Goal: Use online tool/utility: Utilize a website feature to perform a specific function

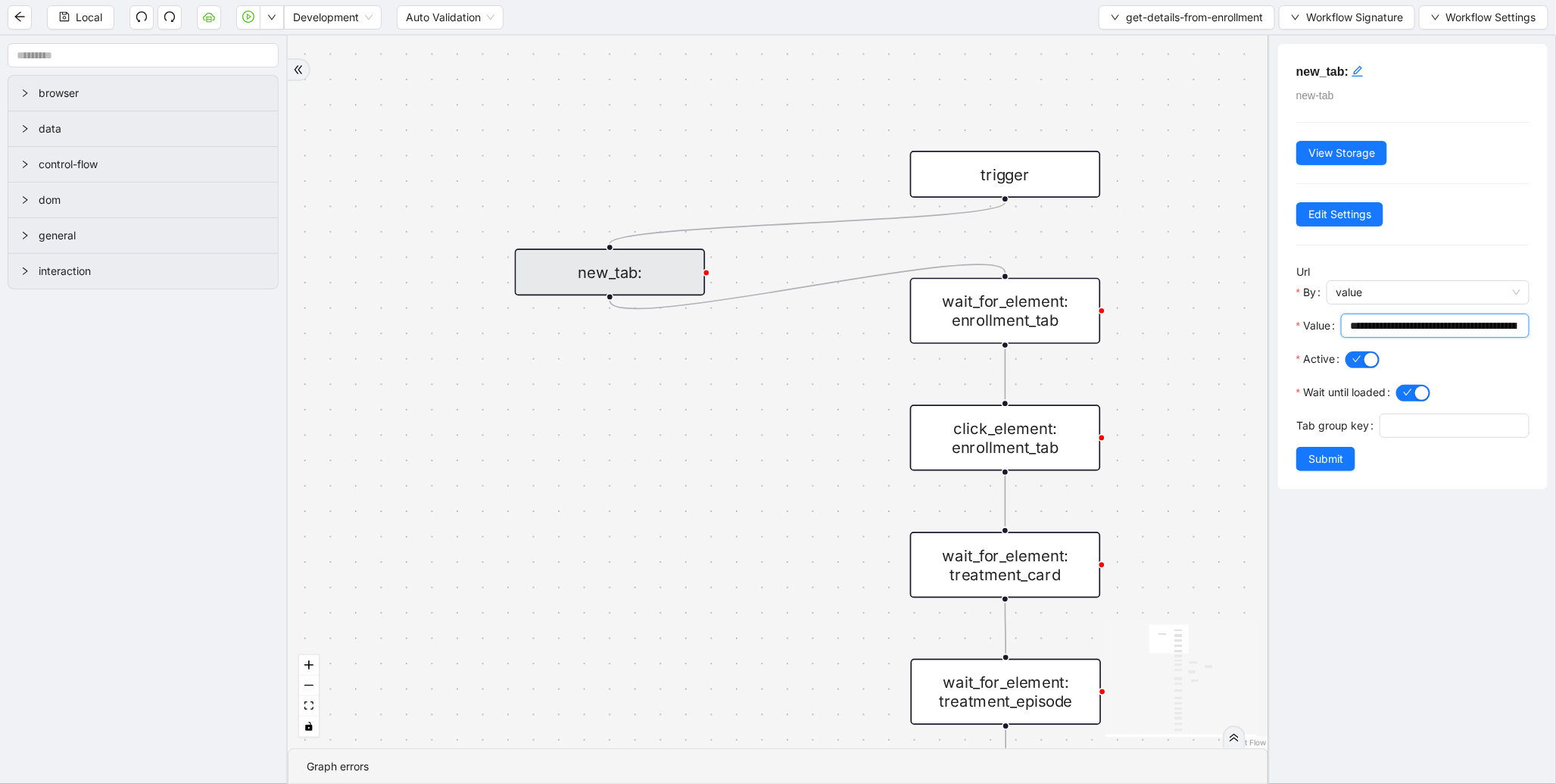
click at [576, 290] on div "new_tab:" at bounding box center [610, 272] width 191 height 47
drag, startPoint x: 1430, startPoint y: 323, endPoint x: 1585, endPoint y: 320, distance: 155.0
click at [1555, 320] on html "Local Development Auto Validation get-details-from-enrollment Workflow Signatur…" at bounding box center [778, 392] width 1556 height 784
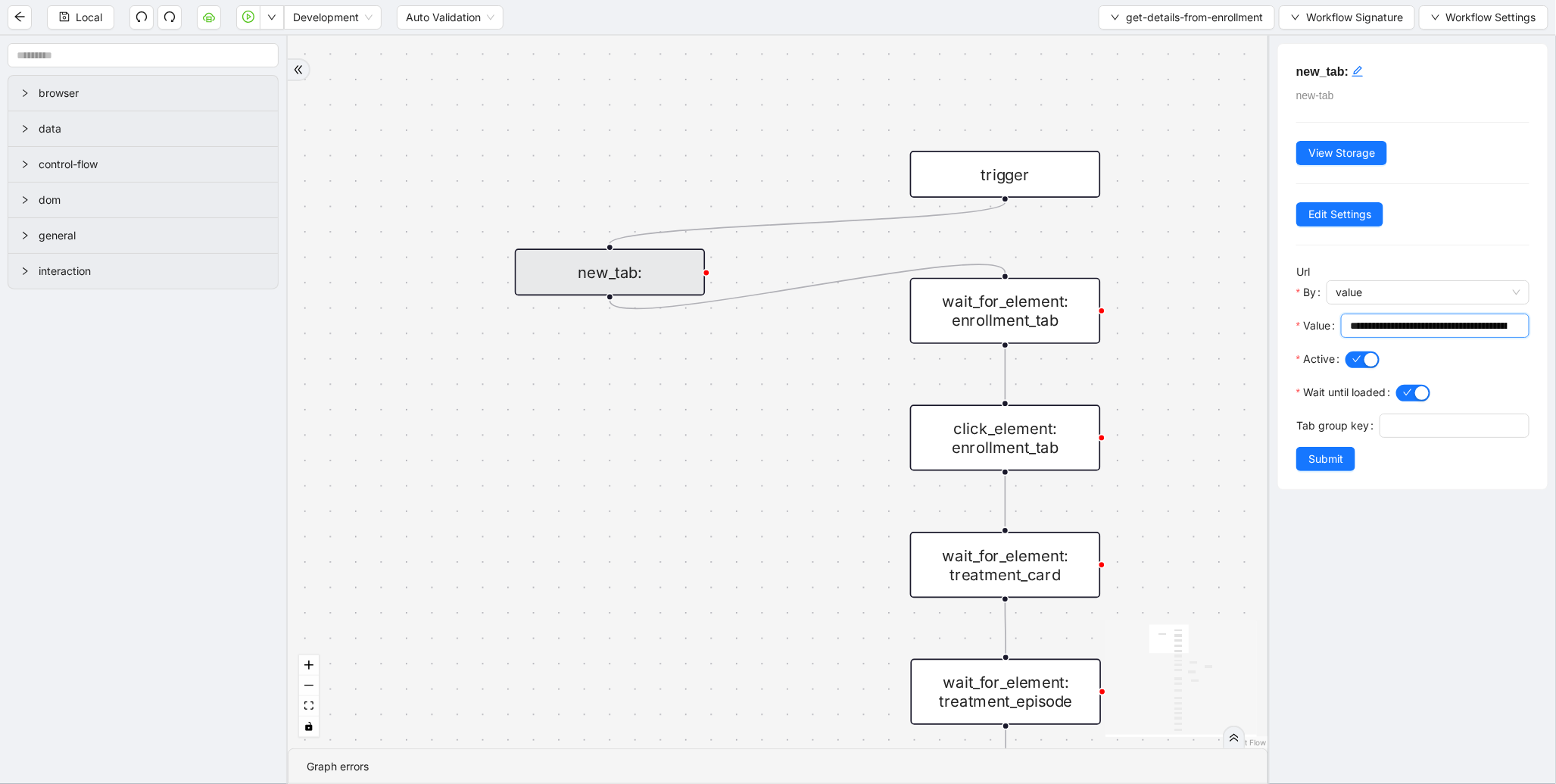
click at [1402, 318] on input "**********" at bounding box center [1429, 325] width 157 height 17
paste input "*"
type input "**********"
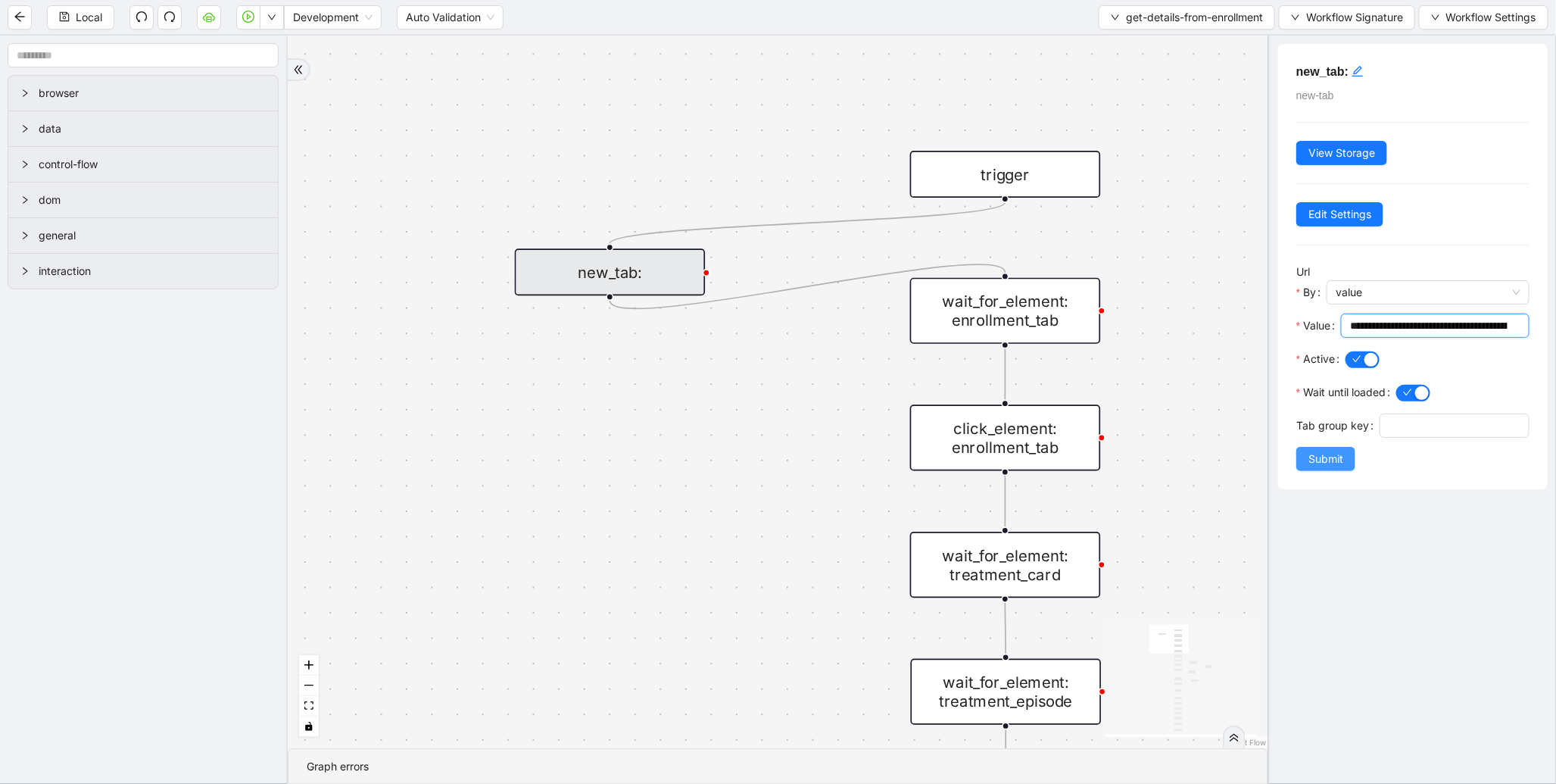
click at [1318, 467] on span "Submit" at bounding box center [1326, 459] width 35 height 17
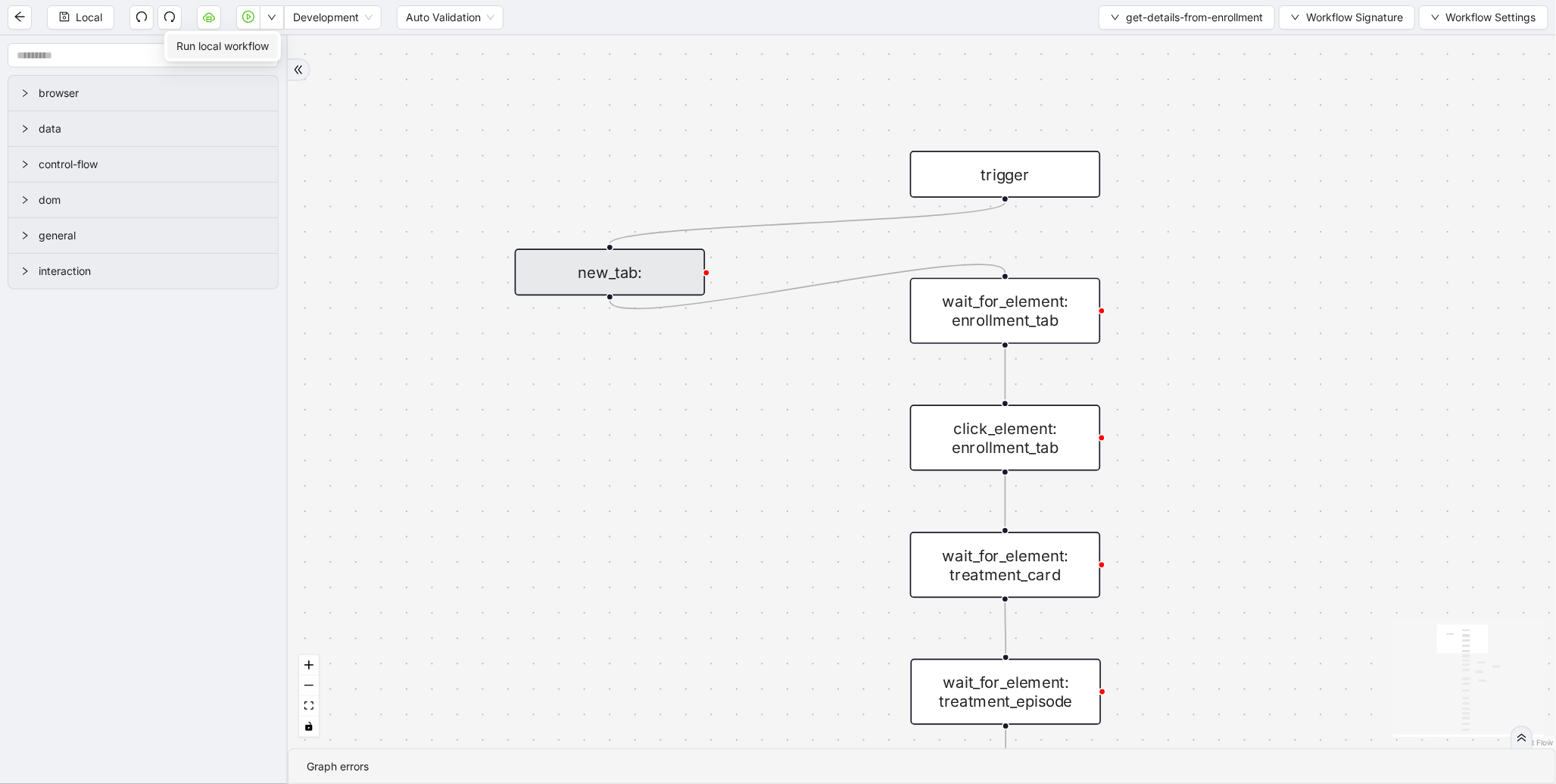
click at [268, 48] on span "Run local workflow" at bounding box center [222, 46] width 92 height 17
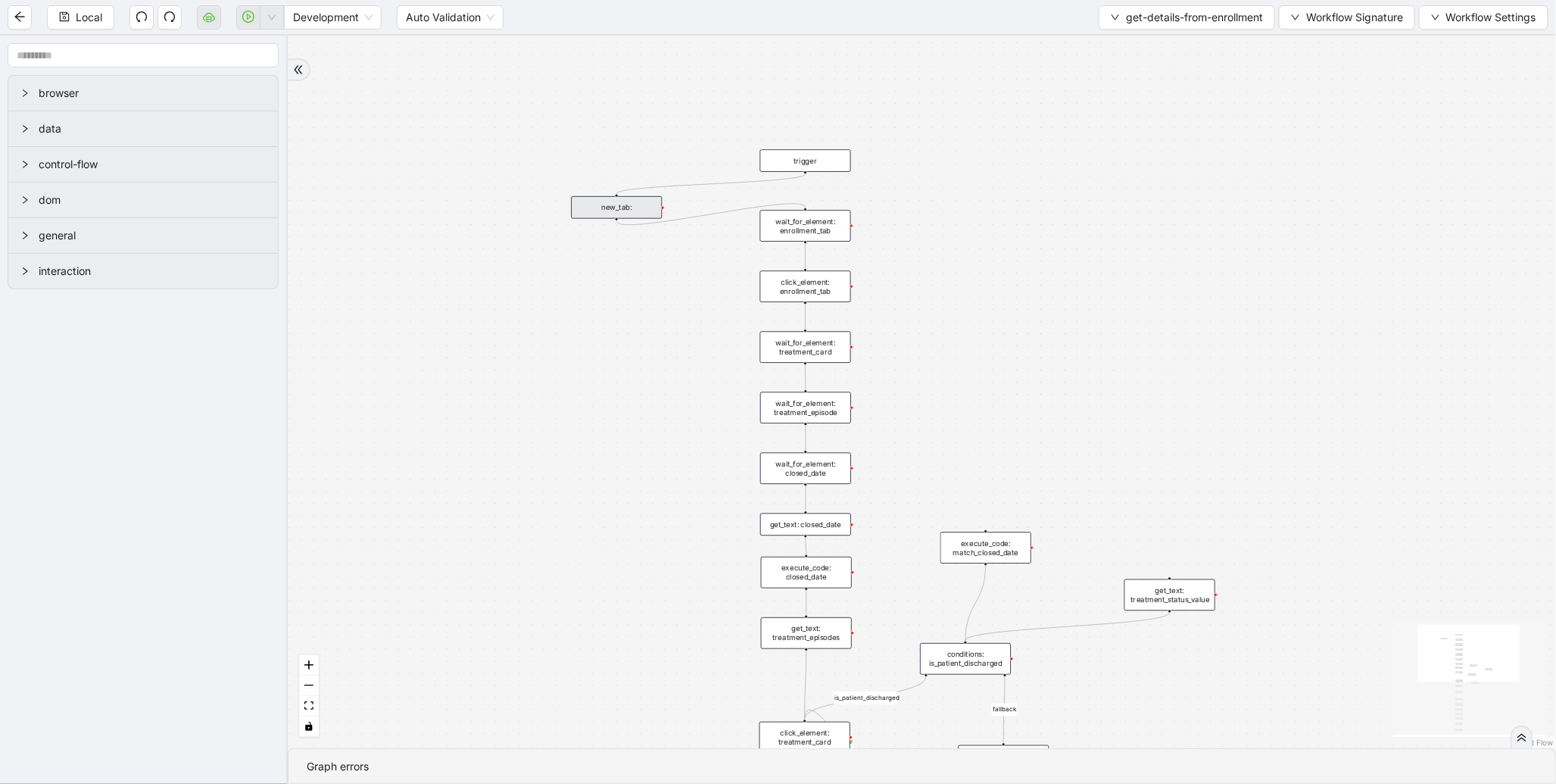
drag, startPoint x: 612, startPoint y: 442, endPoint x: 642, endPoint y: 103, distance: 340.3
click at [630, 116] on div "is_patient_discharged fallback onError onError trigger wait_for_element: enroll…" at bounding box center [922, 392] width 1269 height 713
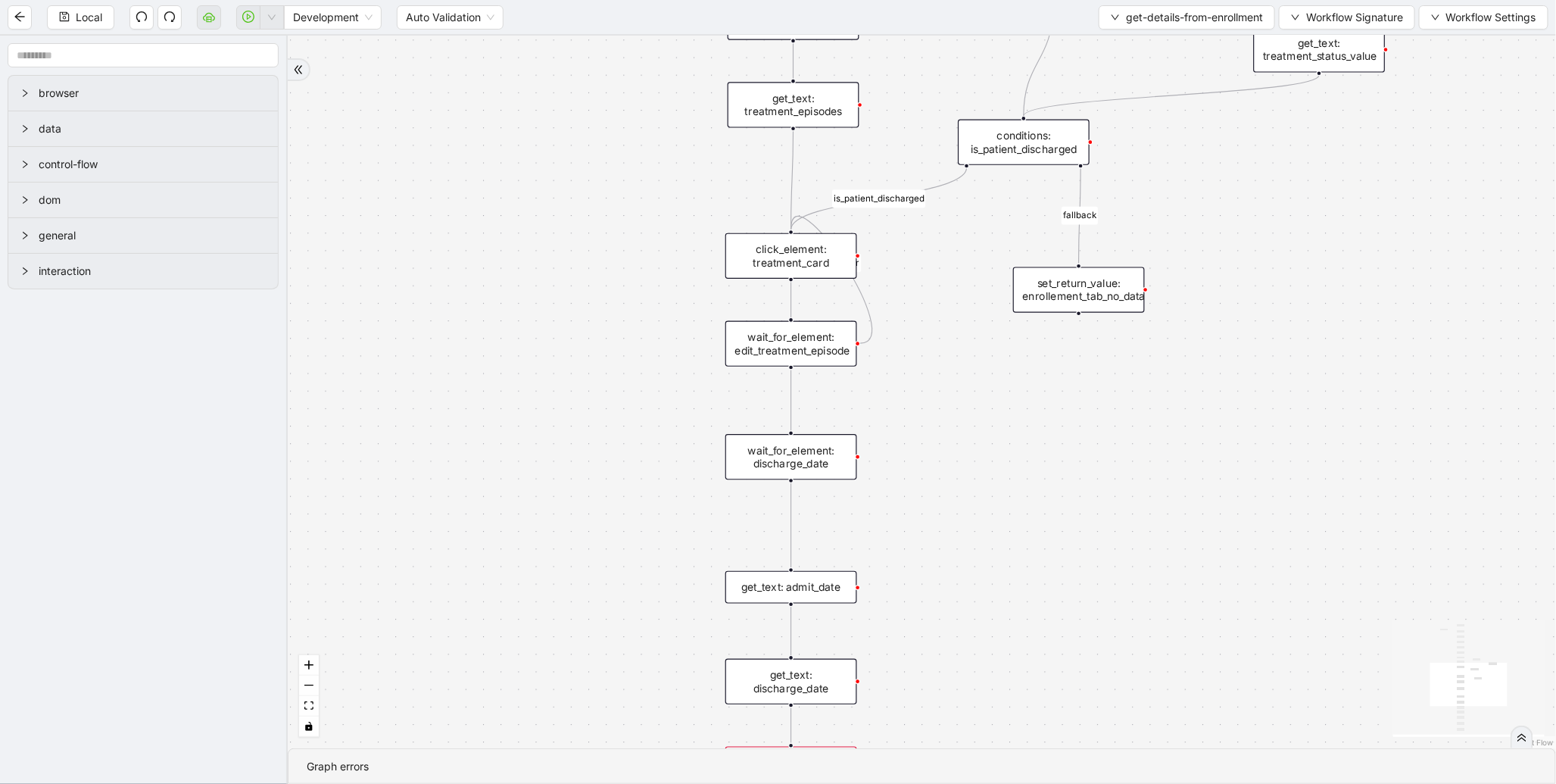
drag, startPoint x: 638, startPoint y: 648, endPoint x: 629, endPoint y: 205, distance: 443.1
click at [629, 205] on div "is_patient_discharged fallback onError onError trigger wait_for_element: enroll…" at bounding box center [922, 392] width 1269 height 713
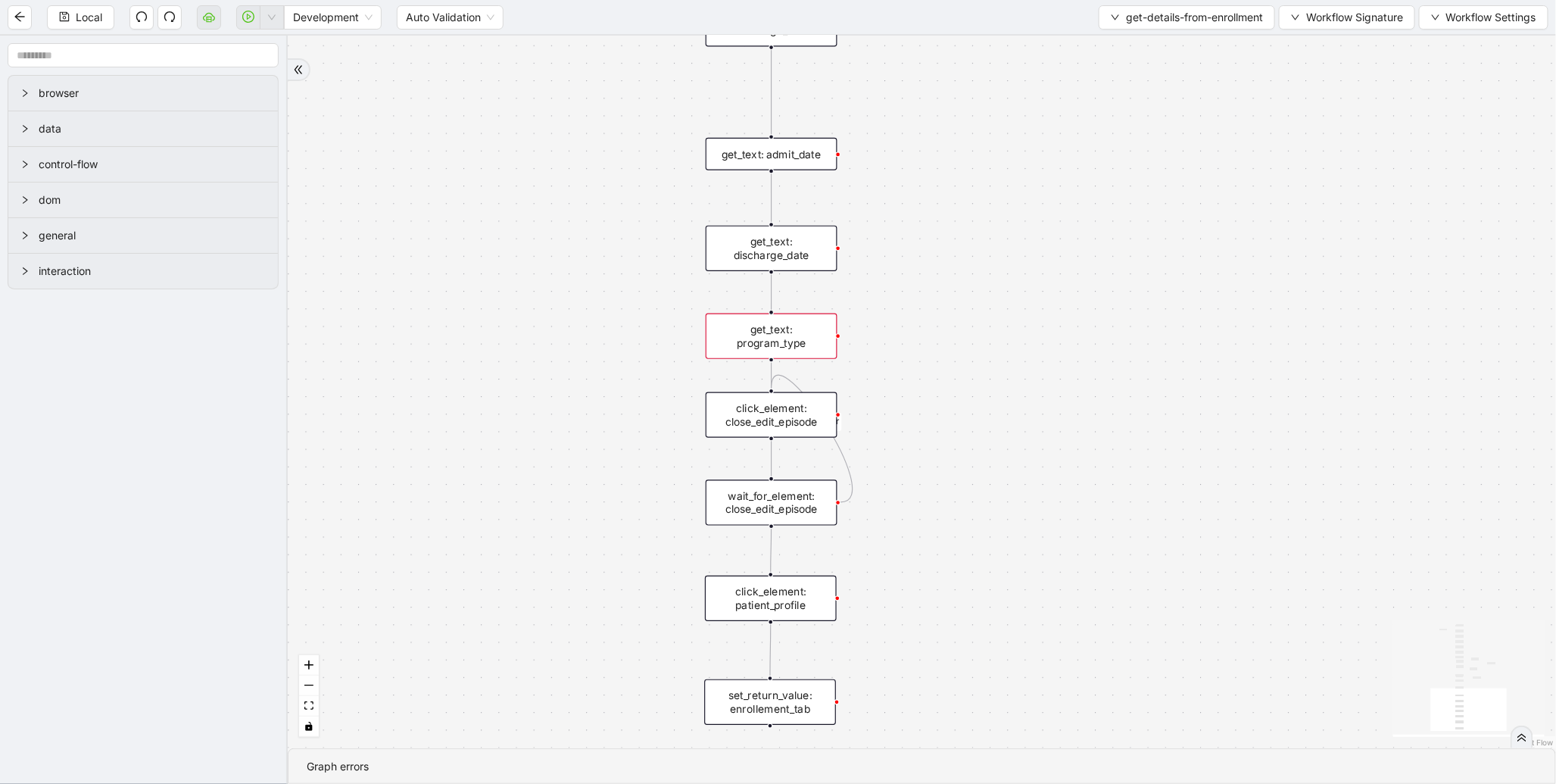
drag, startPoint x: 603, startPoint y: 481, endPoint x: 592, endPoint y: 205, distance: 276.2
click at [587, 205] on div "is_patient_discharged fallback onError onError trigger wait_for_element: enroll…" at bounding box center [922, 392] width 1269 height 713
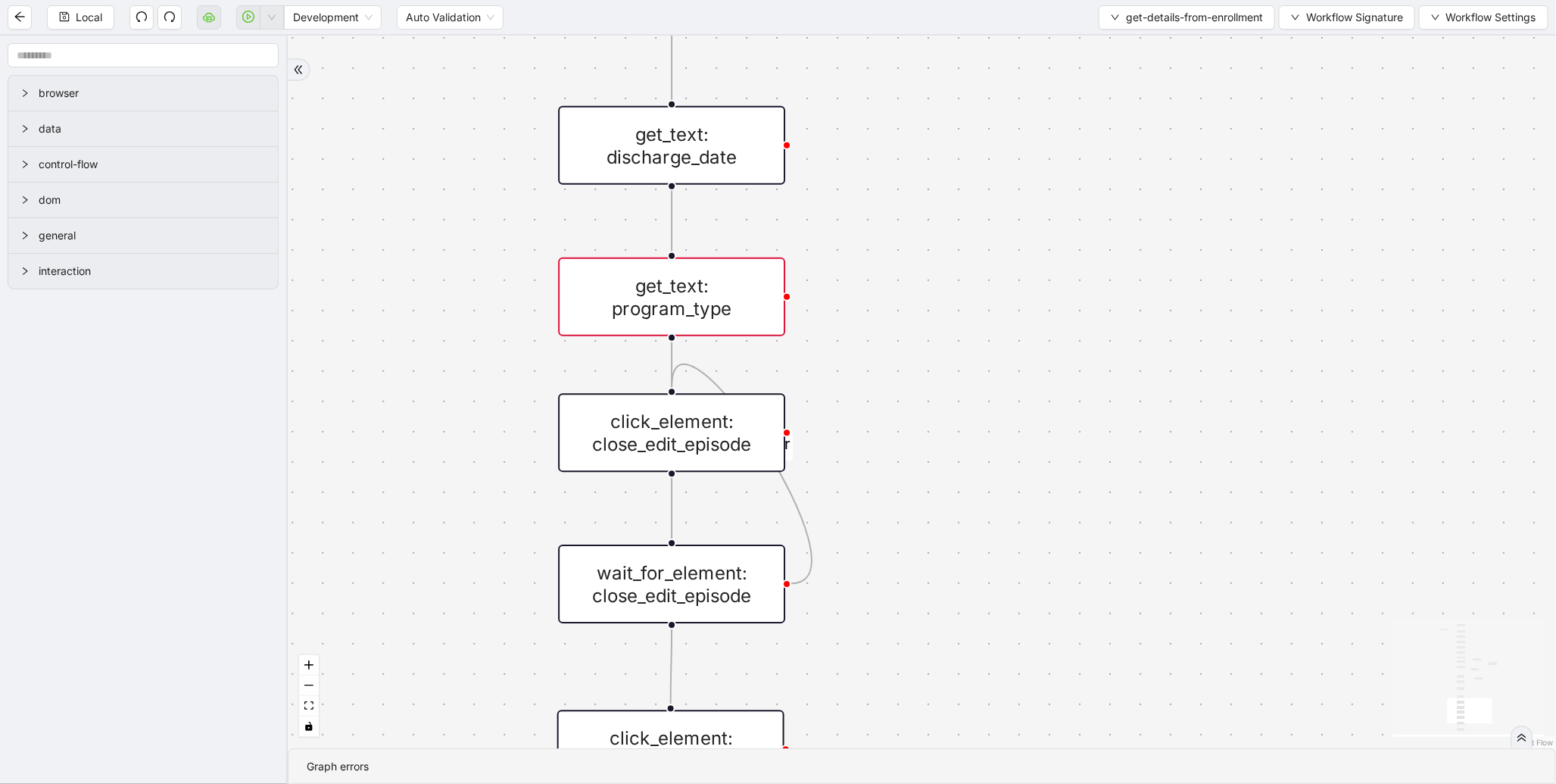
drag, startPoint x: 926, startPoint y: 579, endPoint x: 891, endPoint y: 544, distance: 49.5
click at [891, 543] on div "is_patient_discharged fallback onError onError trigger wait_for_element: enroll…" at bounding box center [922, 392] width 1269 height 713
click at [751, 312] on div "get_text: program_type" at bounding box center [672, 298] width 227 height 79
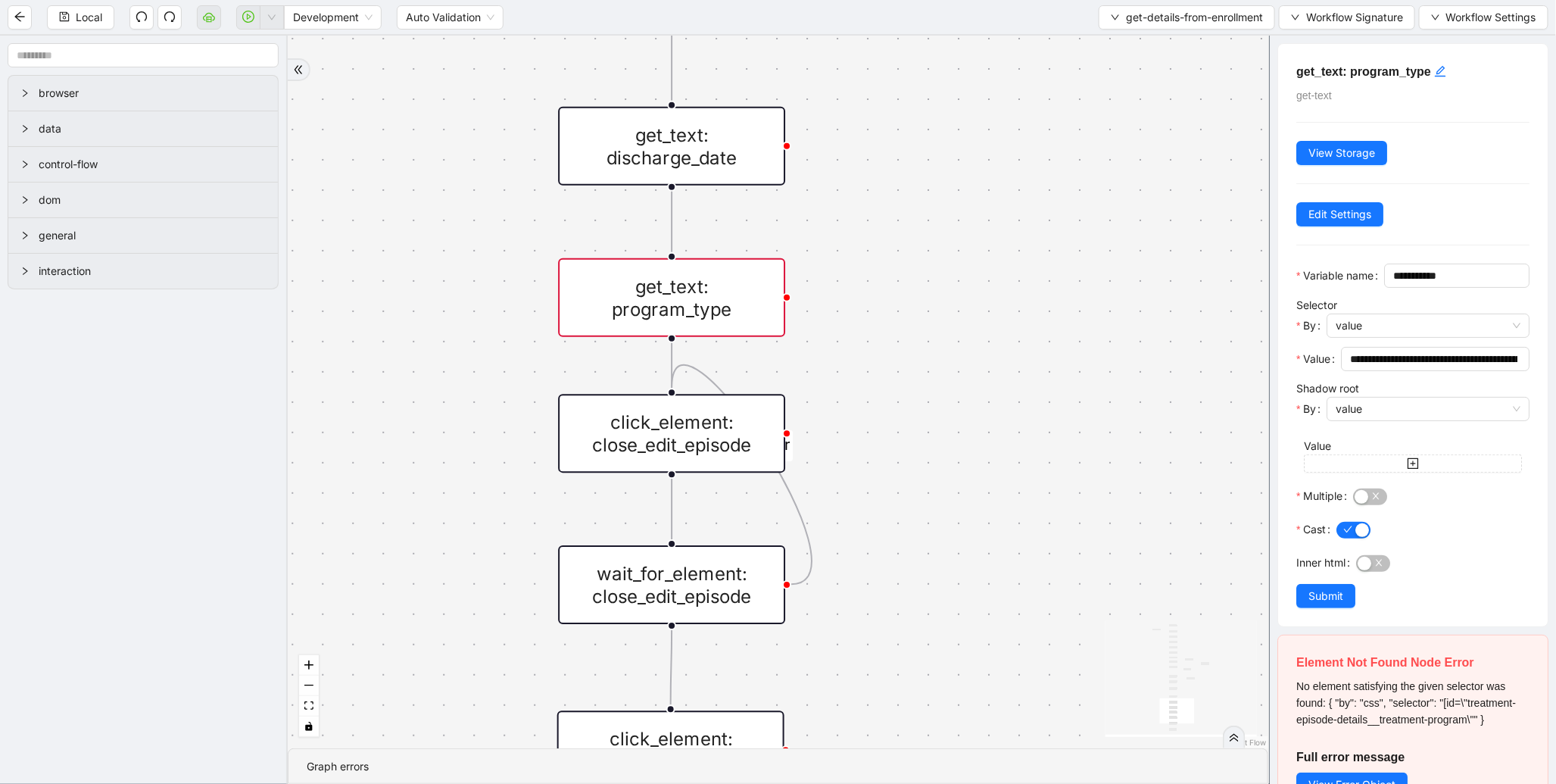
click at [745, 438] on div "click_element: close_edit_episode" at bounding box center [672, 433] width 227 height 79
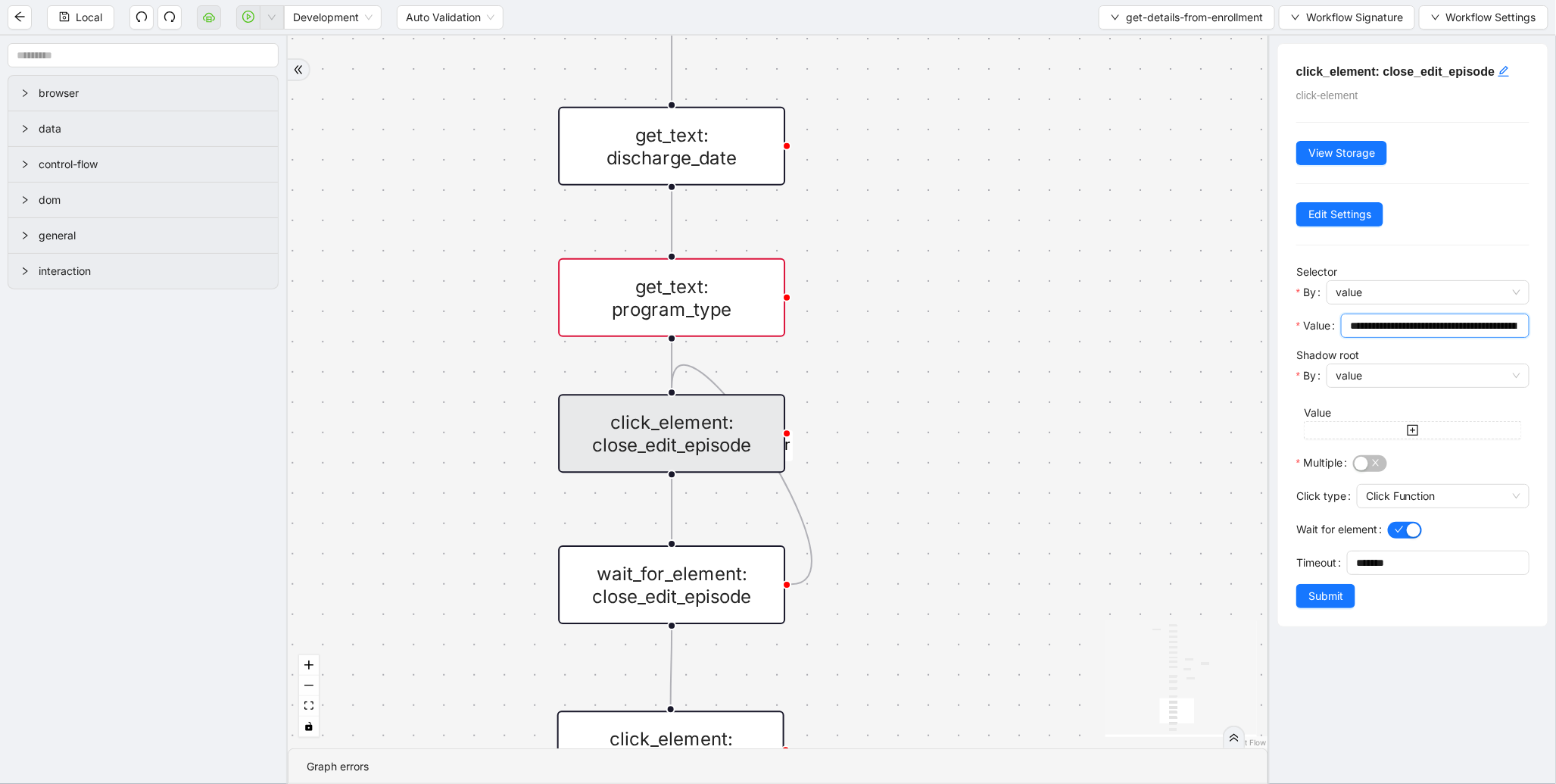
scroll to position [0, 163]
drag, startPoint x: 1410, startPoint y: 329, endPoint x: 1577, endPoint y: 321, distance: 167.2
click at [1555, 321] on html "Local Development Auto Validation get-details-from-enrollment Workflow Signatur…" at bounding box center [778, 392] width 1556 height 784
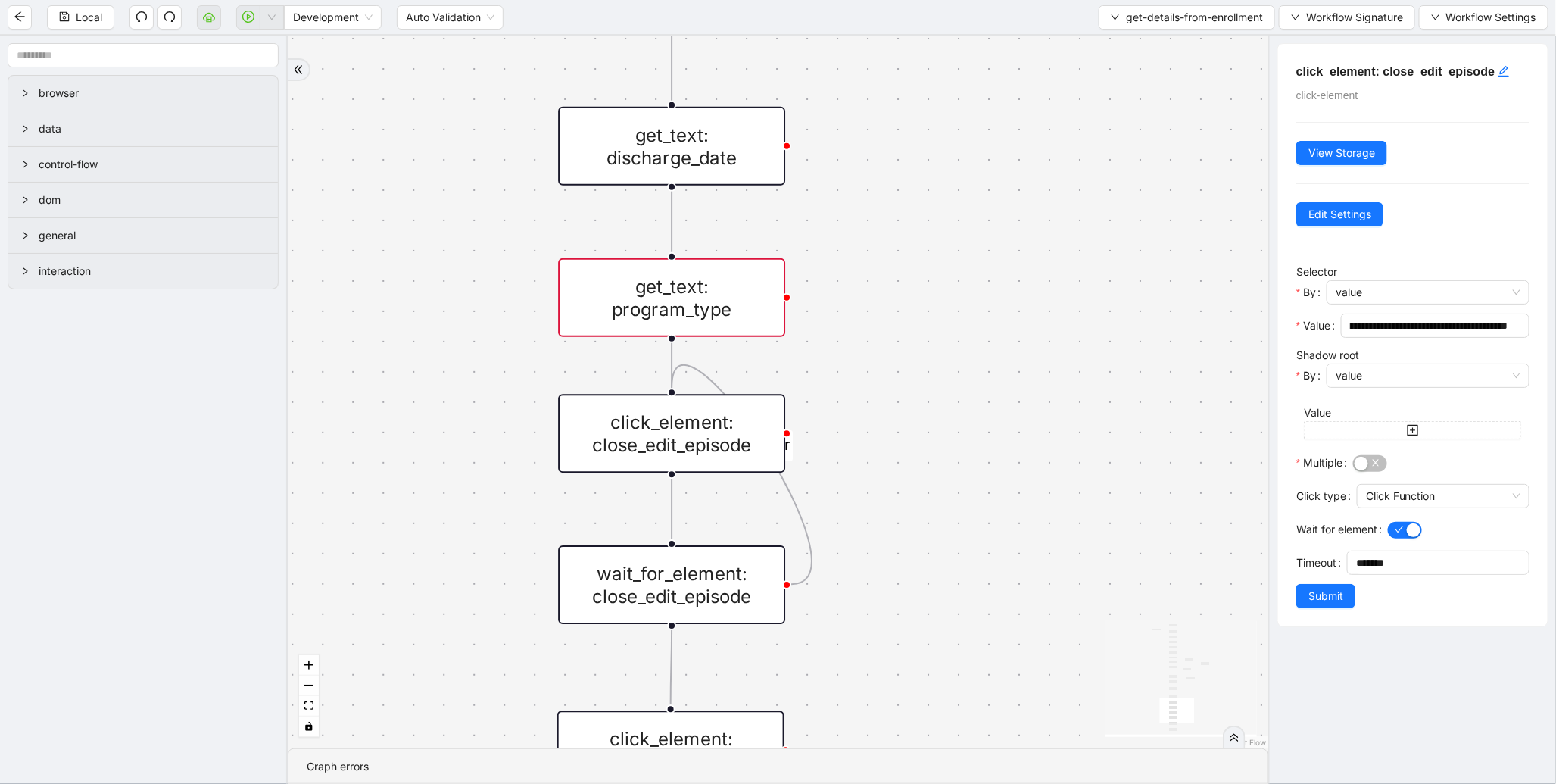
scroll to position [0, 0]
click at [754, 573] on div "wait_for_element: close_edit_episode" at bounding box center [672, 585] width 227 height 79
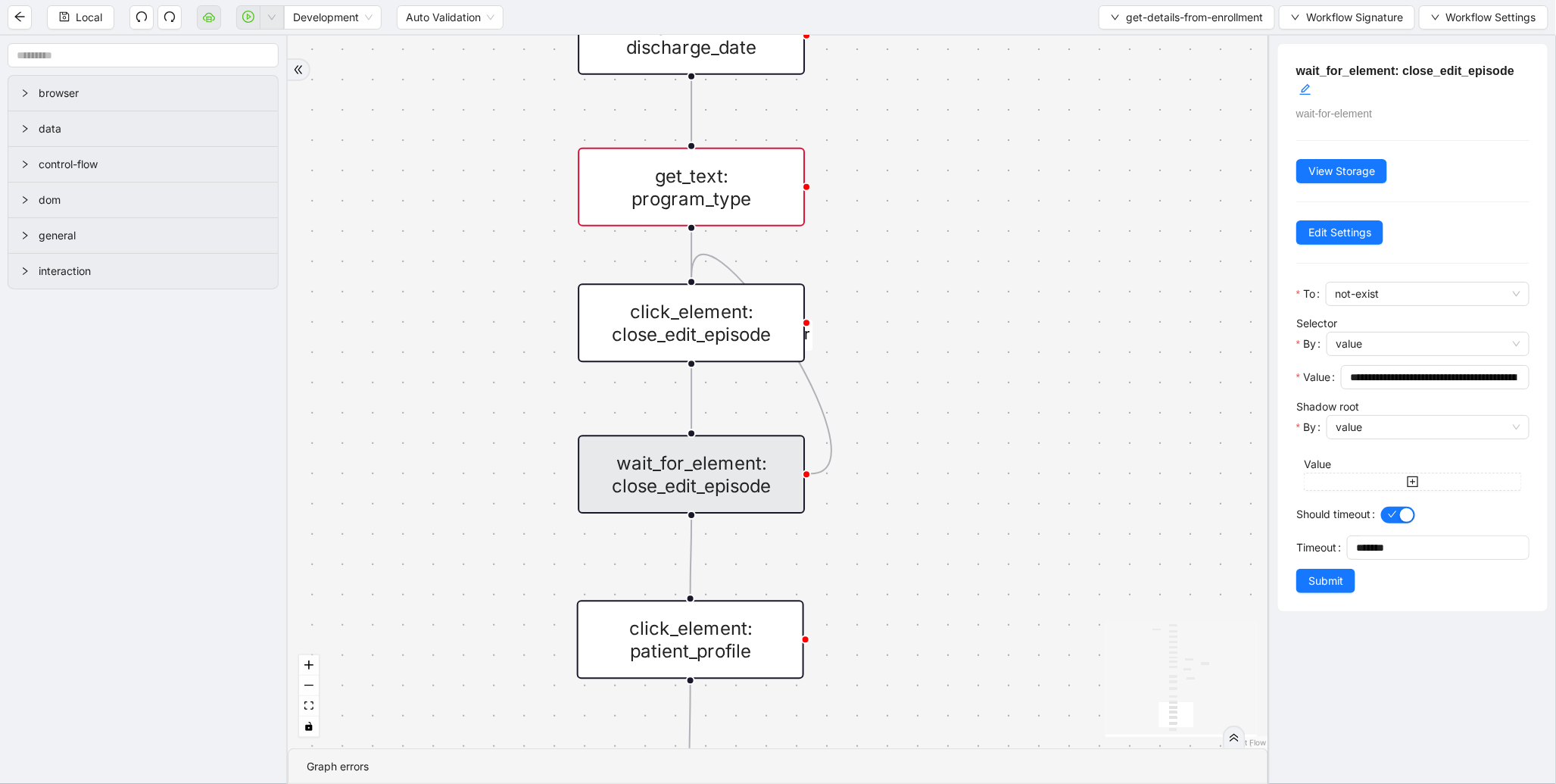
drag, startPoint x: 939, startPoint y: 668, endPoint x: 967, endPoint y: 519, distance: 151.6
click at [965, 532] on div "is_patient_discharged fallback onError onError trigger wait_for_element: enroll…" at bounding box center [778, 392] width 981 height 713
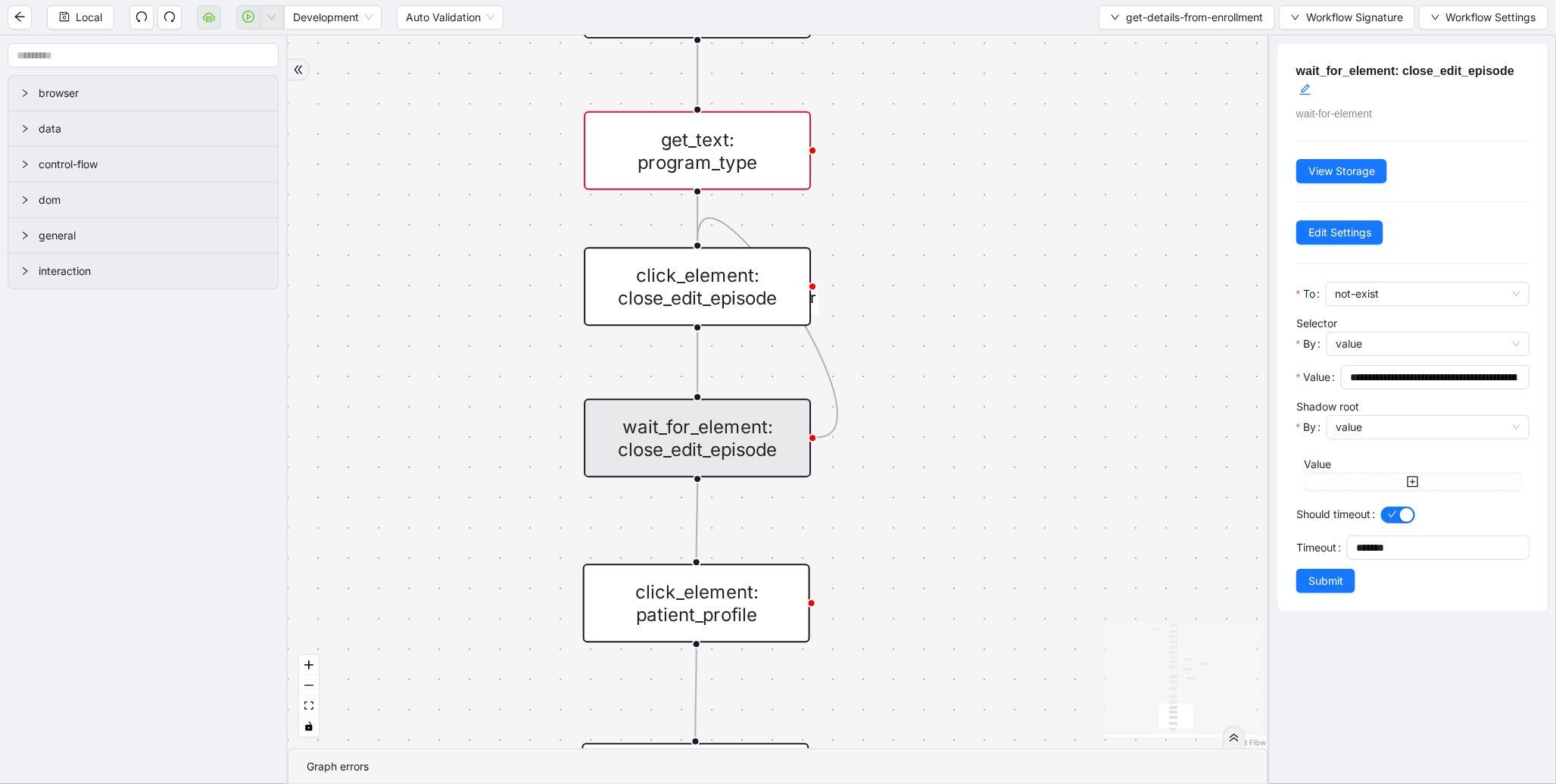
drag, startPoint x: 967, startPoint y: 519, endPoint x: 970, endPoint y: 422, distance: 97.0
click at [970, 422] on div "is_patient_discharged fallback onError onError trigger wait_for_element: enroll…" at bounding box center [778, 392] width 981 height 713
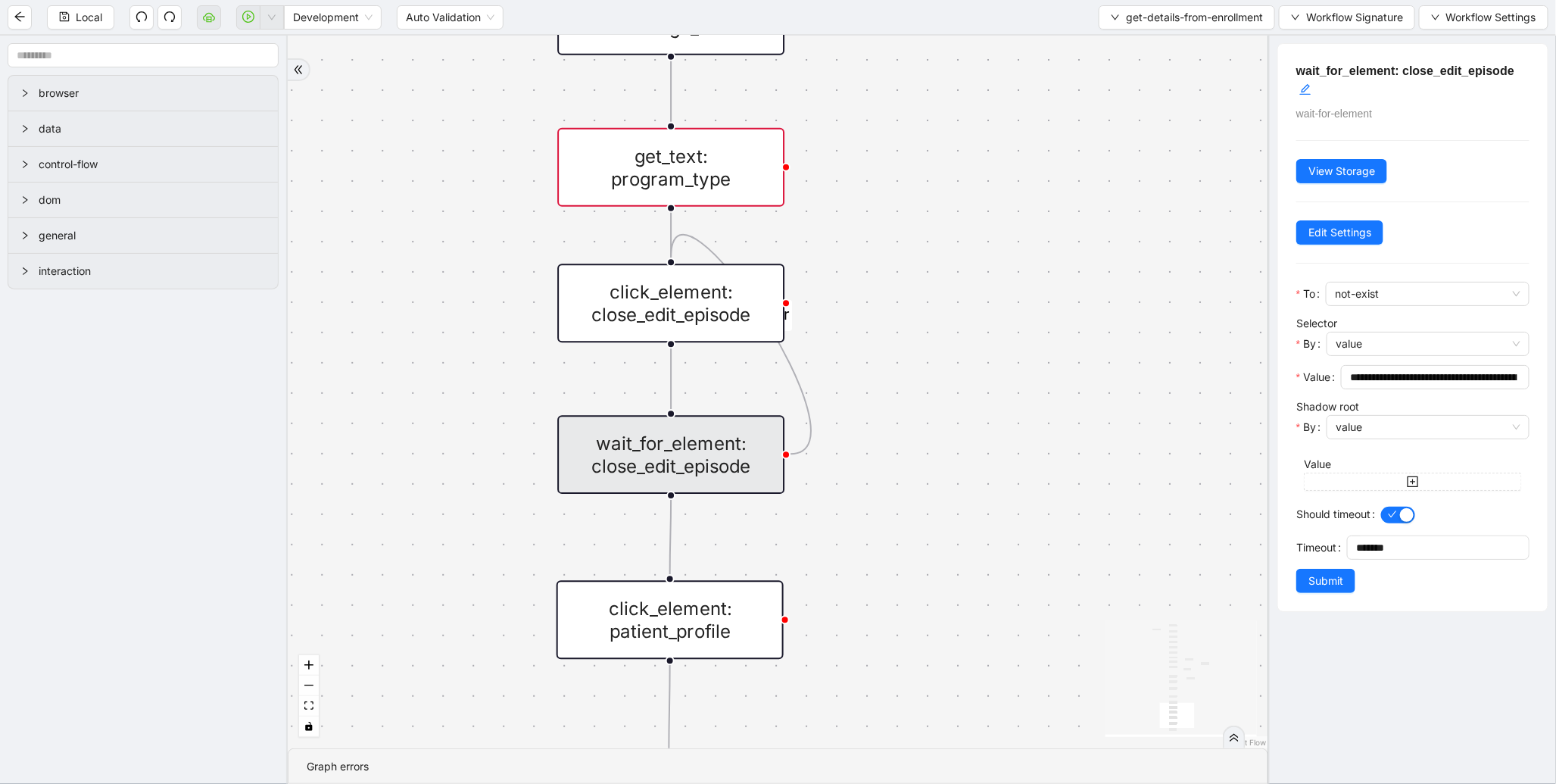
drag, startPoint x: 922, startPoint y: 503, endPoint x: 906, endPoint y: 664, distance: 161.8
click at [906, 664] on div "is_patient_discharged fallback onError onError trigger wait_for_element: enroll…" at bounding box center [778, 392] width 981 height 713
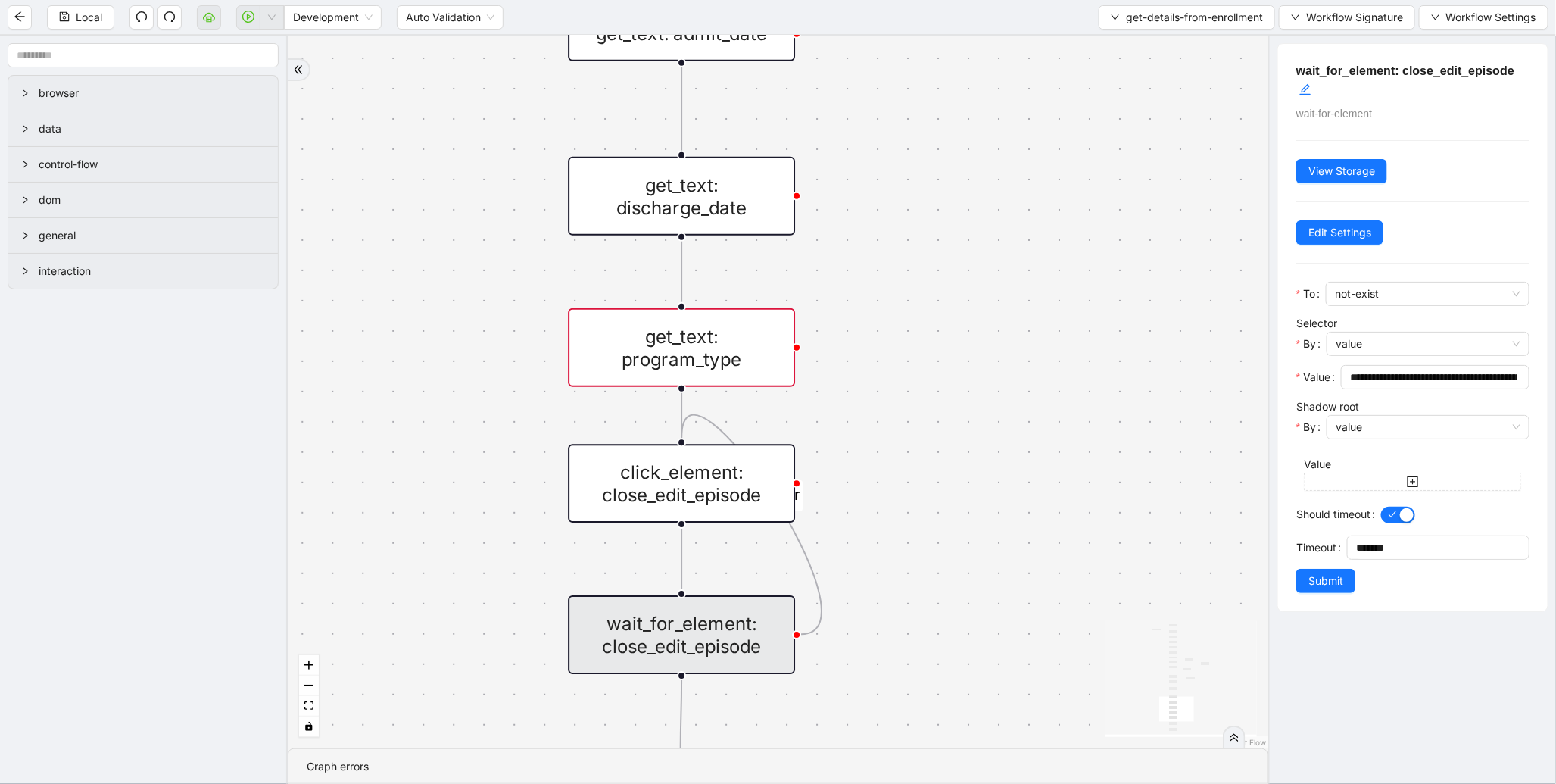
drag, startPoint x: 916, startPoint y: 297, endPoint x: 926, endPoint y: 567, distance: 270.2
click at [925, 567] on div "is_patient_discharged fallback onError onError trigger wait_for_element: enroll…" at bounding box center [778, 392] width 981 height 713
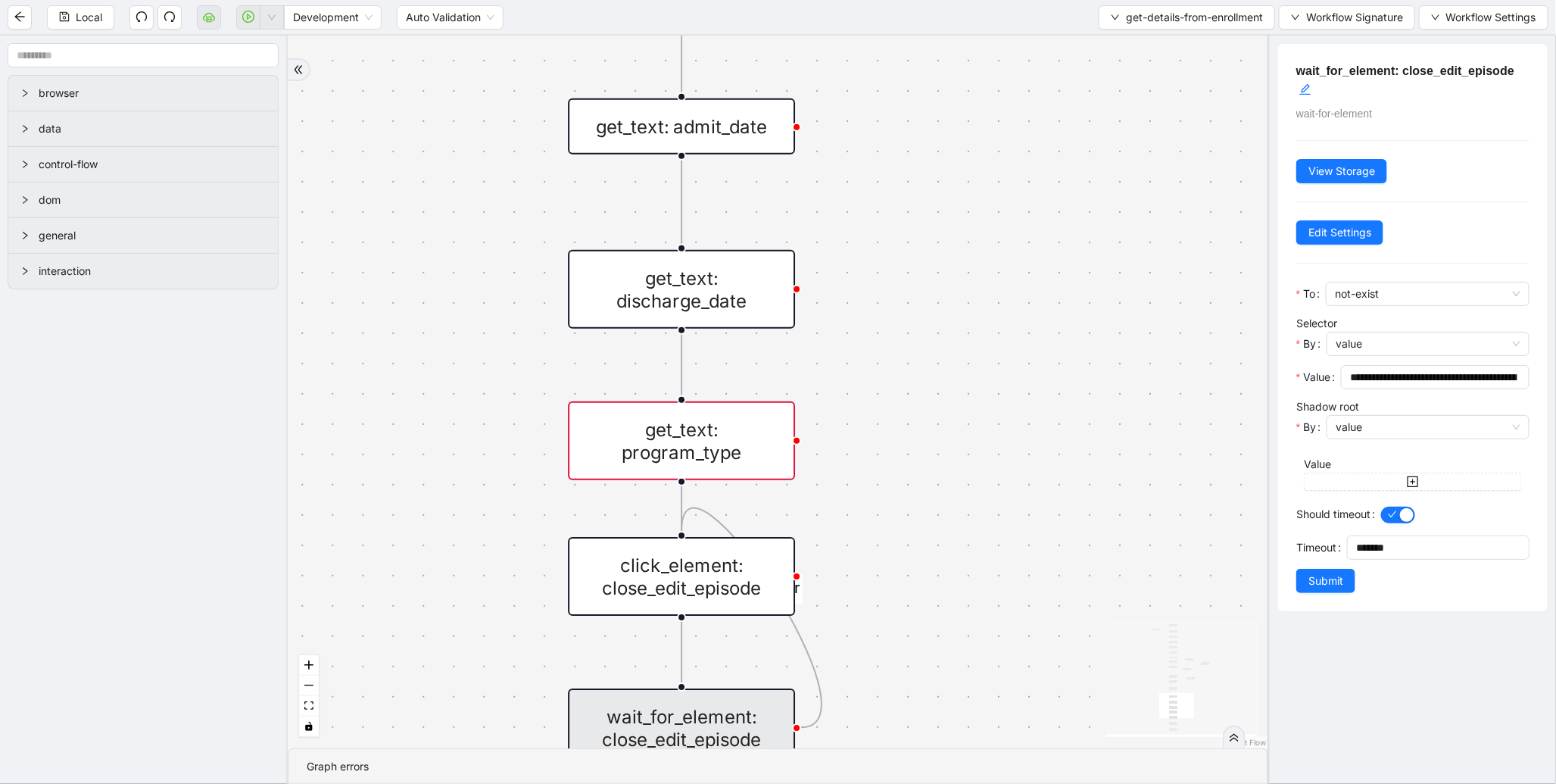
click at [683, 284] on div "get_text: discharge_date" at bounding box center [681, 290] width 227 height 79
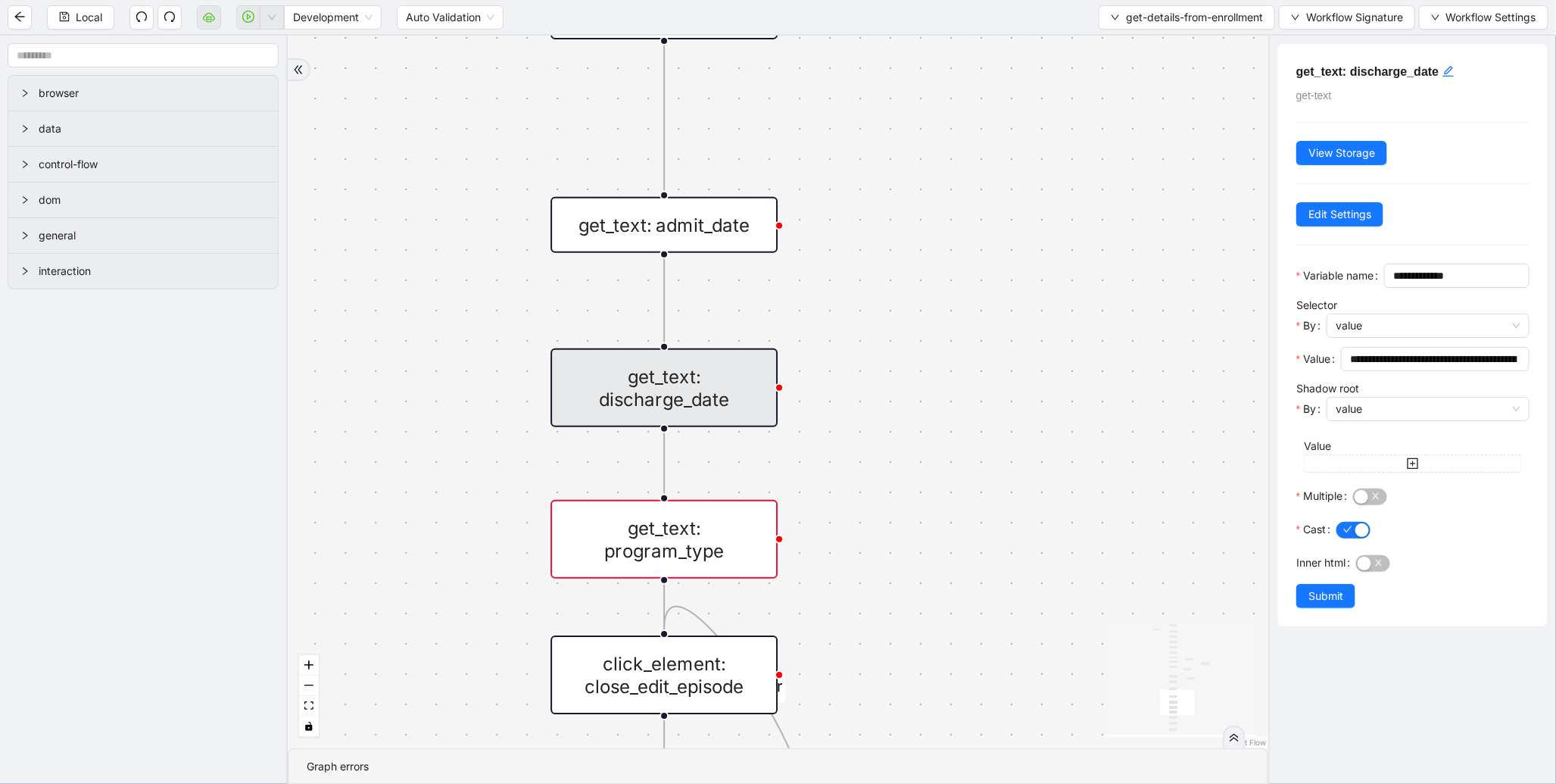
drag, startPoint x: 877, startPoint y: 270, endPoint x: 853, endPoint y: 570, distance: 301.0
click at [853, 570] on div "is_patient_discharged fallback onError onError trigger wait_for_element: enroll…" at bounding box center [778, 392] width 981 height 713
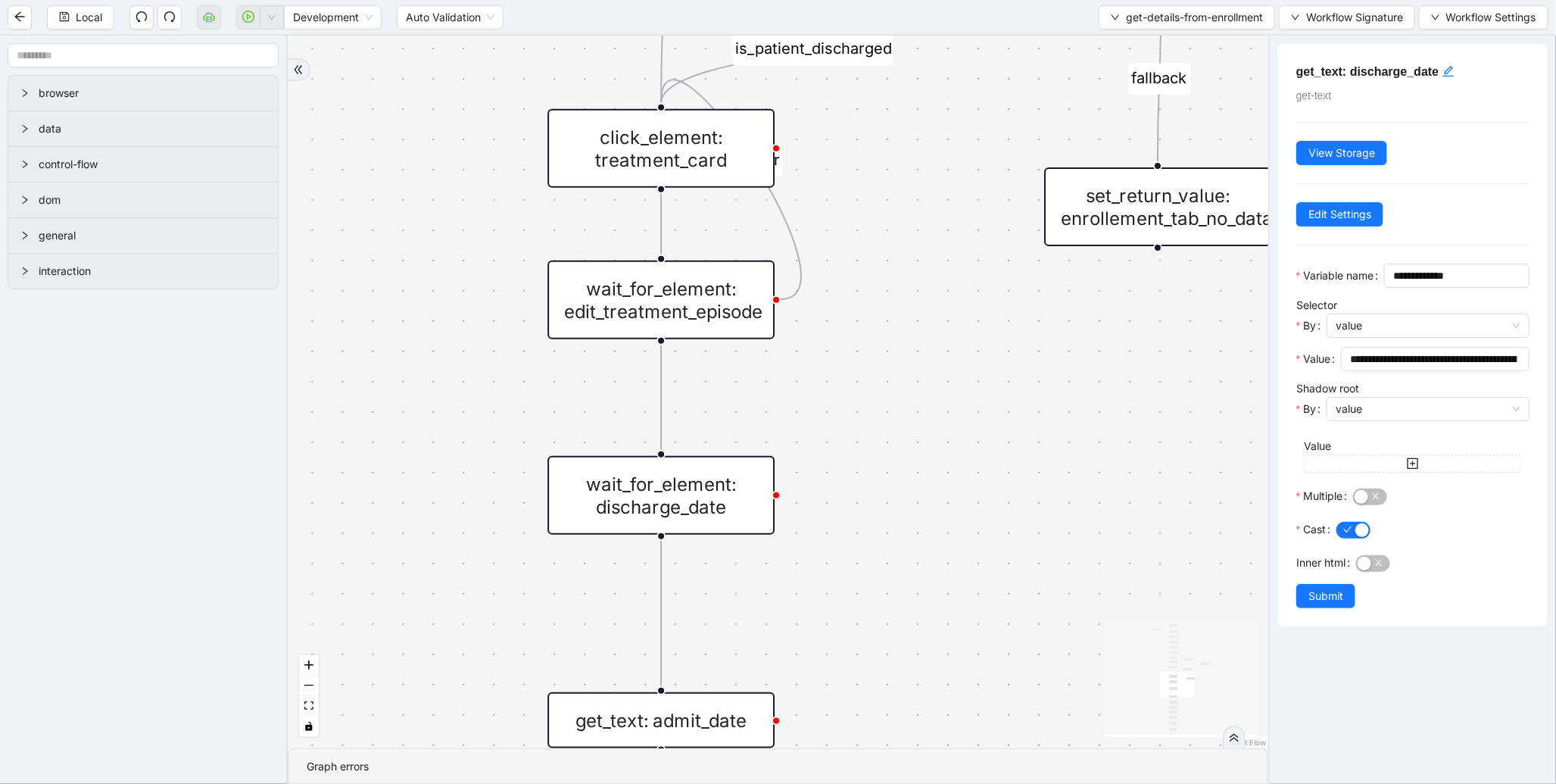
drag, startPoint x: 868, startPoint y: 268, endPoint x: 887, endPoint y: 654, distance: 386.5
click at [887, 654] on div "is_patient_discharged fallback onError onError trigger wait_for_element: enroll…" at bounding box center [778, 392] width 981 height 713
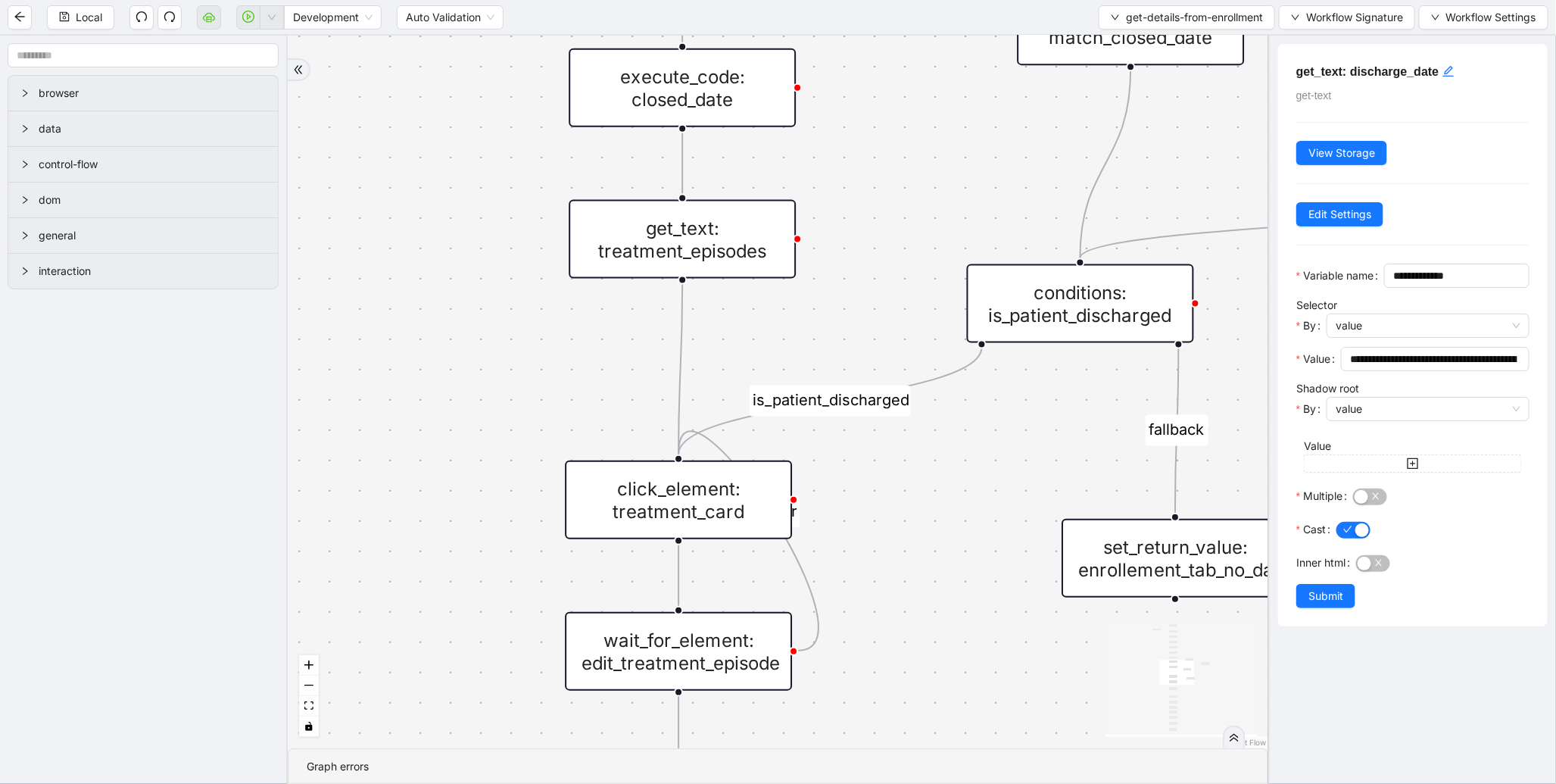
drag, startPoint x: 913, startPoint y: 411, endPoint x: 914, endPoint y: 712, distance: 301.0
click at [914, 712] on div "is_patient_discharged fallback onError onError trigger wait_for_element: enroll…" at bounding box center [778, 392] width 981 height 713
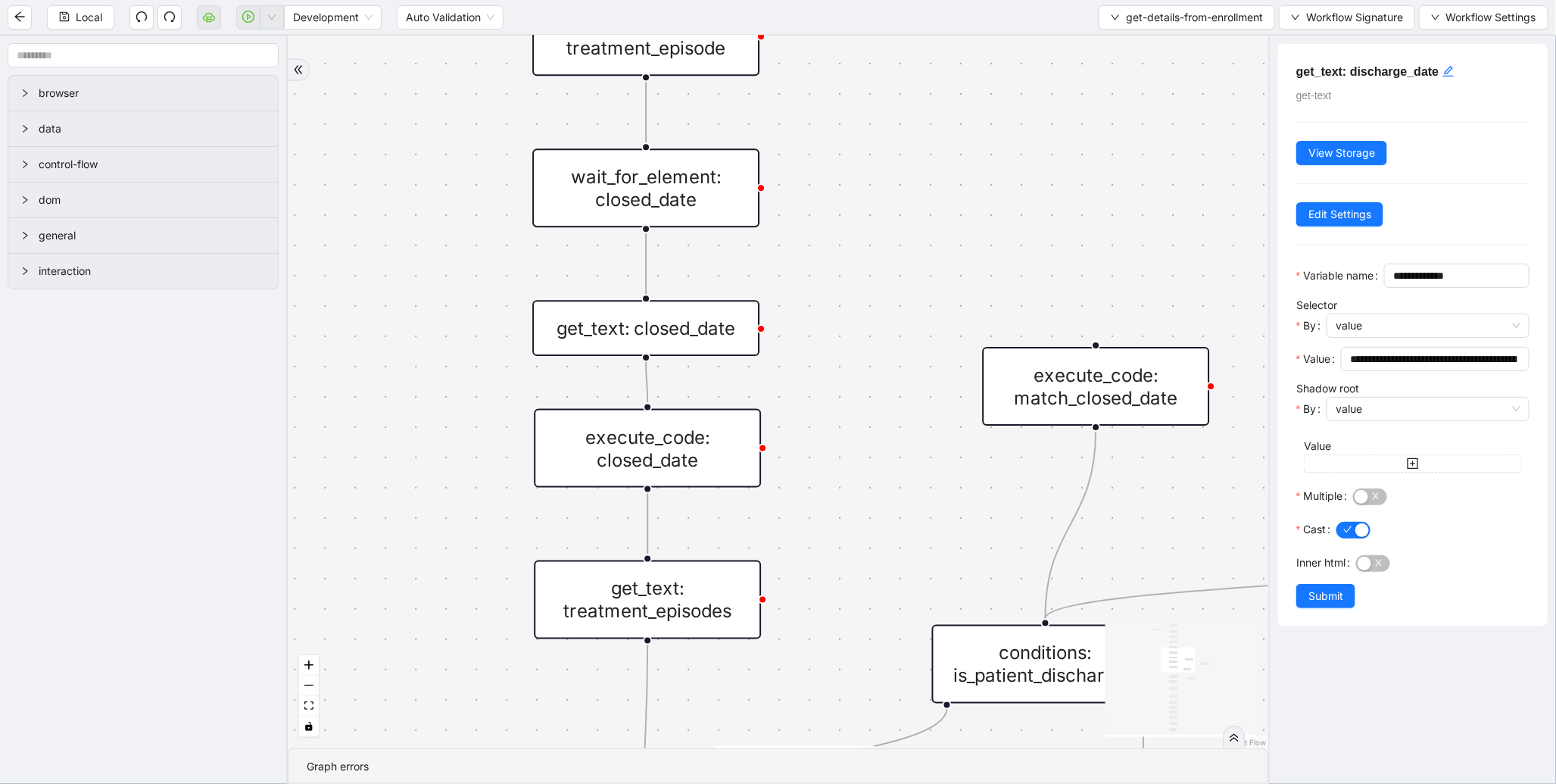
drag, startPoint x: 873, startPoint y: 275, endPoint x: 856, endPoint y: 683, distance: 408.4
click at [856, 683] on div "is_patient_discharged fallback onError onError trigger wait_for_element: enroll…" at bounding box center [778, 392] width 981 height 713
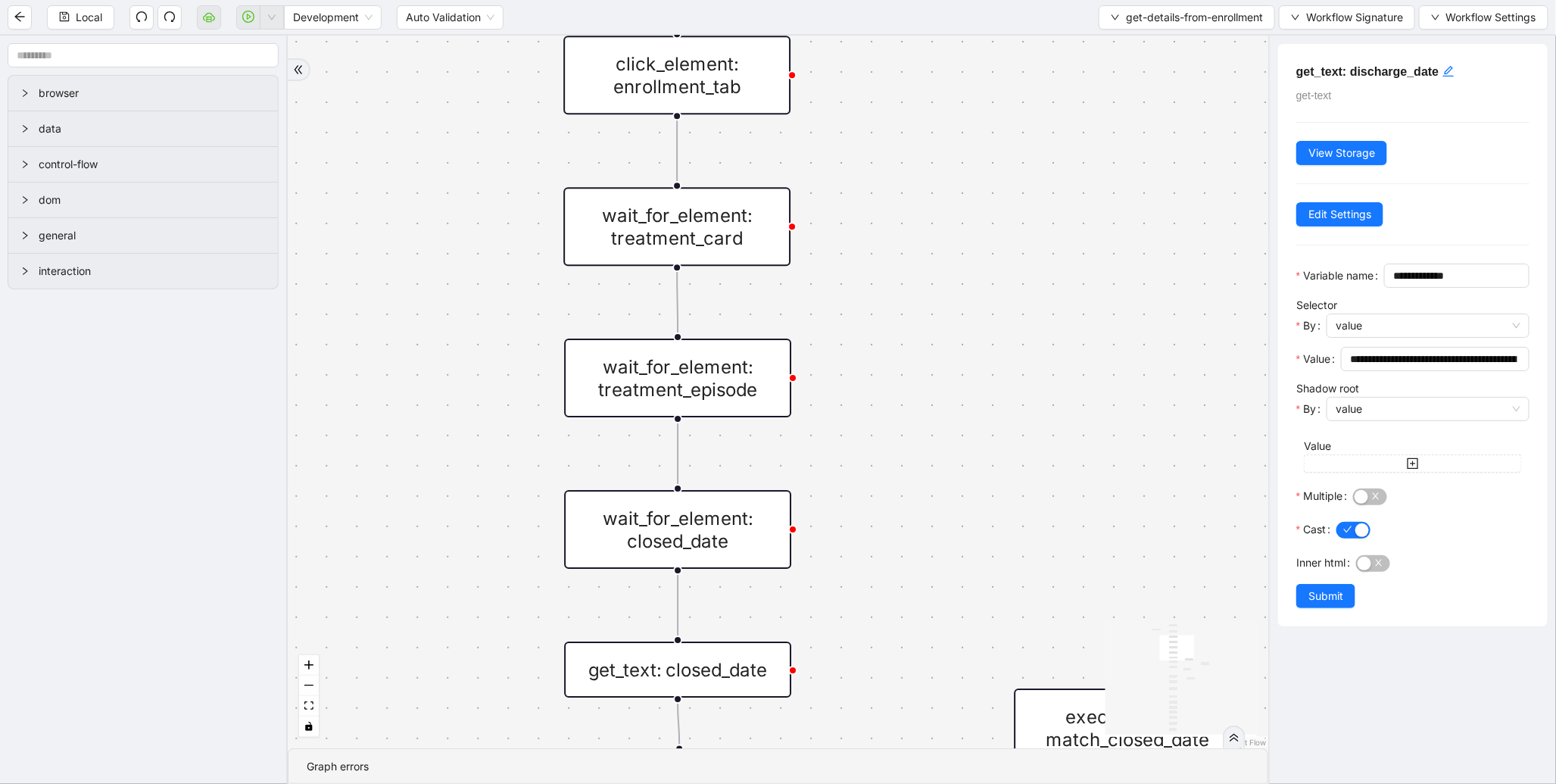
drag, startPoint x: 864, startPoint y: 250, endPoint x: 937, endPoint y: 766, distance: 521.1
click at [937, 766] on section "is_patient_discharged fallback onError onError trigger wait_for_element: enroll…" at bounding box center [778, 410] width 981 height 748
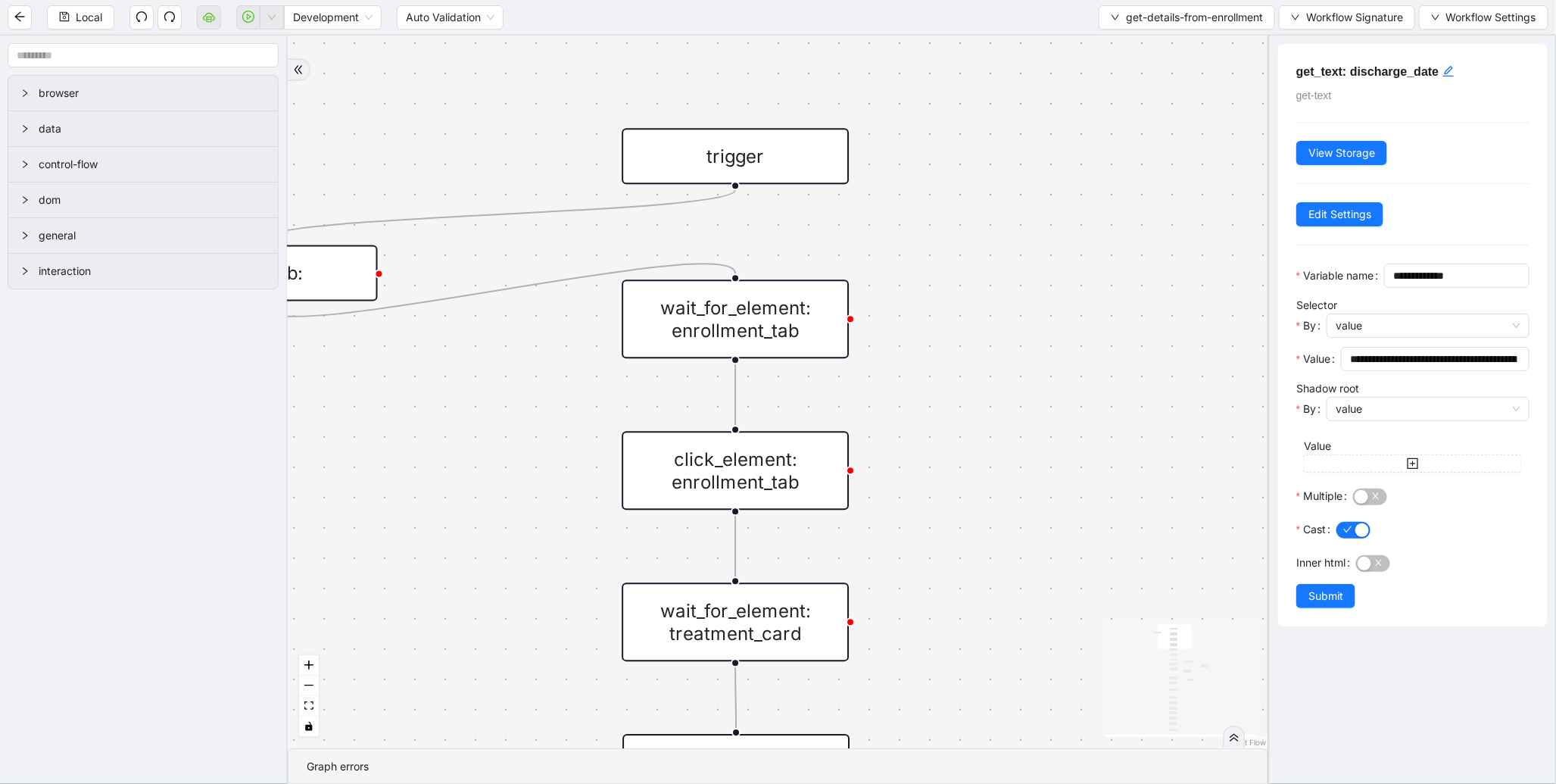
drag, startPoint x: 972, startPoint y: 411, endPoint x: 973, endPoint y: 541, distance: 130.0
click at [973, 541] on div "is_patient_discharged fallback onError onError trigger wait_for_element: enroll…" at bounding box center [778, 392] width 981 height 713
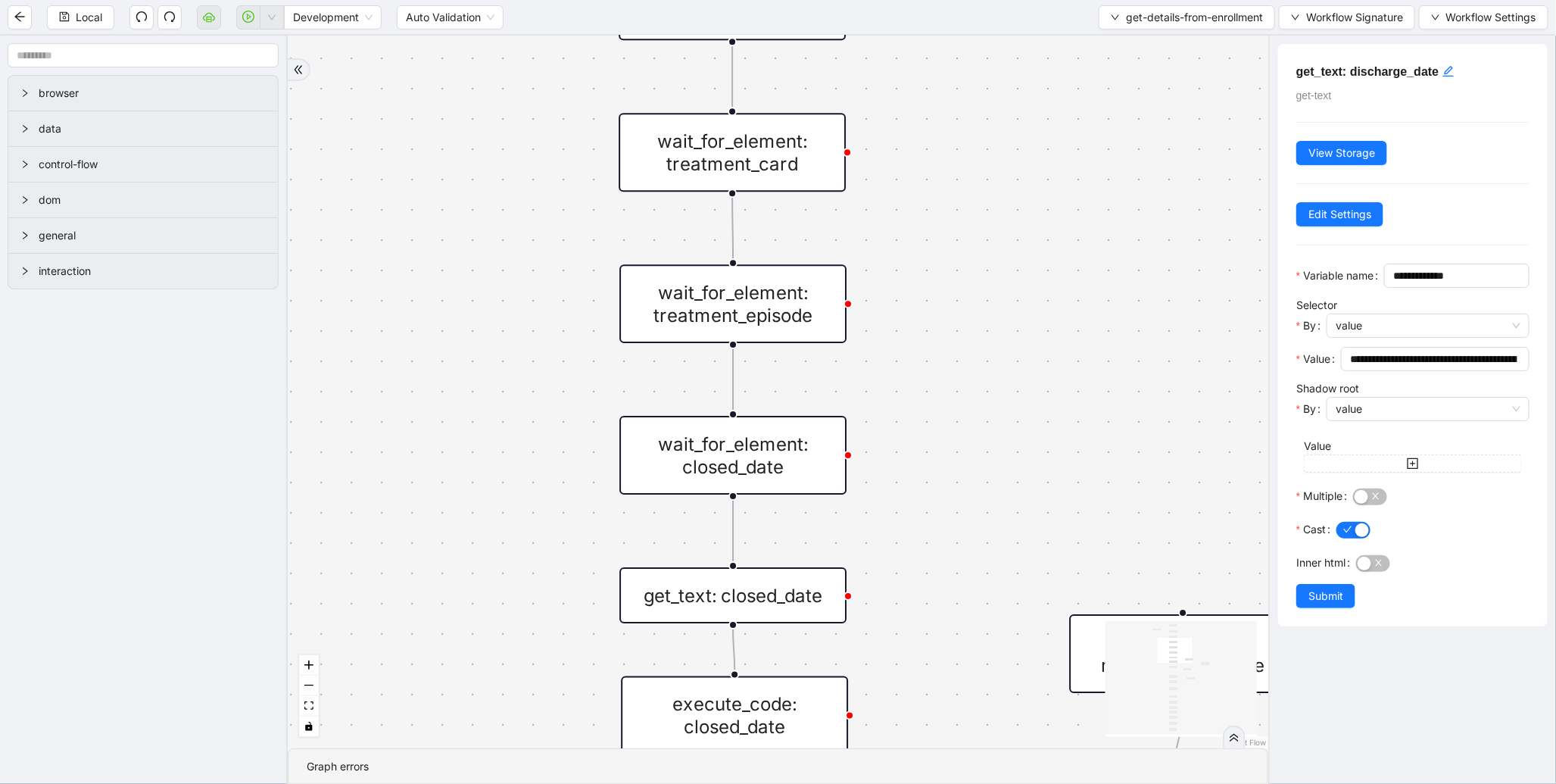
drag, startPoint x: 973, startPoint y: 398, endPoint x: 970, endPoint y: -71, distance: 469.0
click at [970, 0] on html "Local Development Auto Validation get-details-from-enrollment Workflow Signatur…" at bounding box center [778, 392] width 1556 height 784
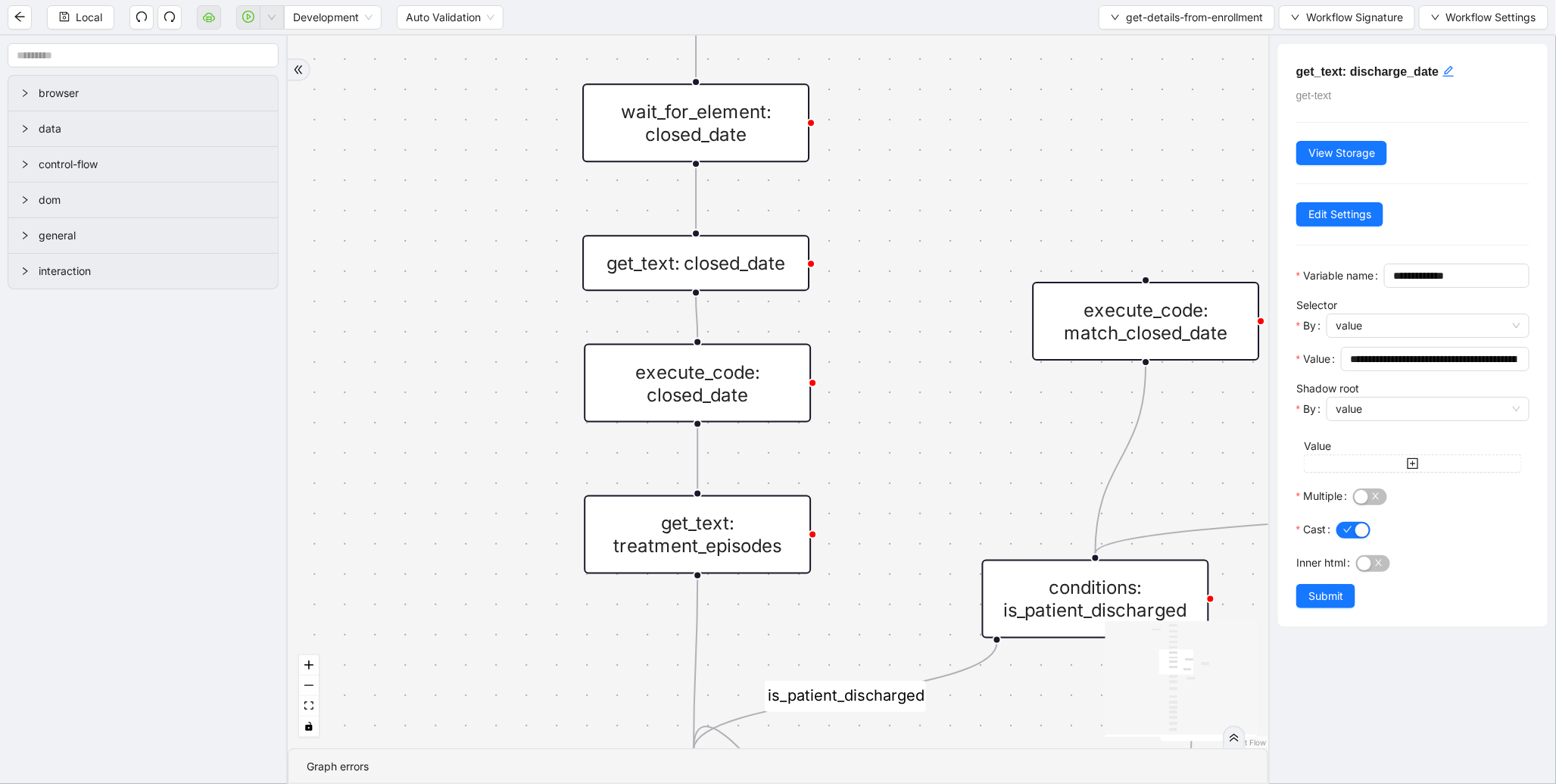
drag, startPoint x: 954, startPoint y: 410, endPoint x: 951, endPoint y: -103, distance: 513.0
click at [951, 0] on html "Local Development Auto Validation get-details-from-enrollment Workflow Signatur…" at bounding box center [778, 392] width 1556 height 784
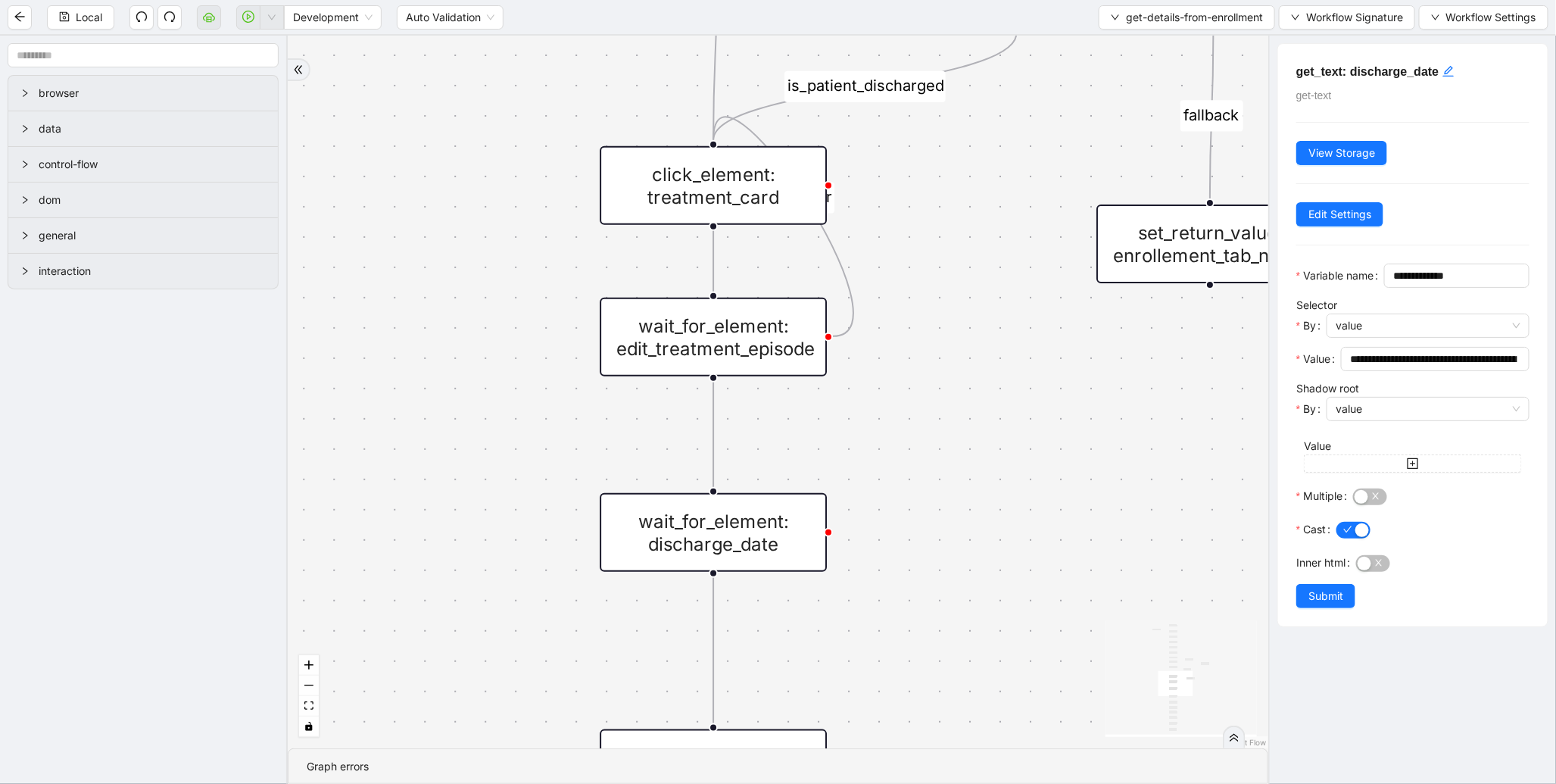
drag, startPoint x: 916, startPoint y: 440, endPoint x: 919, endPoint y: -125, distance: 565.0
click at [919, 0] on html "Local Development Auto Validation get-details-from-enrollment Workflow Signatur…" at bounding box center [778, 392] width 1556 height 784
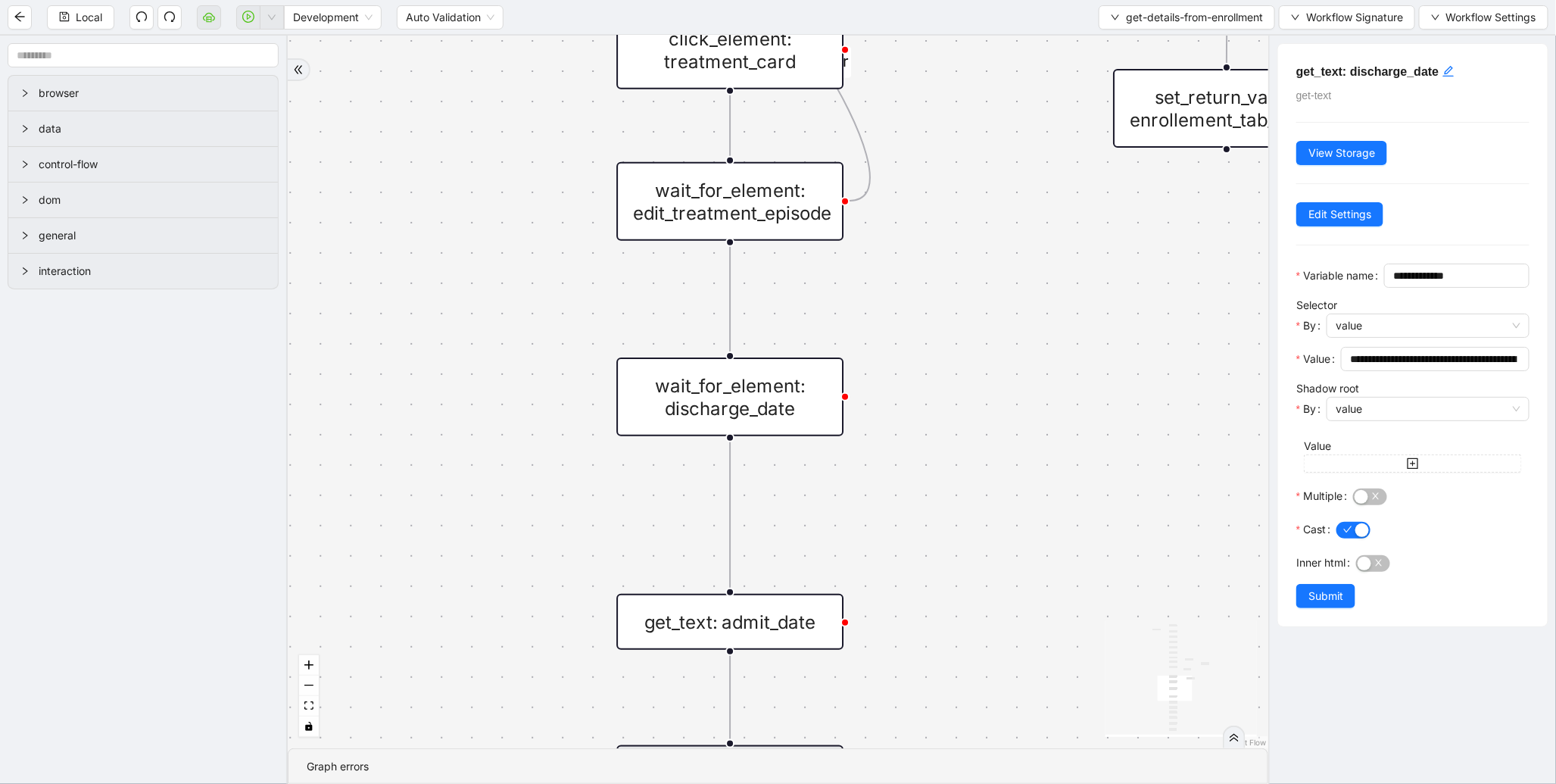
drag, startPoint x: 958, startPoint y: 344, endPoint x: 964, endPoint y: -125, distance: 469.0
click at [964, 0] on html "Local Development Auto Validation get-details-from-enrollment Workflow Signatur…" at bounding box center [778, 392] width 1556 height 784
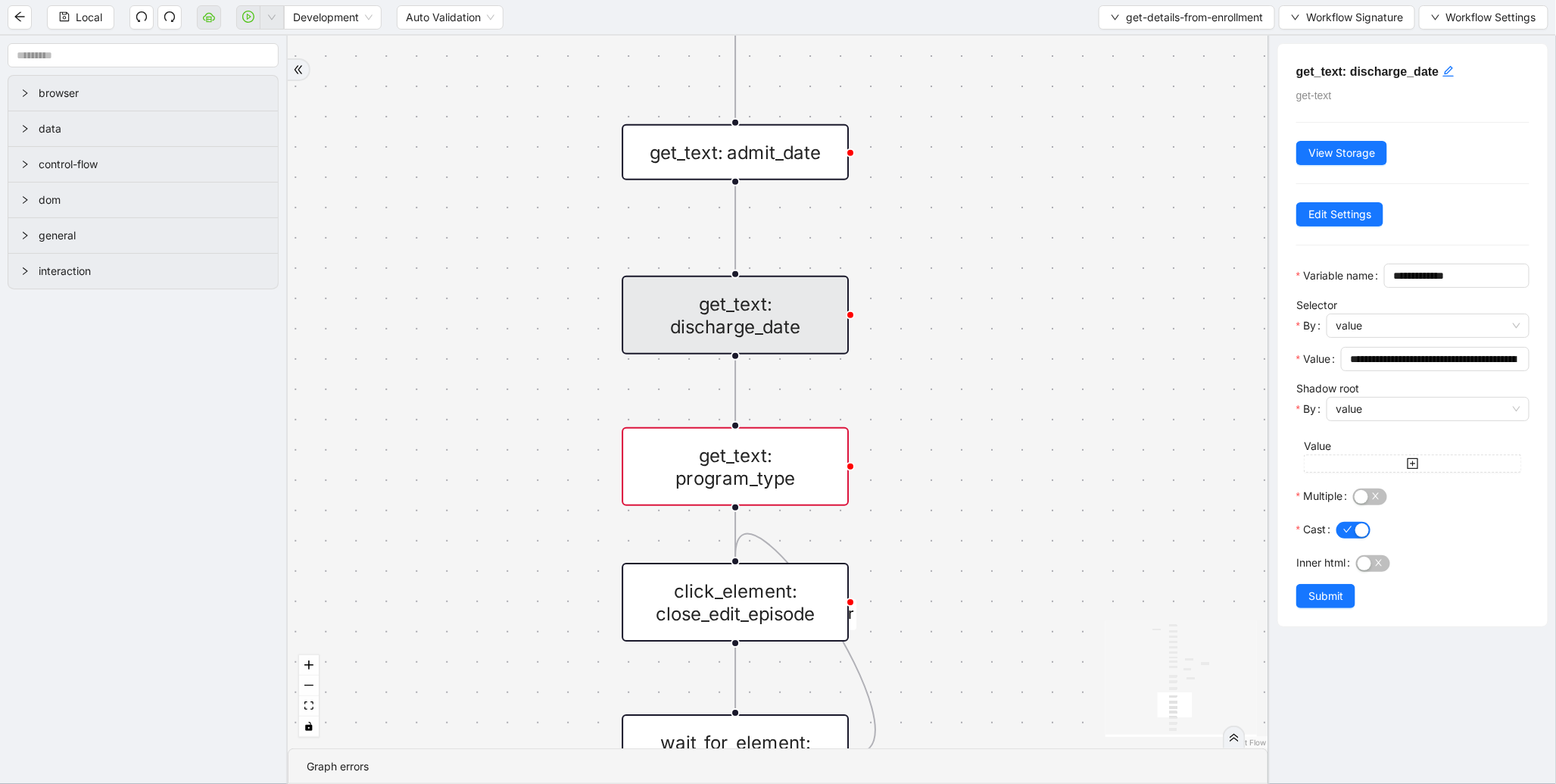
drag, startPoint x: 1005, startPoint y: 428, endPoint x: 983, endPoint y: -59, distance: 487.5
click at [983, 0] on html "Local Development Auto Validation get-details-from-enrollment Workflow Signatur…" at bounding box center [778, 392] width 1556 height 784
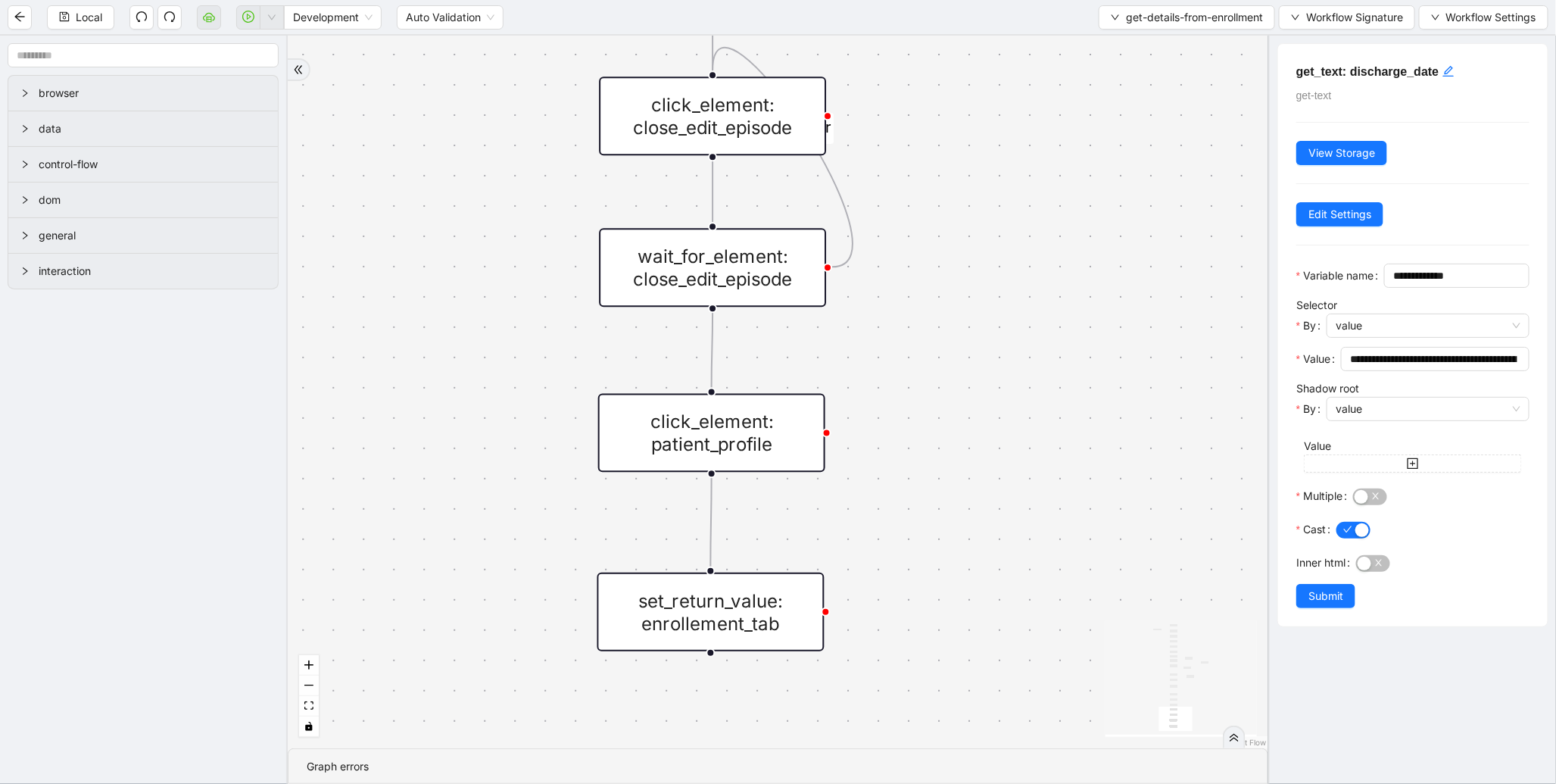
click at [755, 640] on div "set_return_value: enrollement_tab" at bounding box center [711, 612] width 227 height 79
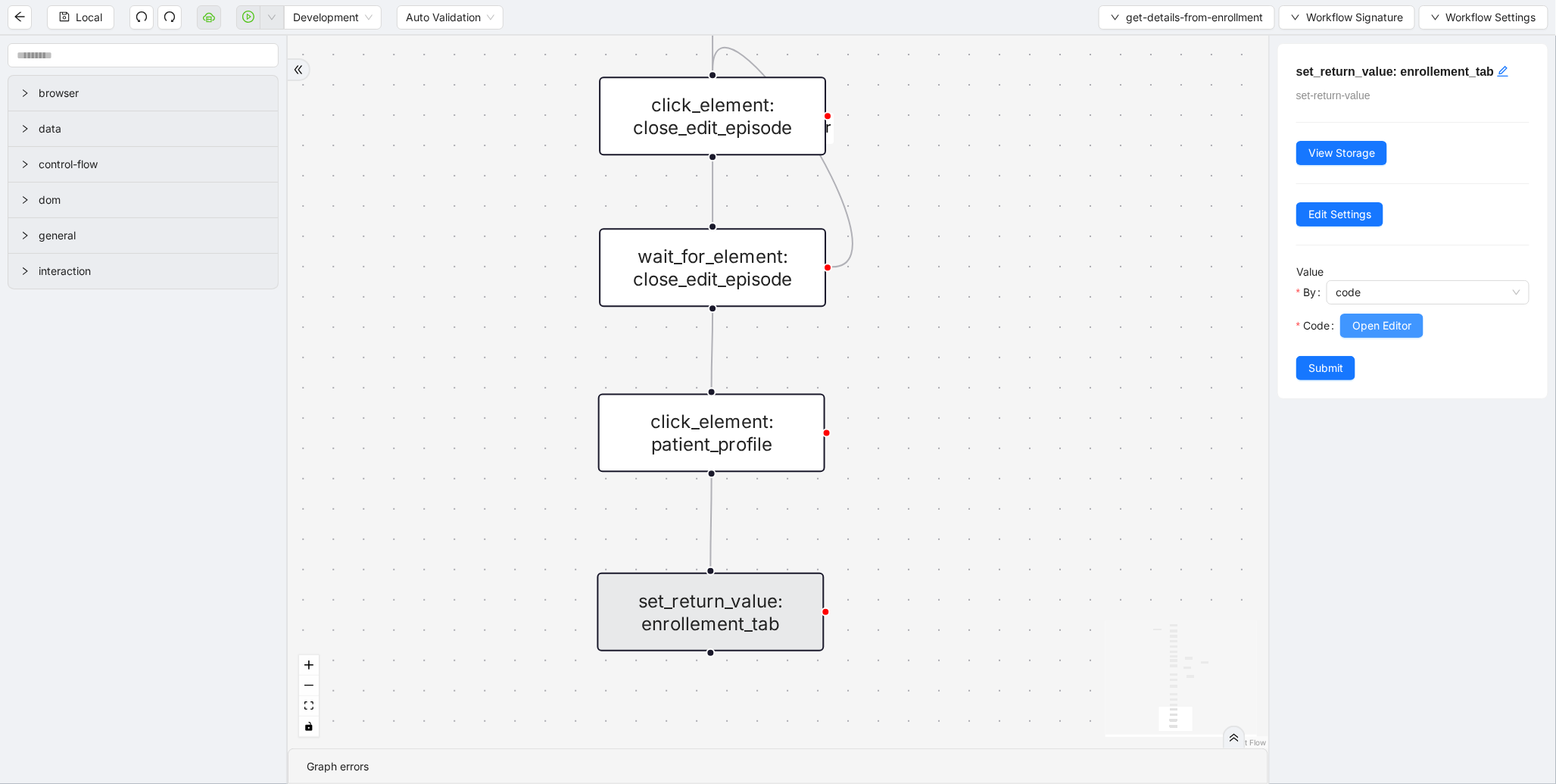
click at [1364, 322] on span "Open Editor" at bounding box center [1383, 325] width 59 height 17
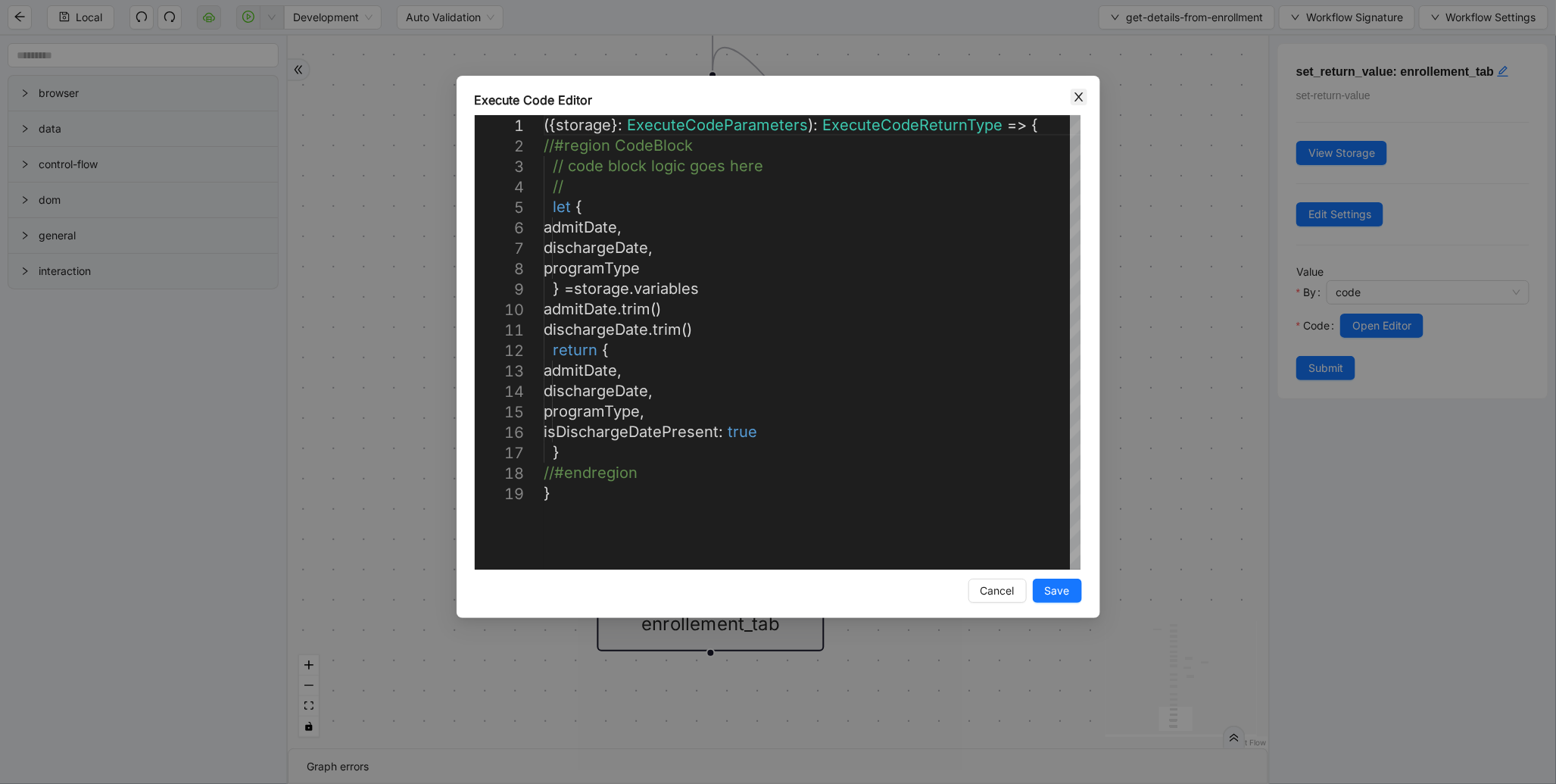
click at [1078, 103] on span "Close" at bounding box center [1079, 97] width 17 height 17
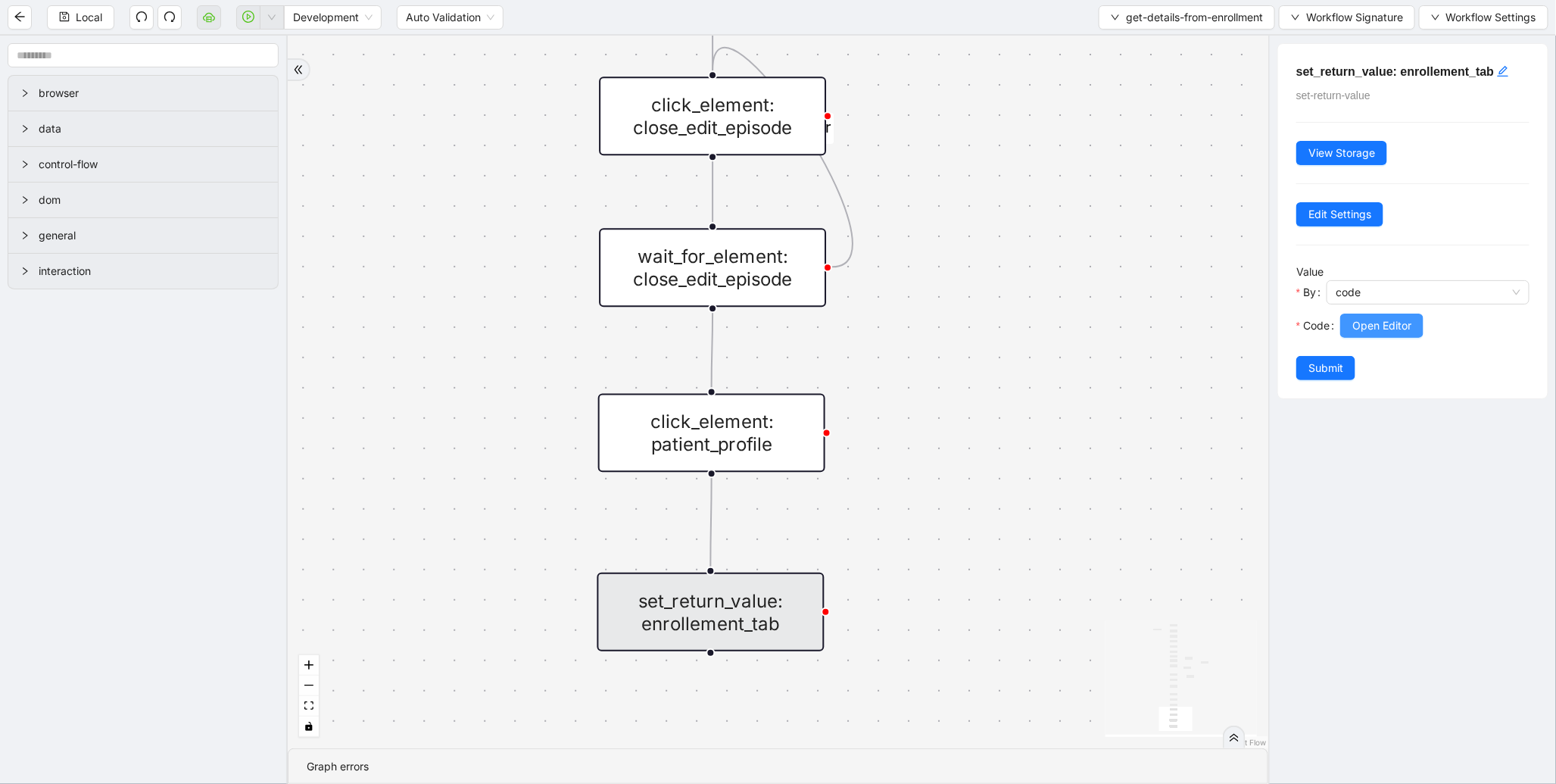
click at [1403, 324] on span "Open Editor" at bounding box center [1383, 325] width 59 height 17
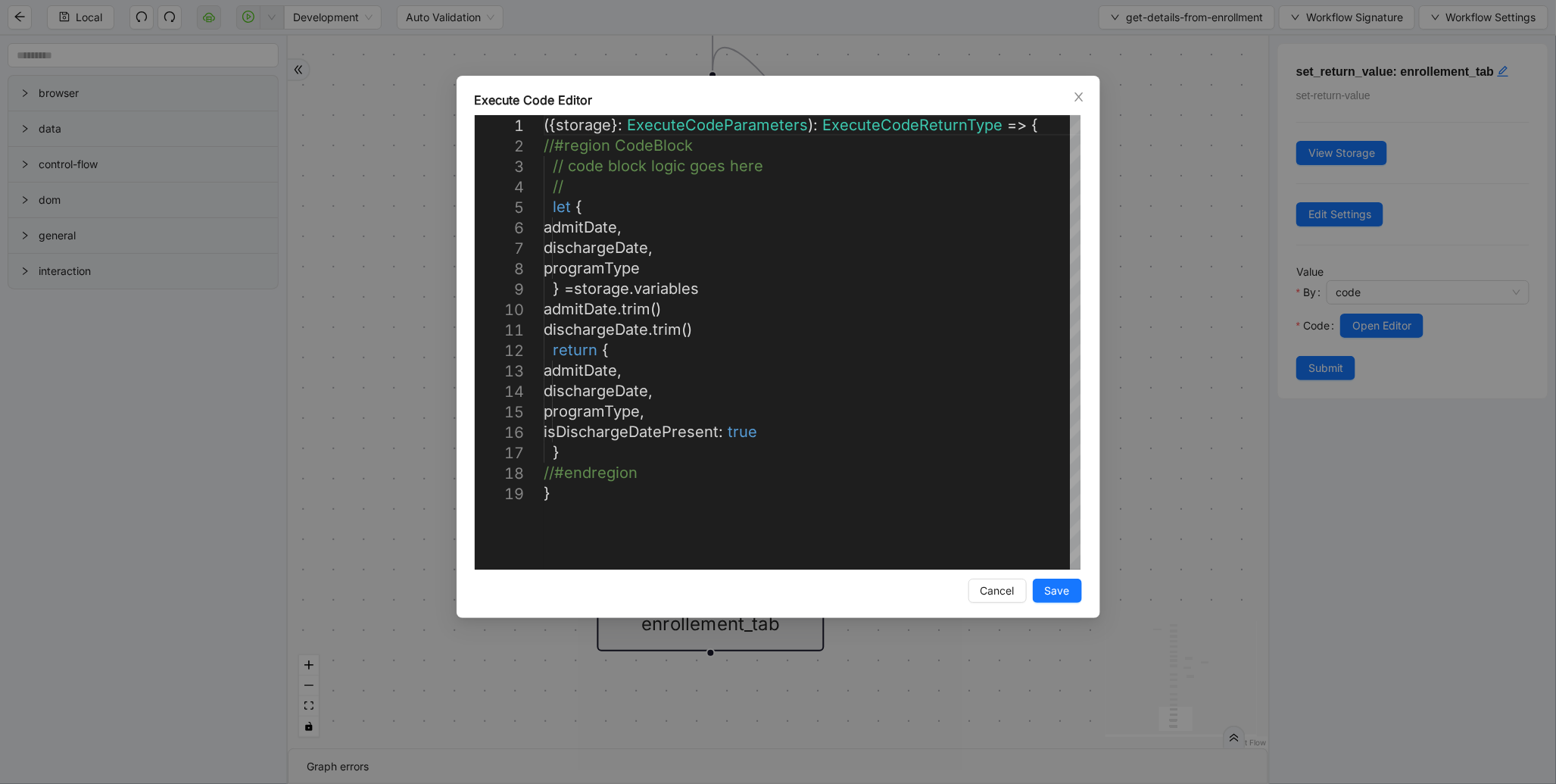
click at [1176, 300] on div "**********" at bounding box center [778, 392] width 1556 height 784
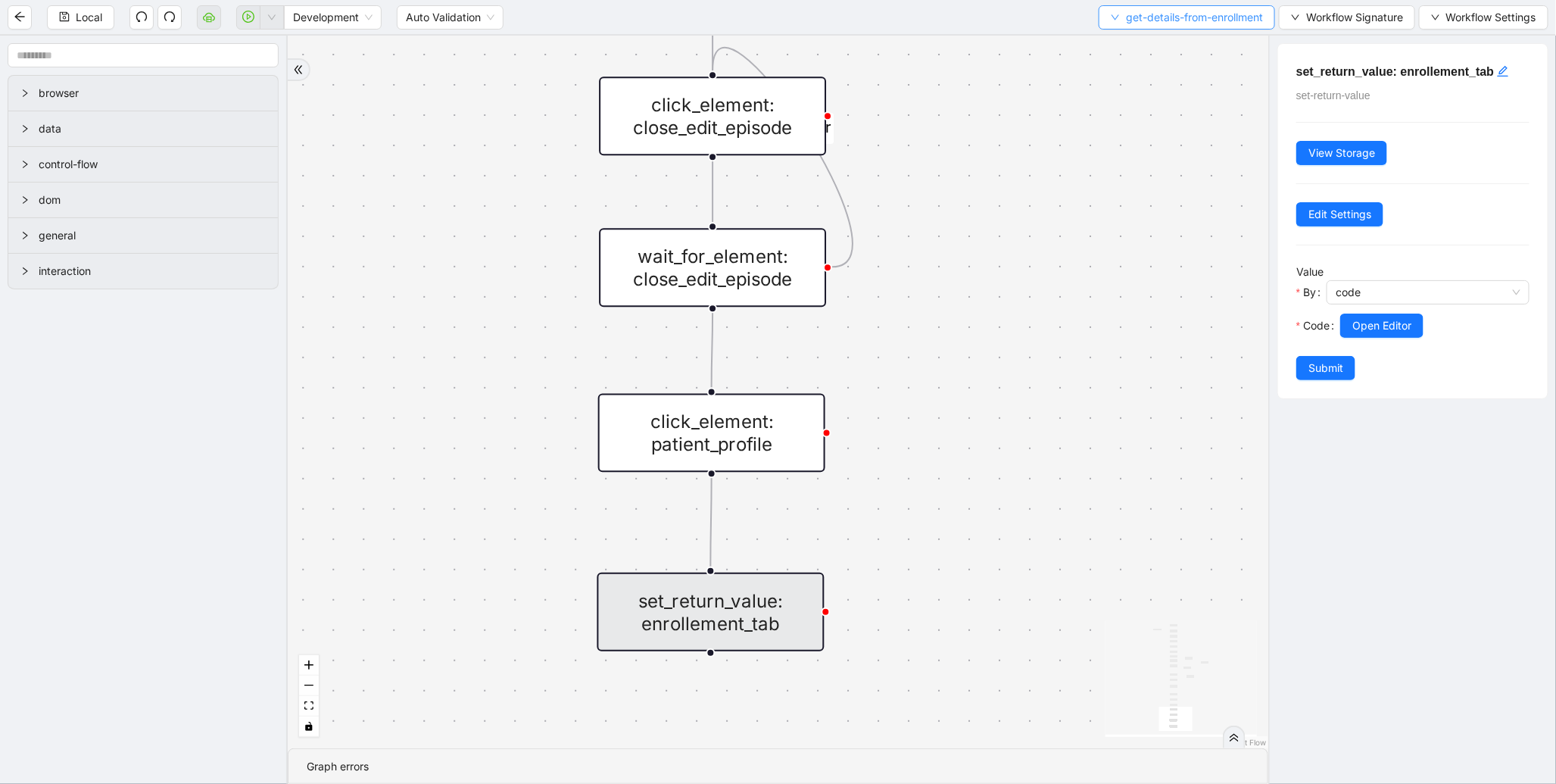
click at [1142, 17] on span "get-details-from-enrollment" at bounding box center [1195, 17] width 137 height 17
click at [1137, 50] on span "Select" at bounding box center [1183, 46] width 155 height 17
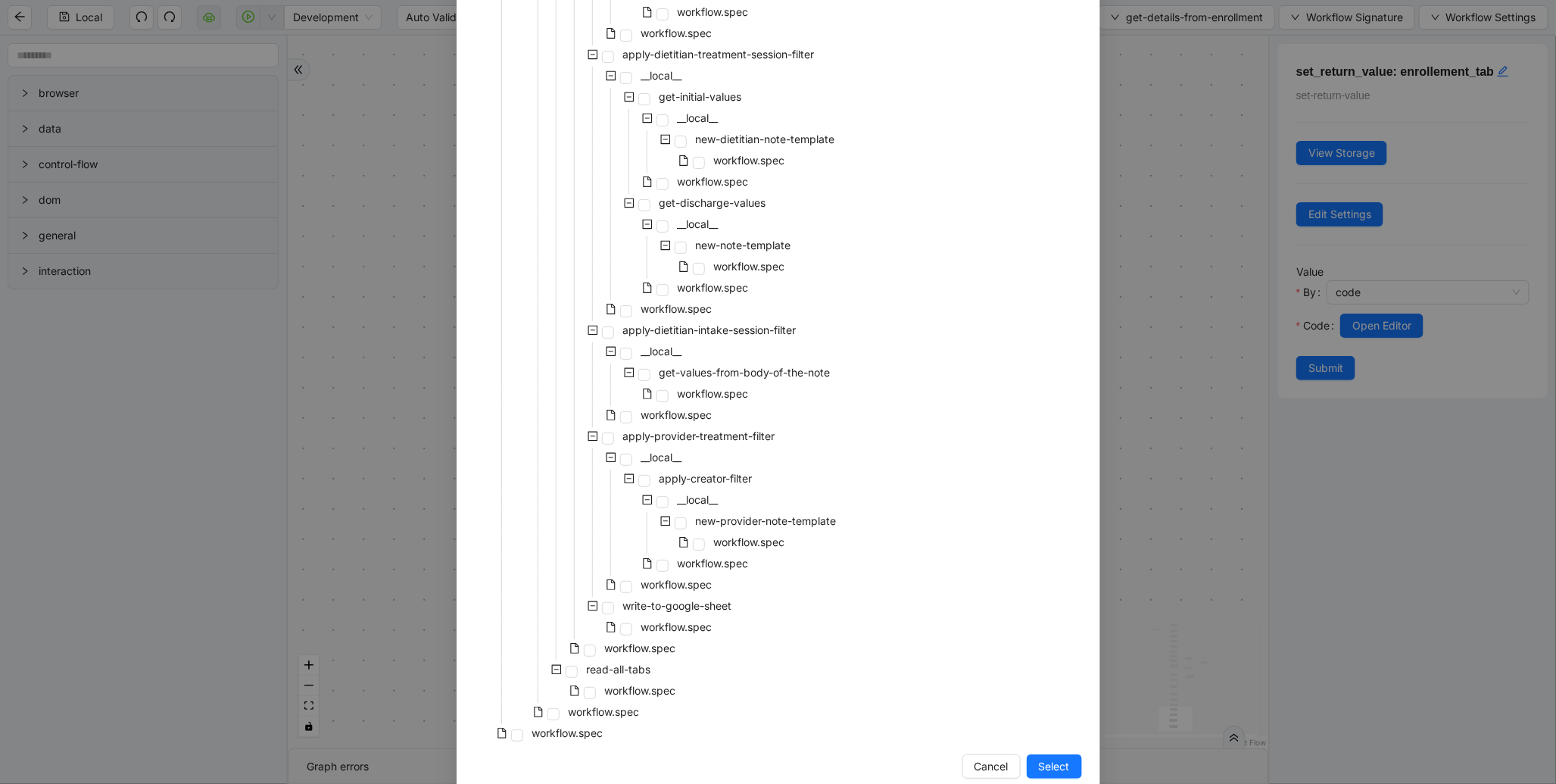
scroll to position [2852, 0]
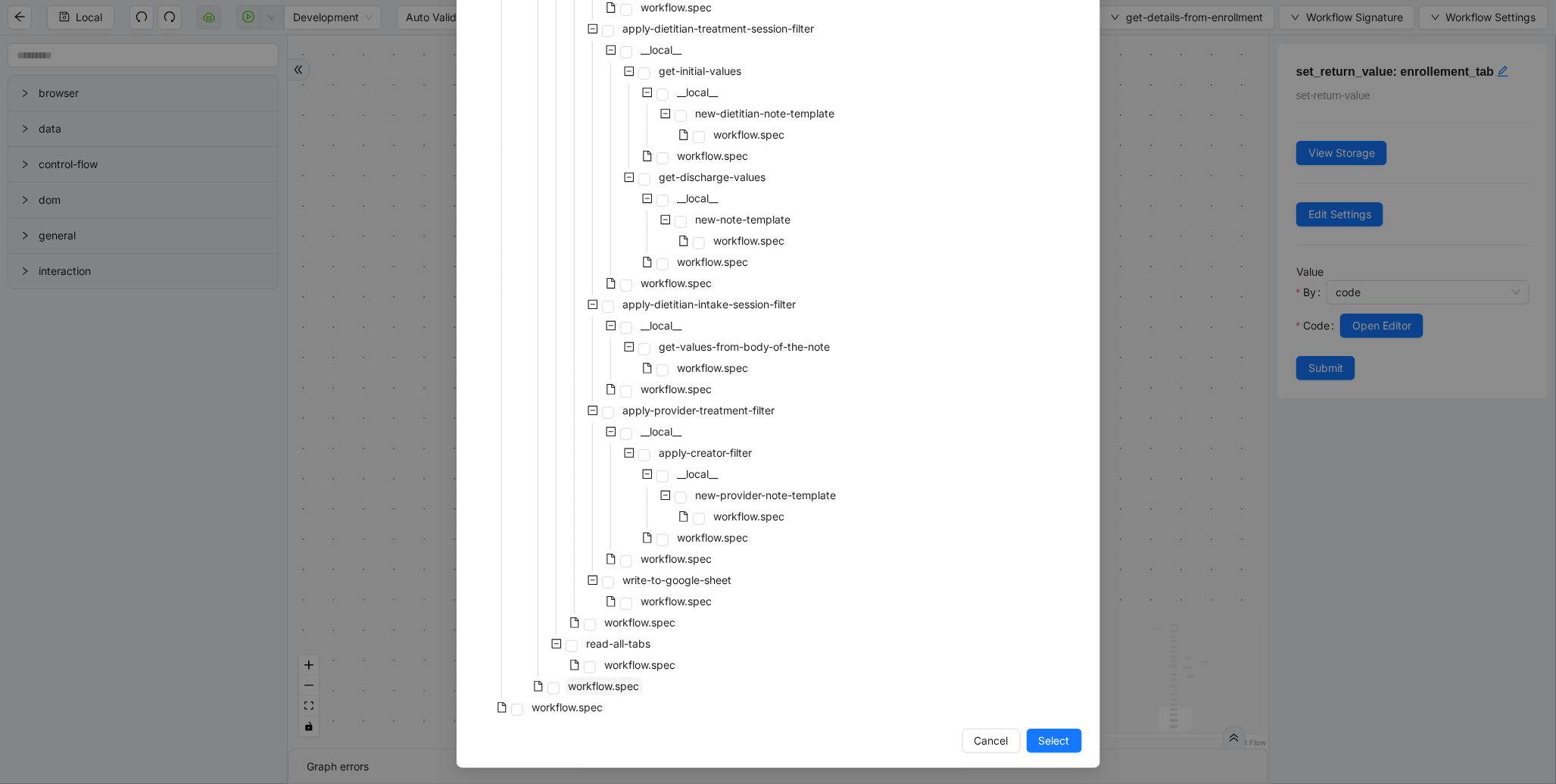
click at [611, 686] on span "workflow.spec" at bounding box center [605, 685] width 71 height 13
click at [1056, 742] on span "Select" at bounding box center [1054, 741] width 31 height 17
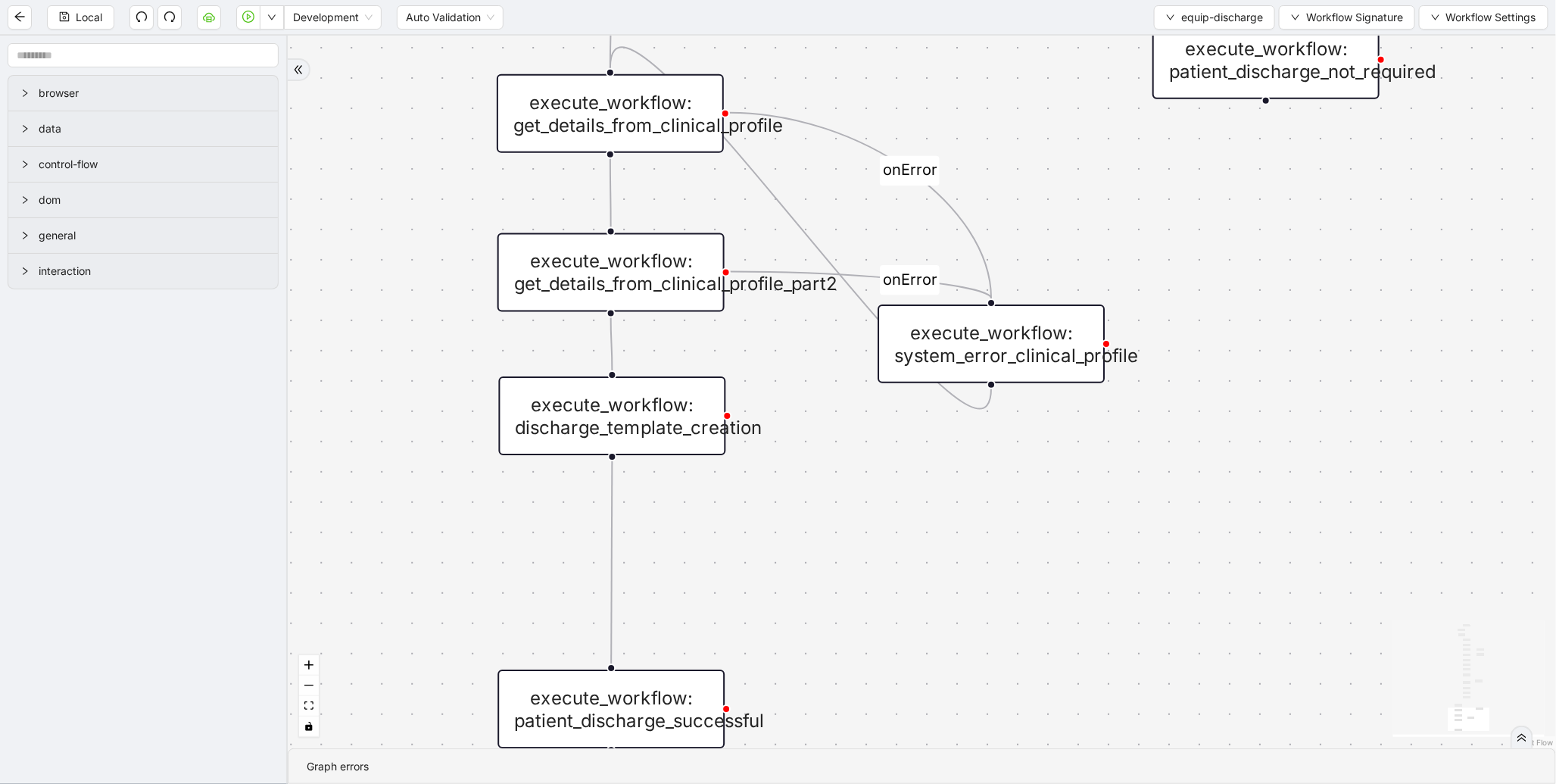
drag, startPoint x: 827, startPoint y: 375, endPoint x: 782, endPoint y: 436, distance: 75.8
click at [859, 667] on div "is_discharge_summary_to_be_created fallback onError onError onError onError tri…" at bounding box center [922, 392] width 1269 height 713
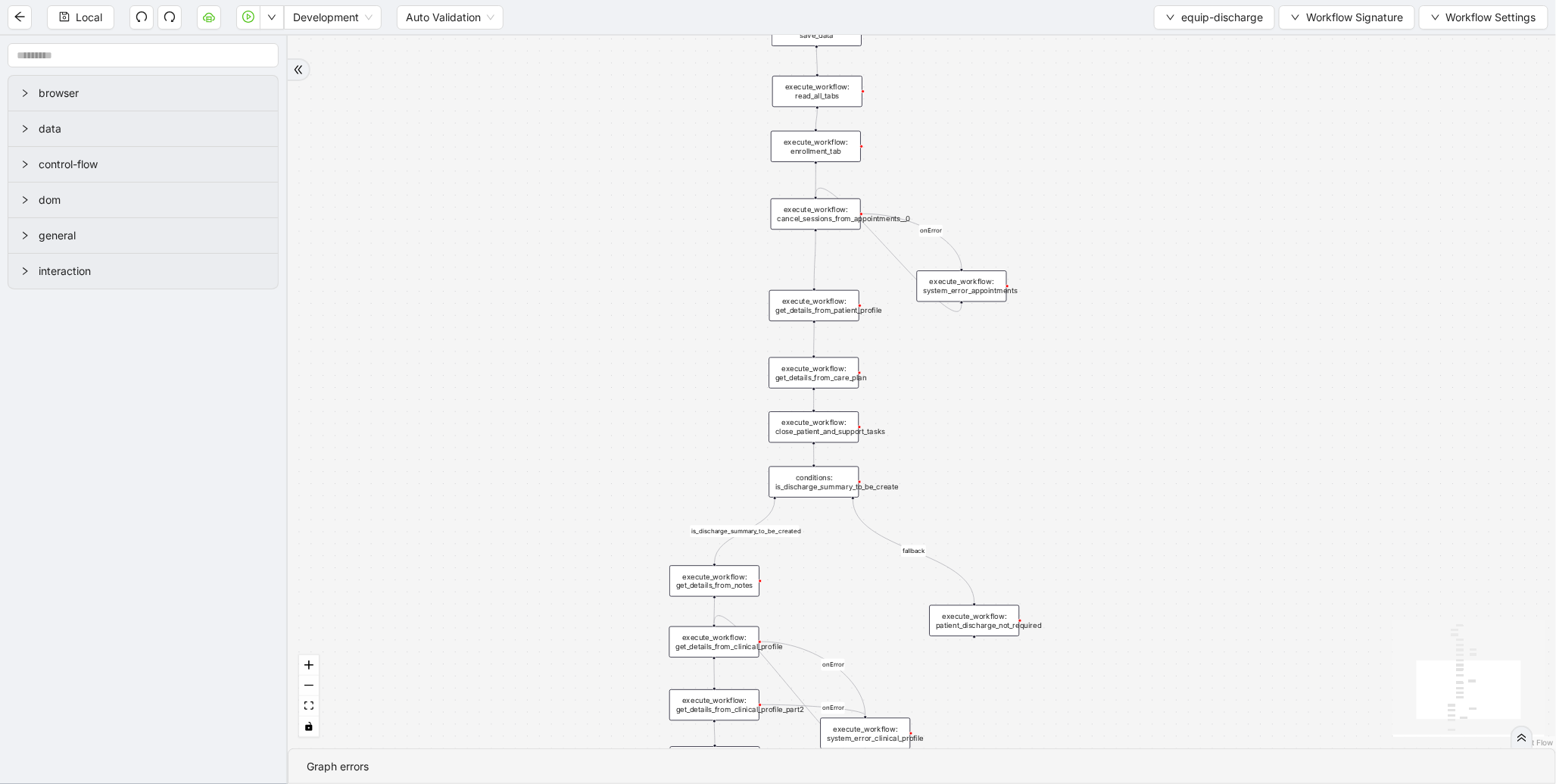
drag, startPoint x: 525, startPoint y: 144, endPoint x: 516, endPoint y: 570, distance: 426.1
click at [516, 562] on div "is_discharge_summary_to_be_created fallback onError onError onError onError tri…" at bounding box center [922, 392] width 1269 height 713
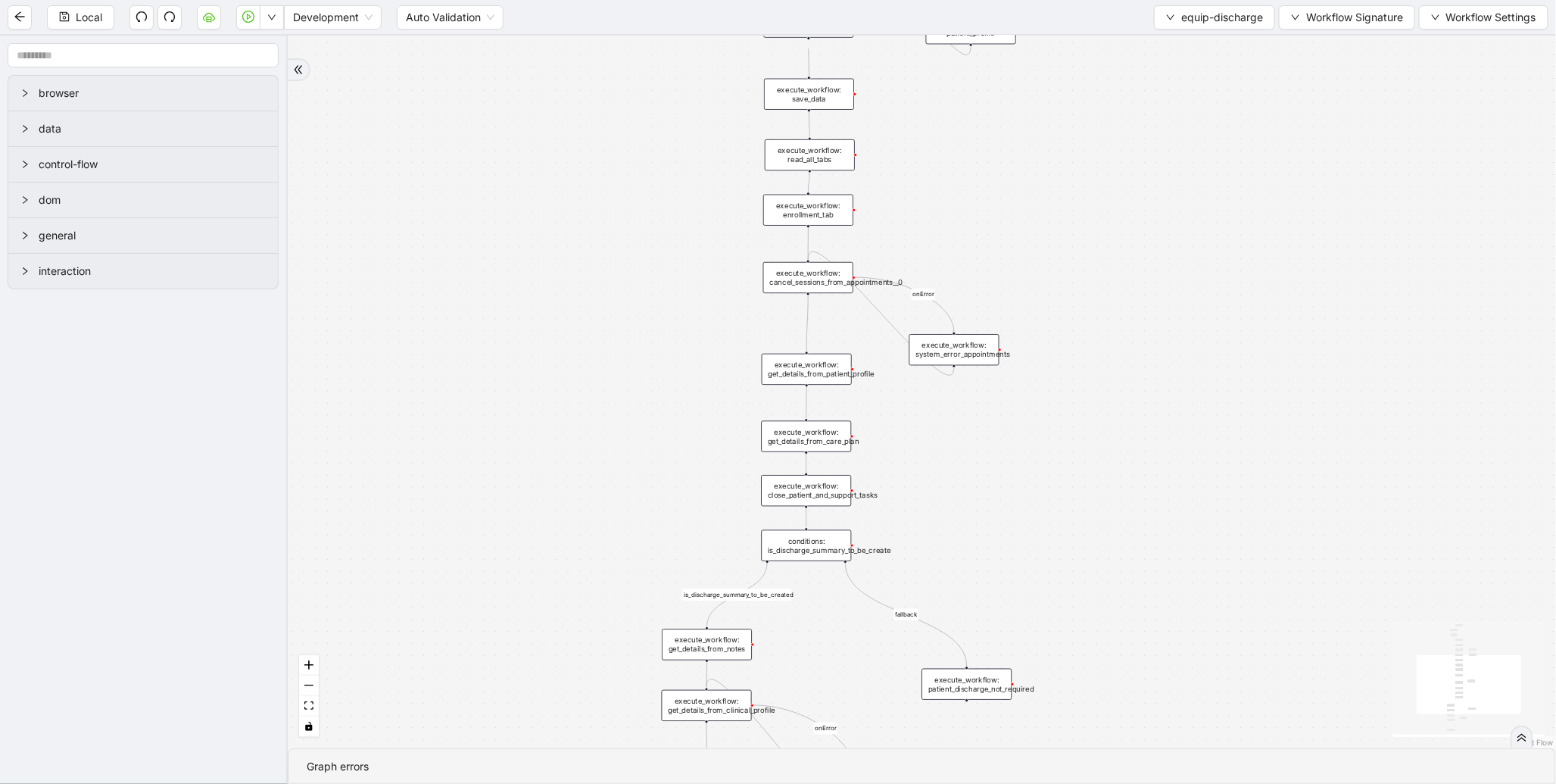
drag, startPoint x: 520, startPoint y: 573, endPoint x: 519, endPoint y: 103, distance: 470.0
click at [519, 103] on div "is_discharge_summary_to_be_created fallback onError onError onError onError tri…" at bounding box center [922, 392] width 1269 height 713
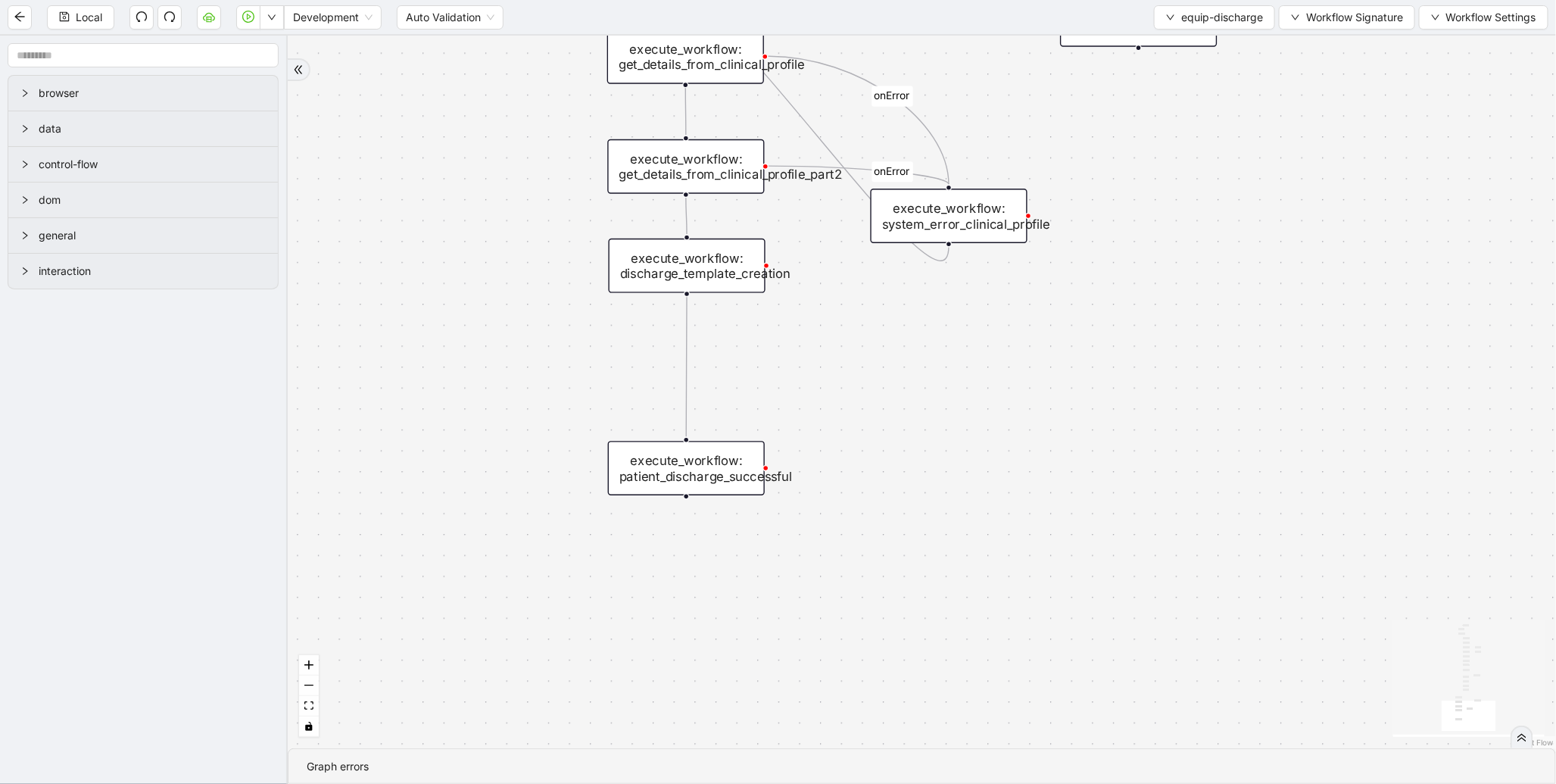
click at [732, 478] on div "execute_workflow: patient_discharge_successful" at bounding box center [687, 468] width 157 height 55
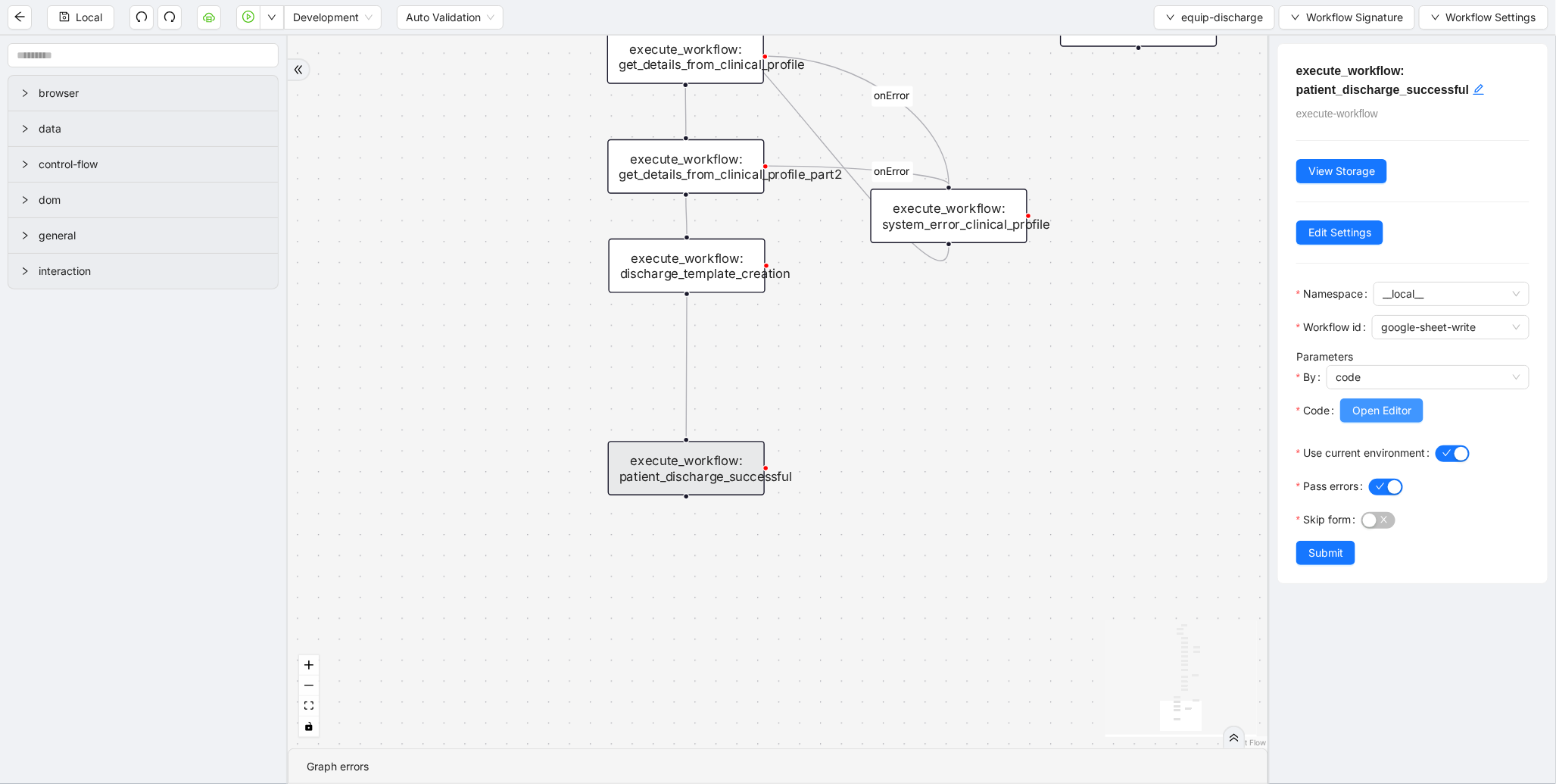
drag, startPoint x: 1388, startPoint y: 428, endPoint x: 1382, endPoint y: 420, distance: 10.0
click at [1384, 423] on div "Open Editor" at bounding box center [1435, 420] width 189 height 43
click at [1382, 419] on span "Open Editor" at bounding box center [1383, 411] width 59 height 17
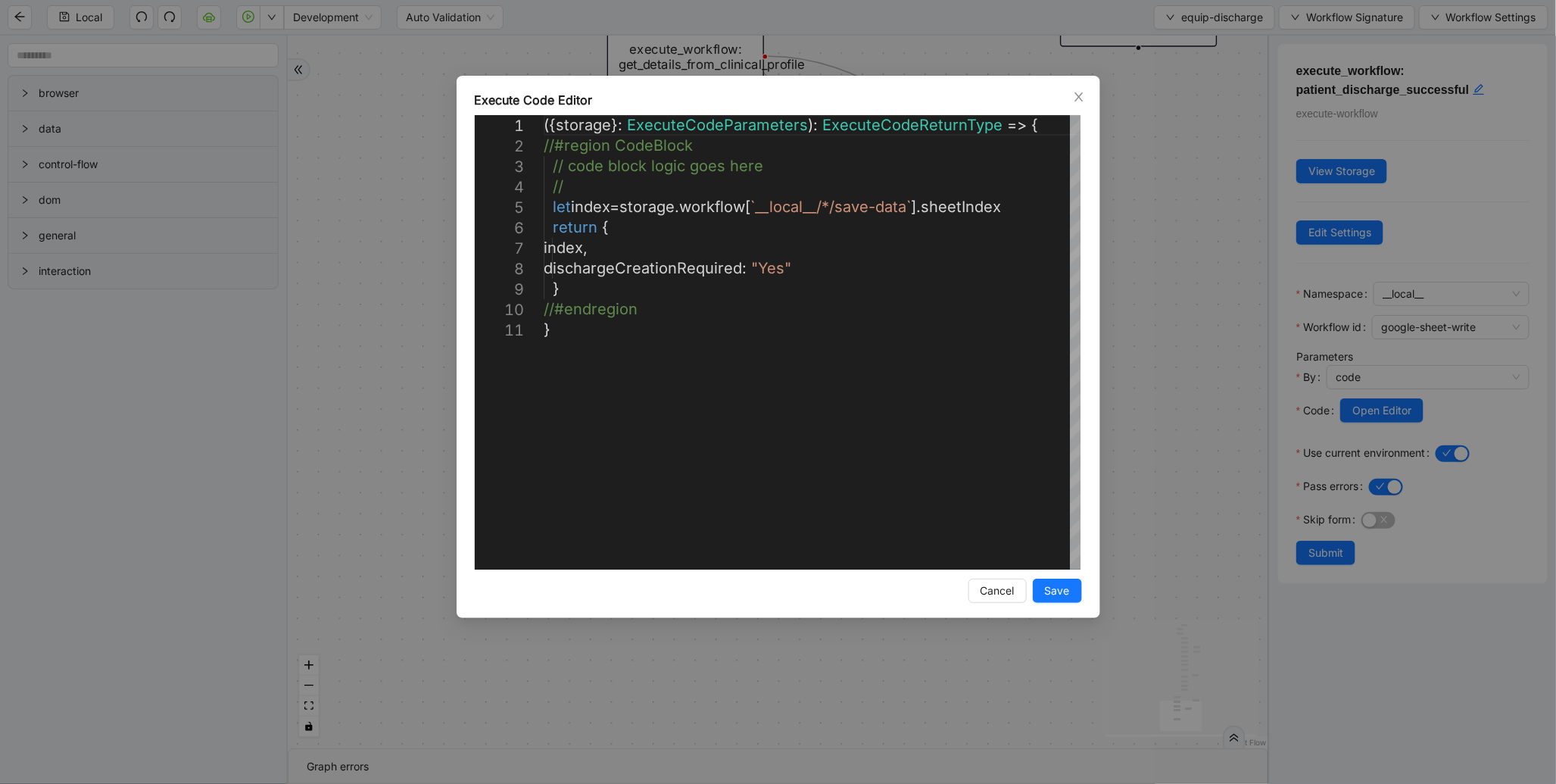
click at [1191, 353] on div "**********" at bounding box center [778, 392] width 1556 height 784
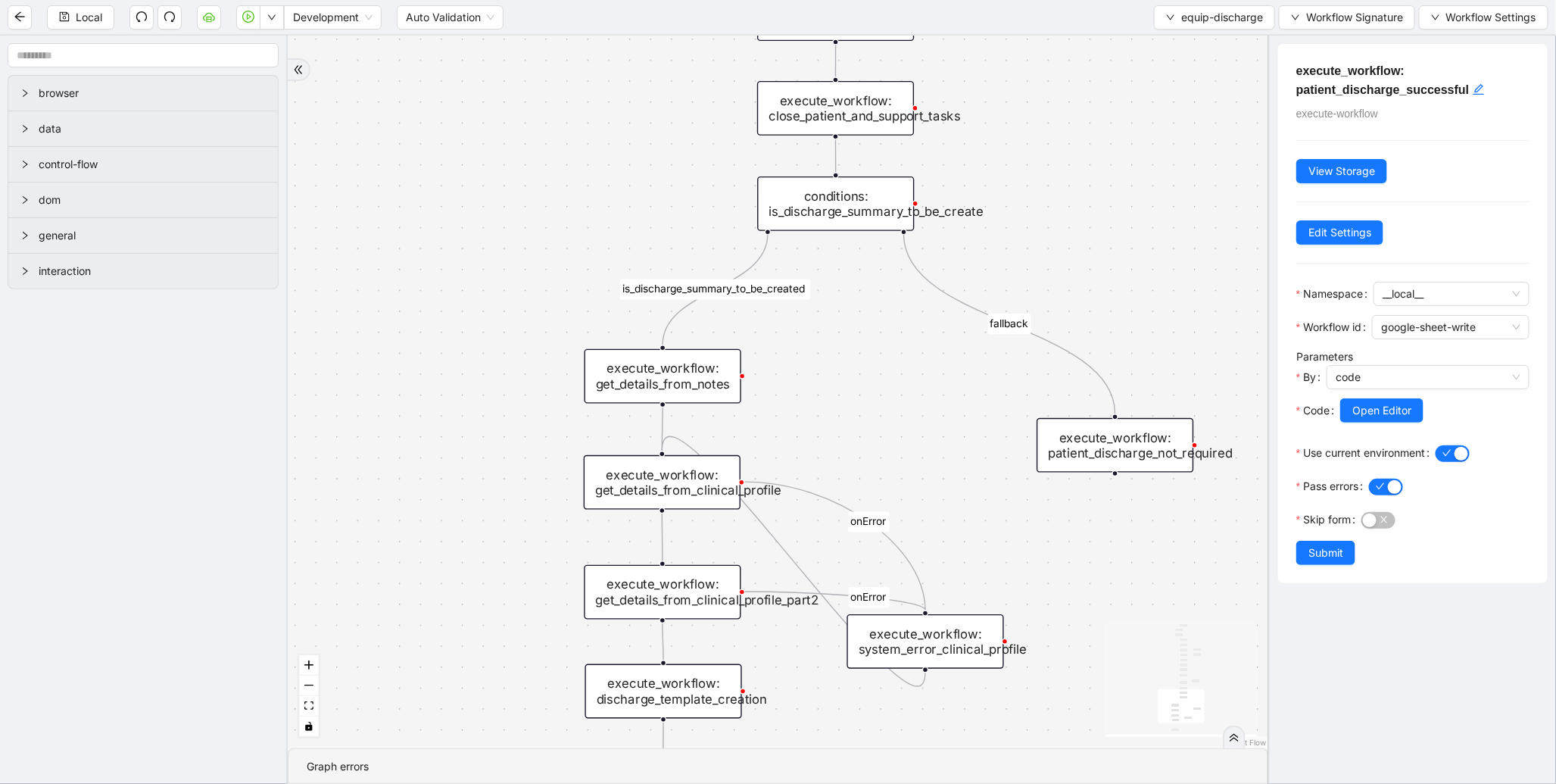
drag, startPoint x: 1200, startPoint y: 379, endPoint x: 1136, endPoint y: 679, distance: 306.8
click at [1174, 752] on section "is_discharge_summary_to_be_created fallback onError onError onError onError tri…" at bounding box center [778, 410] width 981 height 748
click at [805, 209] on div "conditions: is_discharge_summary_to_be_create" at bounding box center [836, 206] width 157 height 55
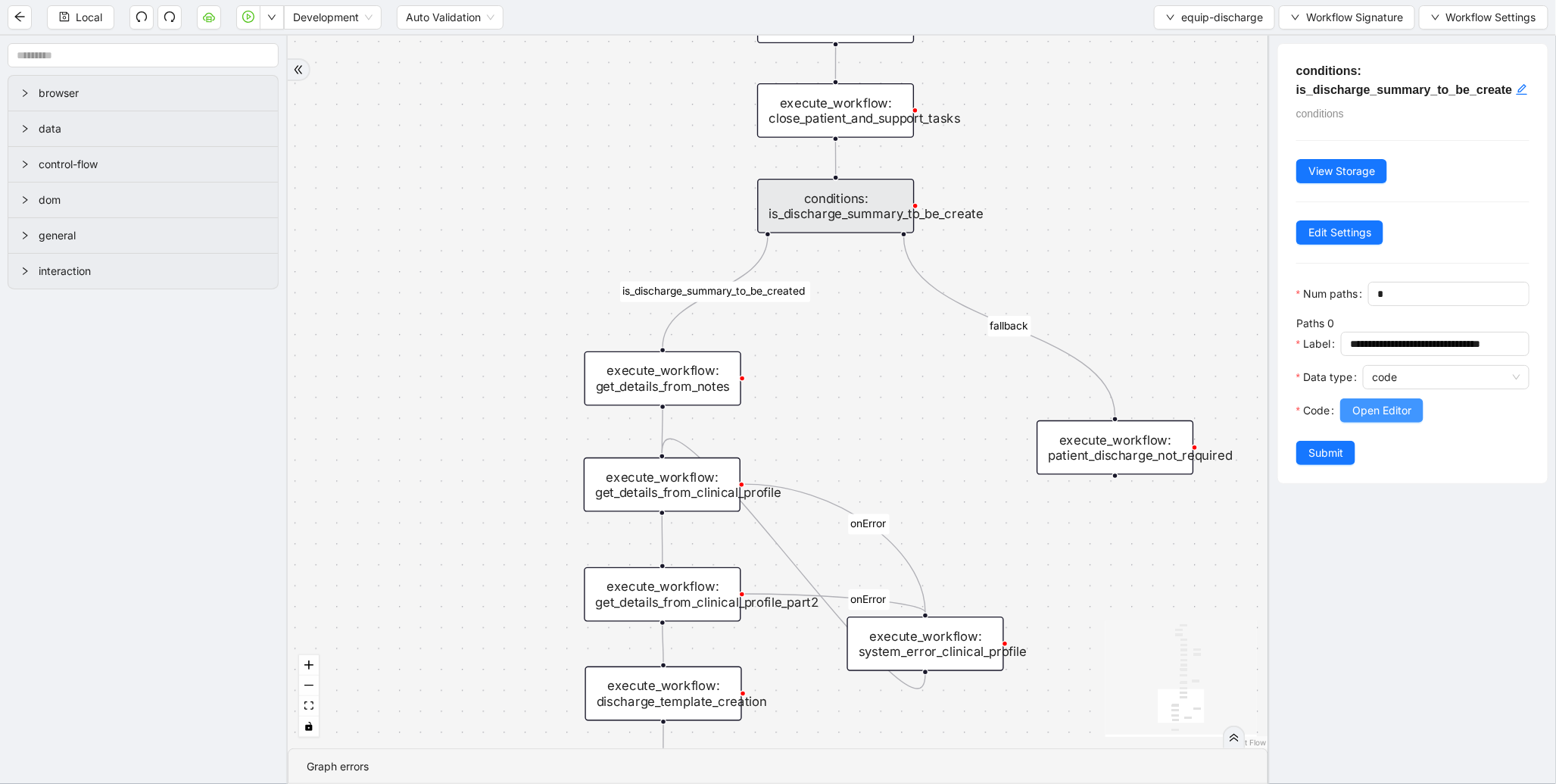
click at [1402, 419] on span "Open Editor" at bounding box center [1383, 411] width 59 height 17
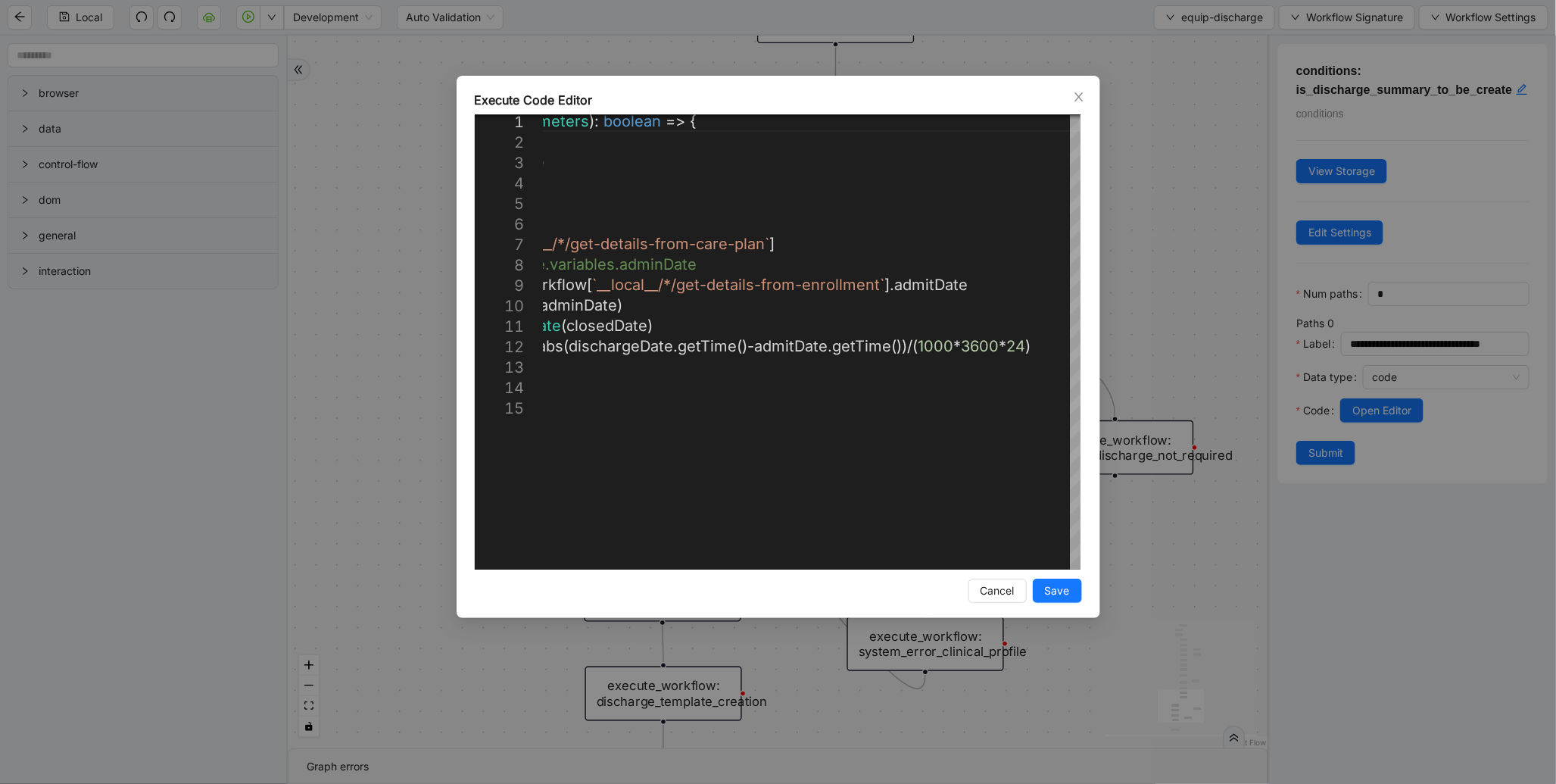
click at [1142, 312] on div "Execute Code Editor 1 2 3 4 5 6 7 8 9 10 11 12 13 14 15 ({ storage }: ExecuteCo…" at bounding box center [778, 392] width 1556 height 784
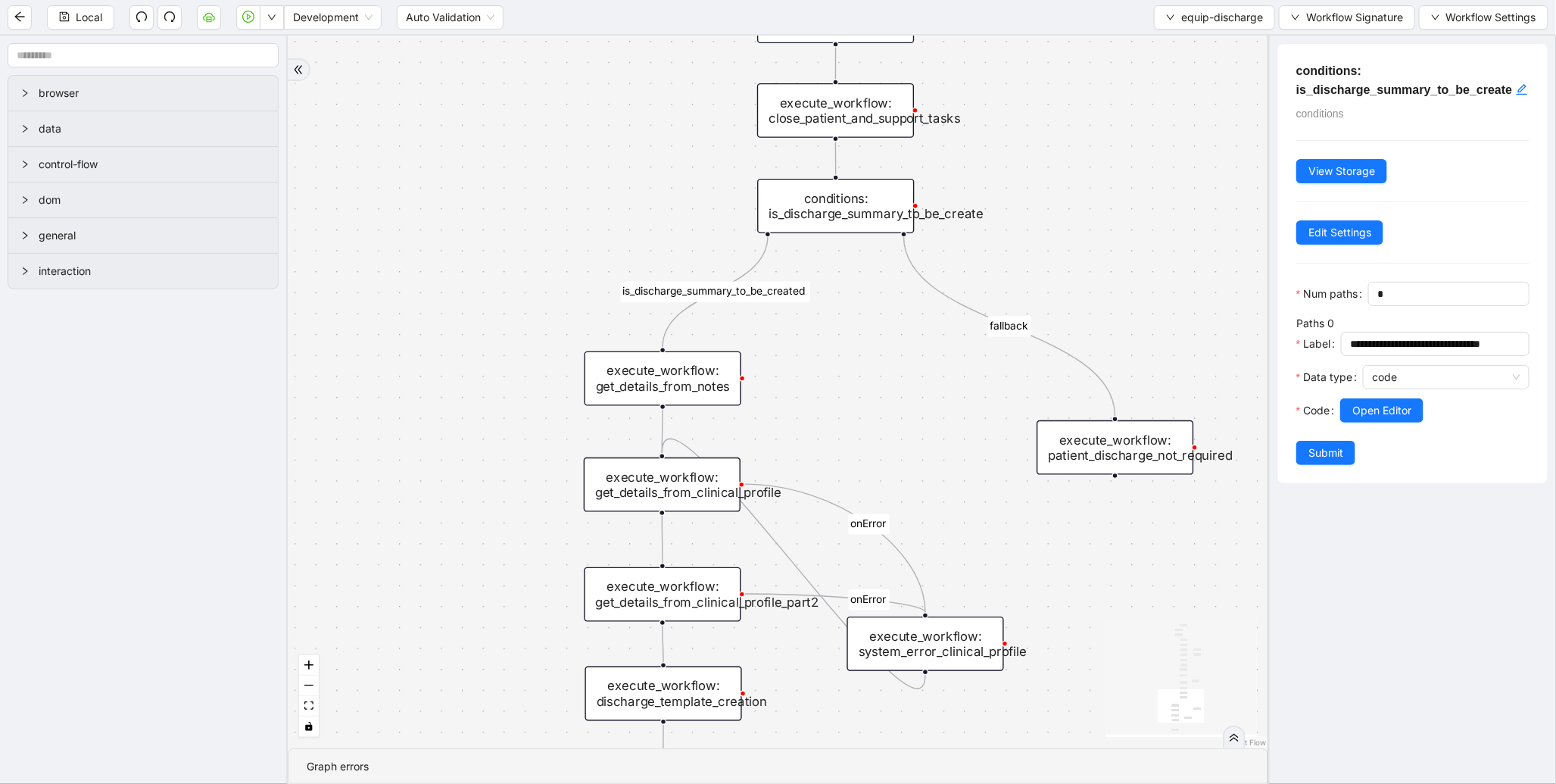
click at [697, 373] on div "execute_workflow: get_details_from_notes" at bounding box center [663, 379] width 157 height 55
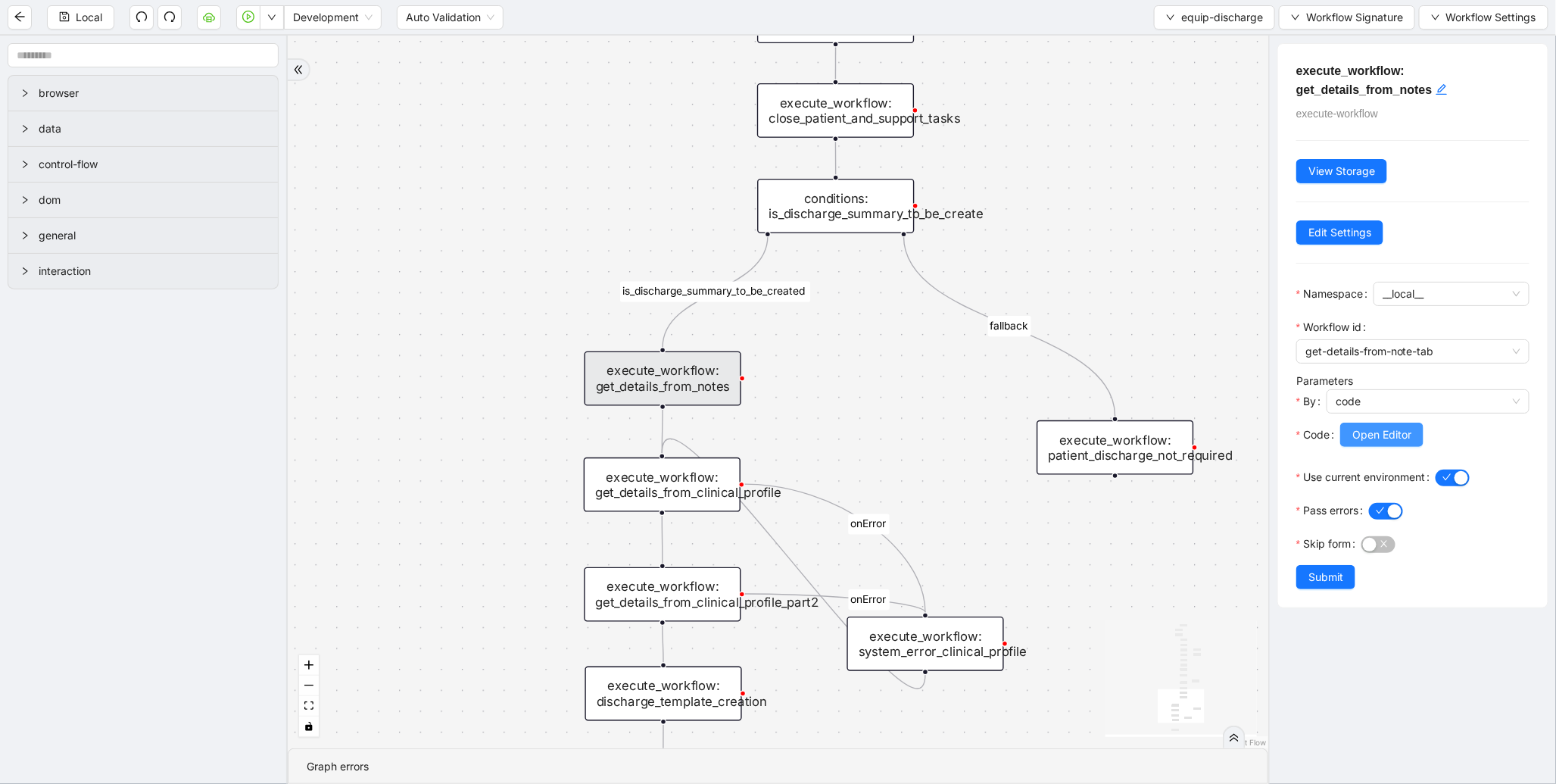
click at [1370, 442] on span "Open Editor" at bounding box center [1383, 435] width 59 height 17
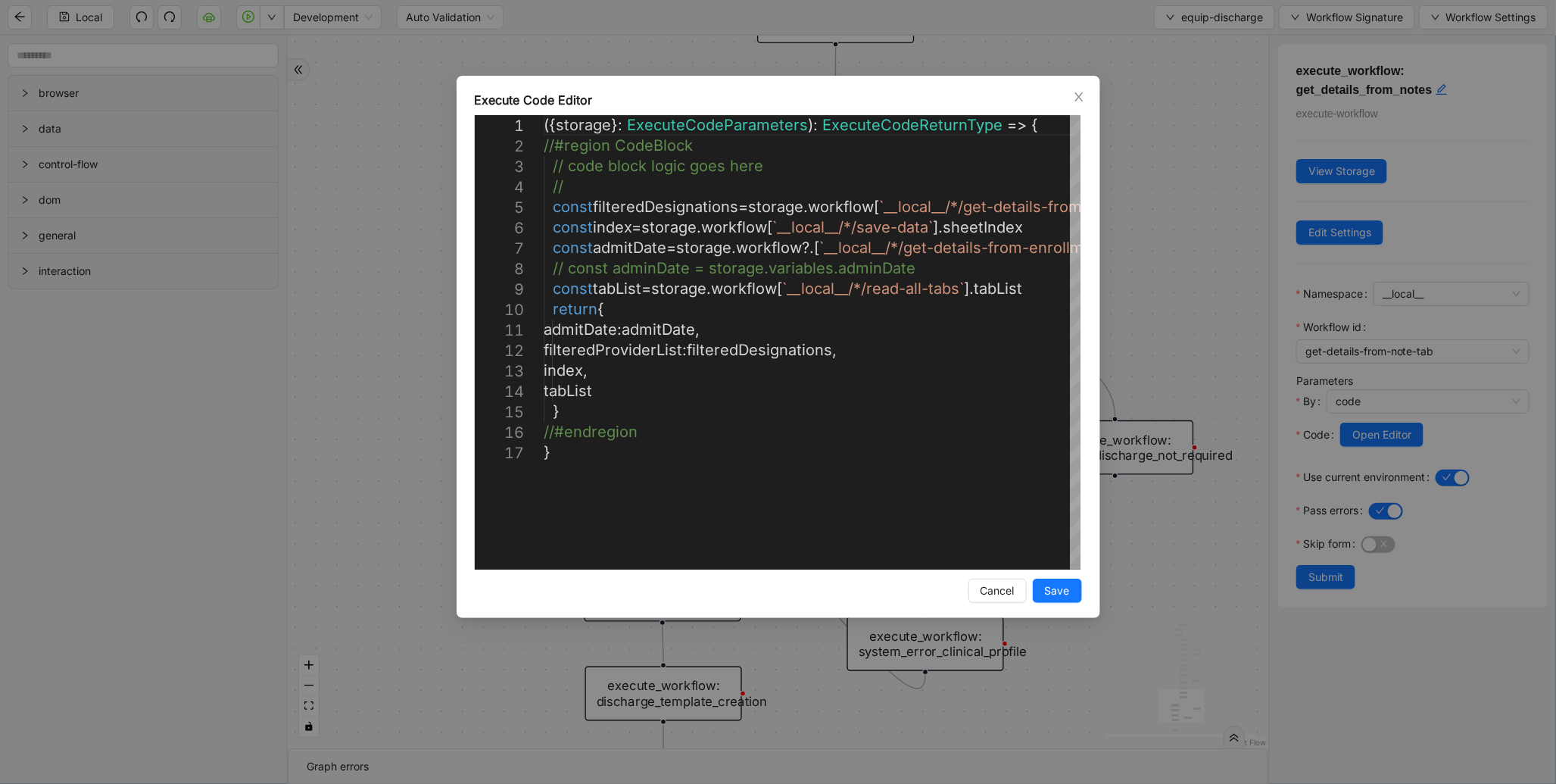
click at [1267, 253] on div "Execute Code Editor 1 2 3 4 5 6 7 8 9 10 11 12 13 14 15 16 17 ({ storage }: Exe…" at bounding box center [778, 392] width 1556 height 784
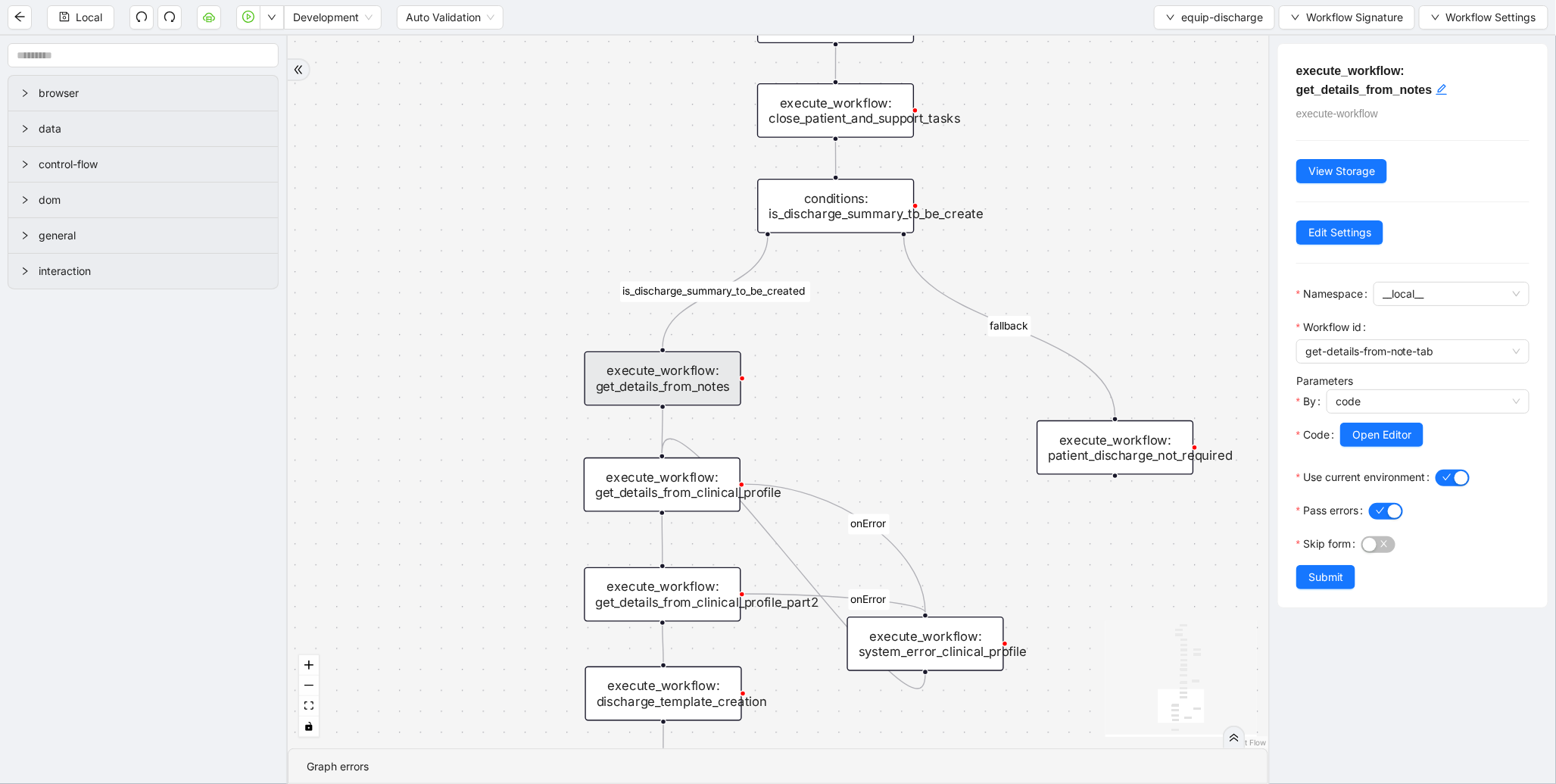
drag, startPoint x: 1065, startPoint y: 190, endPoint x: 1088, endPoint y: 649, distance: 459.6
click at [1088, 649] on div "is_discharge_summary_to_be_created fallback onError onError onError onError tri…" at bounding box center [778, 392] width 981 height 713
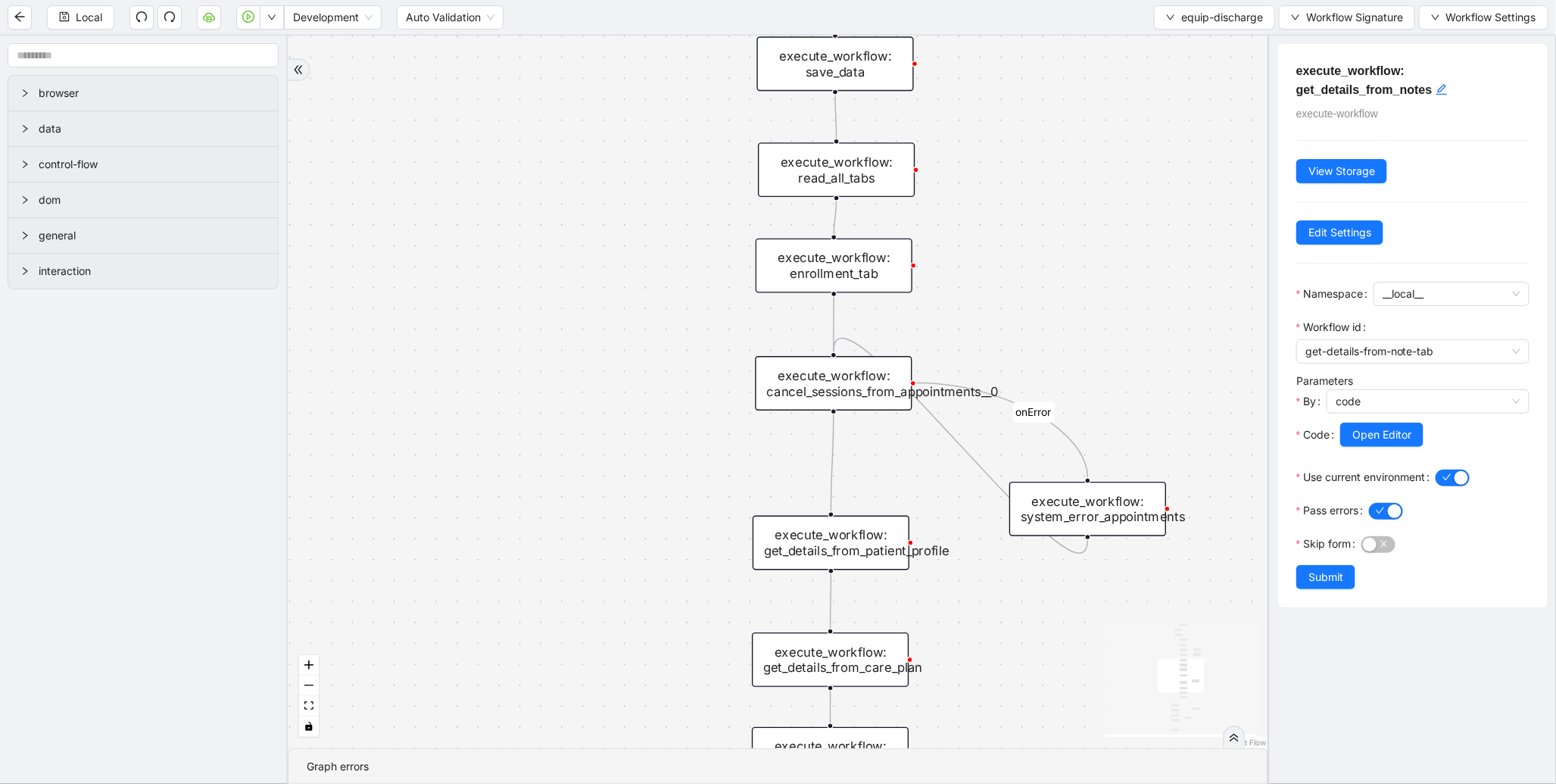
drag, startPoint x: 1085, startPoint y: 159, endPoint x: 1051, endPoint y: 436, distance: 279.1
click at [1051, 436] on div "is_discharge_summary_to_be_created fallback onError onError onError onError tri…" at bounding box center [778, 392] width 981 height 713
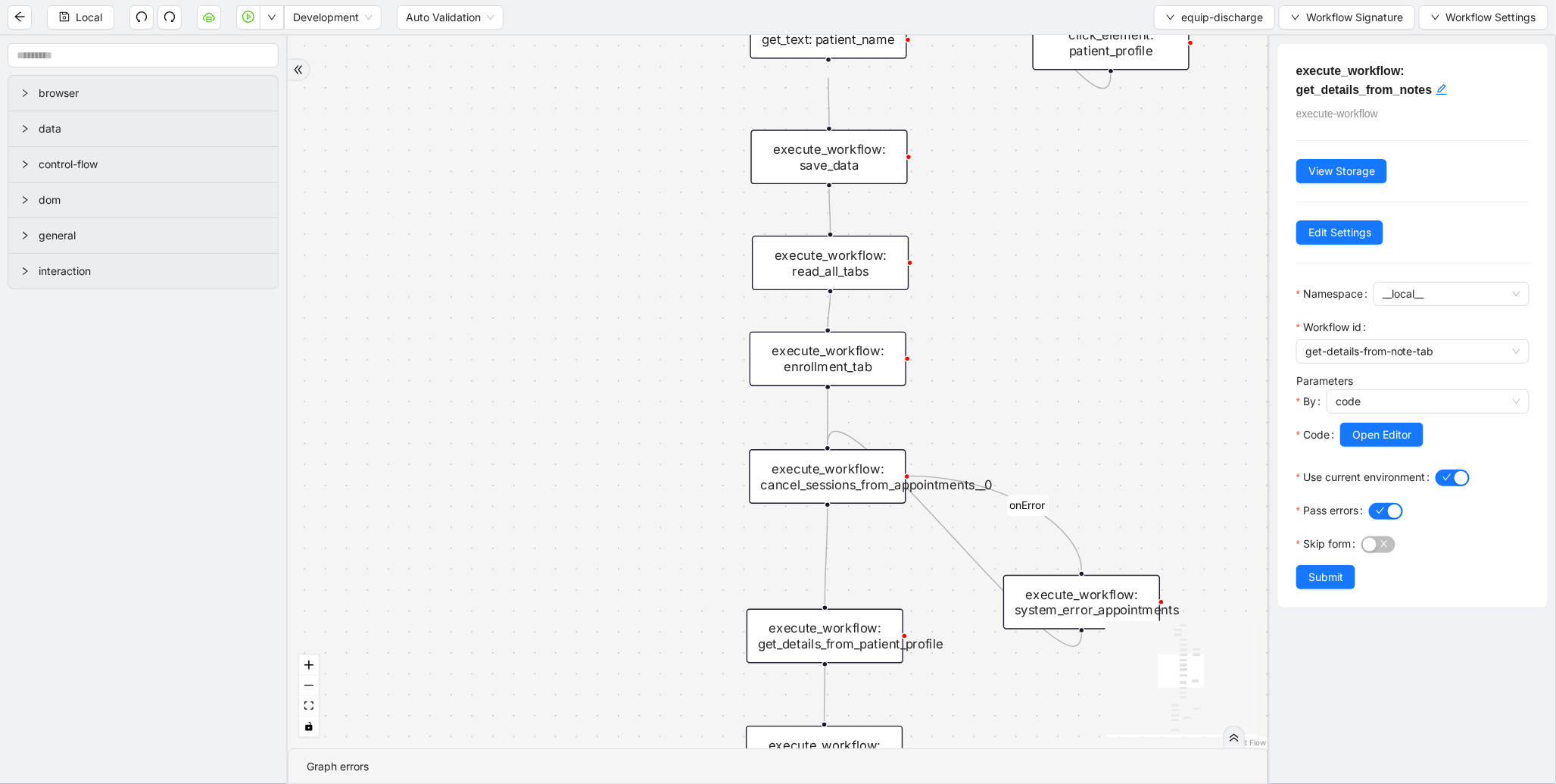
drag, startPoint x: 1027, startPoint y: 283, endPoint x: 996, endPoint y: 686, distance: 404.2
click at [996, 686] on div "is_discharge_summary_to_be_created fallback onError onError onError onError tri…" at bounding box center [778, 392] width 981 height 713
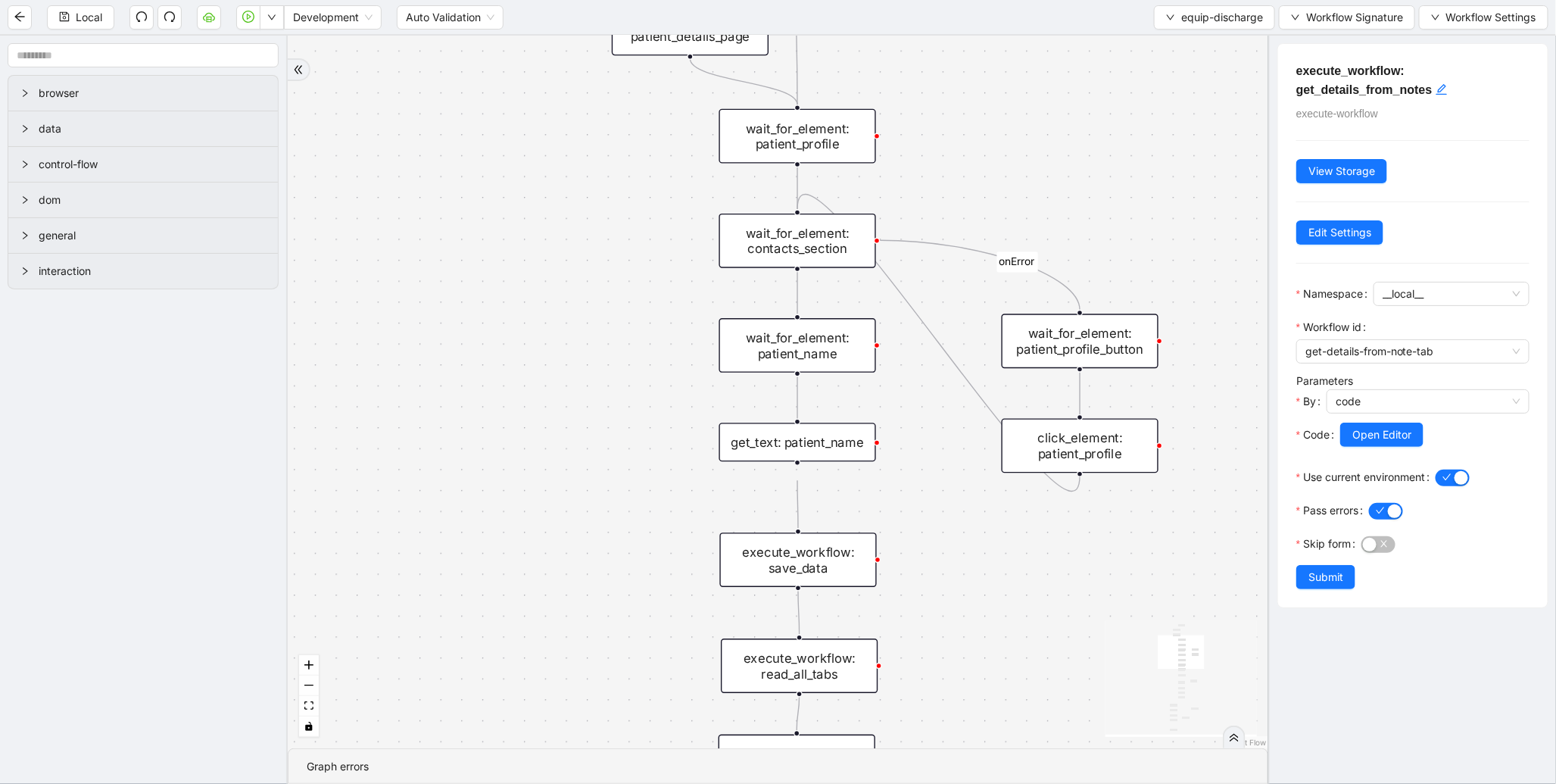
drag, startPoint x: 999, startPoint y: 154, endPoint x: 982, endPoint y: 465, distance: 311.5
click at [982, 465] on div "is_discharge_summary_to_be_created fallback onError onError onError onError tri…" at bounding box center [778, 392] width 981 height 713
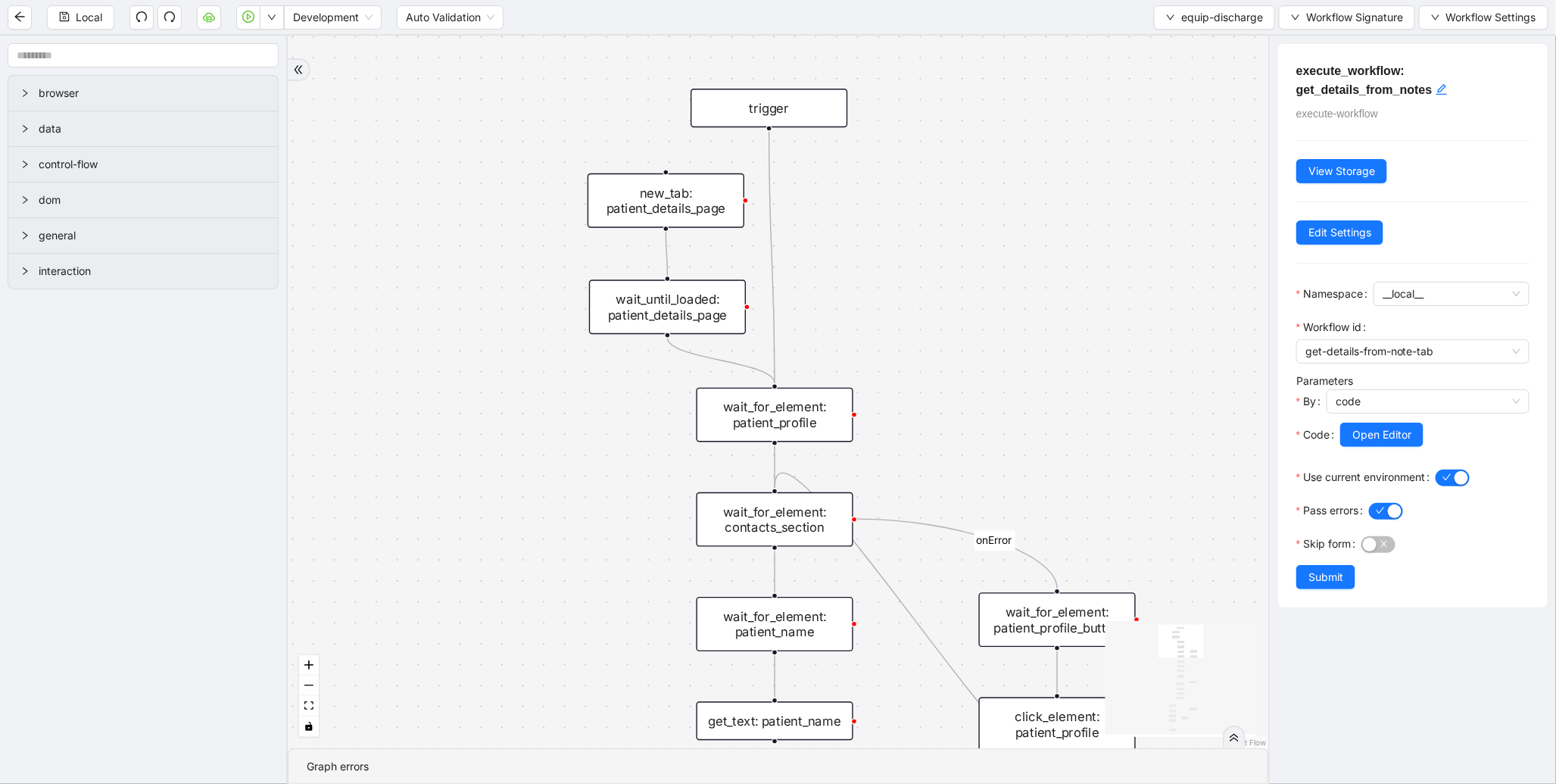
drag, startPoint x: 592, startPoint y: 427, endPoint x: 580, endPoint y: 175, distance: 252.3
click at [580, 175] on div "is_discharge_summary_to_be_created fallback onError onError onError onError tri…" at bounding box center [778, 392] width 981 height 713
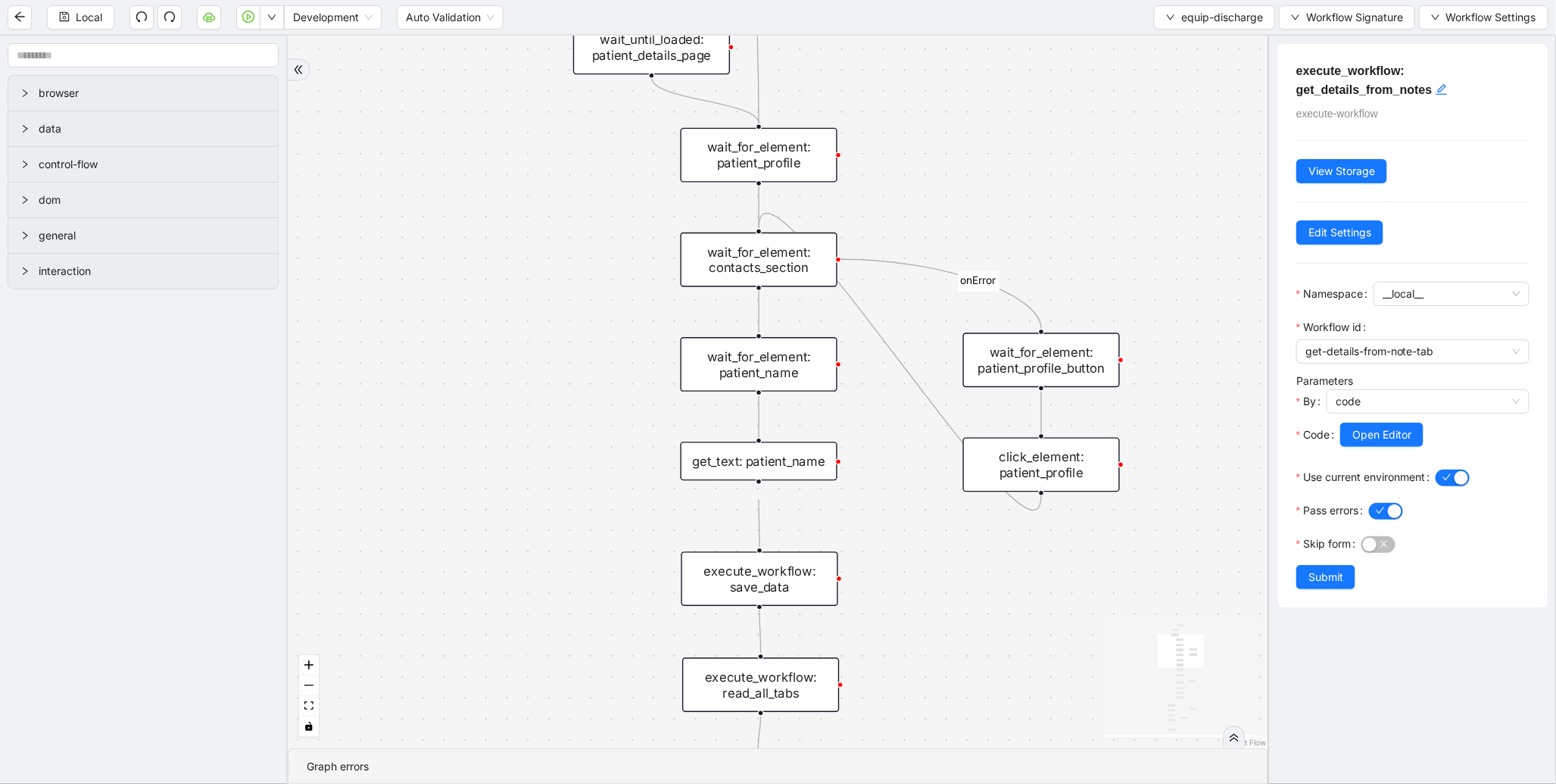
drag, startPoint x: 570, startPoint y: 343, endPoint x: 563, endPoint y: 202, distance: 141.2
click at [563, 202] on div "is_discharge_summary_to_be_created fallback onError onError onError onError tri…" at bounding box center [778, 392] width 981 height 713
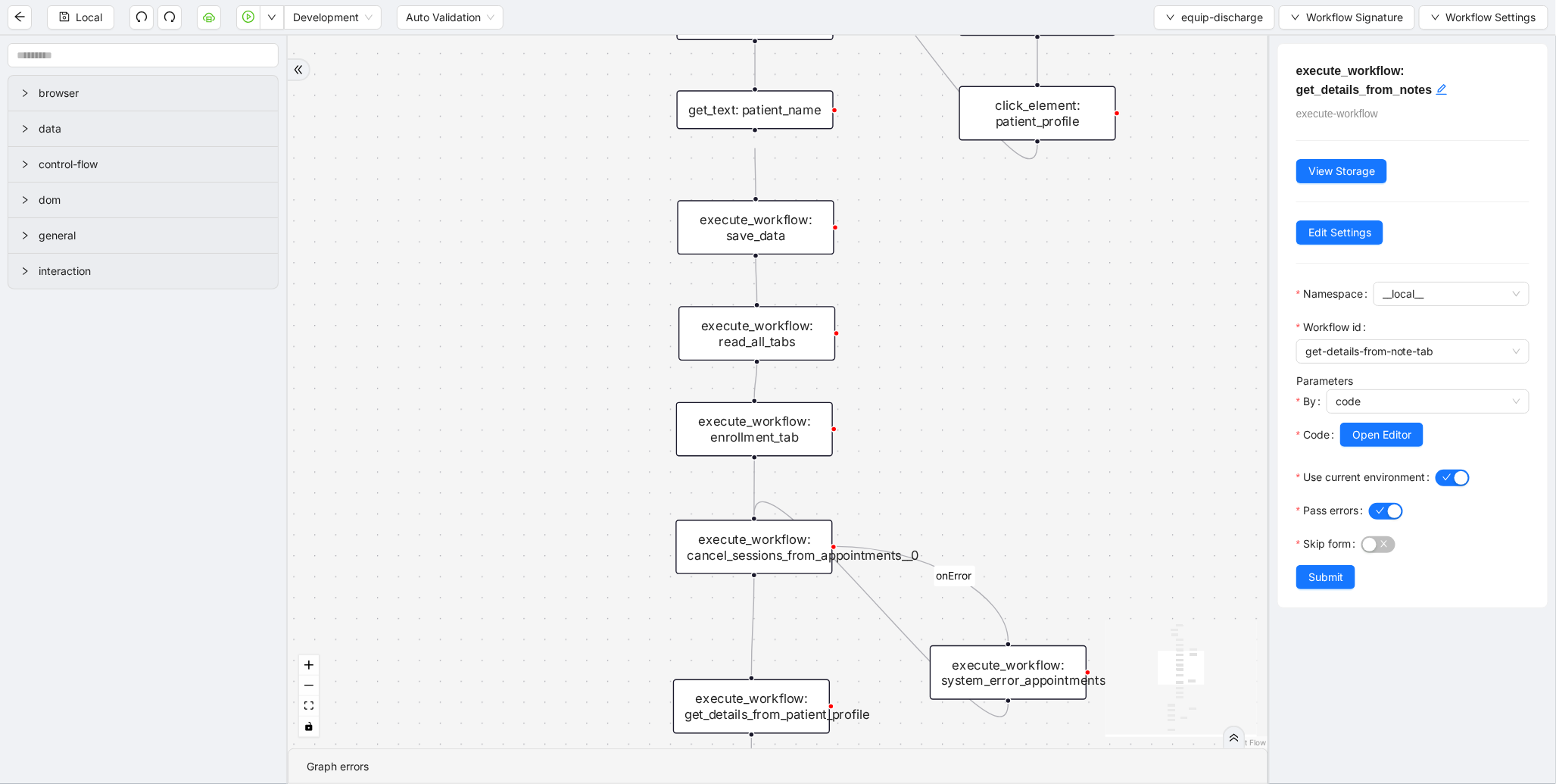
drag, startPoint x: 602, startPoint y: 342, endPoint x: 599, endPoint y: 87, distance: 255.0
click at [599, 87] on div "is_discharge_summary_to_be_created fallback onError onError onError onError tri…" at bounding box center [778, 392] width 981 height 713
click at [624, 387] on div "is_discharge_summary_to_be_created fallback onError onError onError onError tri…" at bounding box center [778, 392] width 981 height 713
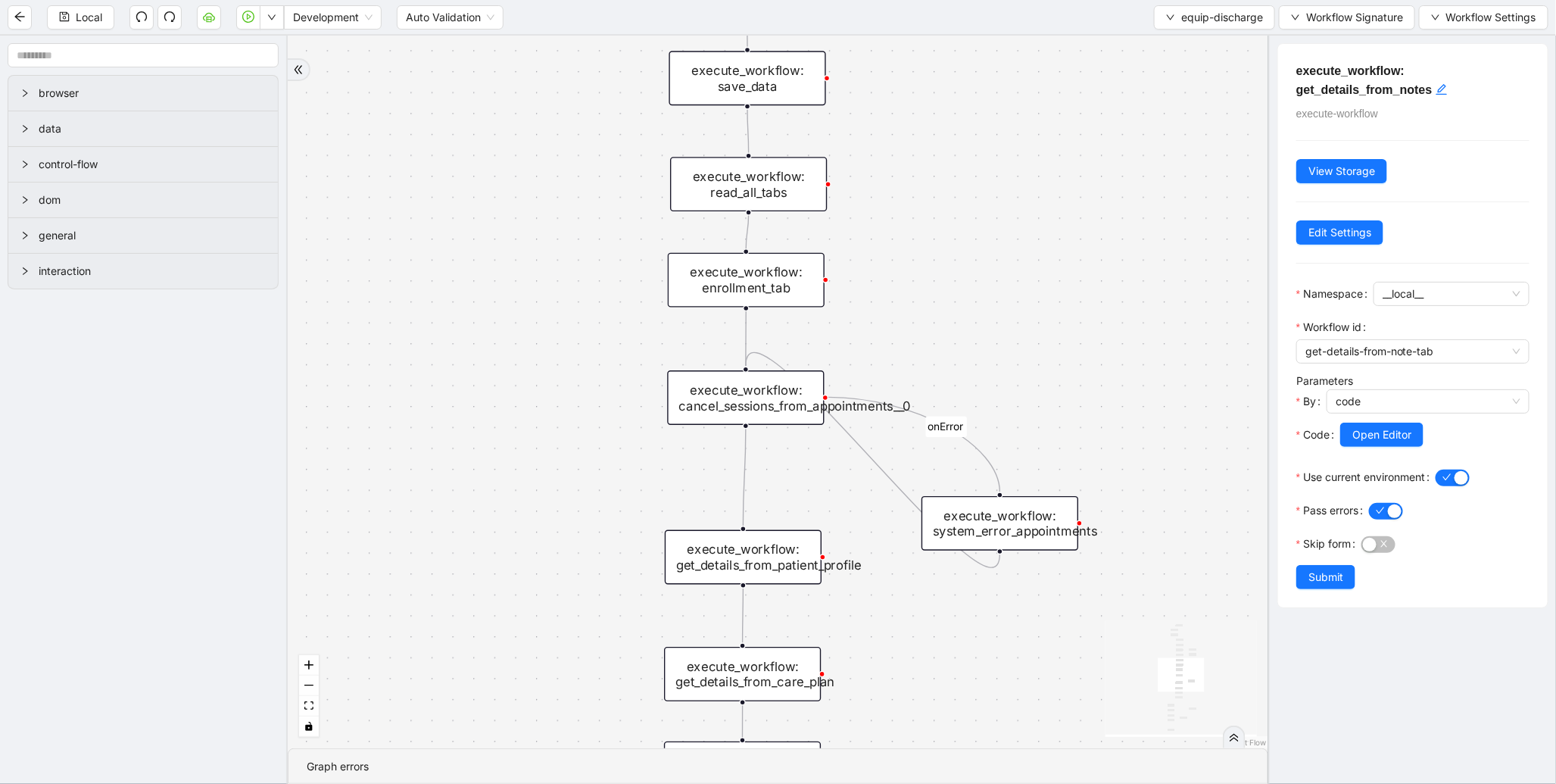
drag, startPoint x: 624, startPoint y: 387, endPoint x: 612, endPoint y: 149, distance: 238.3
click at [612, 149] on div "is_discharge_summary_to_be_created fallback onError onError onError onError tri…" at bounding box center [778, 392] width 981 height 713
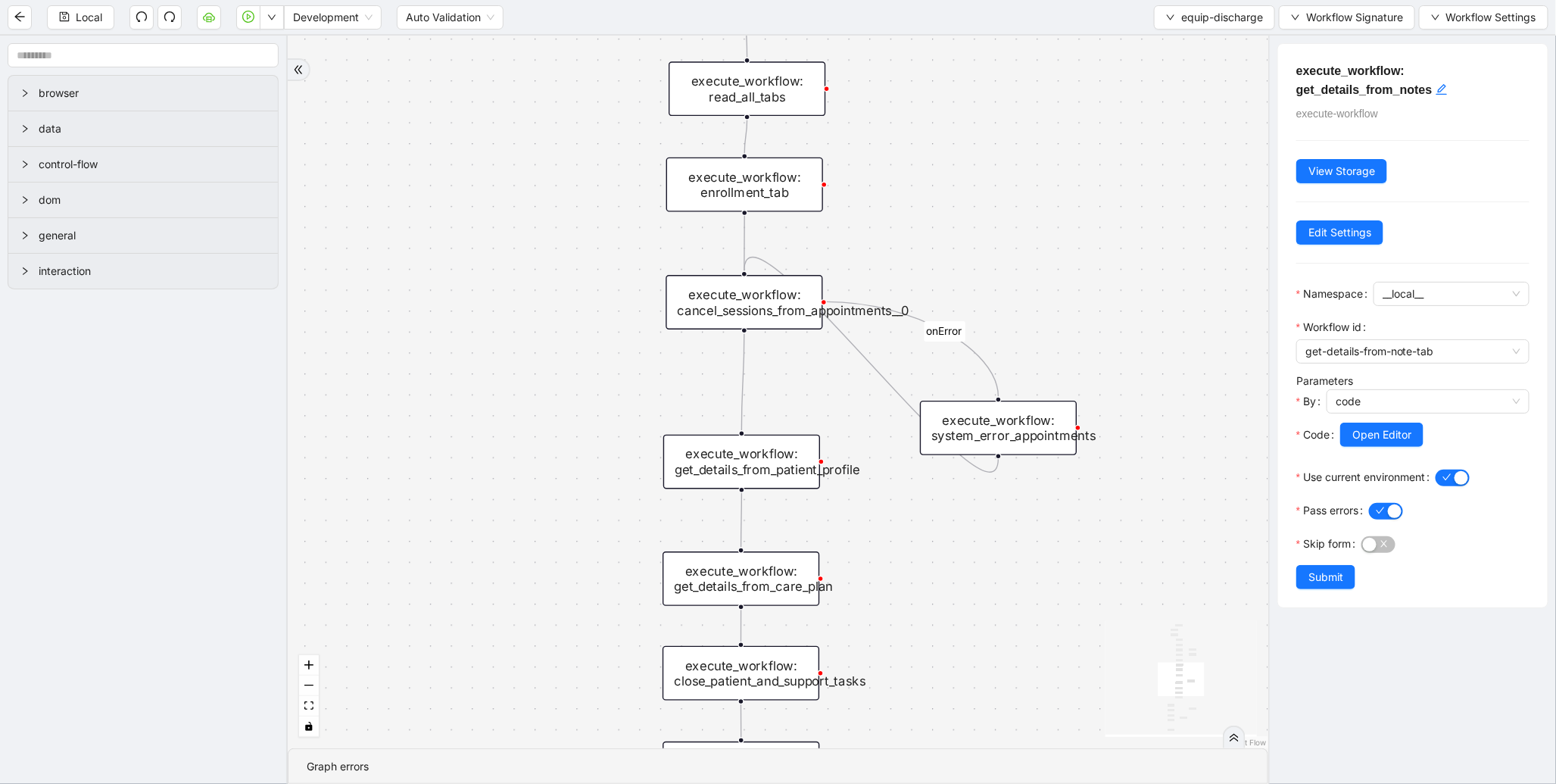
click at [748, 310] on div "execute_workflow: cancel_sessions_from_appointments__0" at bounding box center [744, 302] width 157 height 55
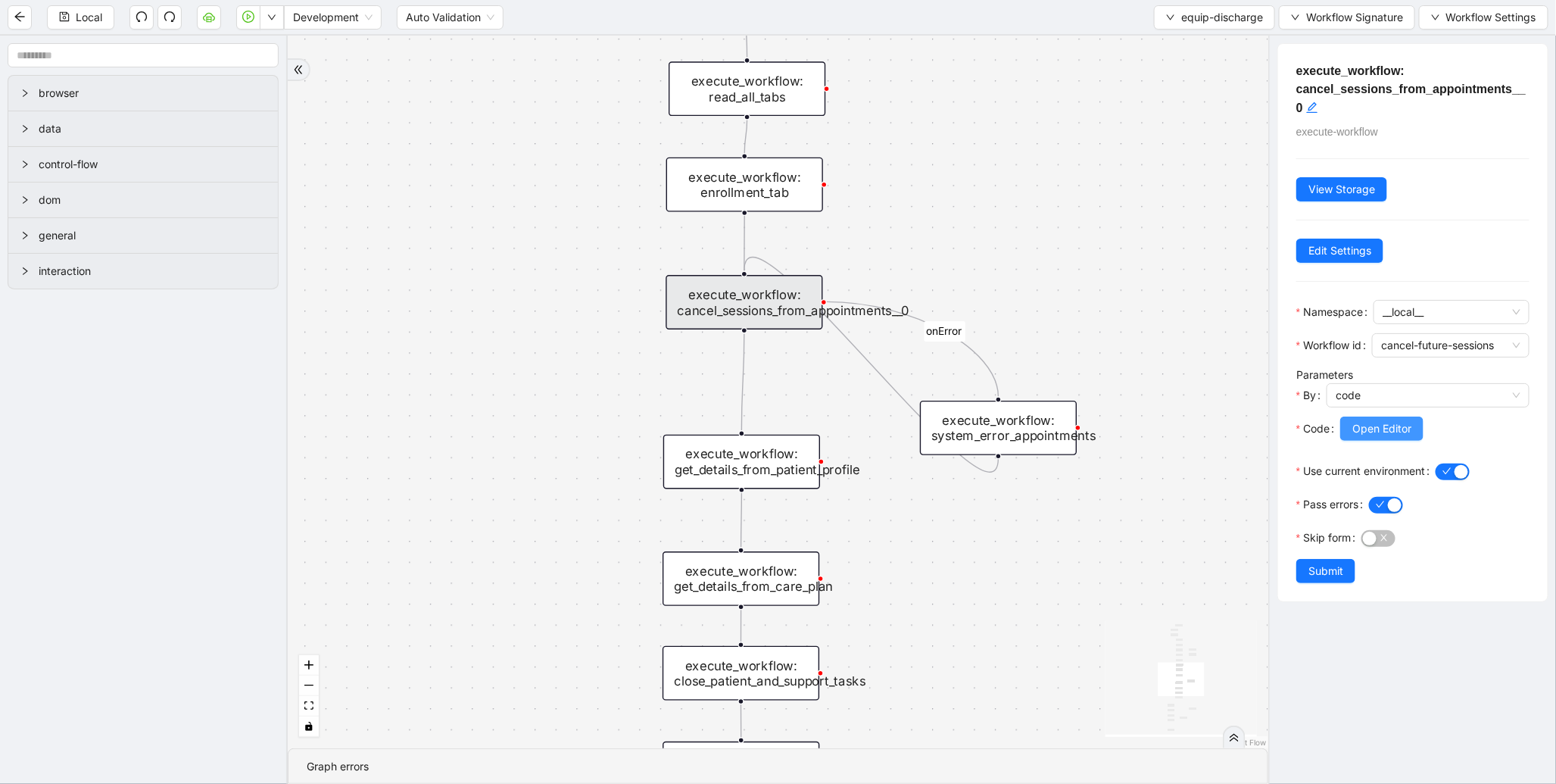
click at [1365, 437] on span "Open Editor" at bounding box center [1383, 429] width 59 height 17
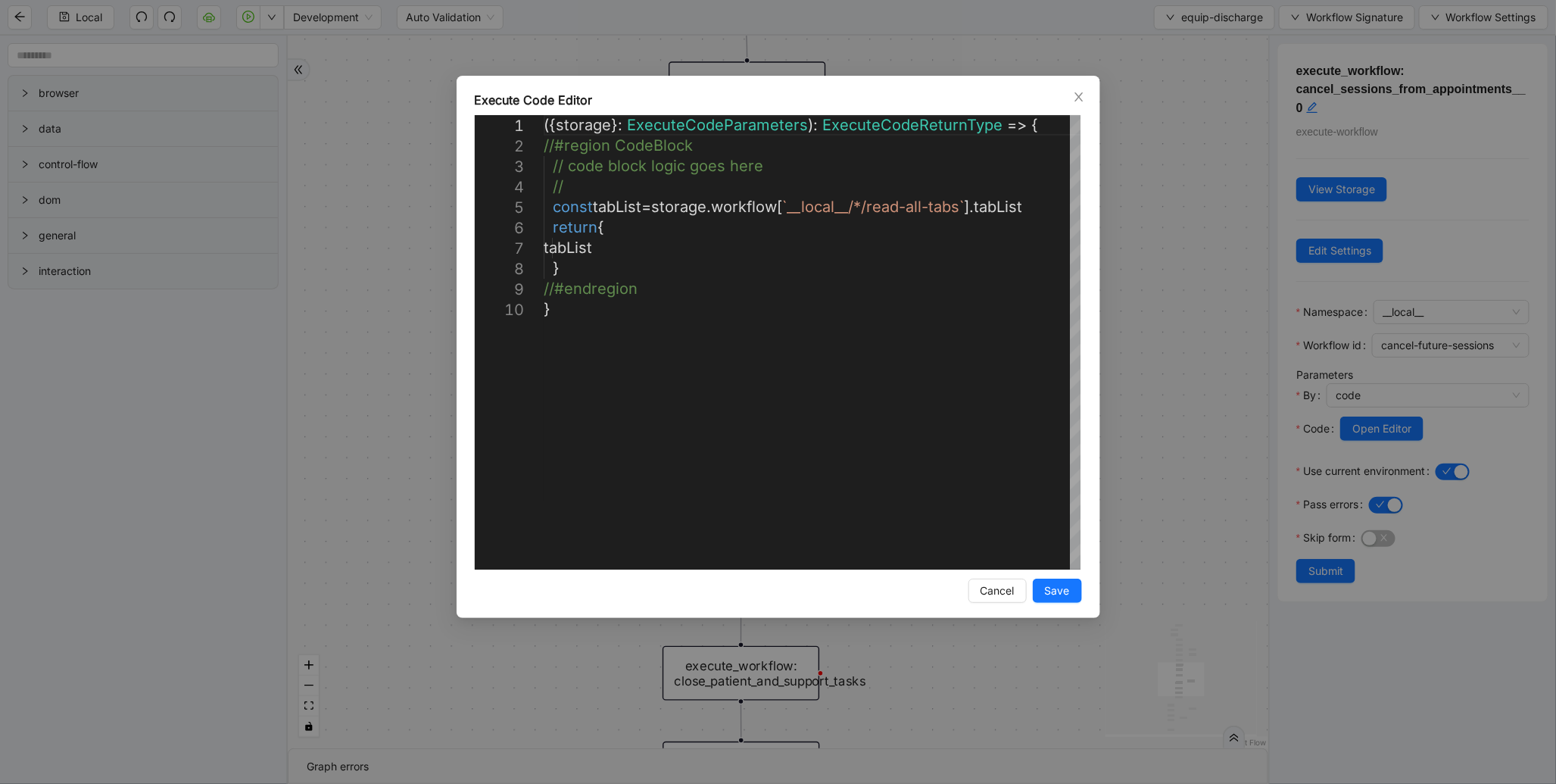
click at [1175, 274] on div "**********" at bounding box center [778, 392] width 1556 height 784
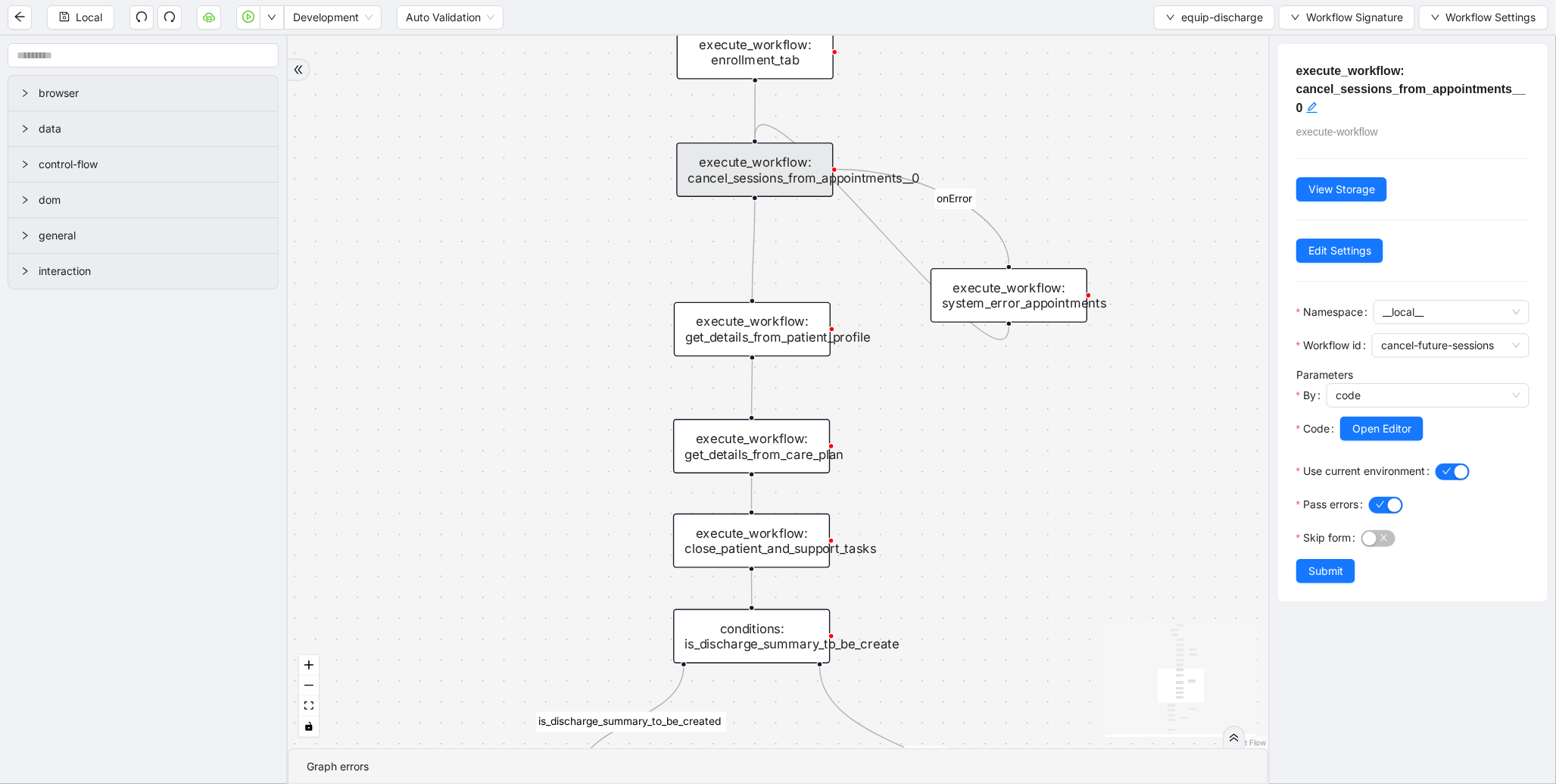
drag, startPoint x: 618, startPoint y: 445, endPoint x: 633, endPoint y: 241, distance: 204.6
click at [633, 241] on div "is_discharge_summary_to_be_created fallback onError onError onError onError tri…" at bounding box center [778, 392] width 981 height 713
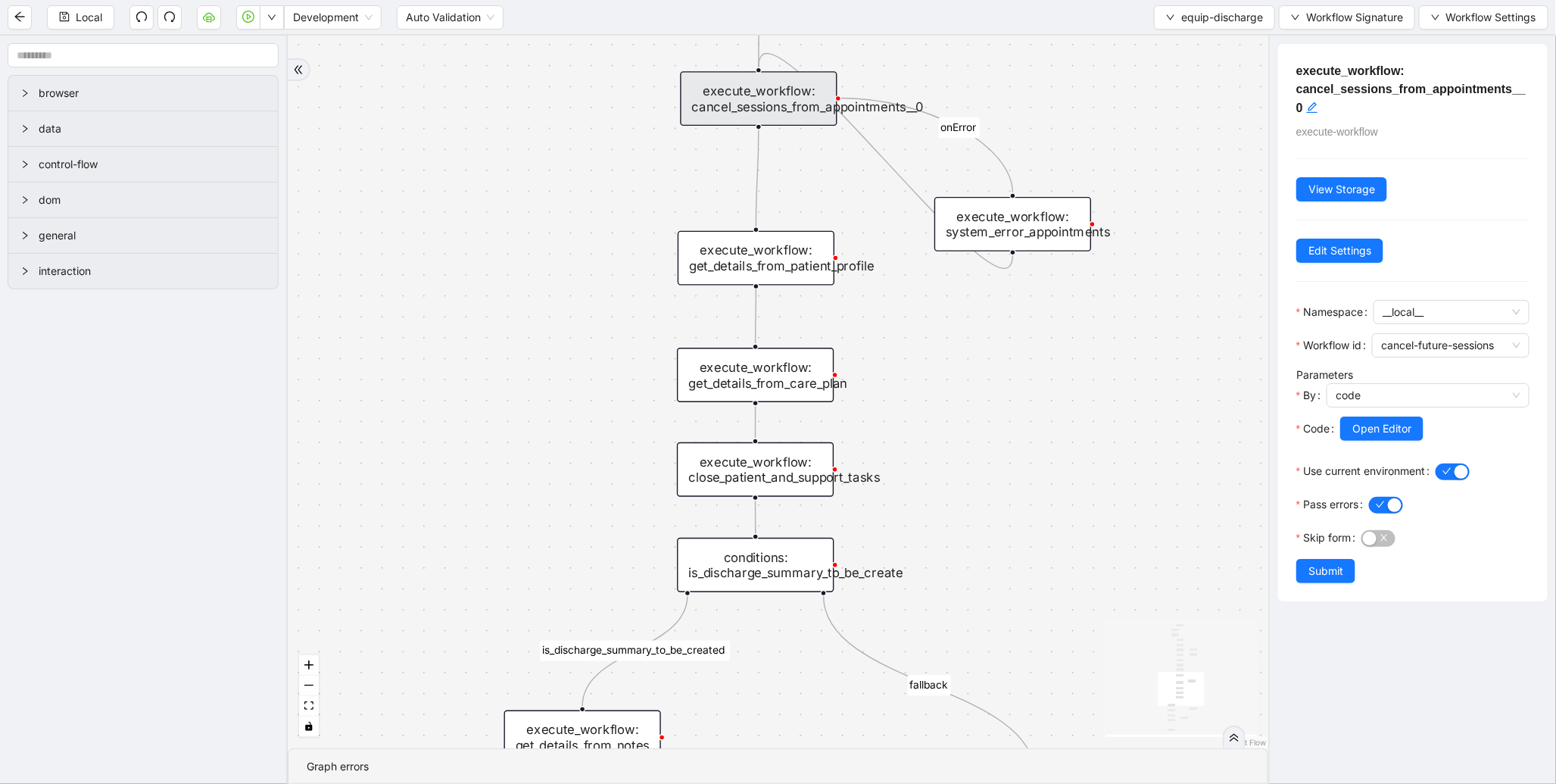
click at [788, 251] on div "execute_workflow: get_details_from_patient_profile" at bounding box center [756, 259] width 157 height 55
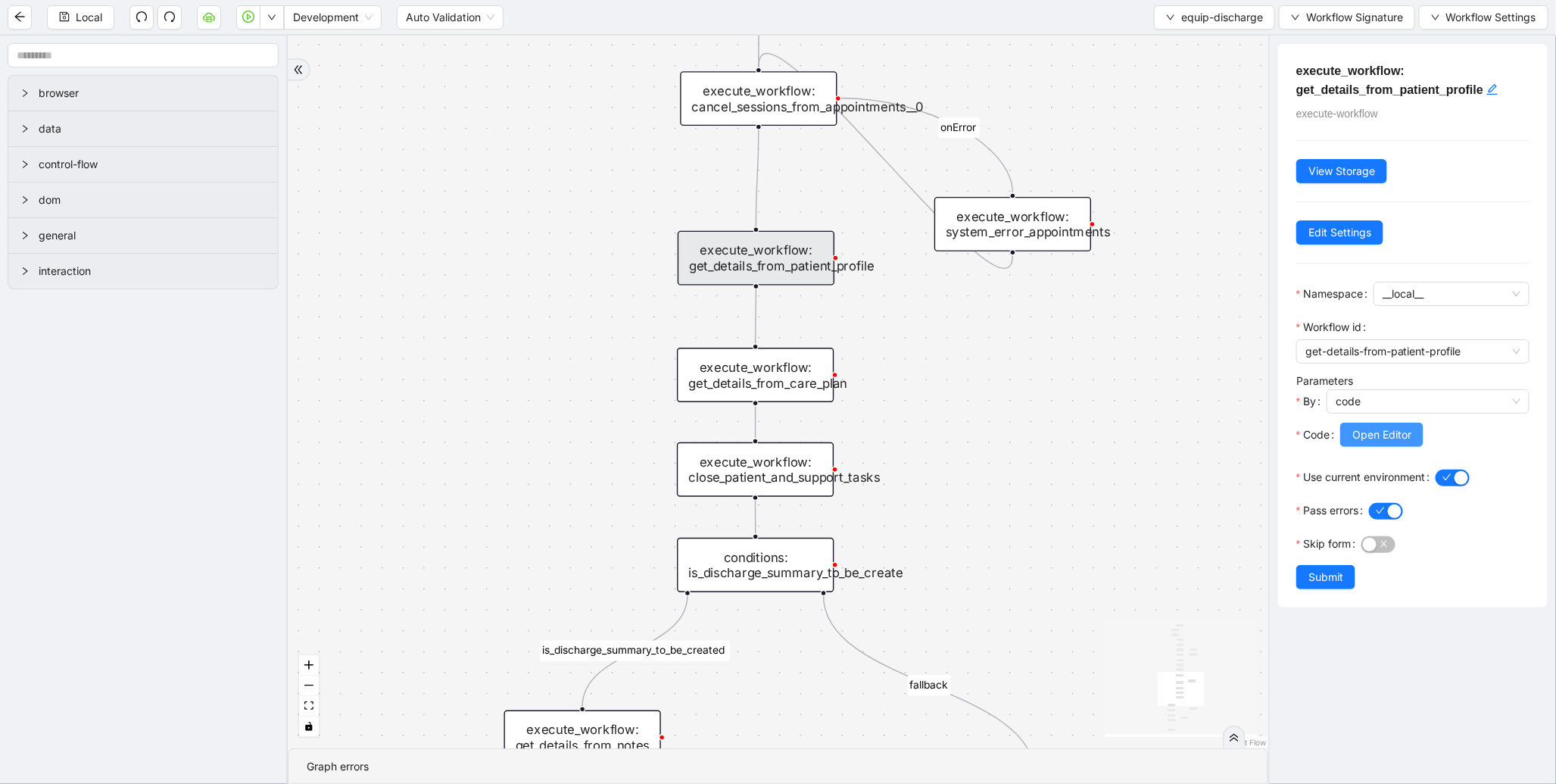
click at [1404, 441] on span "Open Editor" at bounding box center [1383, 435] width 59 height 17
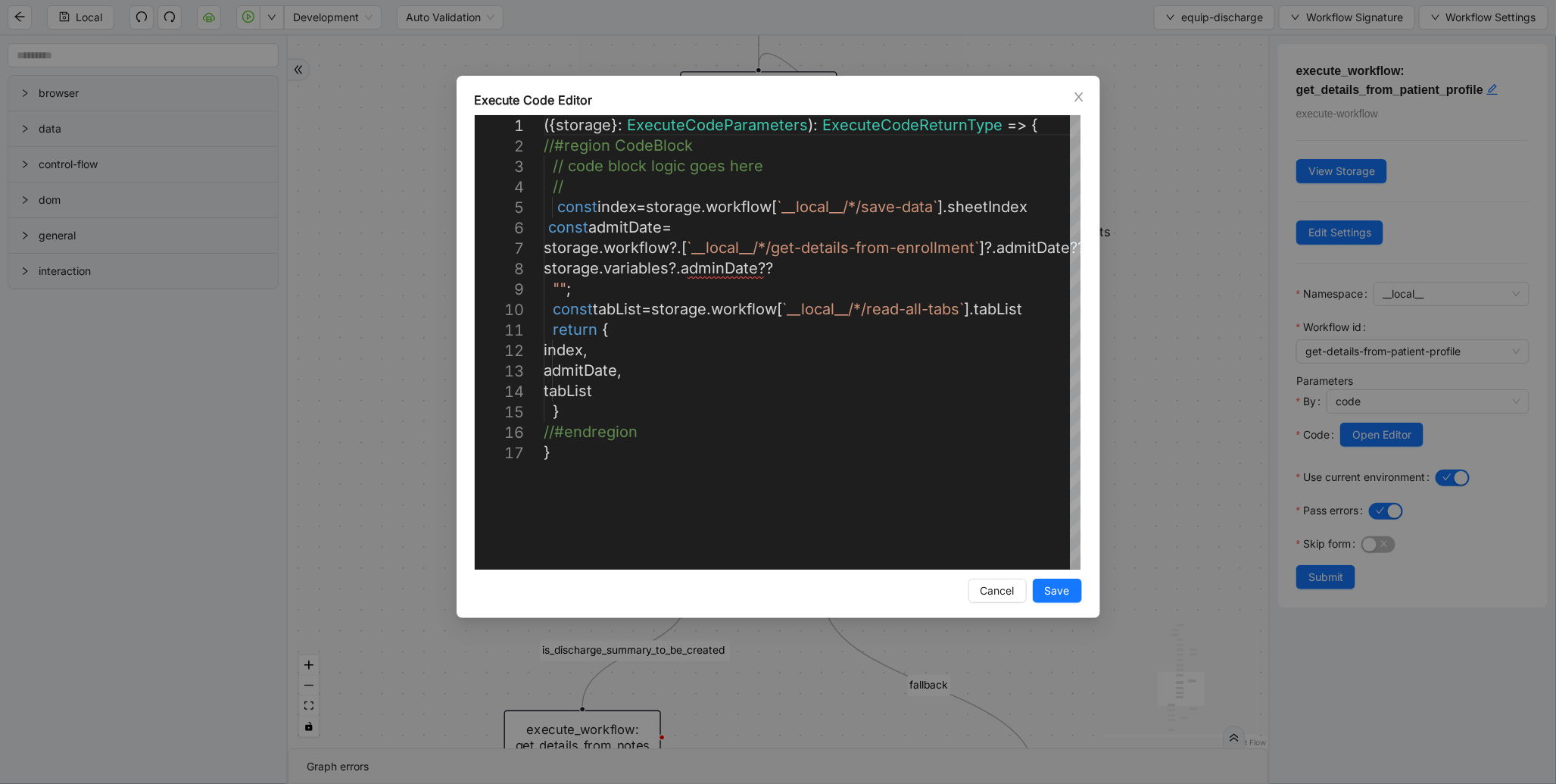
click at [1181, 315] on div "Execute Code Editor 1 2 3 4 5 6 7 8 9 10 11 12 13 14 15 16 17 ({ storage }: Exe…" at bounding box center [778, 392] width 1556 height 784
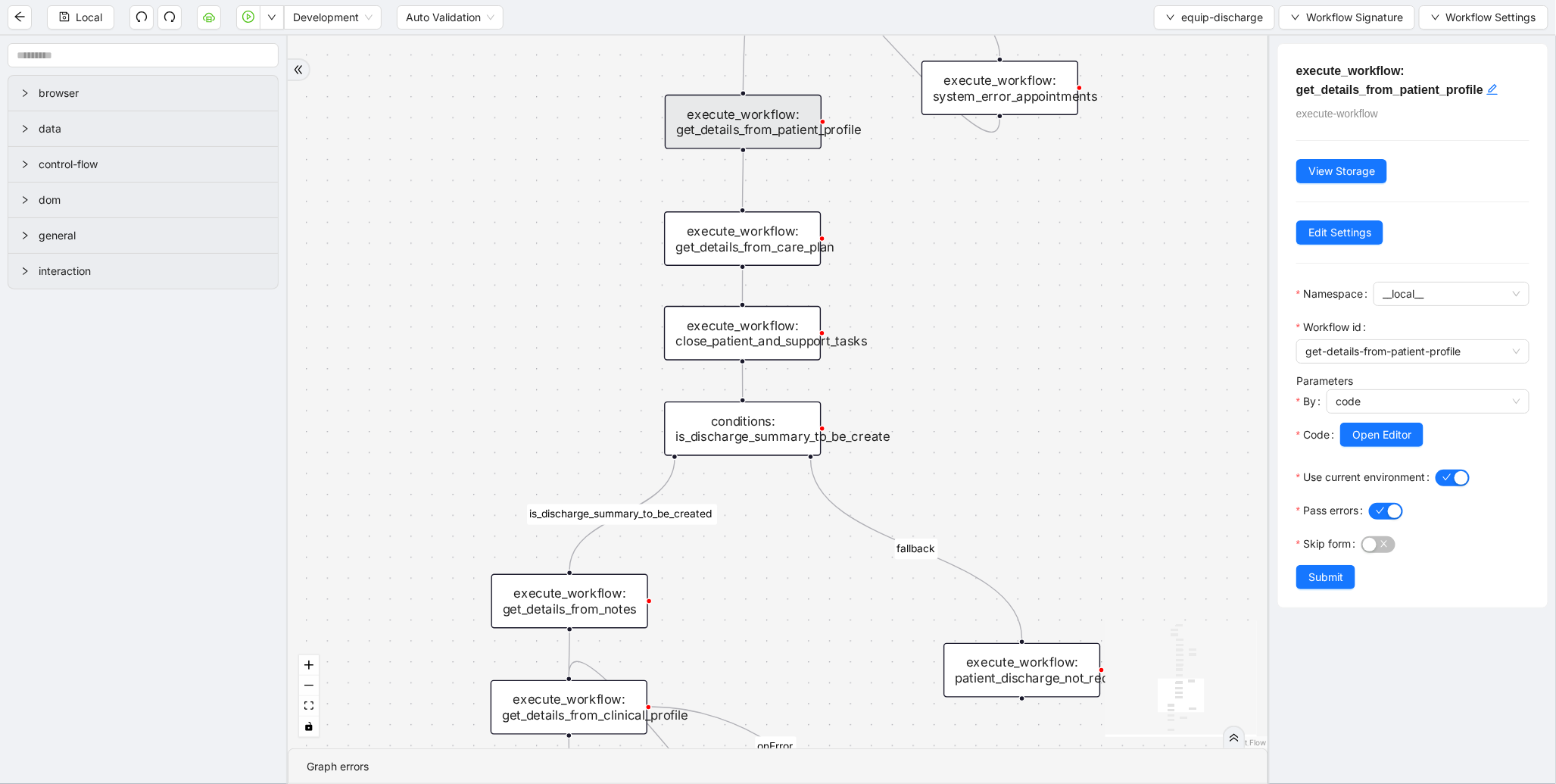
drag, startPoint x: 1112, startPoint y: 405, endPoint x: 1094, endPoint y: 190, distance: 215.8
click at [1094, 190] on div "is_discharge_summary_to_be_created fallback onError onError onError onError tri…" at bounding box center [778, 392] width 981 height 713
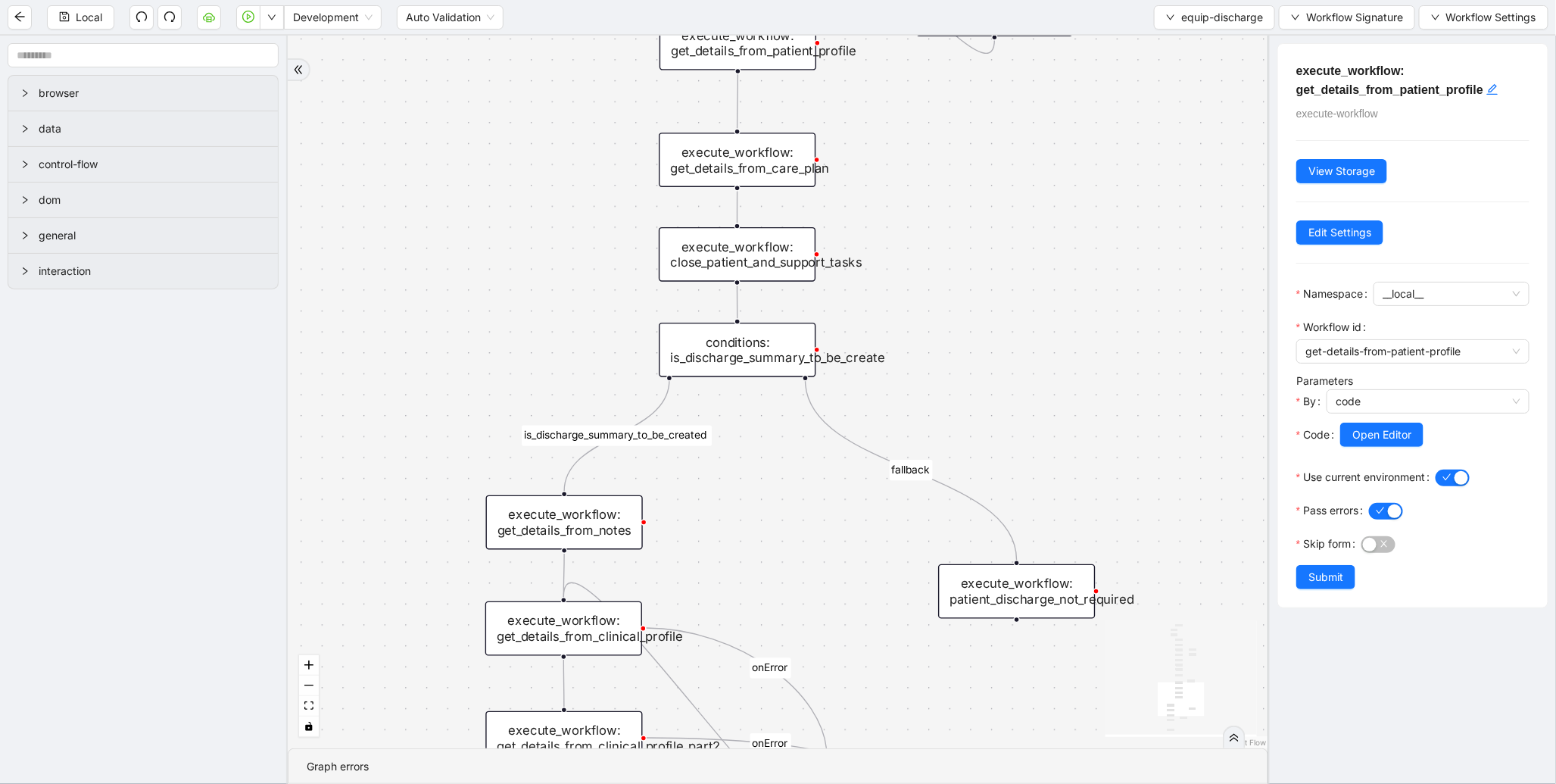
click at [745, 157] on div "execute_workflow: get_details_from_care_plan" at bounding box center [737, 160] width 157 height 55
click at [1391, 430] on span "Open Editor" at bounding box center [1383, 435] width 59 height 17
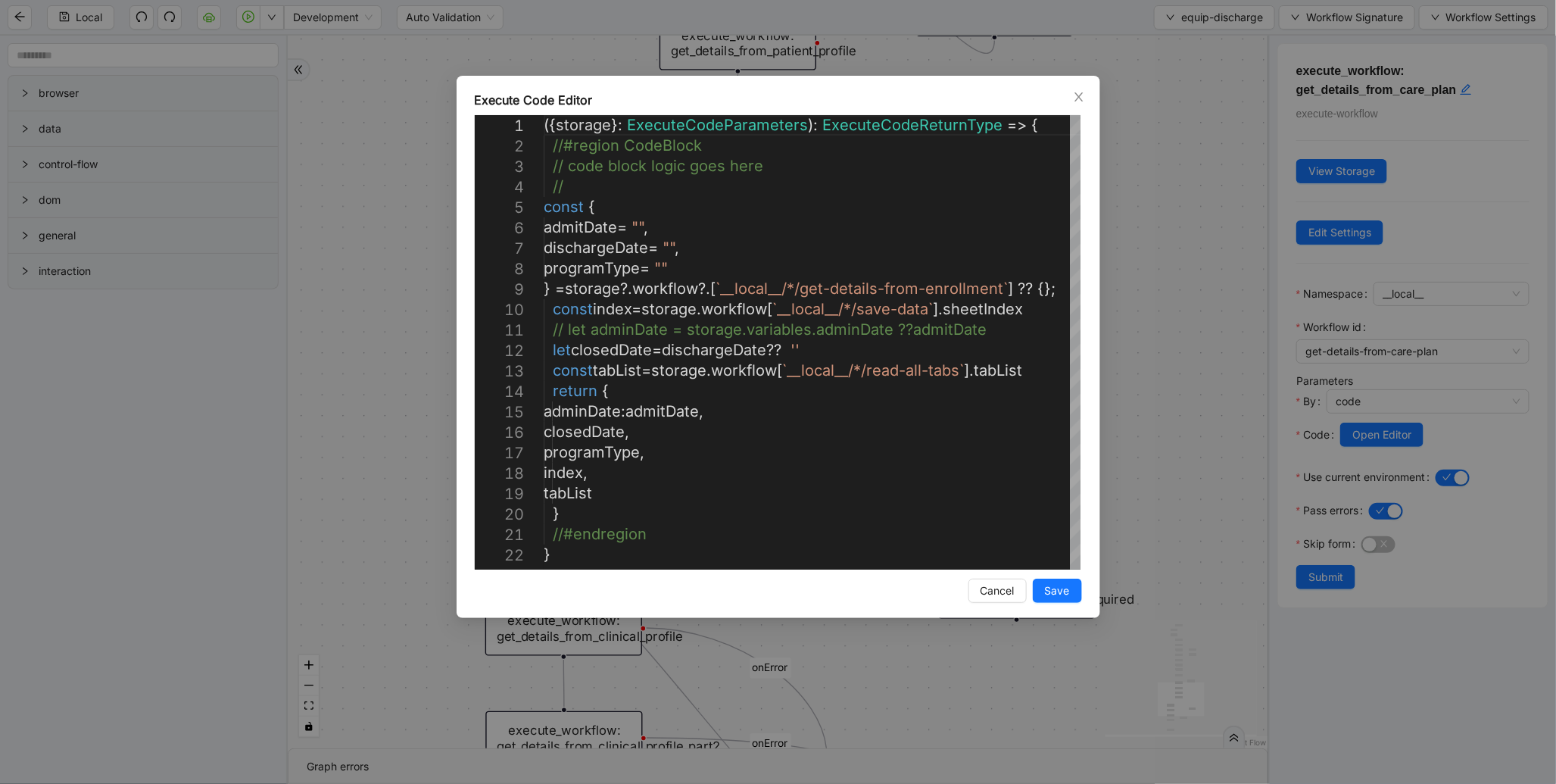
click at [1193, 303] on div "Execute Code Editor 1 2 3 4 5 6 7 8 9 10 11 12 13 14 15 16 17 18 19 20 21 22 ({…" at bounding box center [778, 392] width 1556 height 784
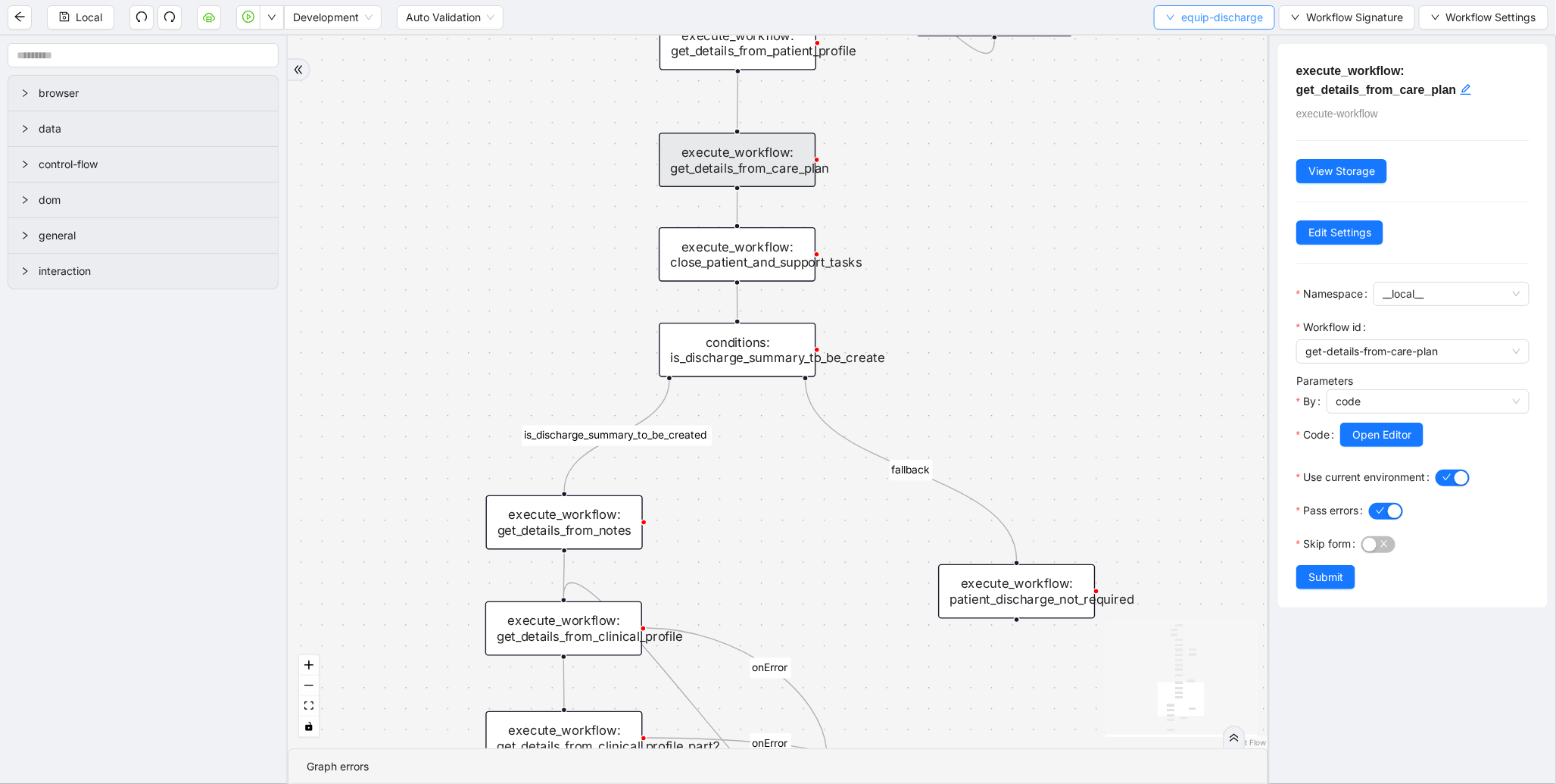
click at [1181, 18] on span "equip-discharge" at bounding box center [1222, 17] width 82 height 17
click at [1172, 43] on span "Select" at bounding box center [1211, 46] width 97 height 17
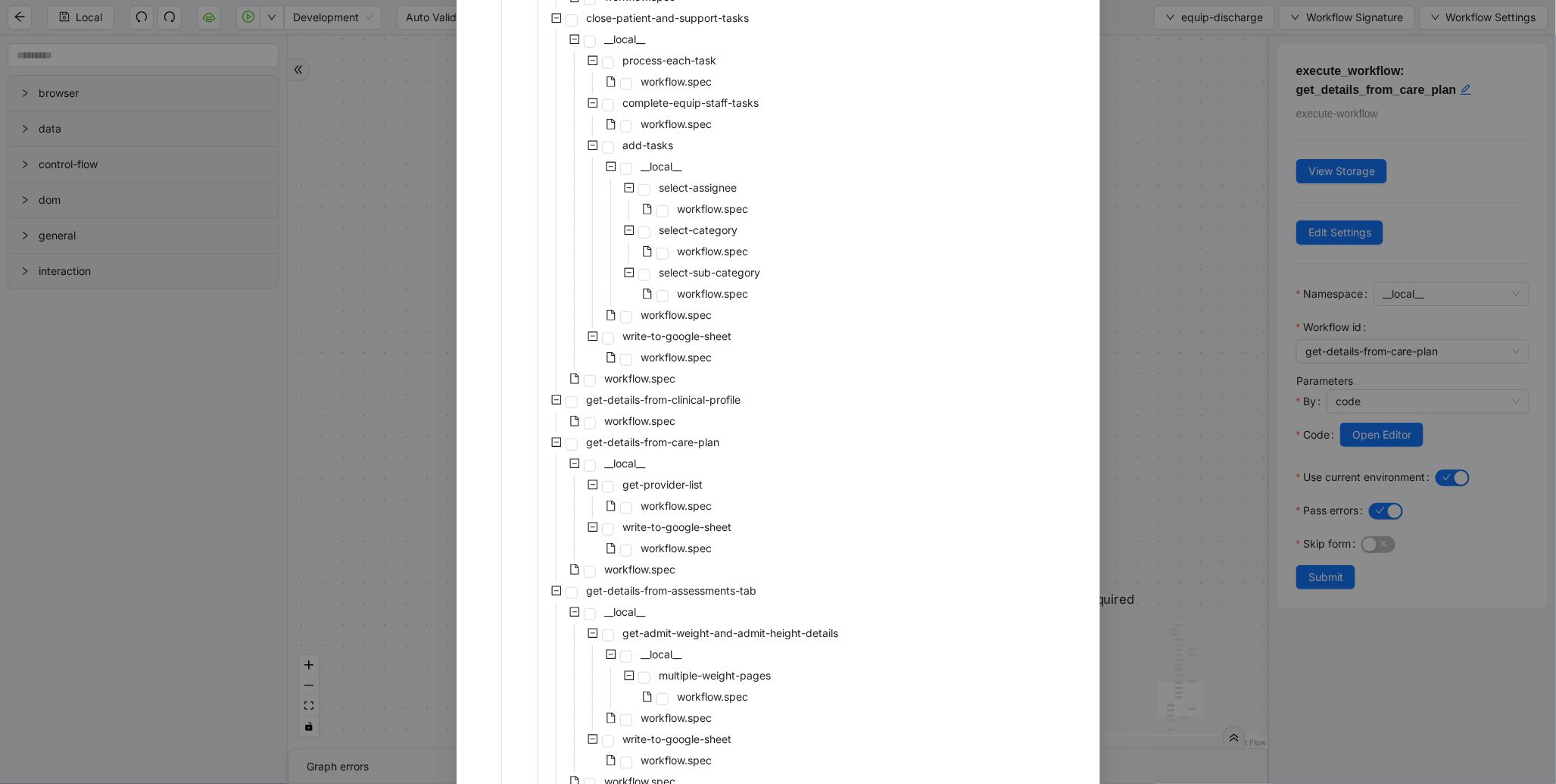
scroll to position [427, 0]
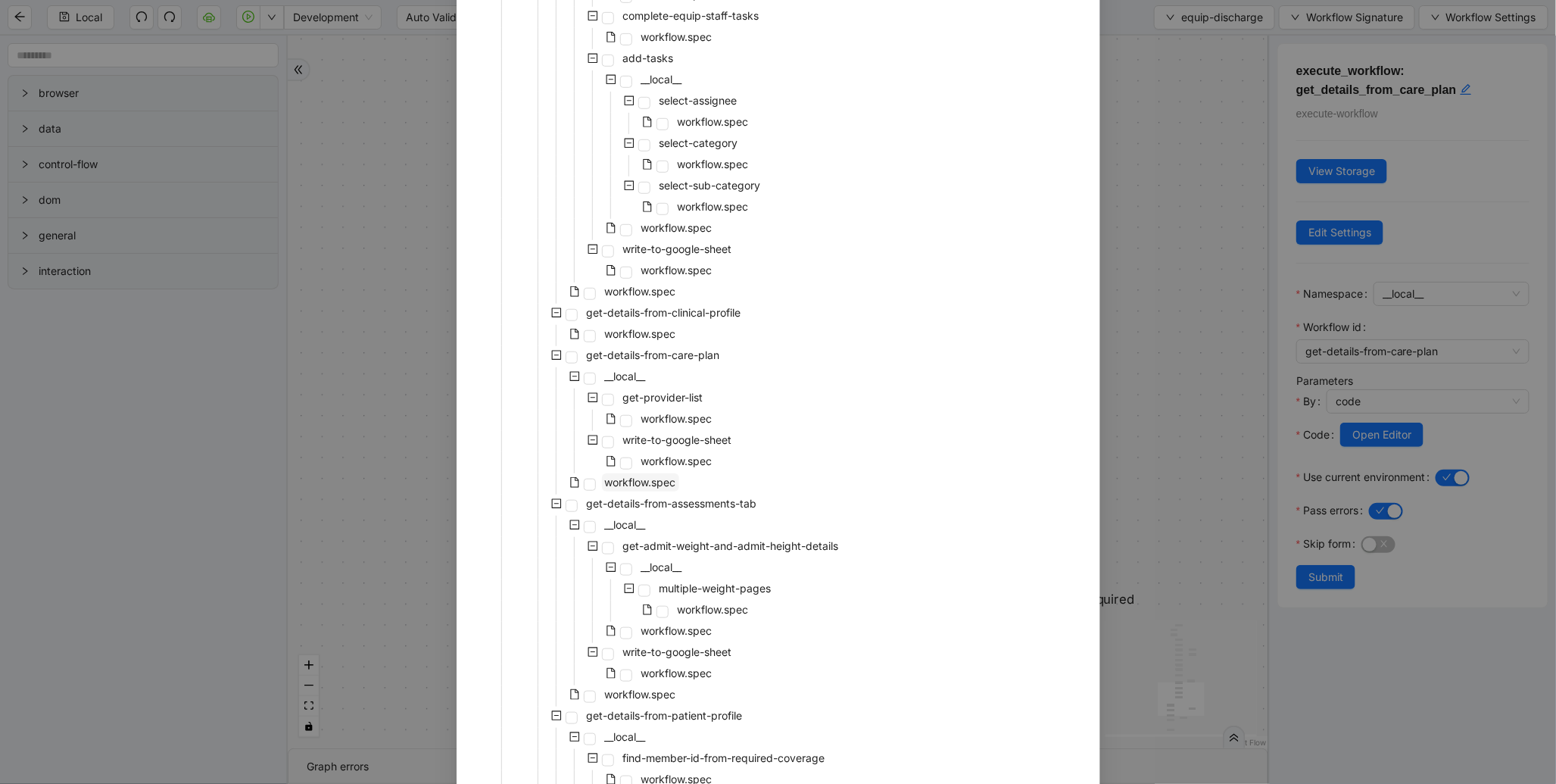
click at [642, 475] on span "workflow.spec" at bounding box center [641, 481] width 71 height 13
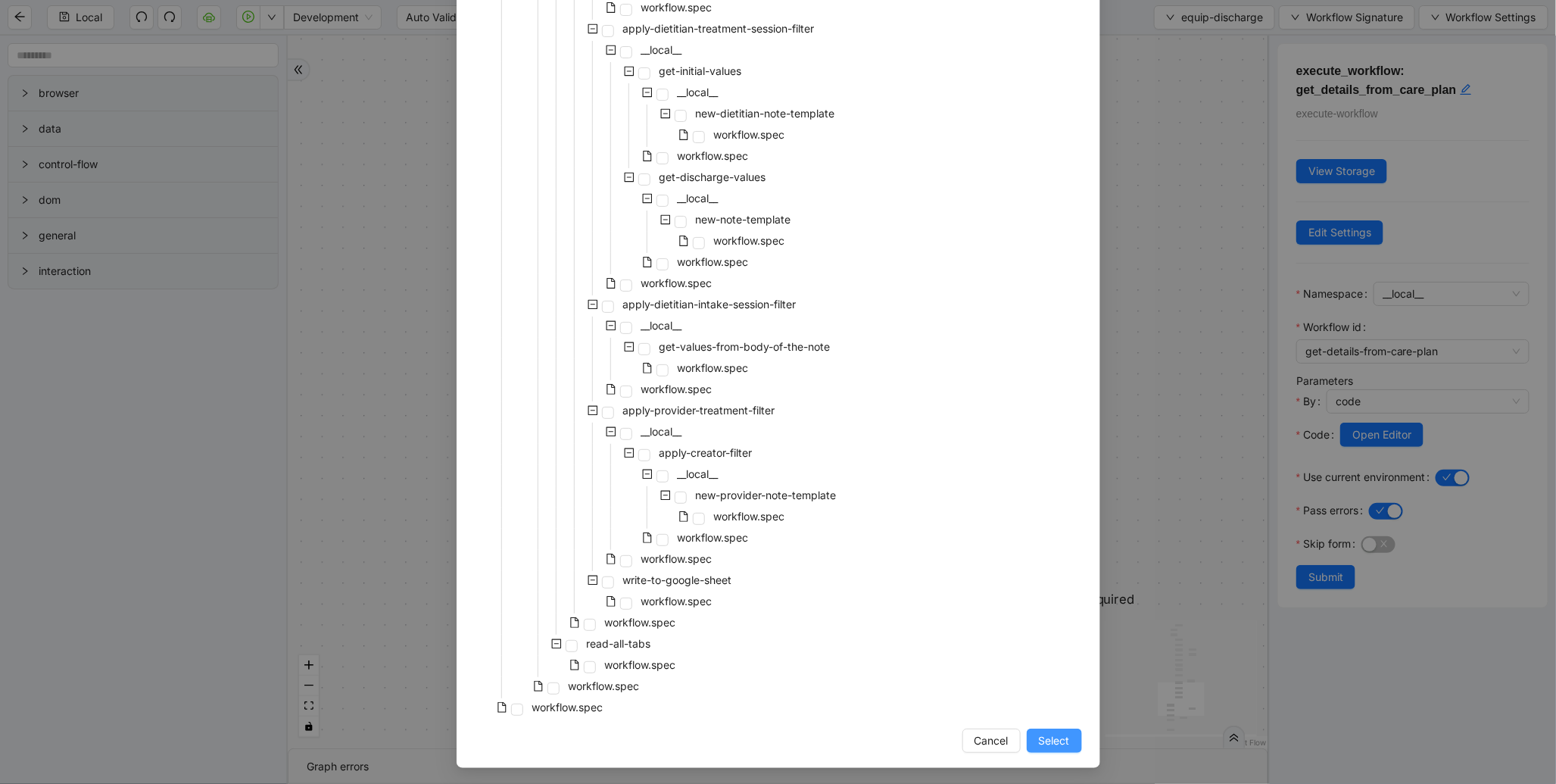
click at [1055, 740] on span "Select" at bounding box center [1054, 741] width 31 height 17
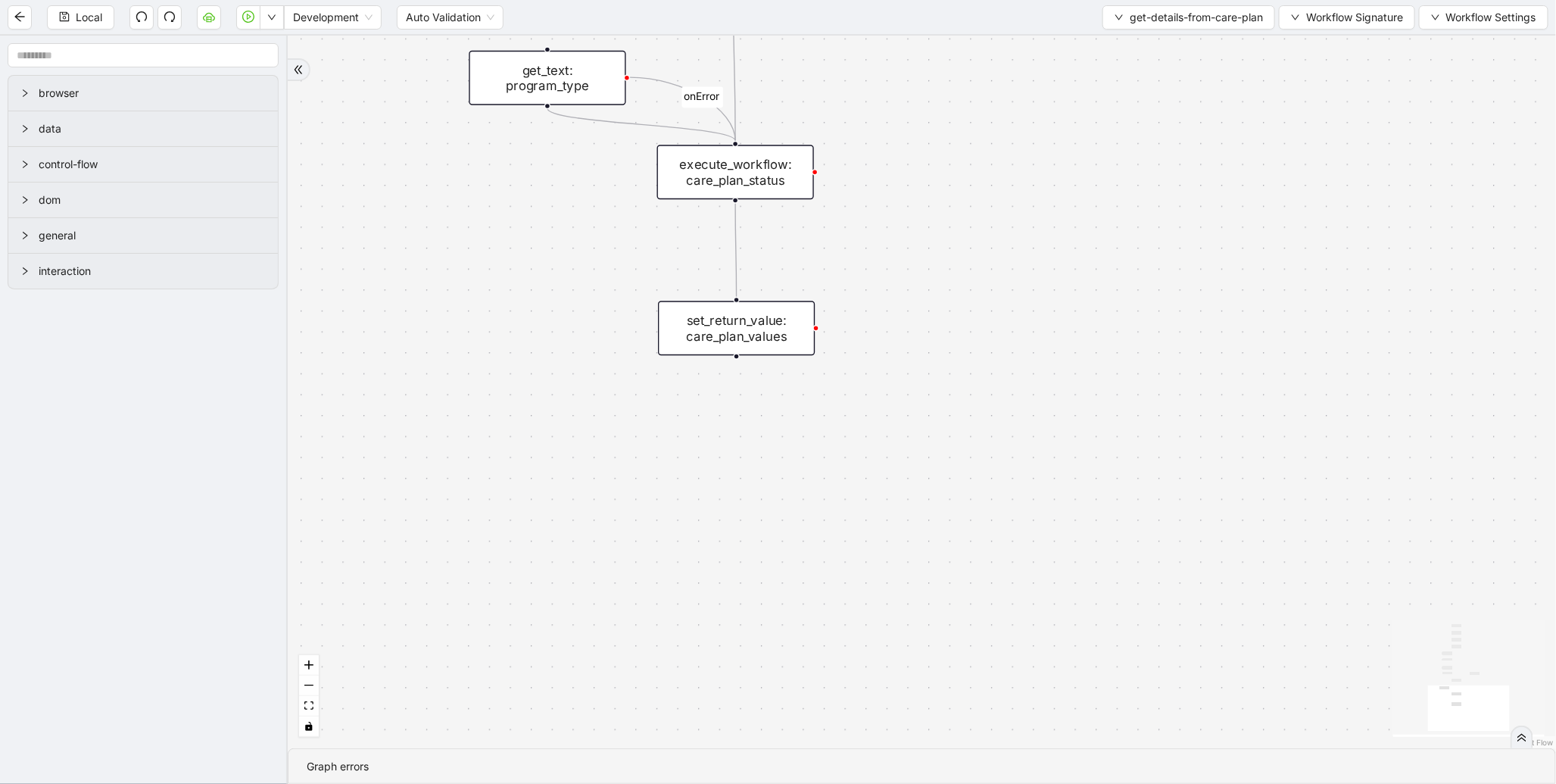
drag, startPoint x: 1016, startPoint y: 384, endPoint x: 945, endPoint y: 783, distance: 405.3
click at [945, 783] on section "onError onError onError trigger wait_for_element: care_plan click_element: care…" at bounding box center [922, 410] width 1269 height 748
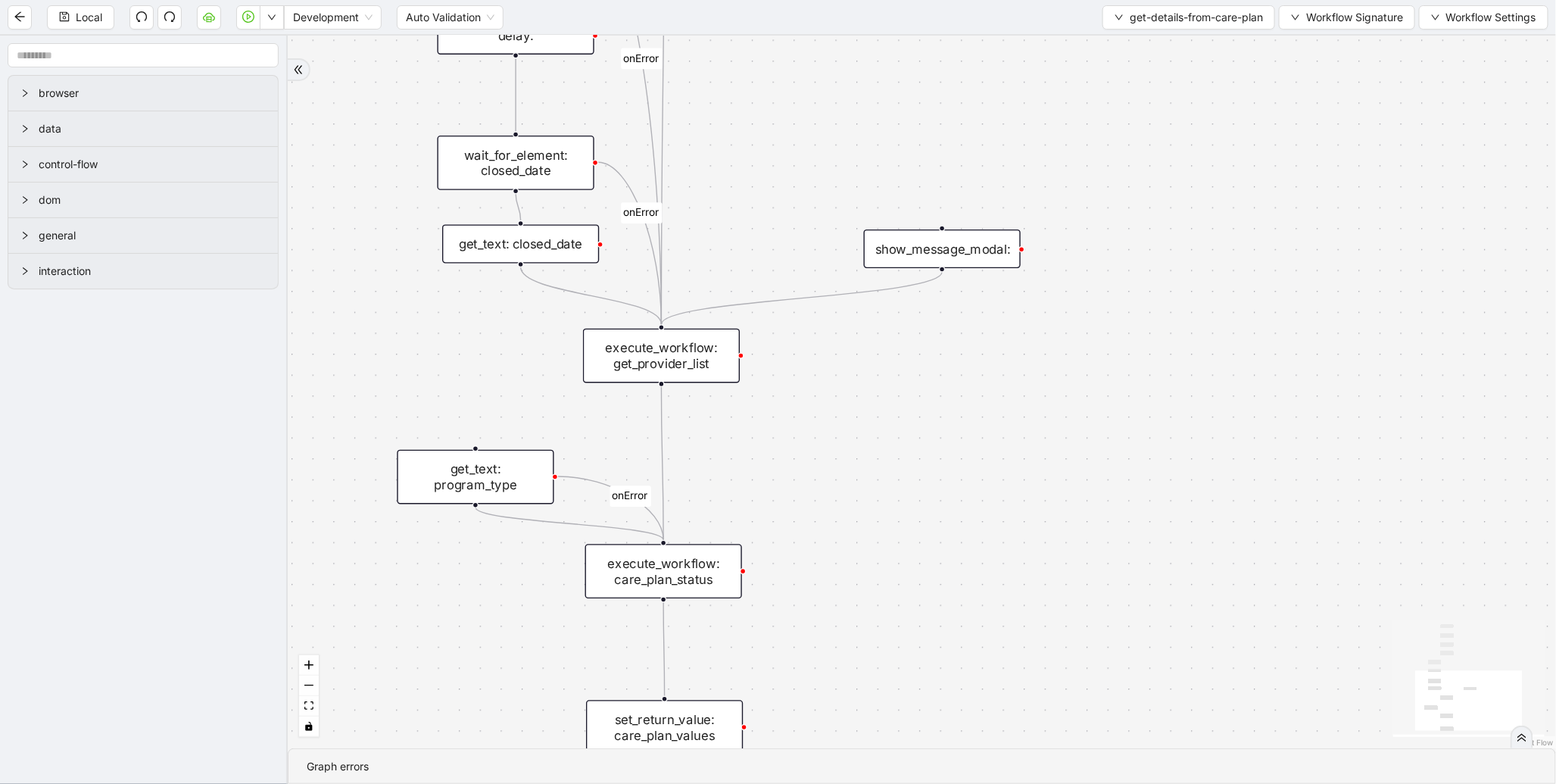
drag, startPoint x: 950, startPoint y: 392, endPoint x: 915, endPoint y: 783, distance: 392.6
click at [915, 783] on section "onError onError onError trigger wait_for_element: care_plan click_element: care…" at bounding box center [922, 410] width 1269 height 748
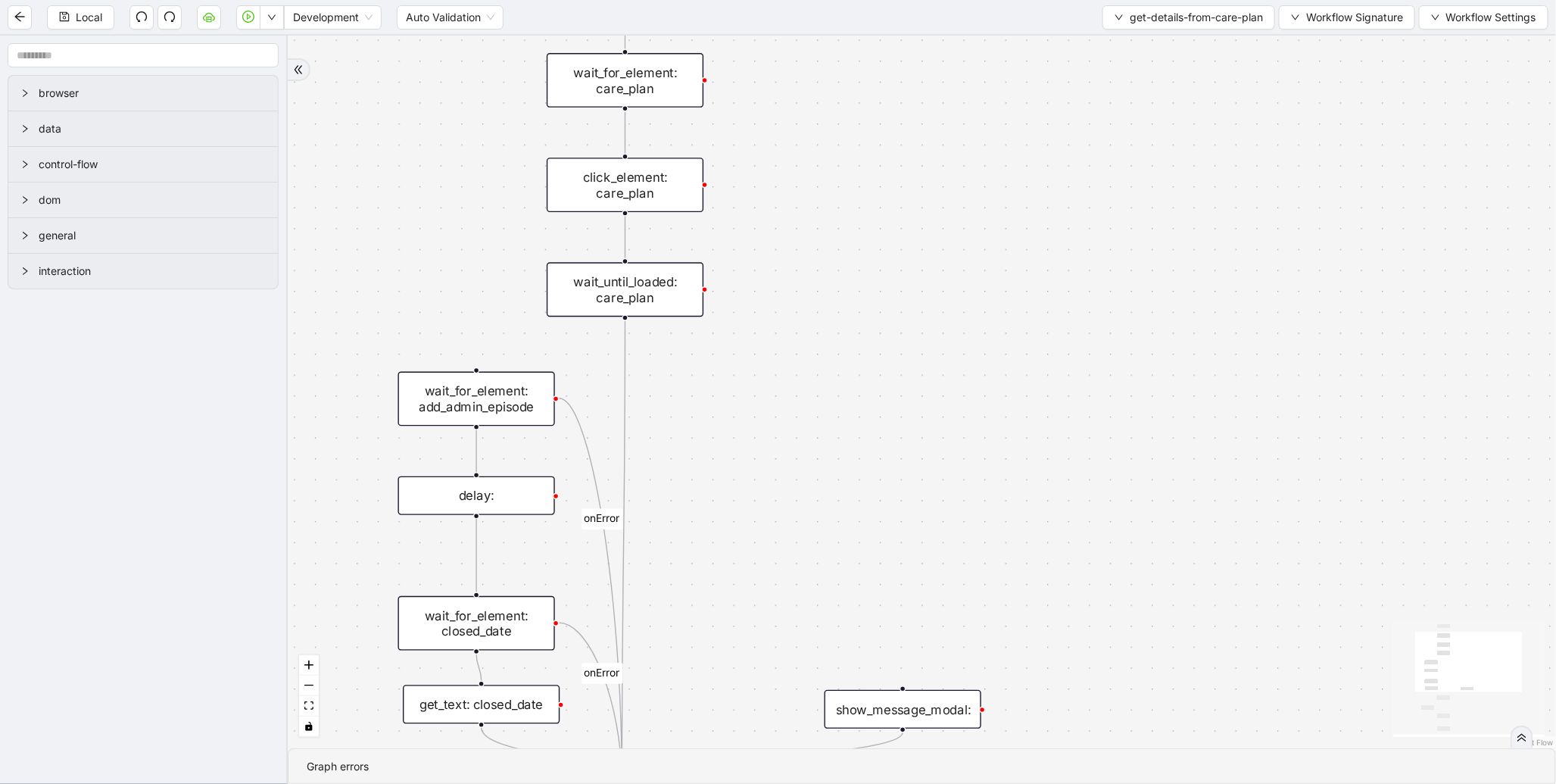
drag, startPoint x: 849, startPoint y: 311, endPoint x: 866, endPoint y: 705, distance: 394.4
click at [866, 705] on div "onError onError onError trigger wait_for_element: care_plan click_element: care…" at bounding box center [922, 392] width 1269 height 713
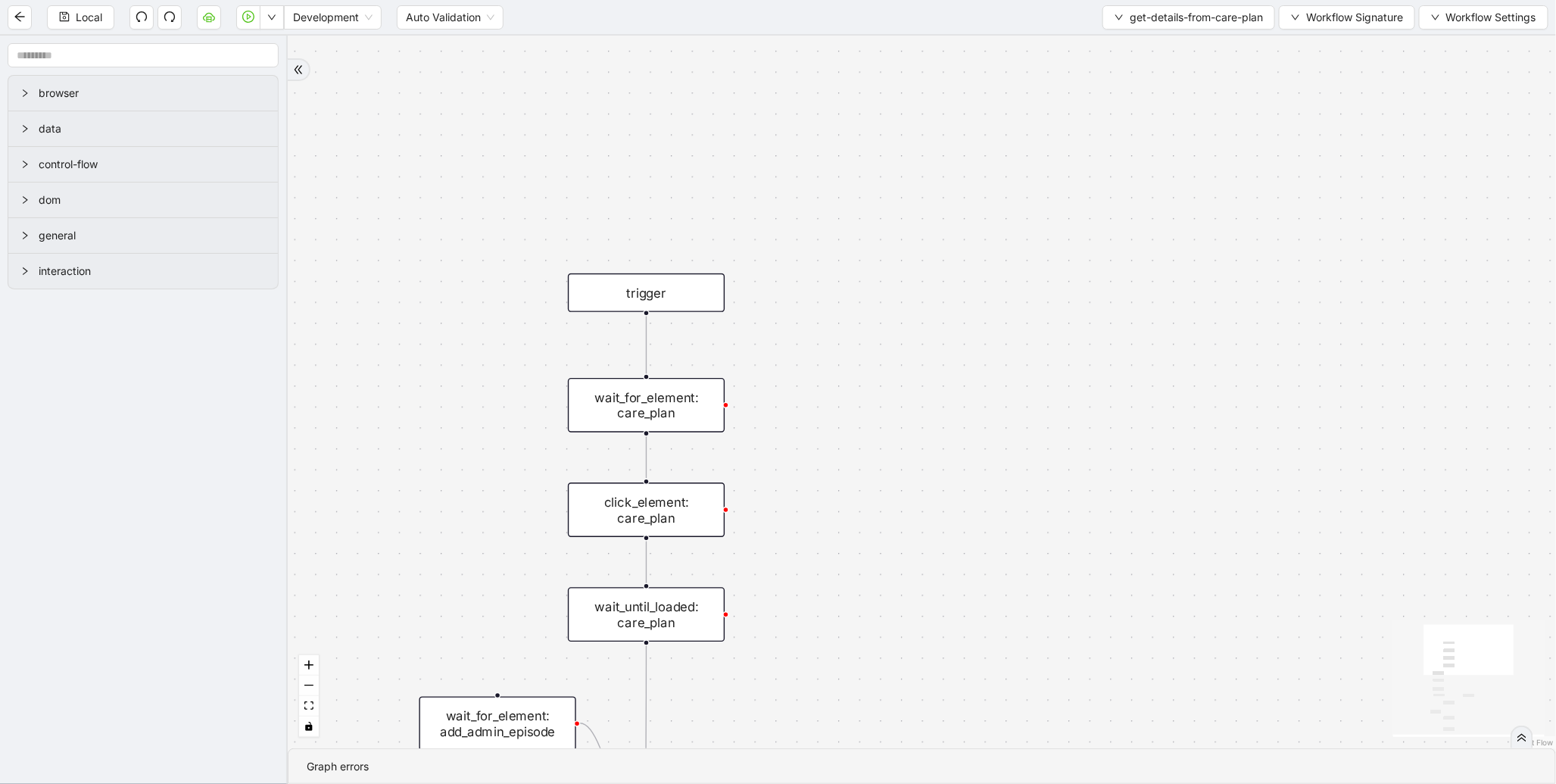
drag, startPoint x: 860, startPoint y: 434, endPoint x: 882, endPoint y: 195, distance: 240.0
click at [882, 195] on div "onError onError onError trigger wait_for_element: care_plan click_element: care…" at bounding box center [922, 392] width 1269 height 713
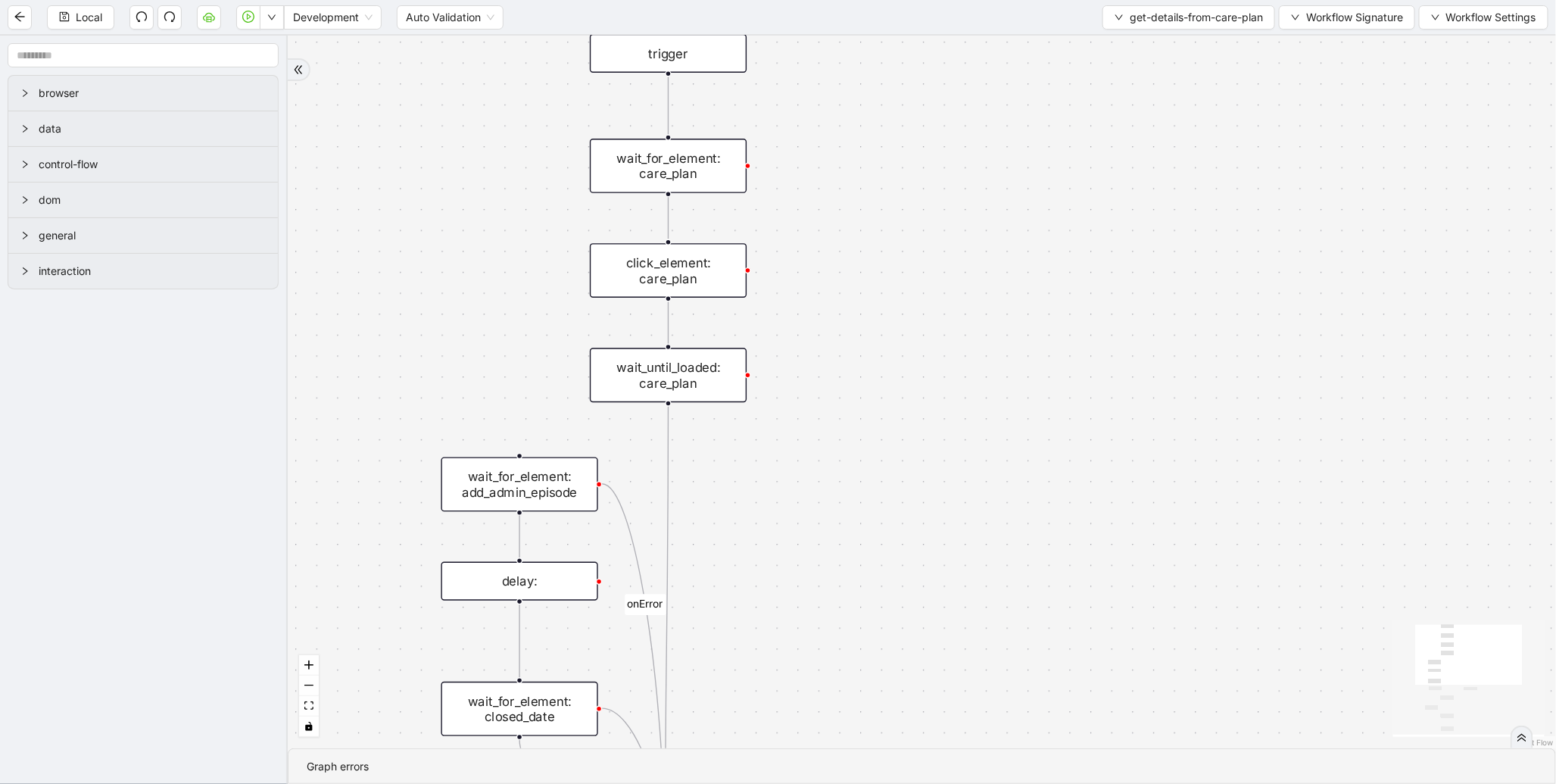
click at [699, 171] on div "wait_for_element: care_plan" at bounding box center [668, 166] width 157 height 55
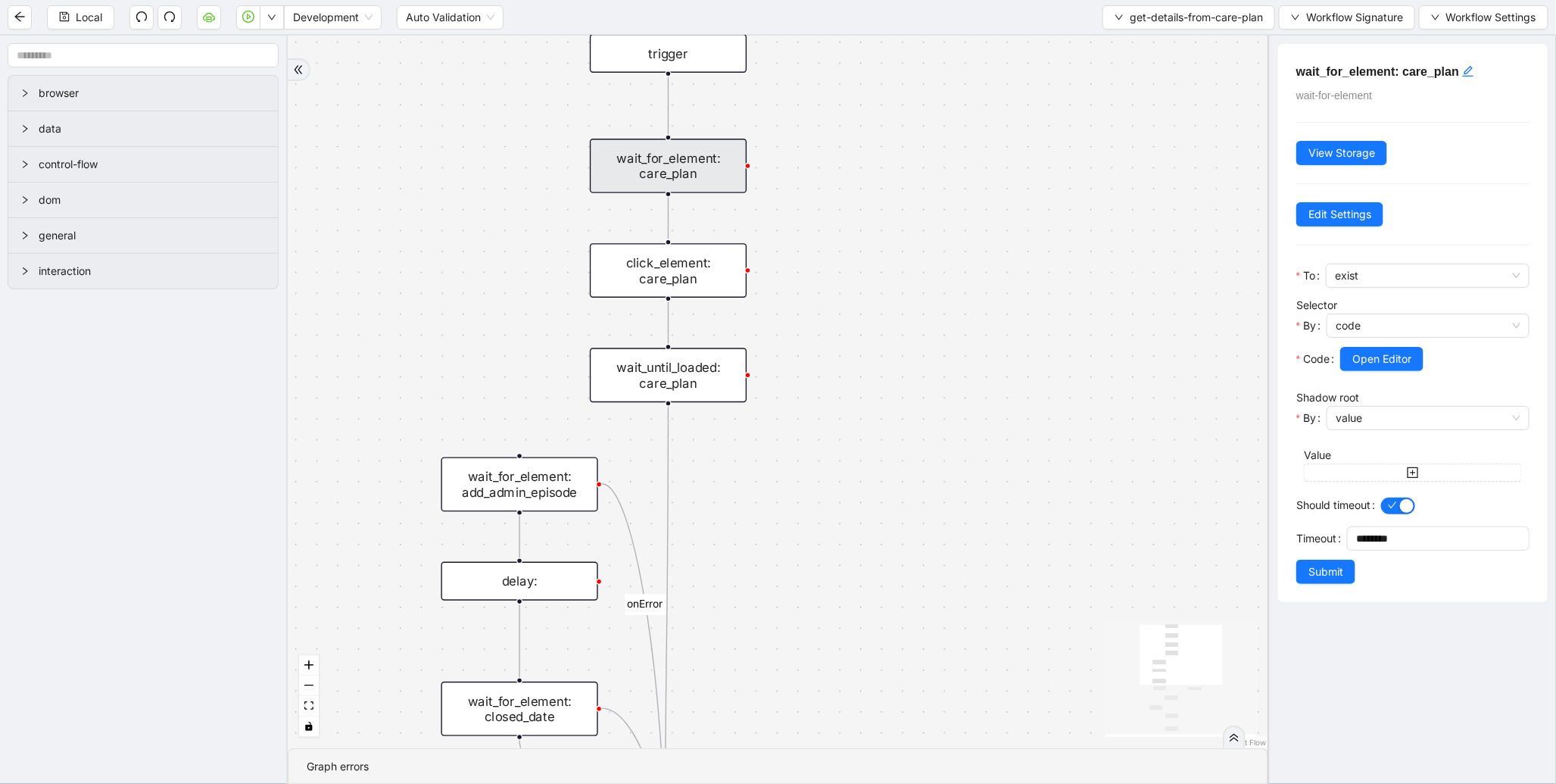
drag, startPoint x: 883, startPoint y: 454, endPoint x: 869, endPoint y: 114, distance: 340.3
click at [869, 114] on div "onError onError onError trigger wait_for_element: care_plan click_element: care…" at bounding box center [778, 392] width 981 height 713
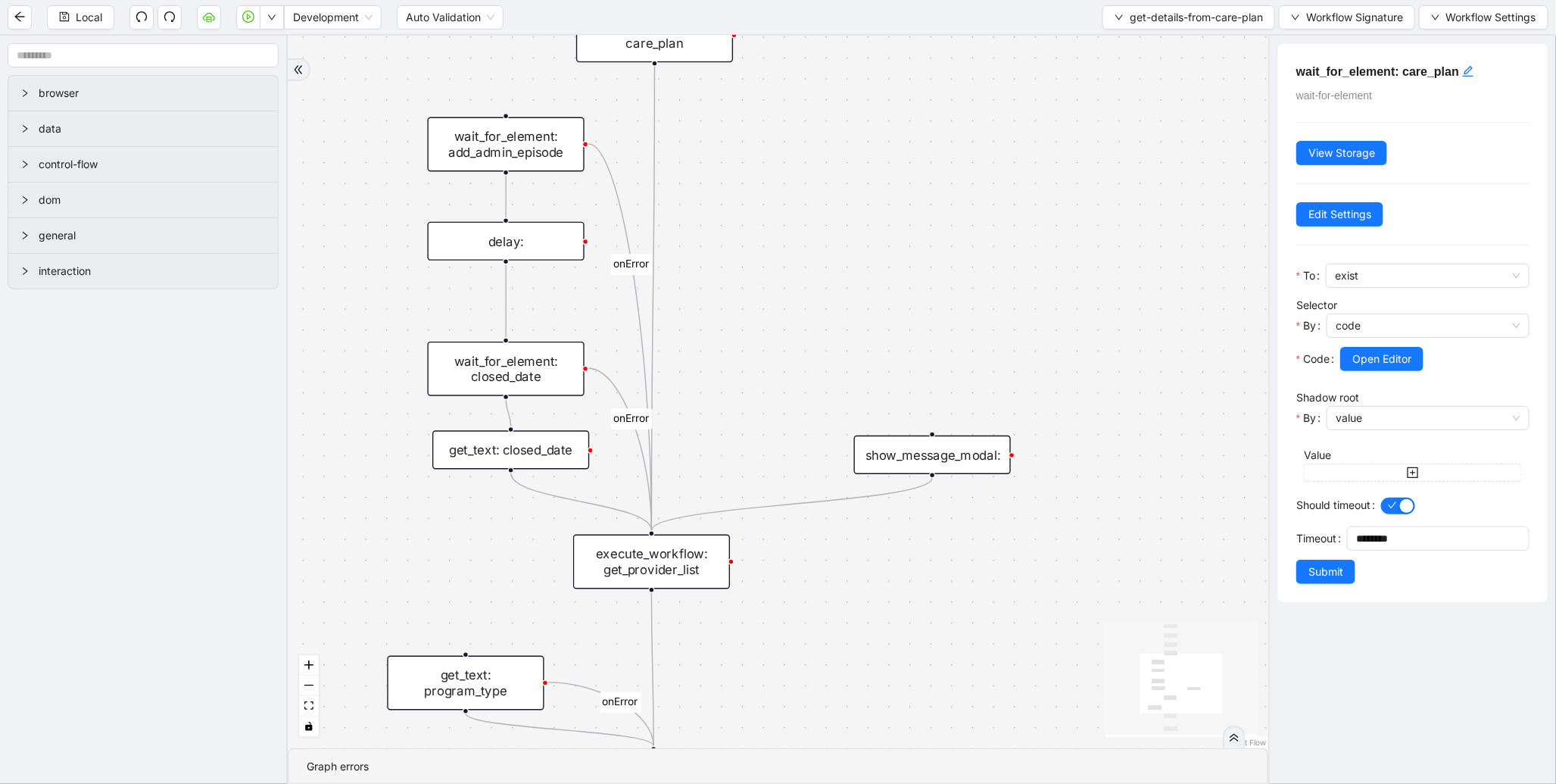
drag, startPoint x: 766, startPoint y: 343, endPoint x: 761, endPoint y: 84, distance: 259.0
click at [761, 84] on div "onError onError onError trigger wait_for_element: care_plan click_element: care…" at bounding box center [778, 392] width 981 height 713
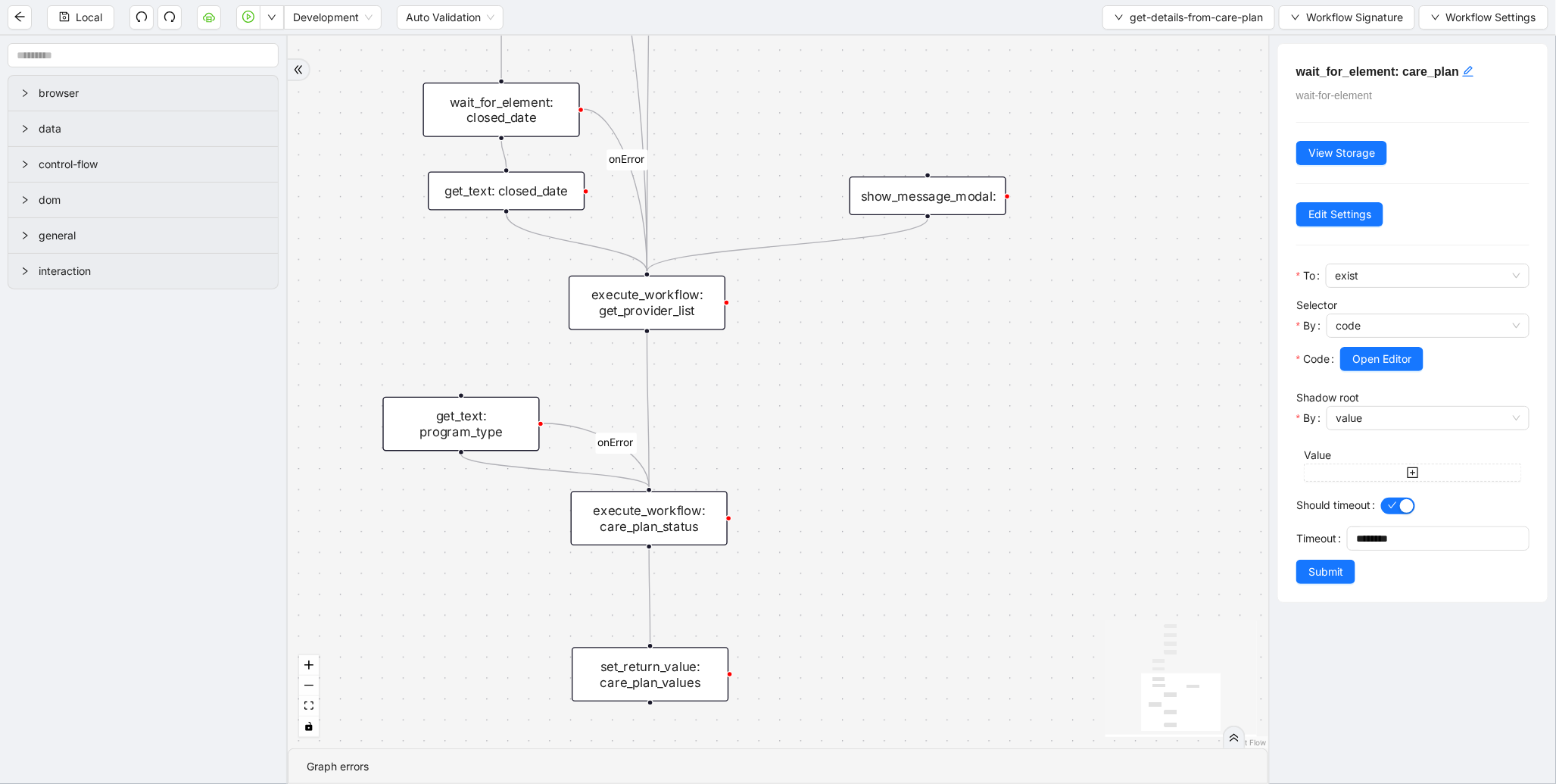
click at [649, 306] on div "execute_workflow: get_provider_list" at bounding box center [647, 303] width 157 height 55
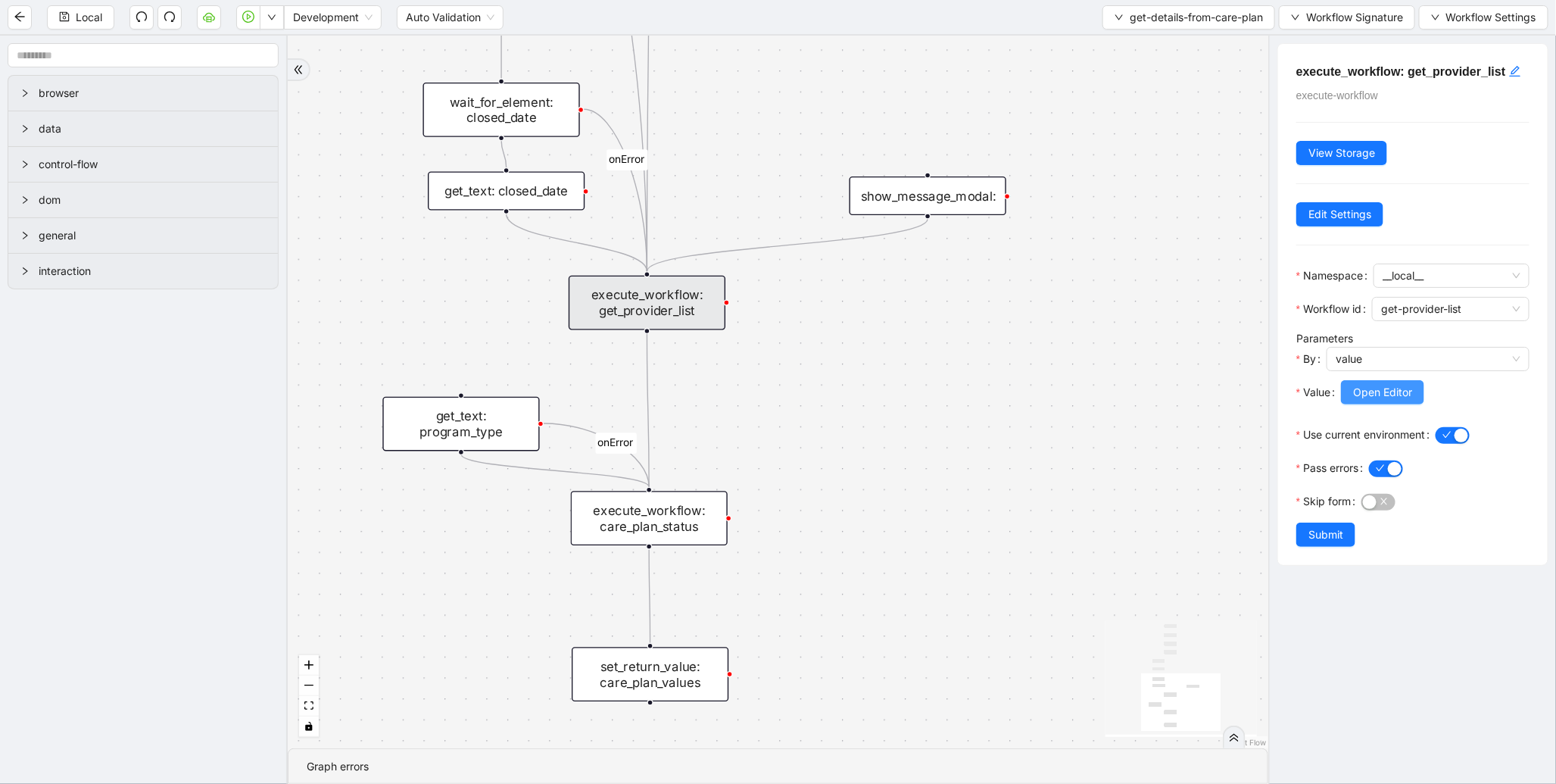
click at [1383, 402] on button "Open Editor" at bounding box center [1383, 392] width 84 height 24
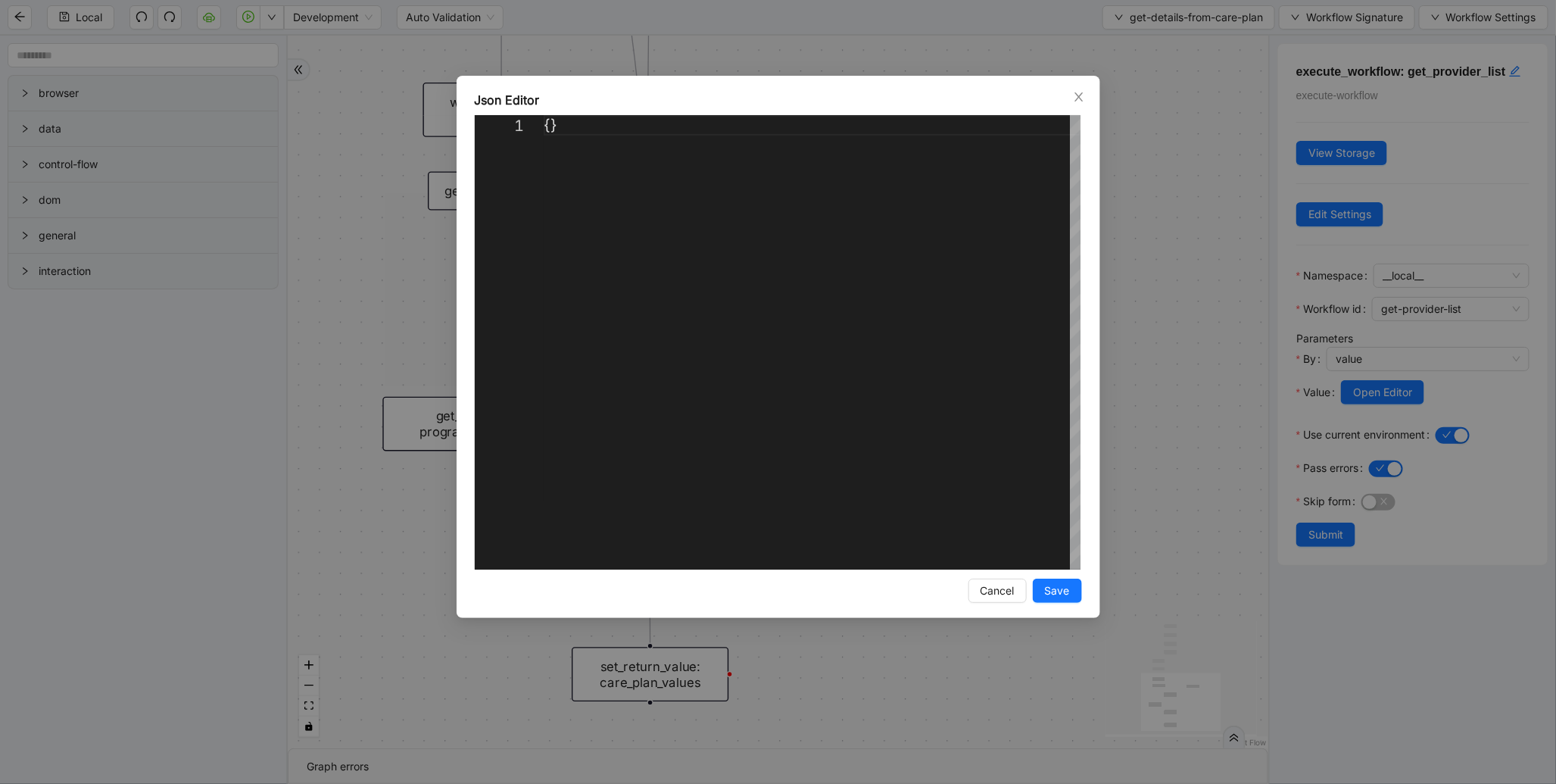
click at [1193, 295] on div "Json Editor 1 {} ** Enter to Rename, Shift+Enter to Preview Cancel Save" at bounding box center [778, 392] width 1556 height 784
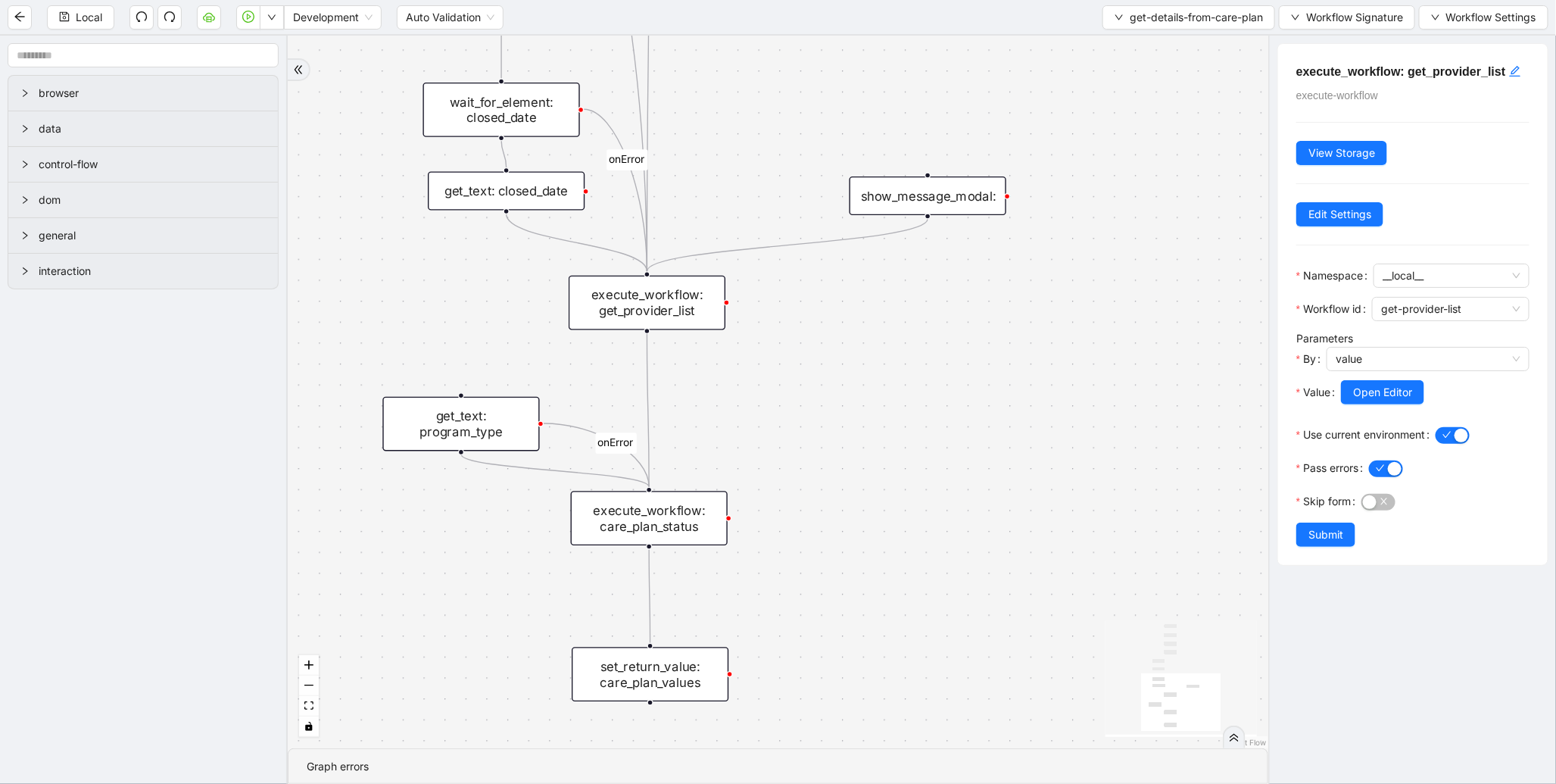
click at [692, 523] on div "execute_workflow: care_plan_status" at bounding box center [649, 518] width 157 height 55
click at [1386, 423] on div at bounding box center [1435, 414] width 189 height 18
click at [1389, 405] on button "Open Editor" at bounding box center [1383, 392] width 84 height 24
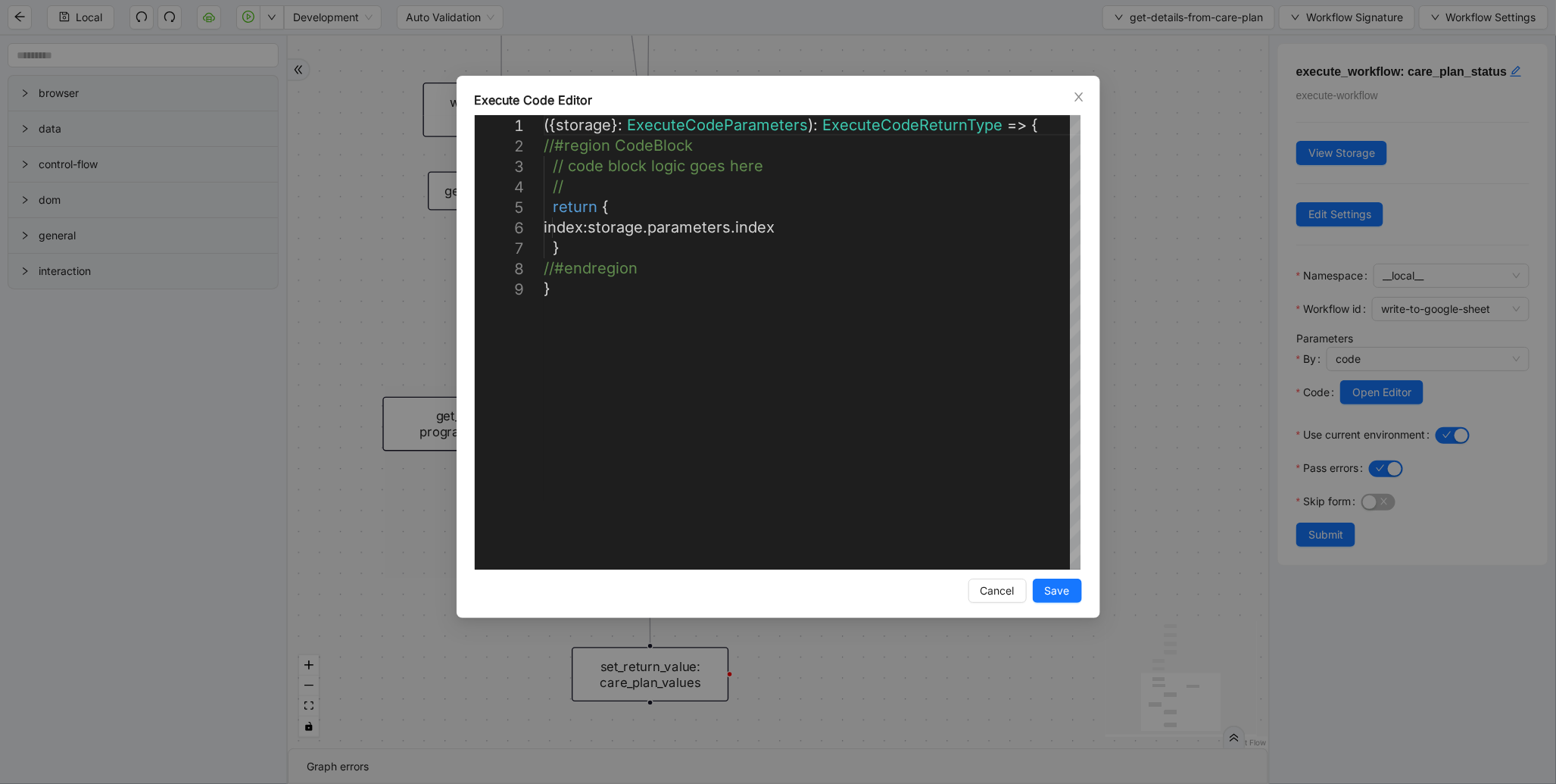
click at [1179, 383] on div "**********" at bounding box center [778, 392] width 1556 height 784
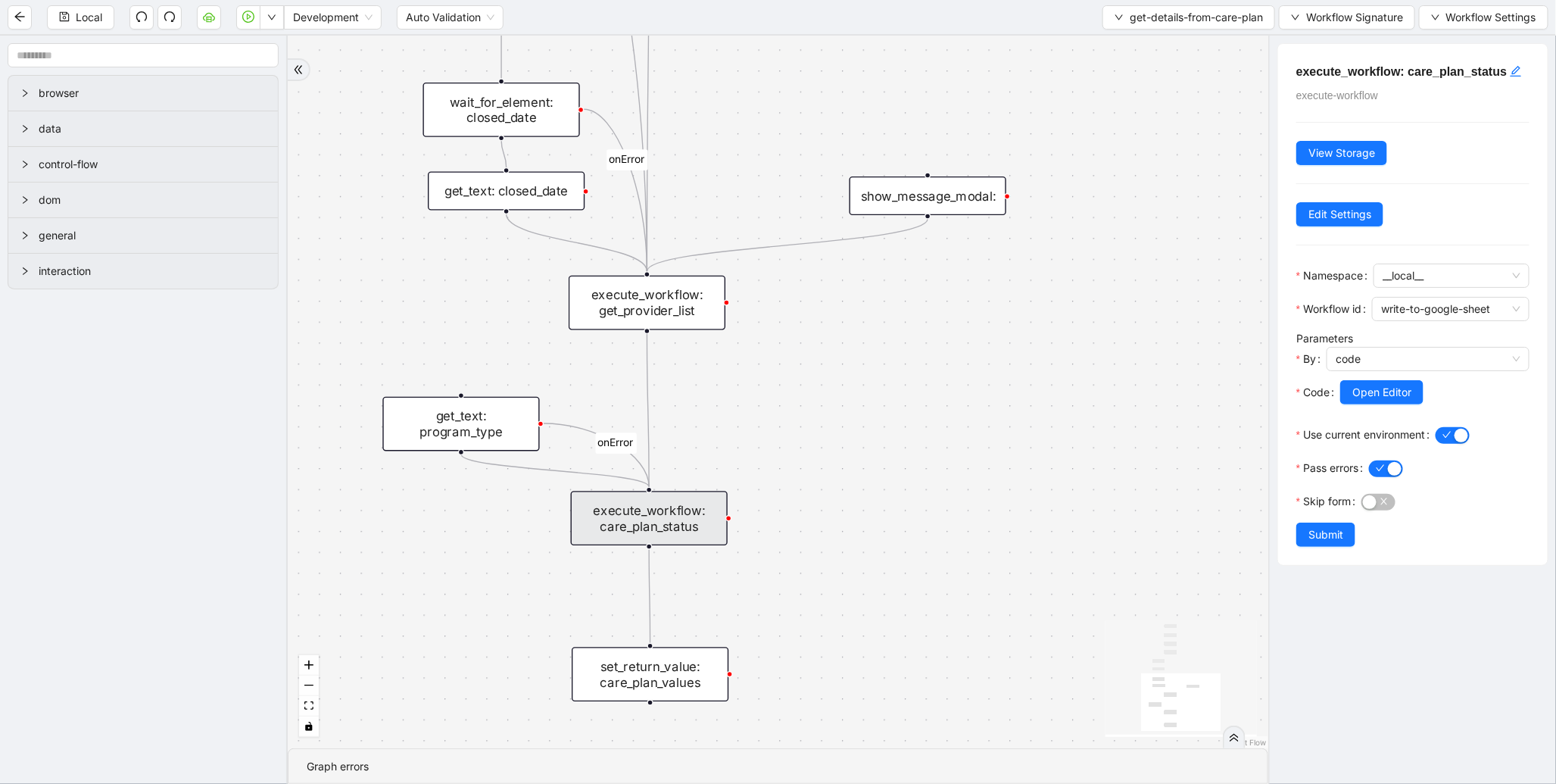
drag, startPoint x: 986, startPoint y: 399, endPoint x: 958, endPoint y: 683, distance: 285.4
click at [958, 683] on div "onError onError onError trigger wait_for_element: care_plan click_element: care…" at bounding box center [778, 392] width 981 height 713
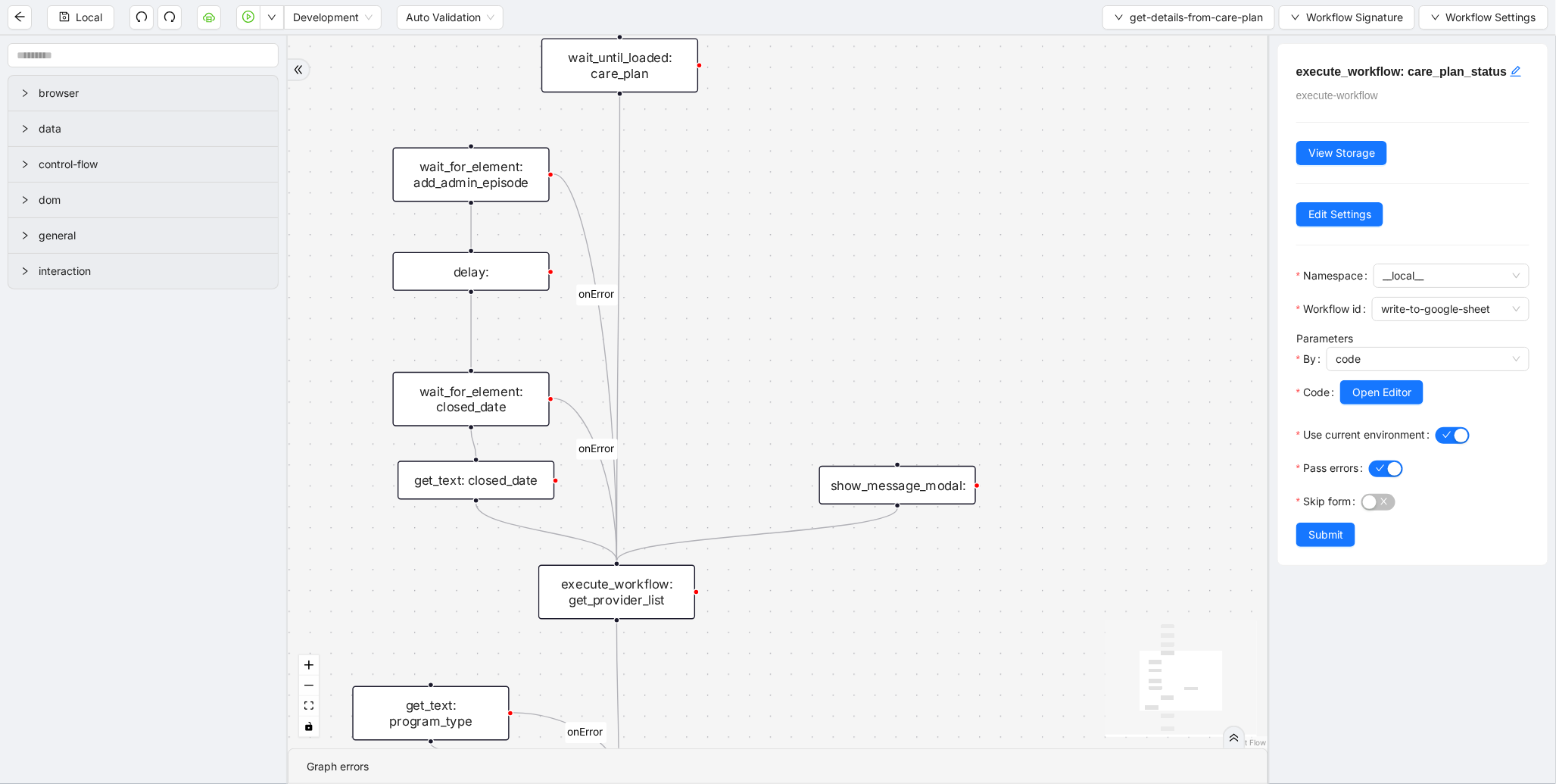
drag, startPoint x: 821, startPoint y: 117, endPoint x: 785, endPoint y: 368, distance: 253.6
click at [785, 368] on div "onError onError onError trigger wait_for_element: care_plan click_element: care…" at bounding box center [778, 392] width 981 height 713
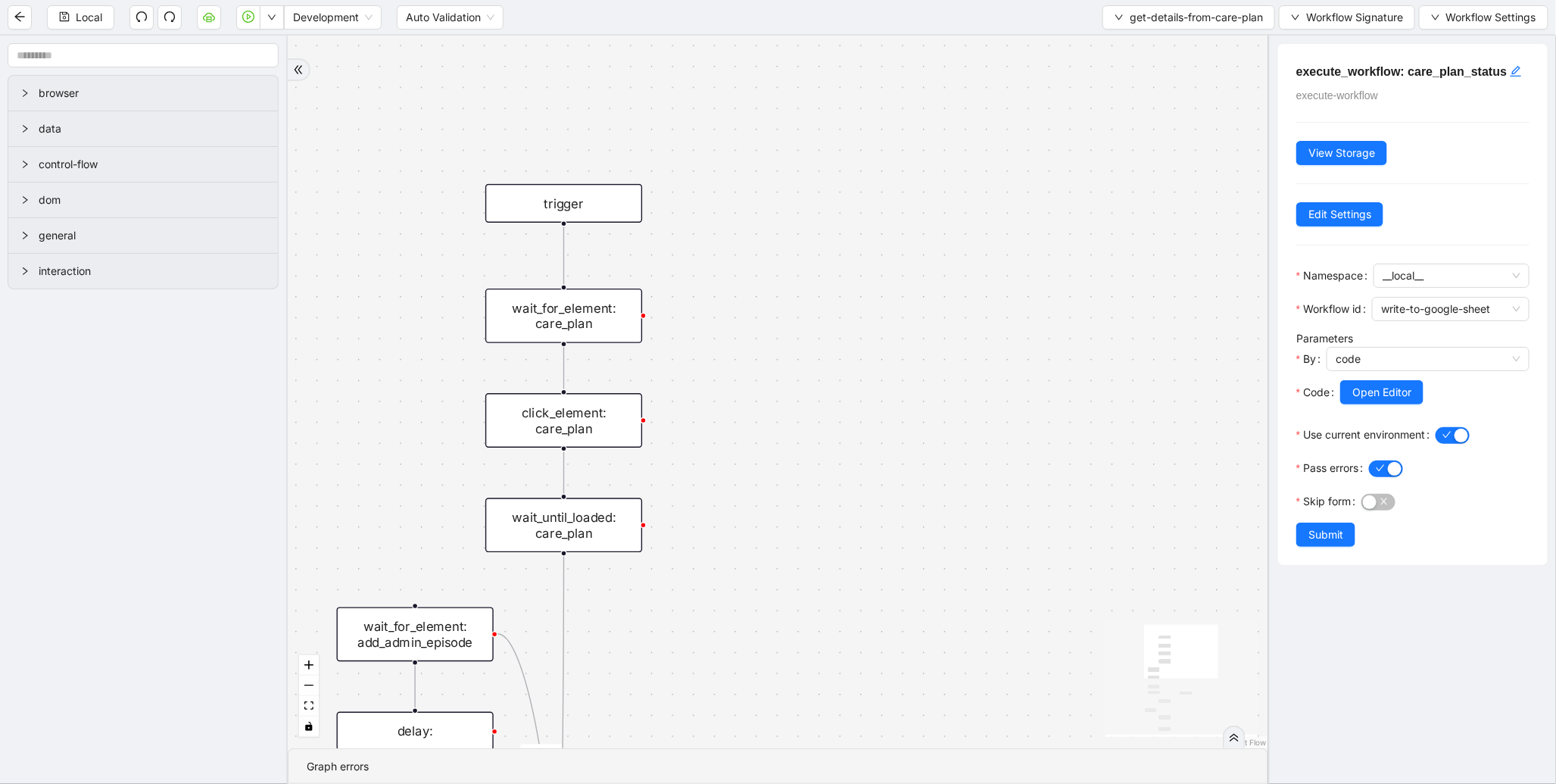
drag, startPoint x: 753, startPoint y: 259, endPoint x: 730, endPoint y: 481, distance: 223.2
click at [730, 481] on div "onError onError onError trigger wait_for_element: care_plan click_element: care…" at bounding box center [778, 392] width 981 height 713
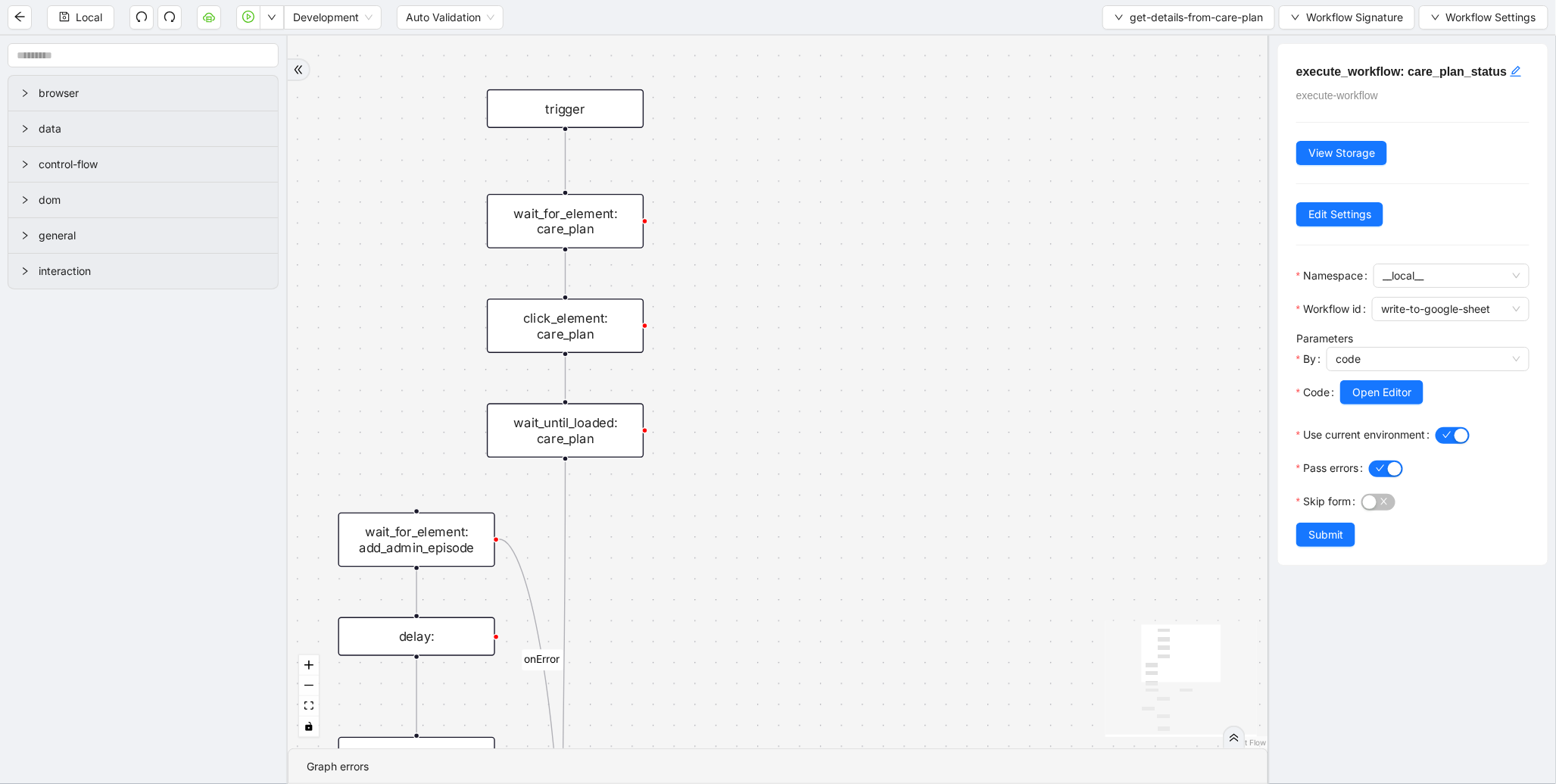
drag, startPoint x: 751, startPoint y: 417, endPoint x: 805, endPoint y: 58, distance: 363.0
click at [805, 58] on div "onError onError onError trigger wait_for_element: care_plan click_element: care…" at bounding box center [778, 392] width 981 height 713
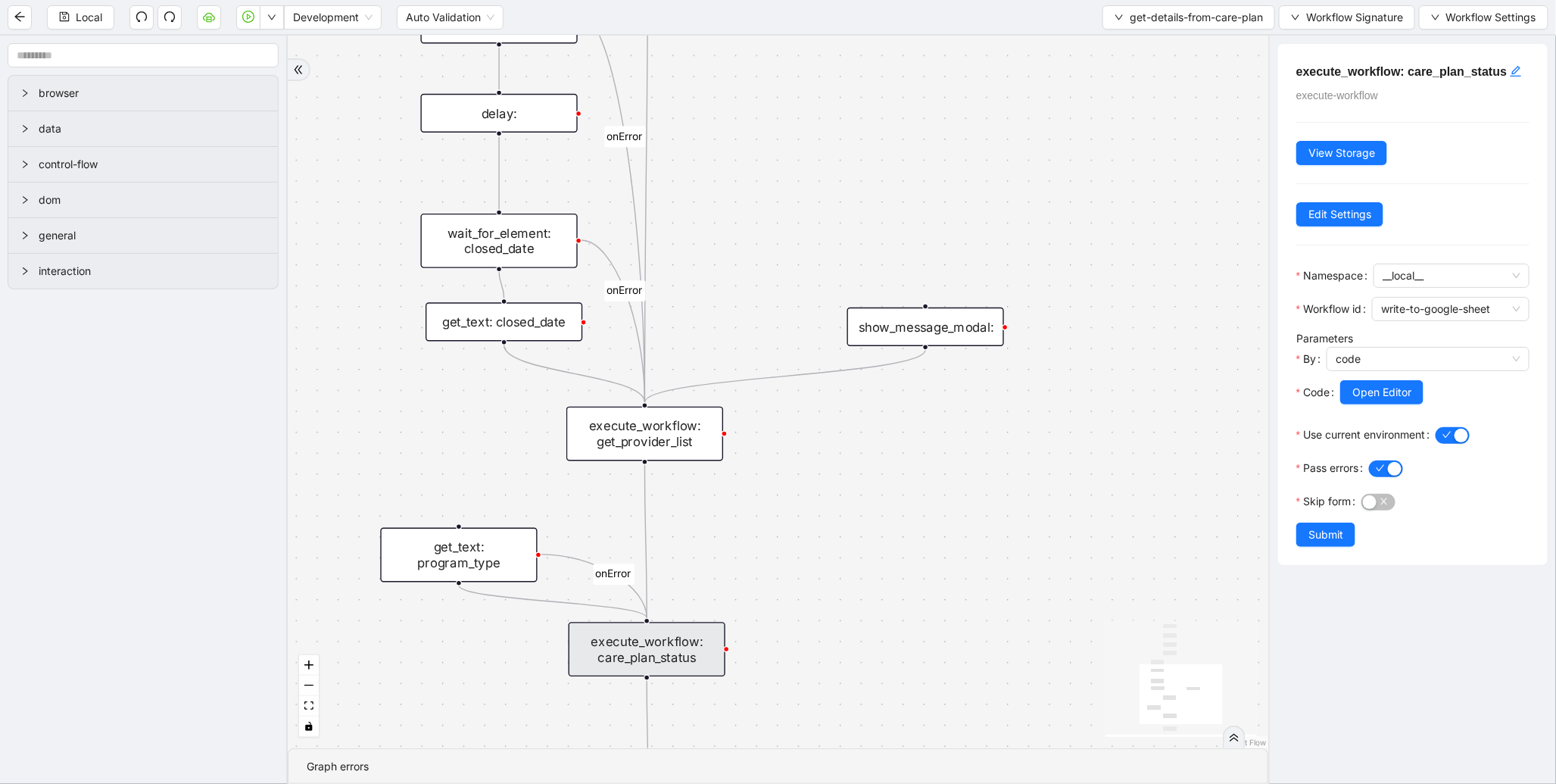
drag, startPoint x: 762, startPoint y: 361, endPoint x: 794, endPoint y: 89, distance: 273.9
click at [794, 89] on div "onError onError onError trigger wait_for_element: care_plan click_element: care…" at bounding box center [778, 392] width 981 height 713
click at [664, 427] on div "execute_workflow: get_provider_list" at bounding box center [645, 429] width 157 height 55
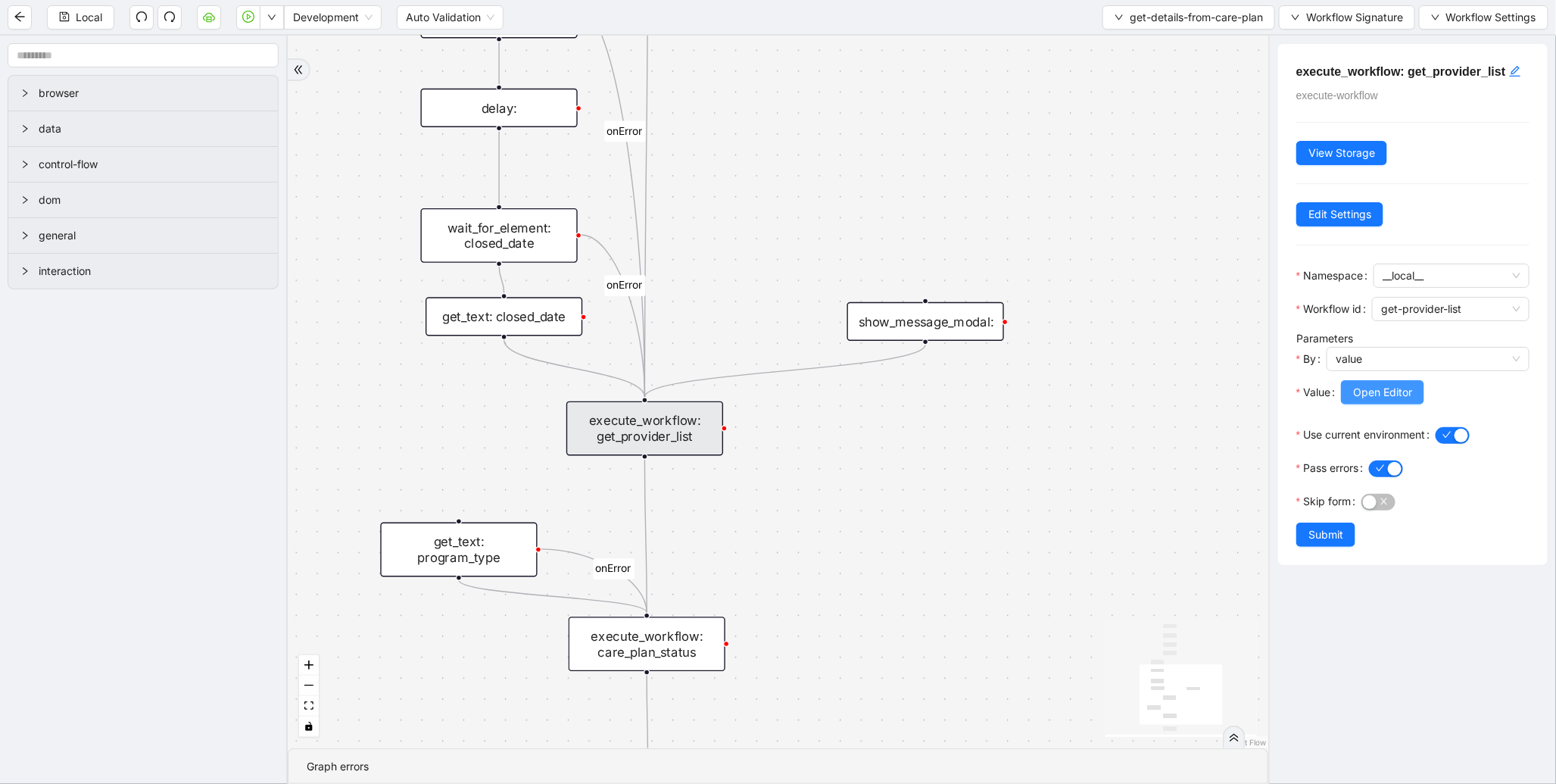
click at [1353, 398] on button "Open Editor" at bounding box center [1383, 392] width 84 height 24
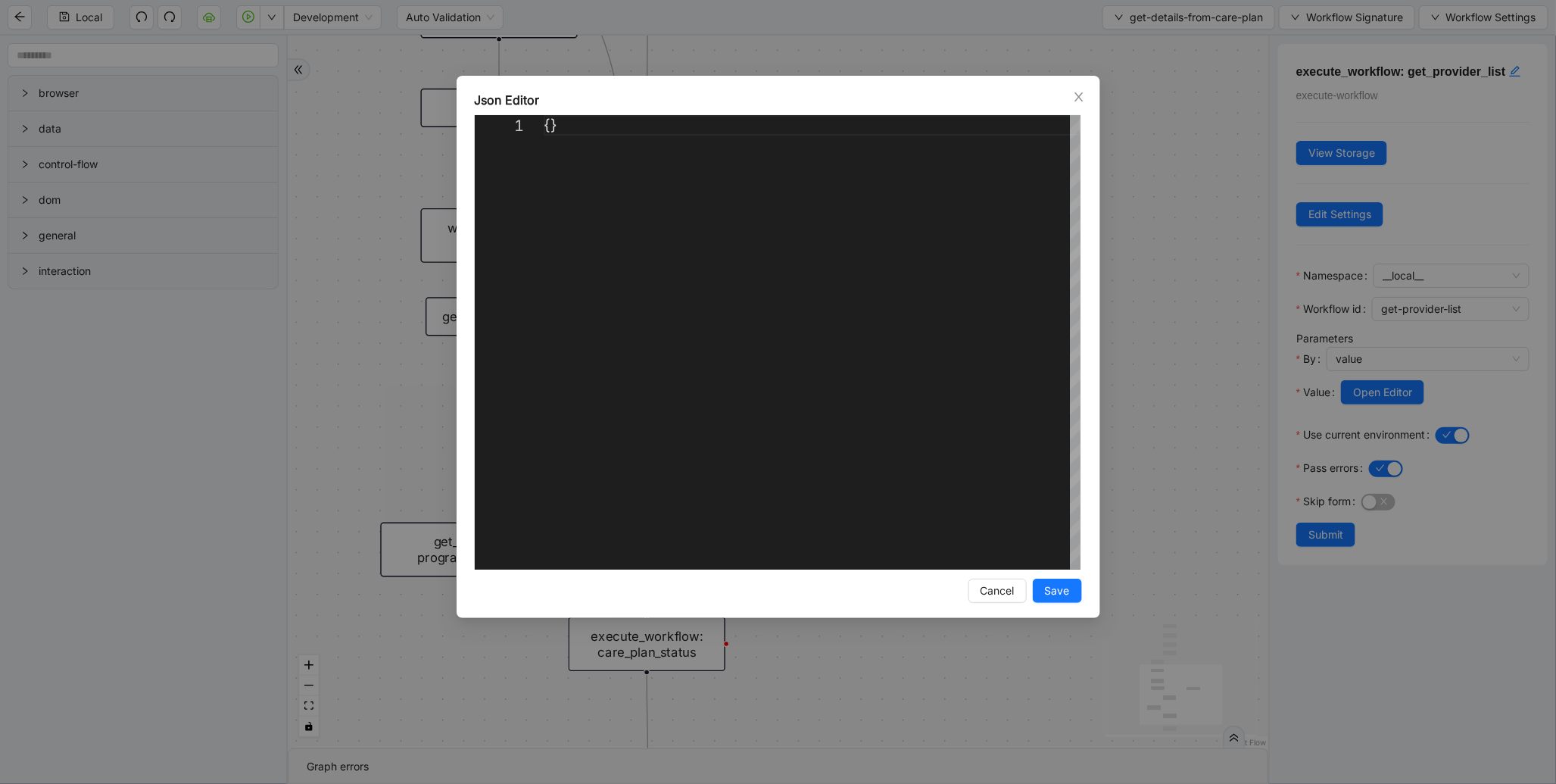
click at [1186, 303] on div "Json Editor 1 {} ** Enter to Rename, Shift+Enter to Preview Cancel Save" at bounding box center [778, 392] width 1556 height 784
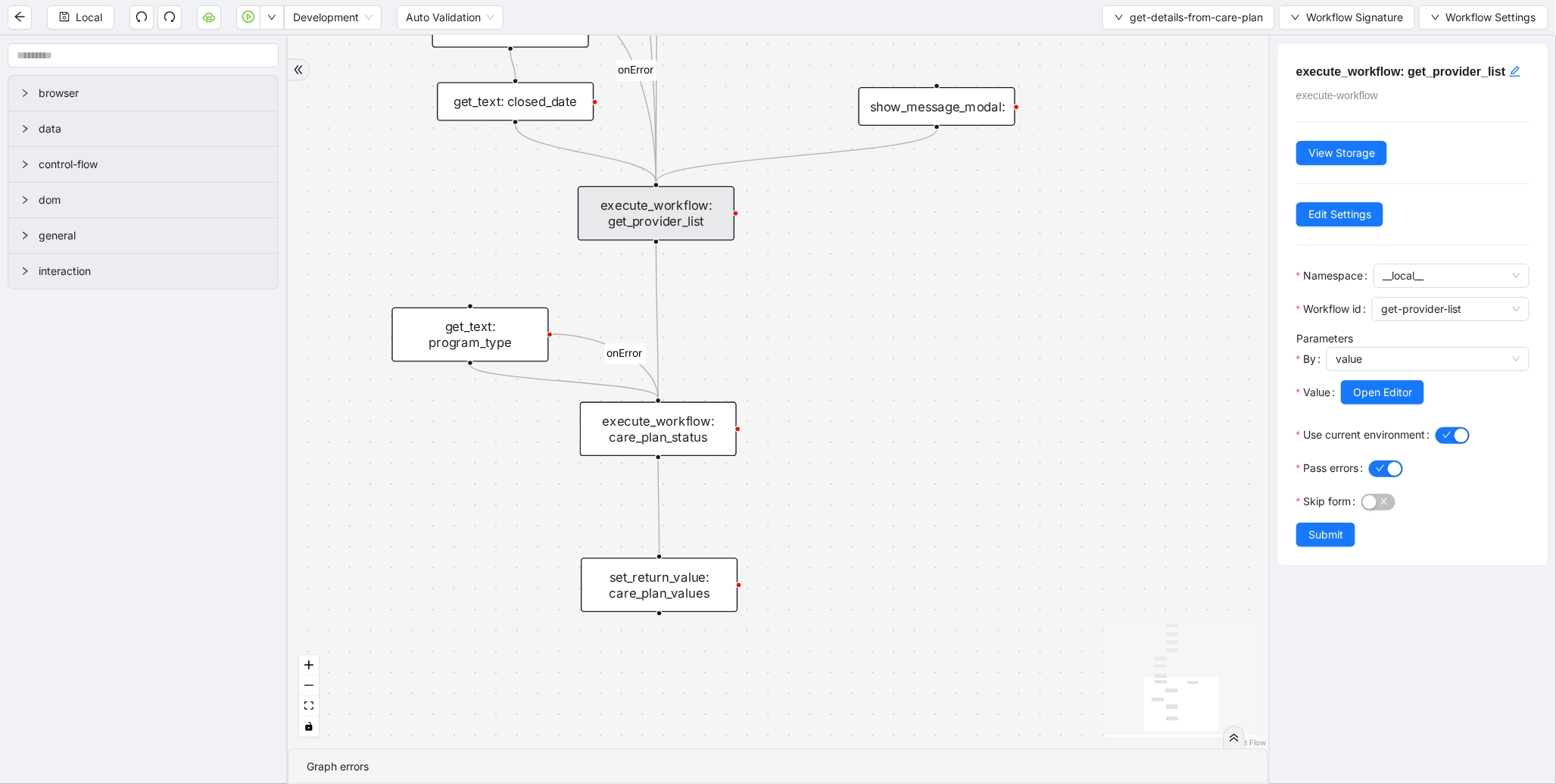
drag, startPoint x: 953, startPoint y: 665, endPoint x: 966, endPoint y: 407, distance: 258.3
click at [966, 407] on div "onError onError onError trigger wait_for_element: care_plan click_element: care…" at bounding box center [778, 392] width 981 height 713
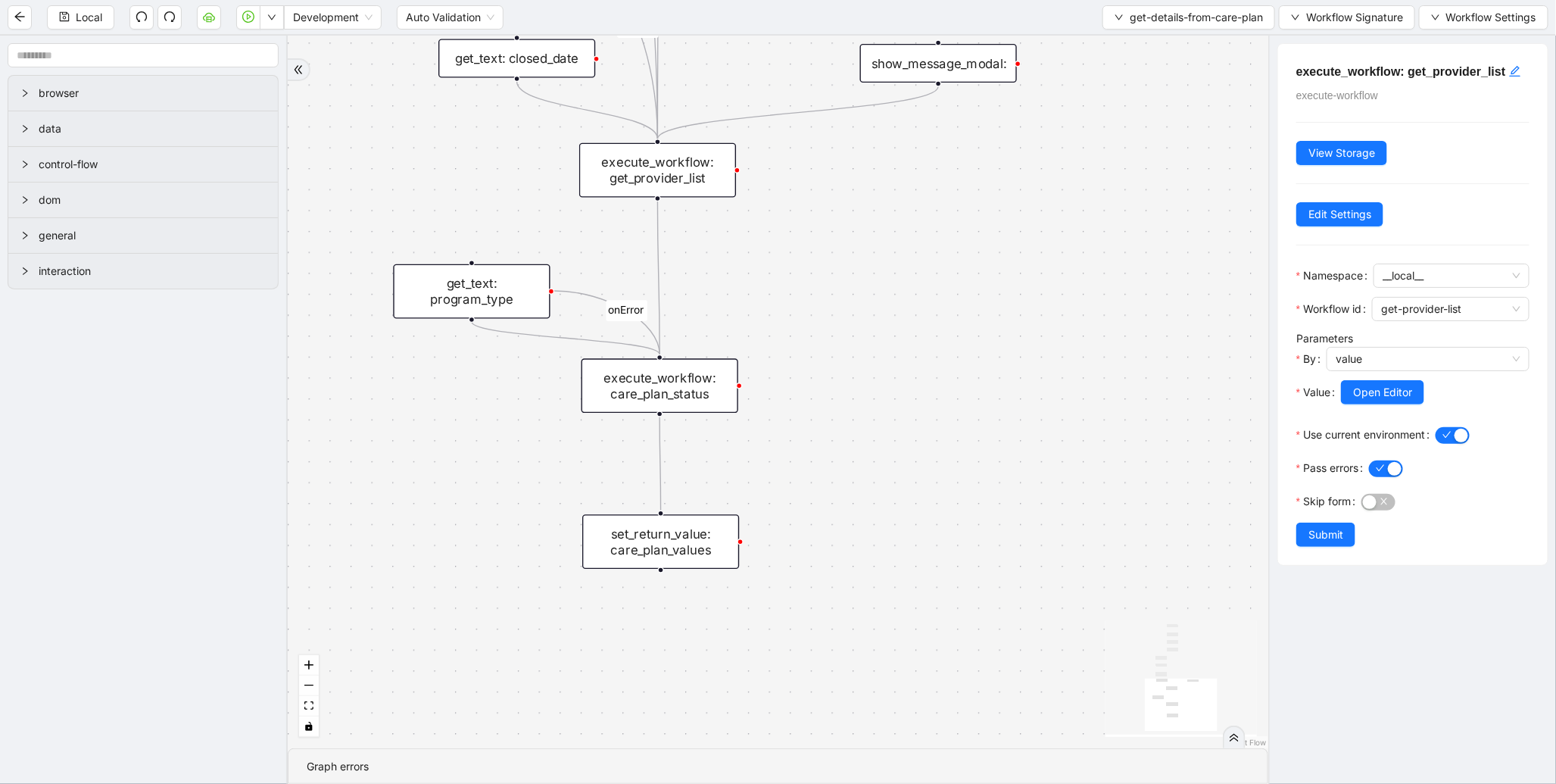
click at [674, 382] on div "execute_workflow: care_plan_status" at bounding box center [660, 386] width 157 height 55
click at [1359, 401] on span "Open Editor" at bounding box center [1383, 392] width 59 height 17
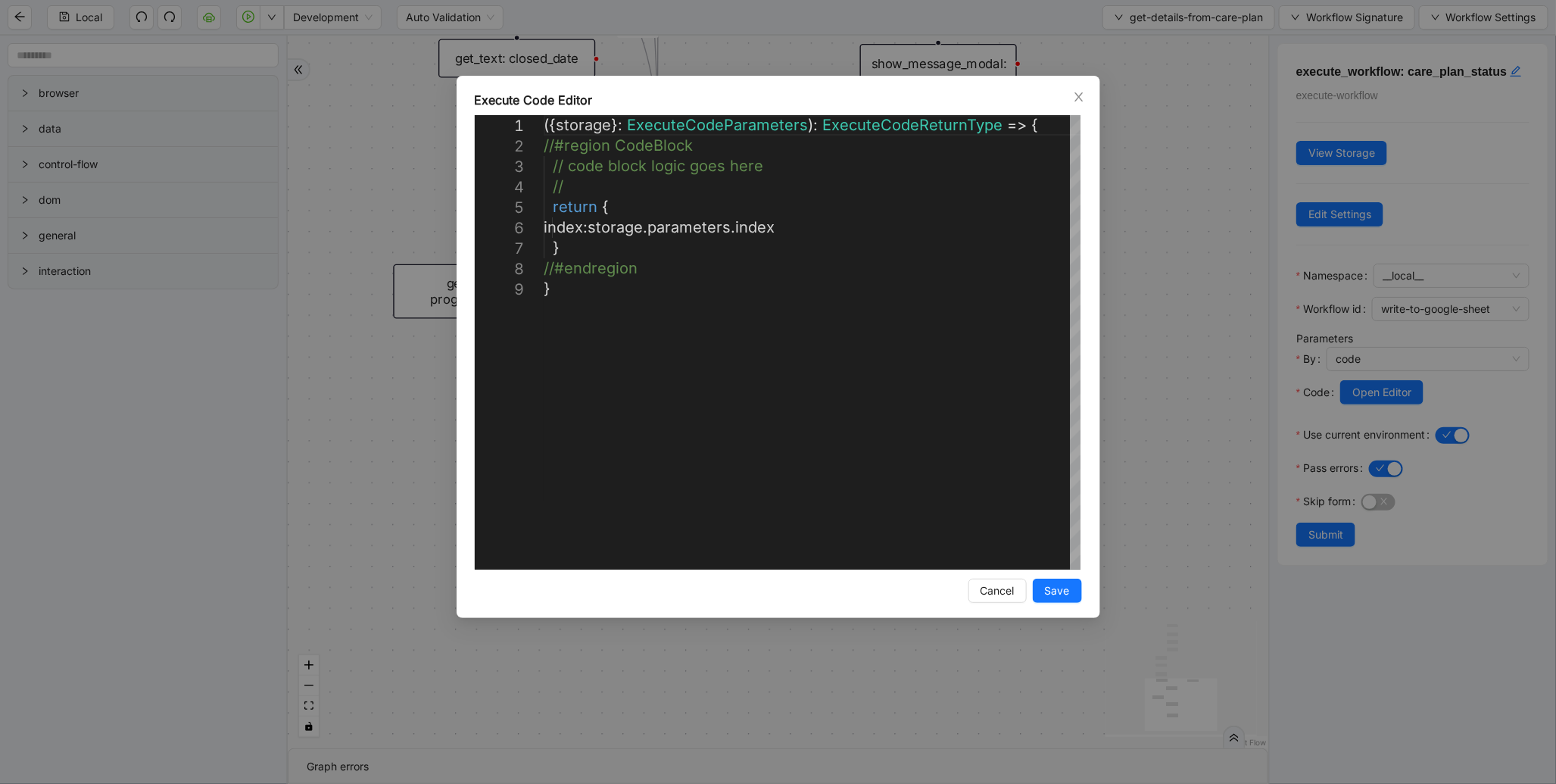
click at [1135, 379] on div "**********" at bounding box center [778, 392] width 1556 height 784
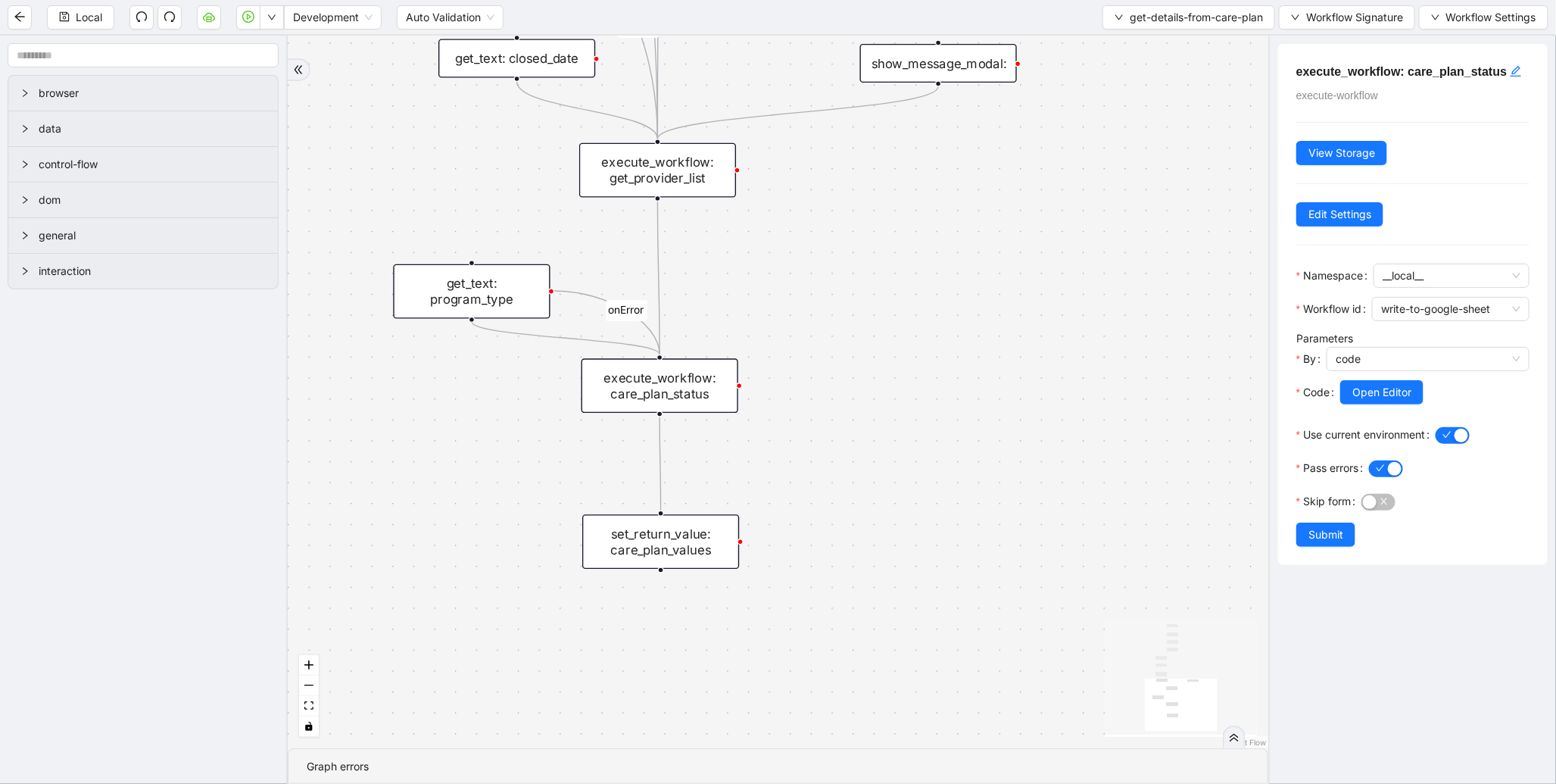
click at [712, 532] on div "set_return_value: care_plan_values" at bounding box center [661, 541] width 157 height 55
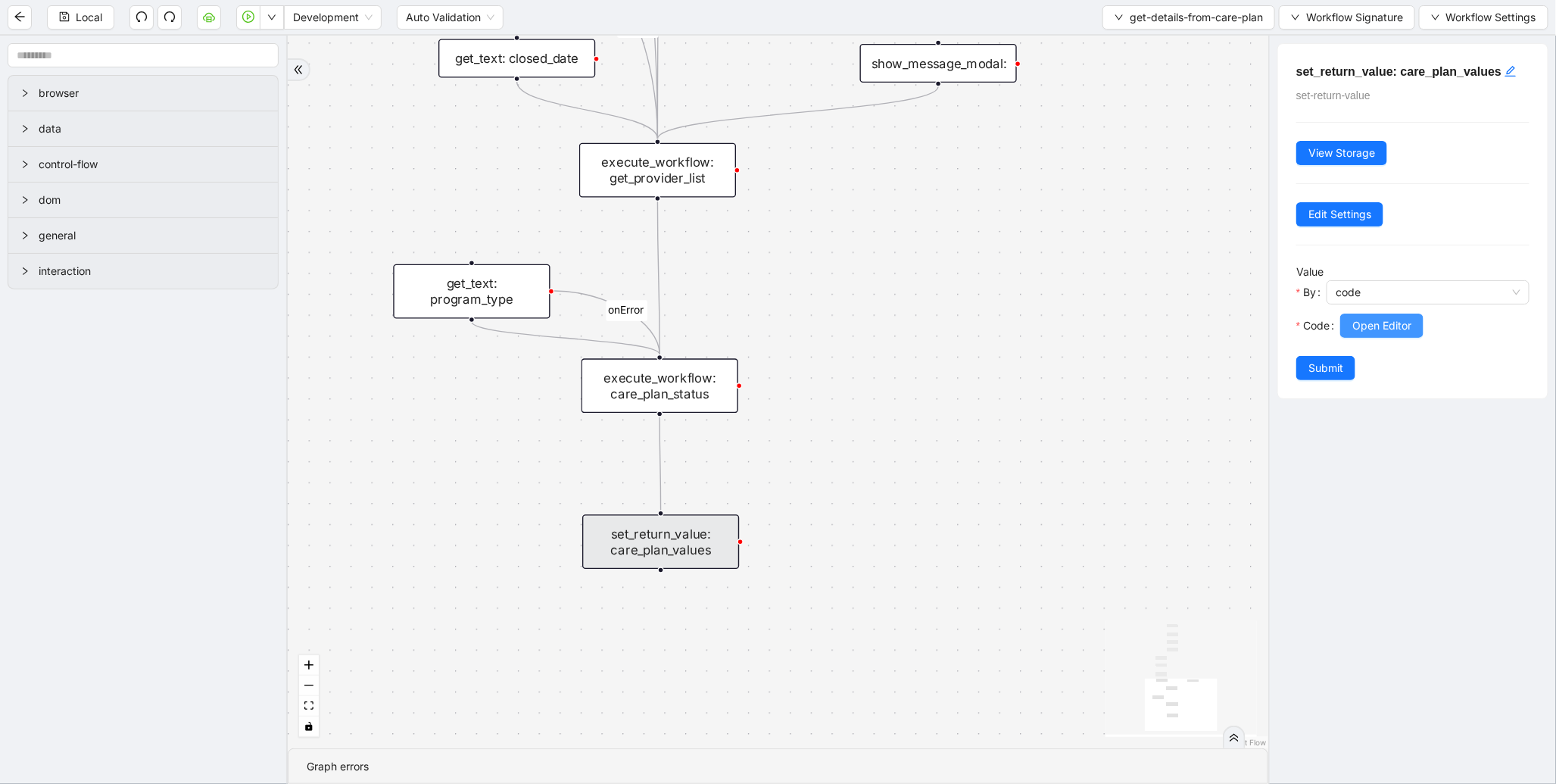
click at [1367, 333] on span "Open Editor" at bounding box center [1383, 325] width 59 height 17
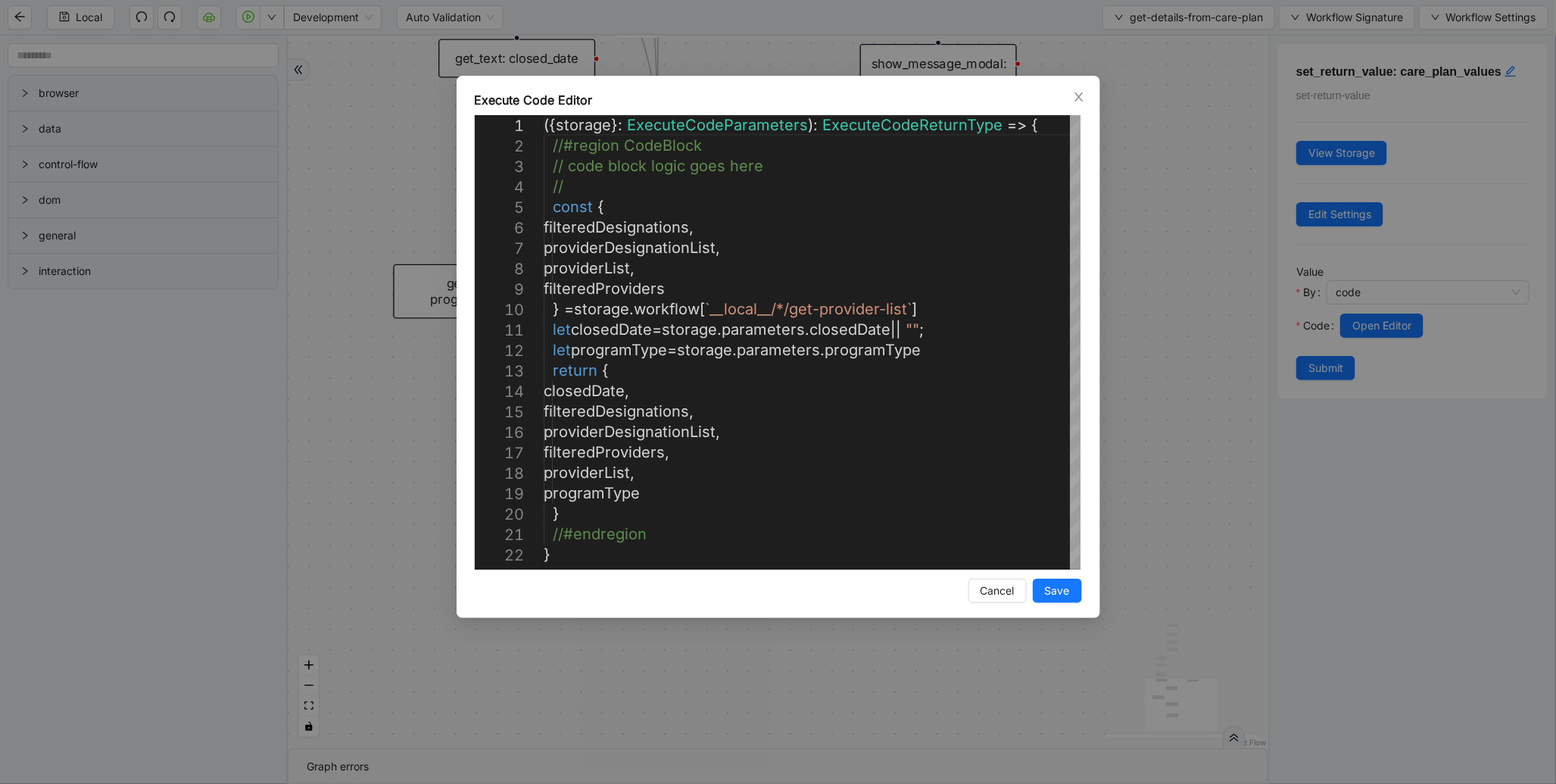
click at [1150, 289] on div "Execute Code Editor 1 2 3 4 5 6 7 8 9 10 11 12 13 14 15 16 17 18 19 20 21 22 ({…" at bounding box center [778, 392] width 1556 height 784
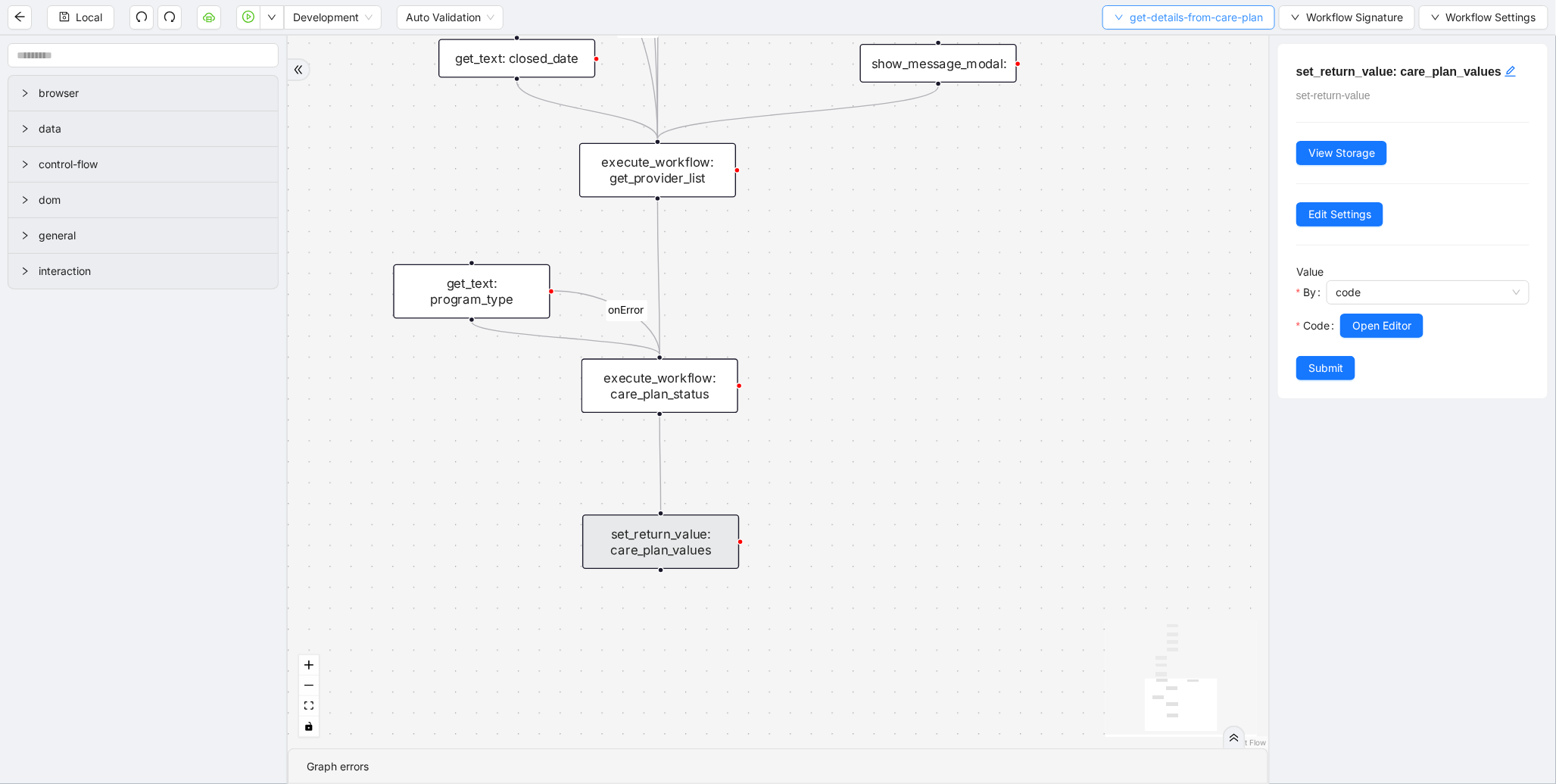
click at [1157, 27] on button "get-details-from-care-plan" at bounding box center [1189, 17] width 173 height 24
click at [1113, 43] on span "Select" at bounding box center [1186, 46] width 151 height 17
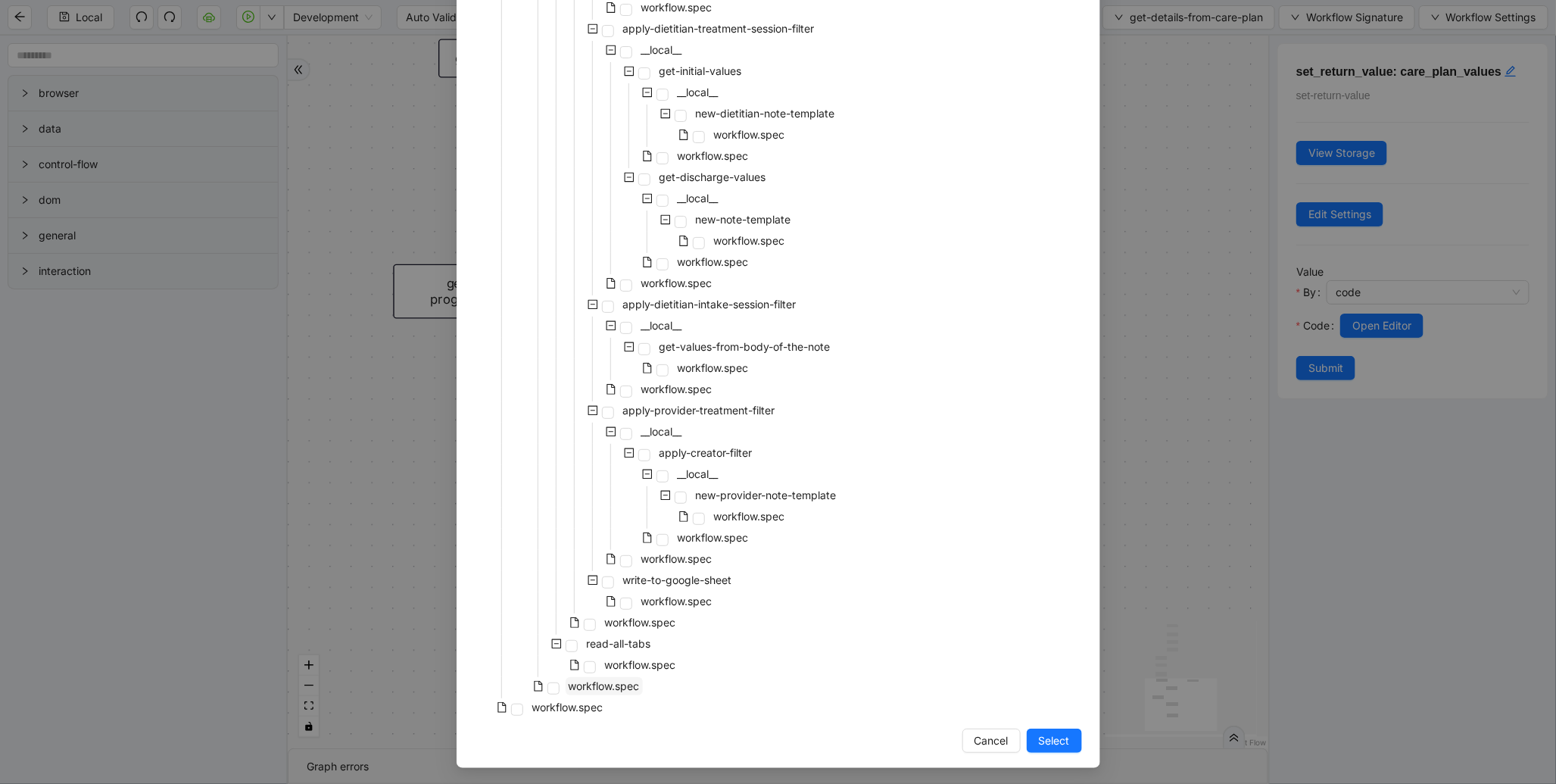
click at [608, 677] on span "workflow.spec" at bounding box center [605, 686] width 78 height 18
click at [1030, 728] on button "Select" at bounding box center [1054, 741] width 56 height 24
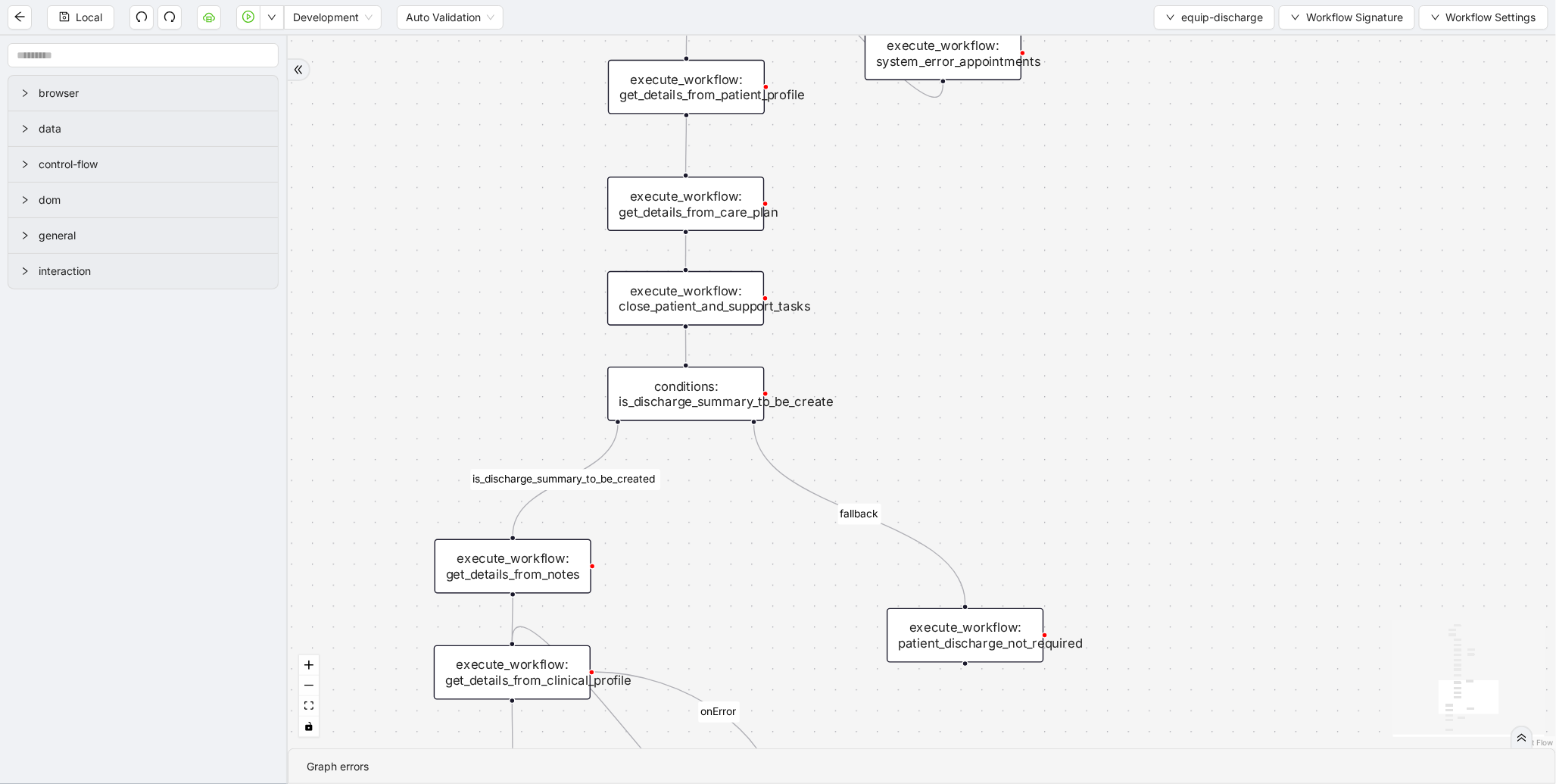
drag, startPoint x: 875, startPoint y: 562, endPoint x: 907, endPoint y: 331, distance: 233.2
click at [907, 331] on div "is_discharge_summary_to_be_created fallback onError onError onError onError tri…" at bounding box center [922, 392] width 1269 height 713
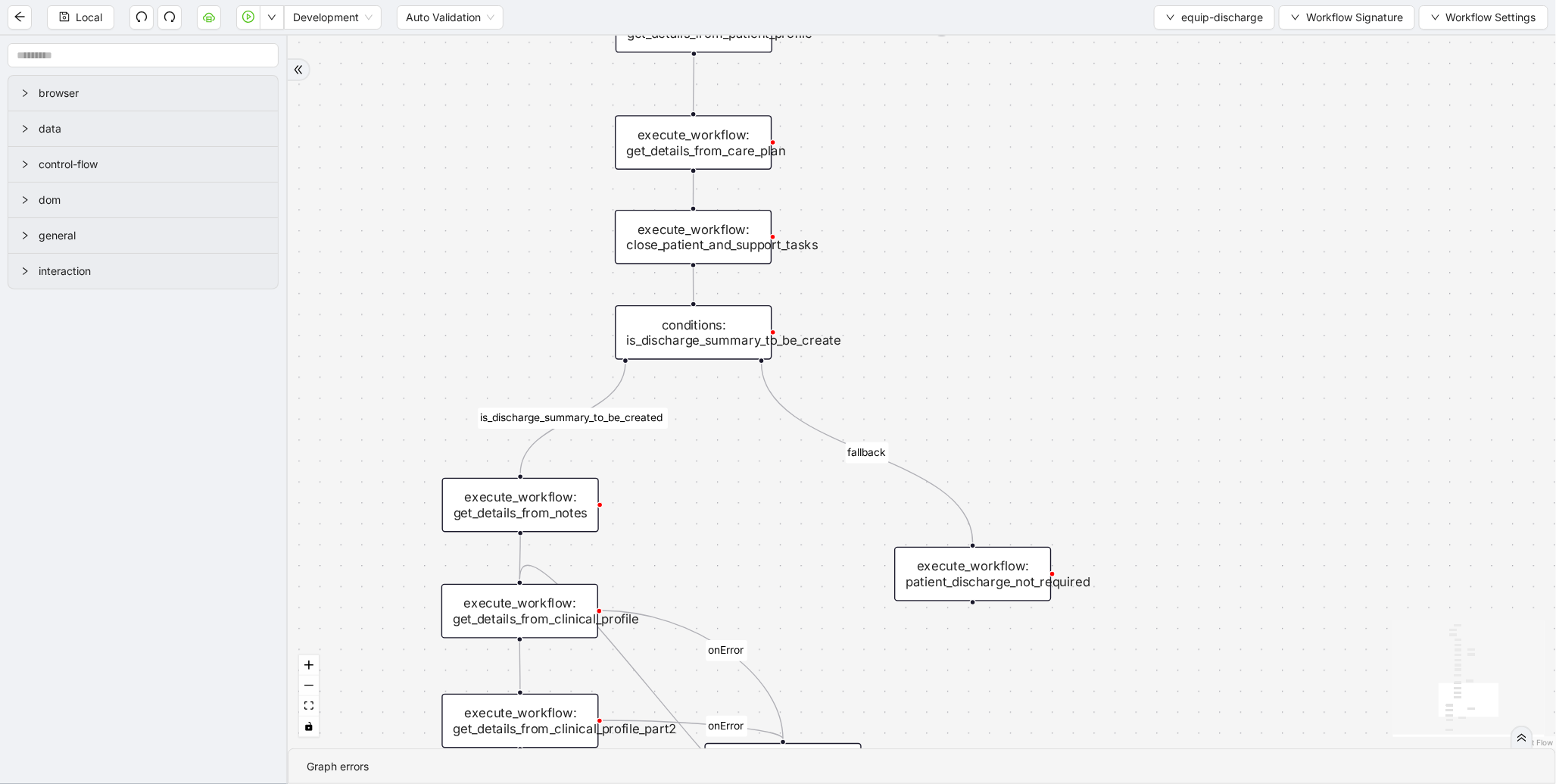
click at [758, 244] on div "execute_workflow: close_patient_and_support_tasks" at bounding box center [694, 237] width 157 height 55
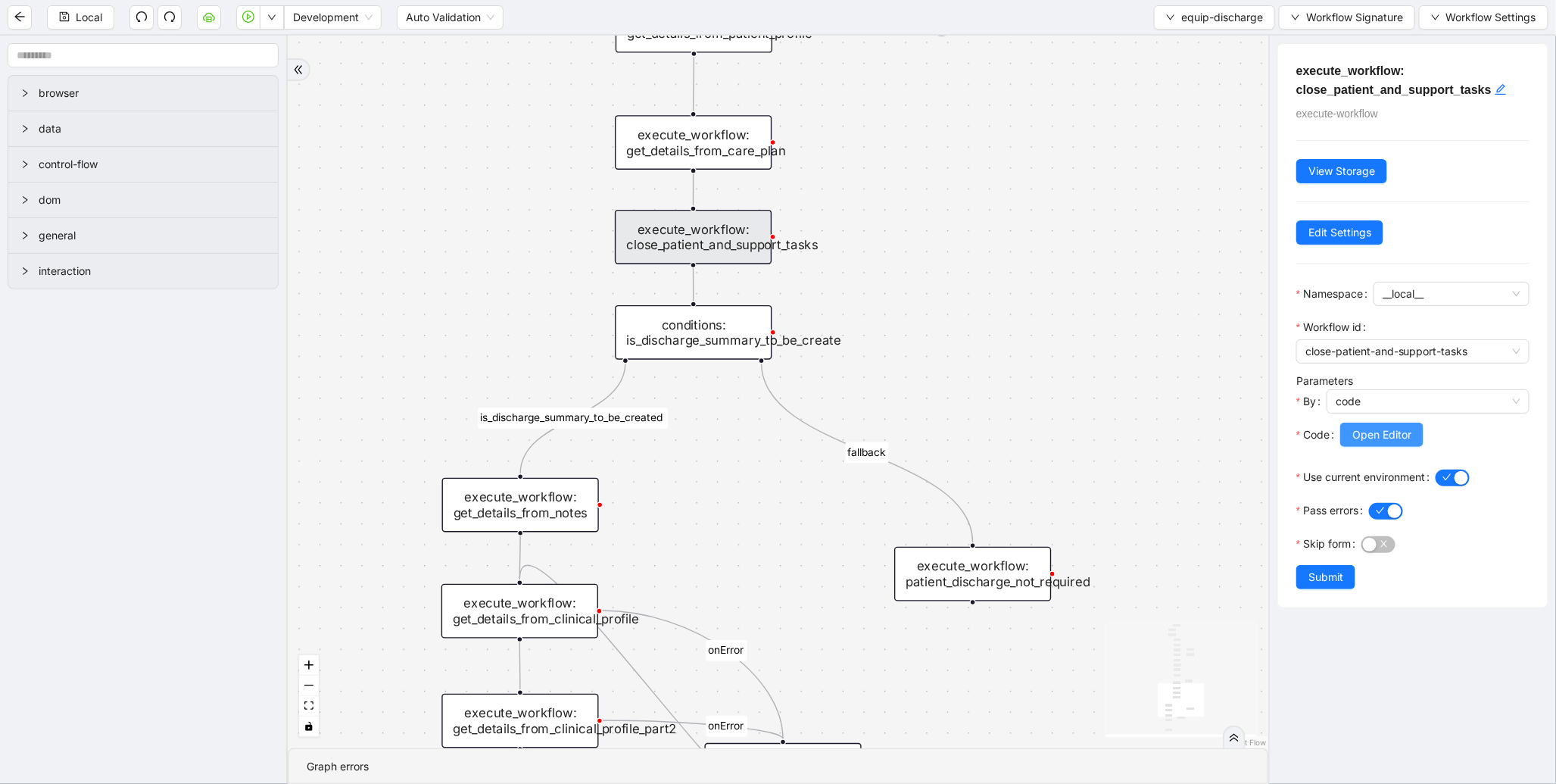
click at [1399, 436] on span "Open Editor" at bounding box center [1383, 435] width 59 height 17
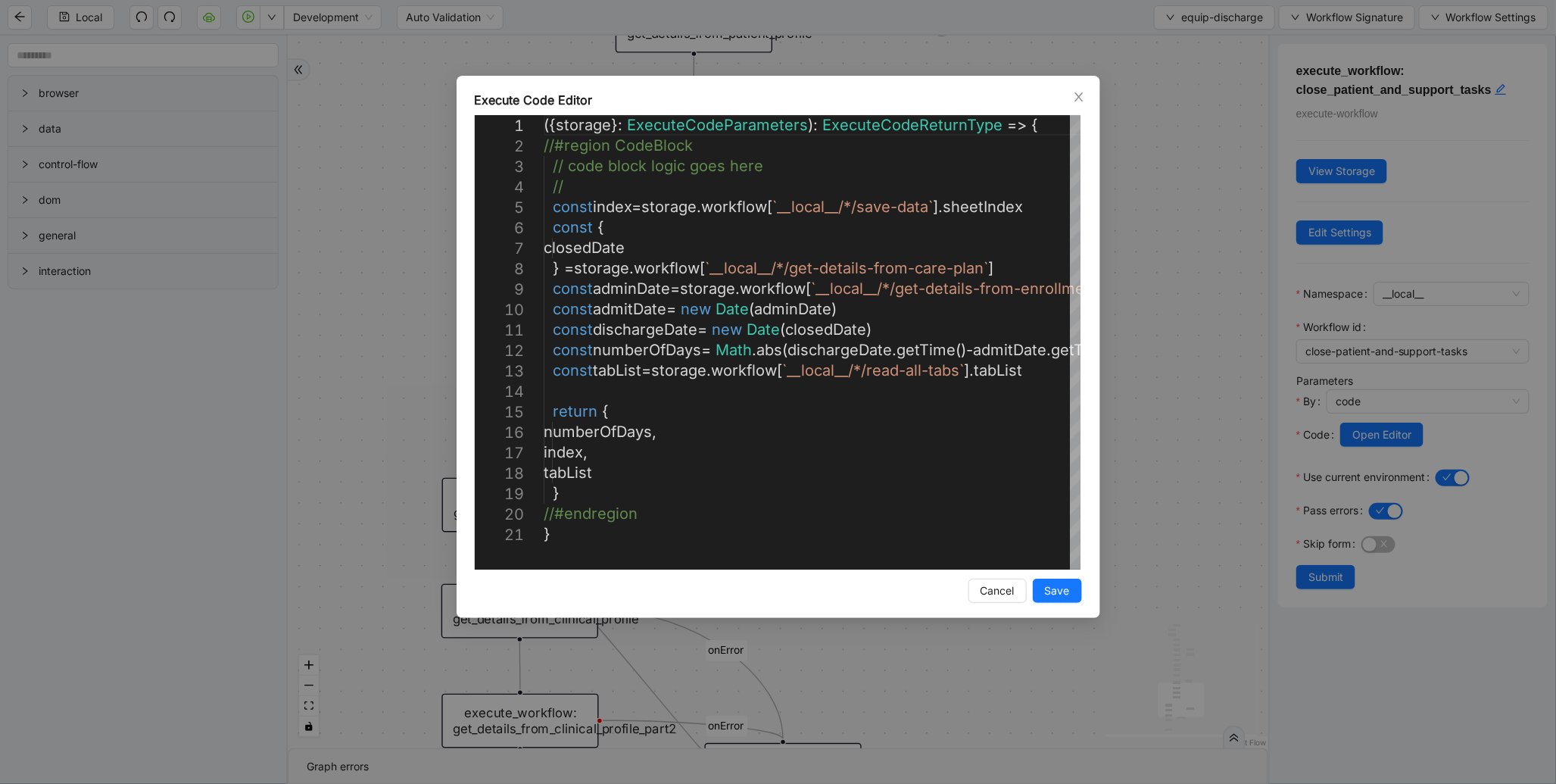
click at [1145, 344] on div "Execute Code Editor 1 2 3 4 5 6 7 8 9 10 11 12 13 14 15 16 17 18 19 20 21 ({ st…" at bounding box center [778, 392] width 1556 height 784
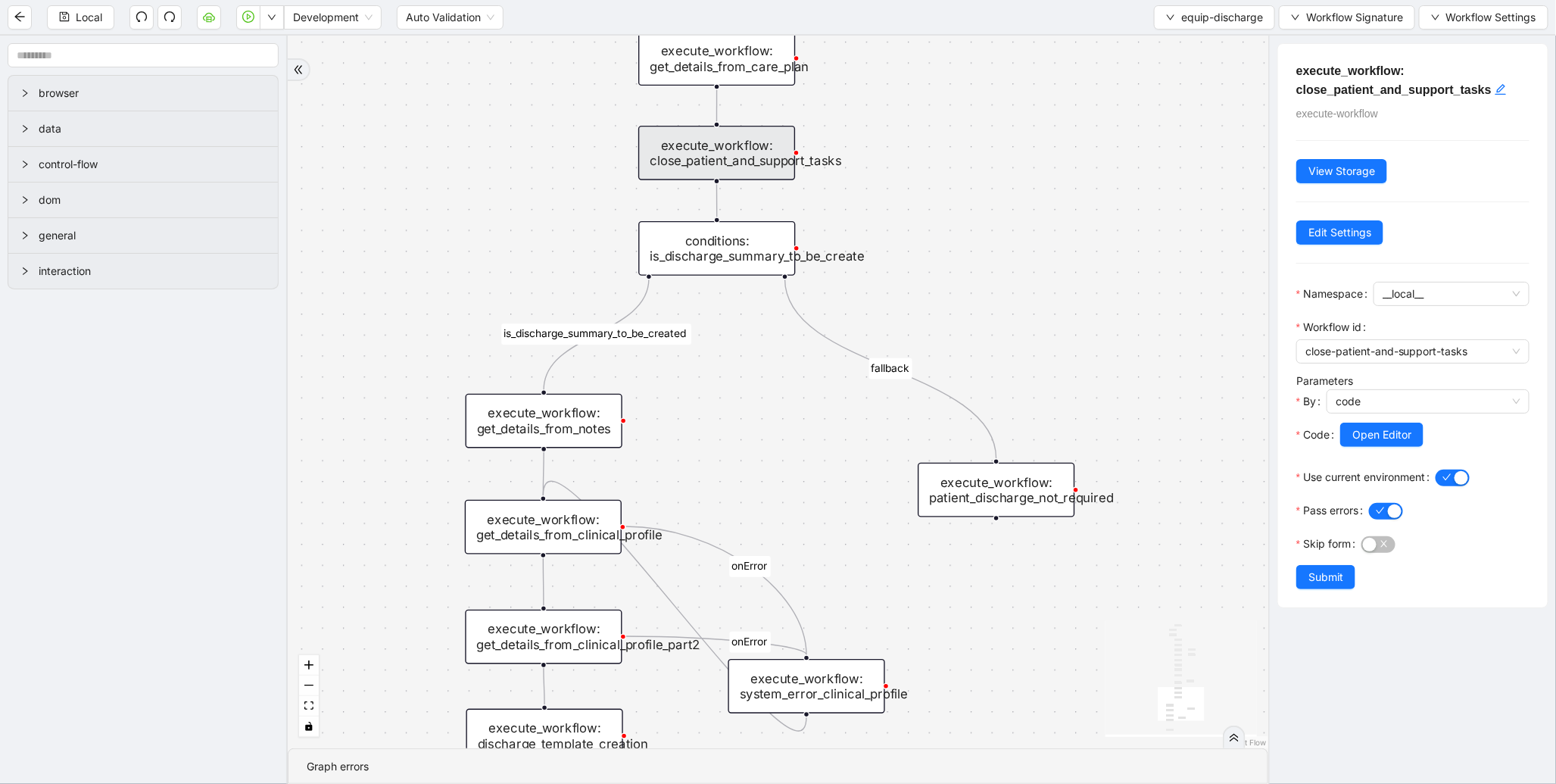
drag, startPoint x: 722, startPoint y: 535, endPoint x: 770, endPoint y: 375, distance: 167.0
click at [770, 375] on div "is_discharge_summary_to_be_created fallback onError onError onError onError tri…" at bounding box center [778, 392] width 981 height 713
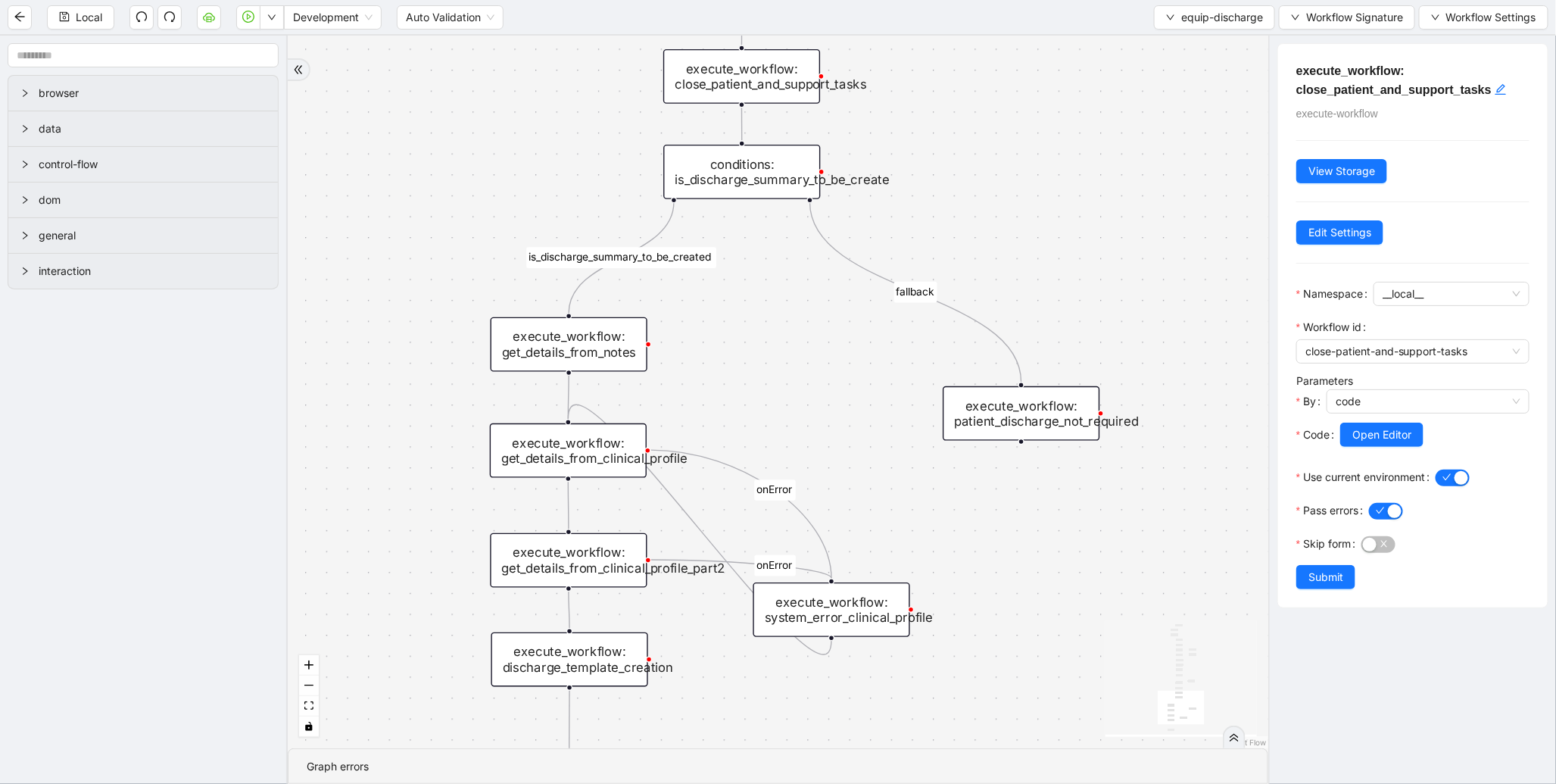
click at [743, 174] on div "conditions: is_discharge_summary_to_be_create" at bounding box center [741, 172] width 157 height 55
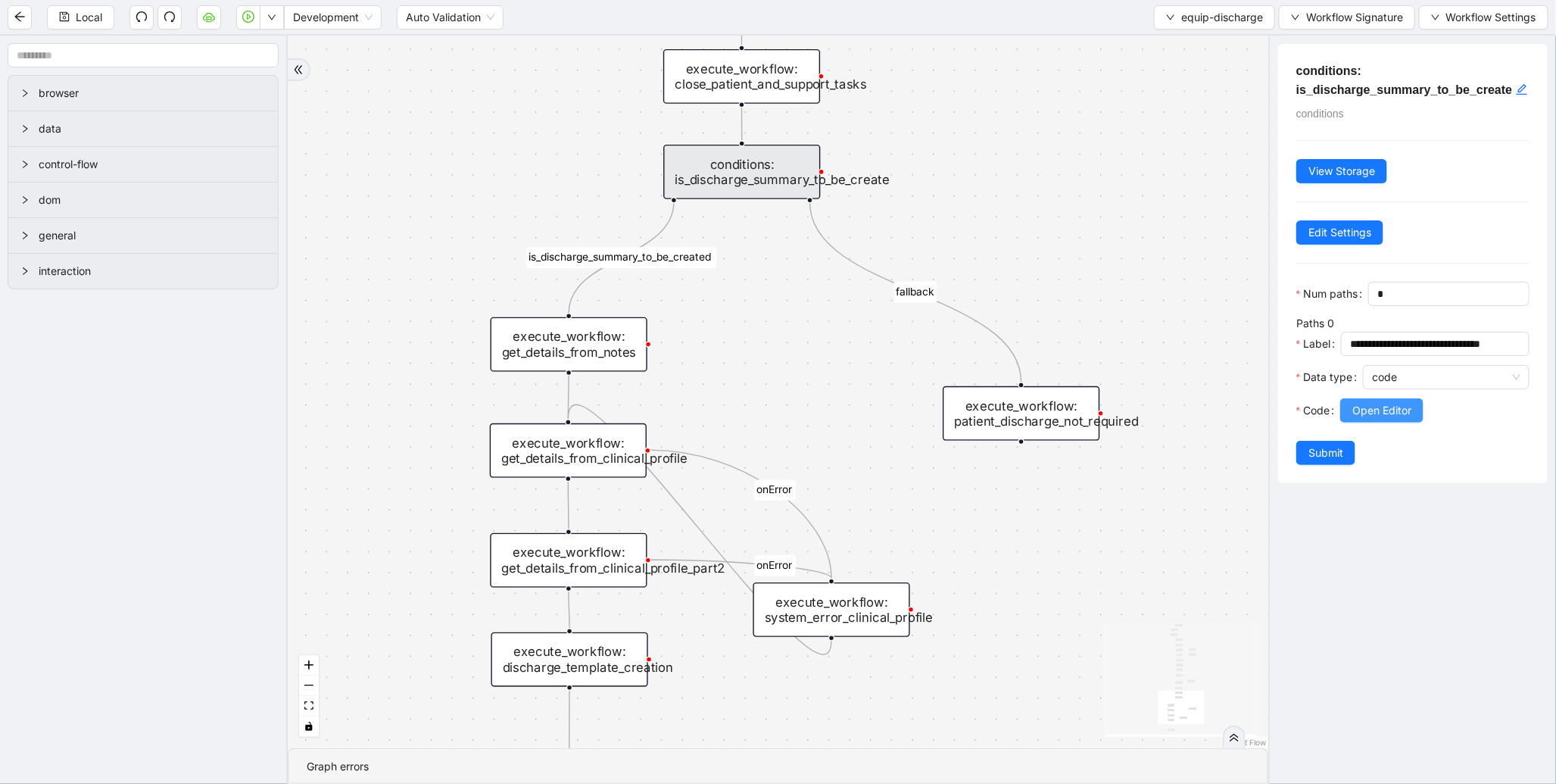
click at [1407, 419] on span "Open Editor" at bounding box center [1383, 411] width 59 height 17
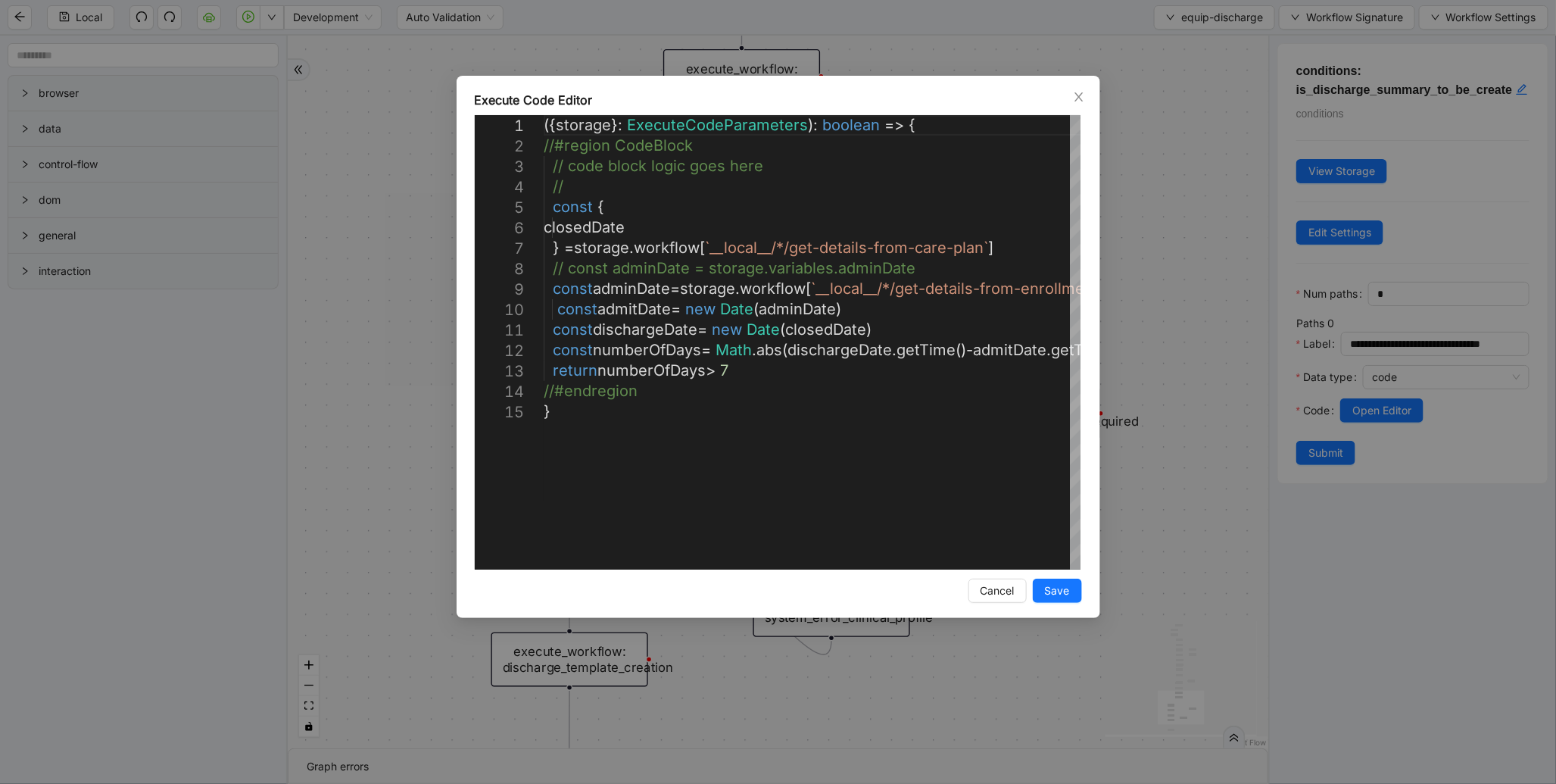
click at [1136, 221] on div "Execute Code Editor 1 2 3 4 5 6 7 8 9 10 11 12 13 14 15 ({ storage }: ExecuteCo…" at bounding box center [778, 392] width 1556 height 784
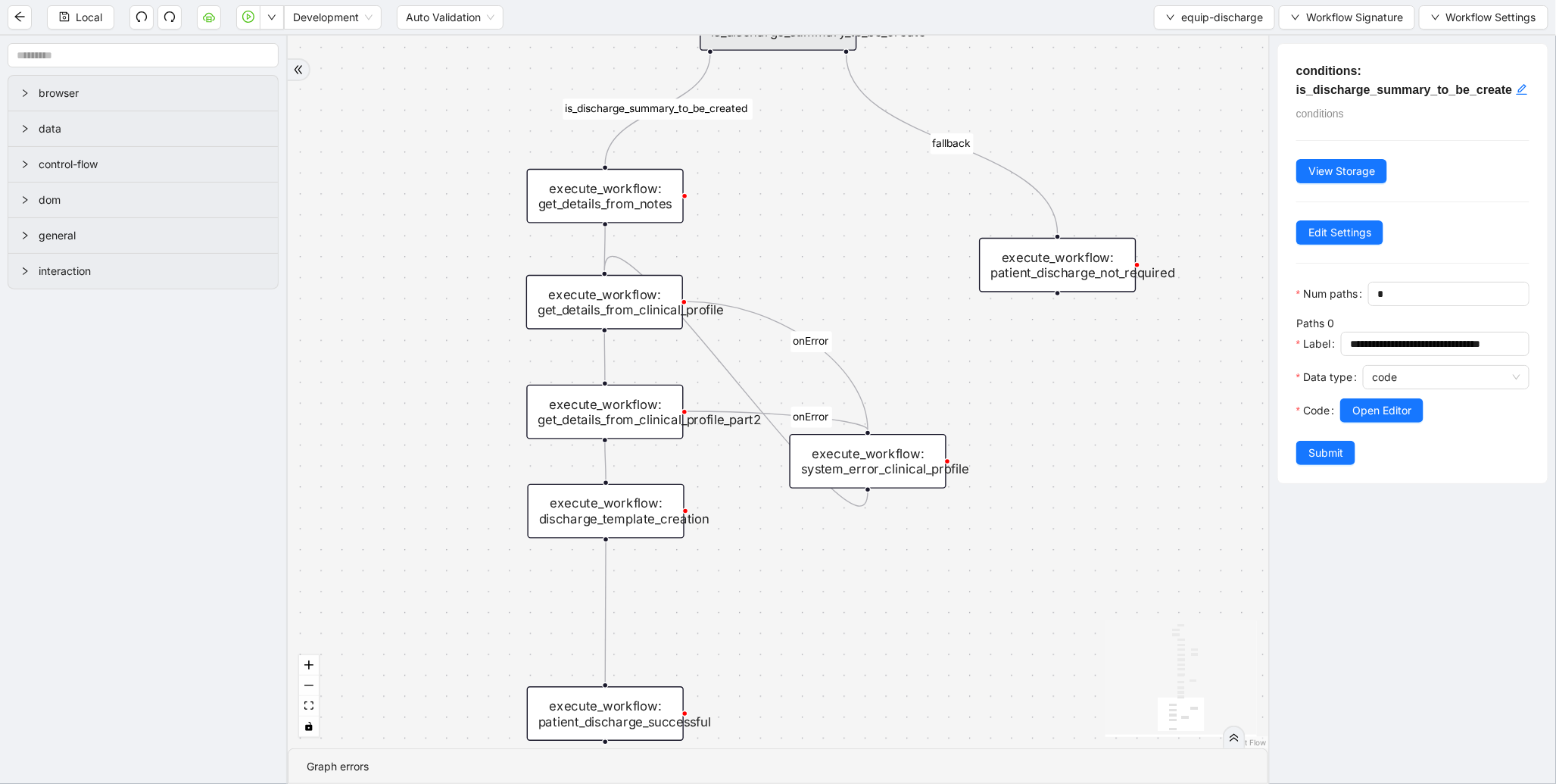
drag, startPoint x: 745, startPoint y: 371, endPoint x: 789, endPoint y: 206, distance: 170.8
click at [789, 206] on div "is_discharge_summary_to_be_created fallback onError onError onError onError tri…" at bounding box center [778, 392] width 981 height 713
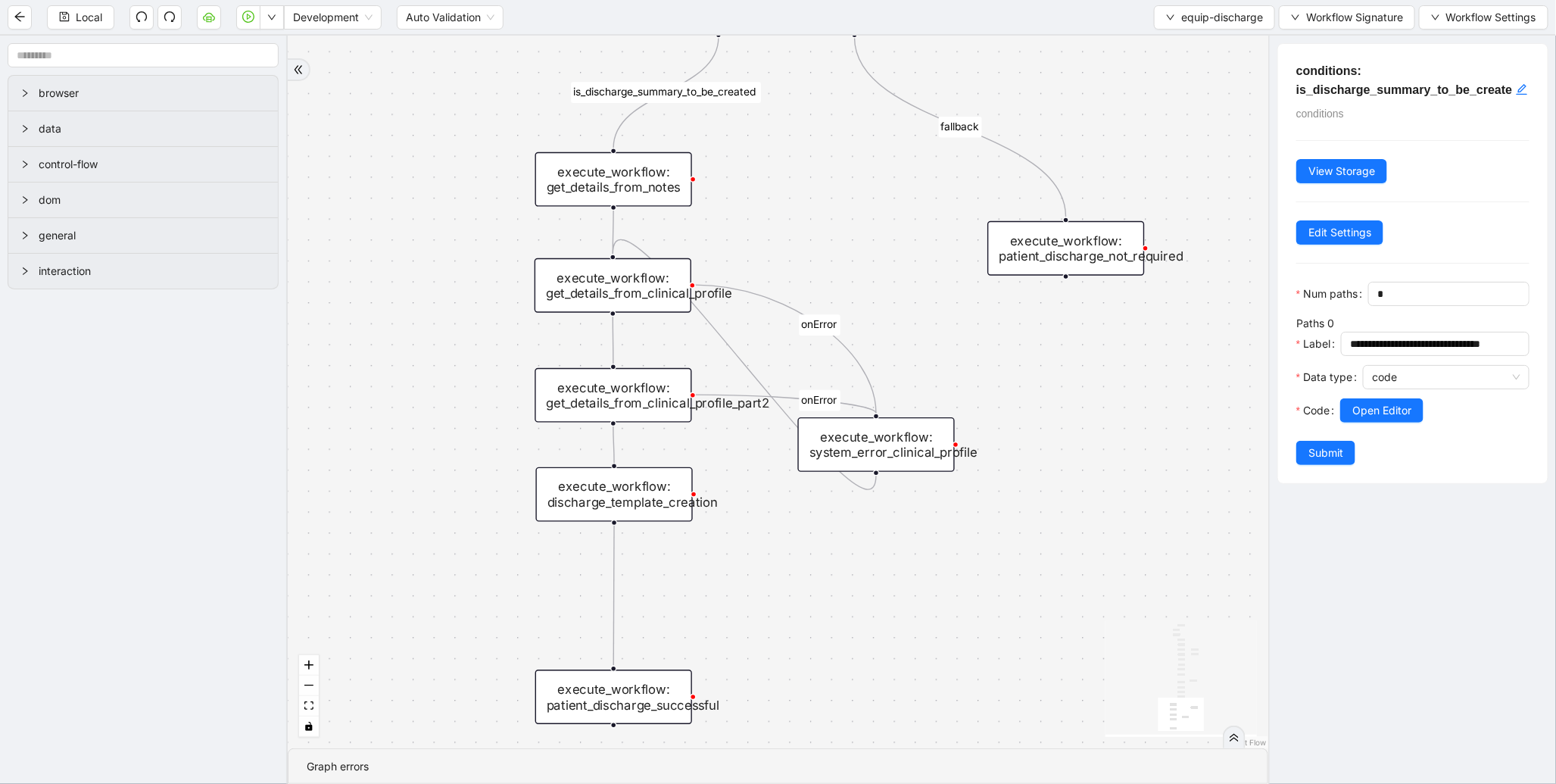
click at [586, 273] on div "execute_workflow: get_details_from_clinical_profile" at bounding box center [613, 286] width 157 height 55
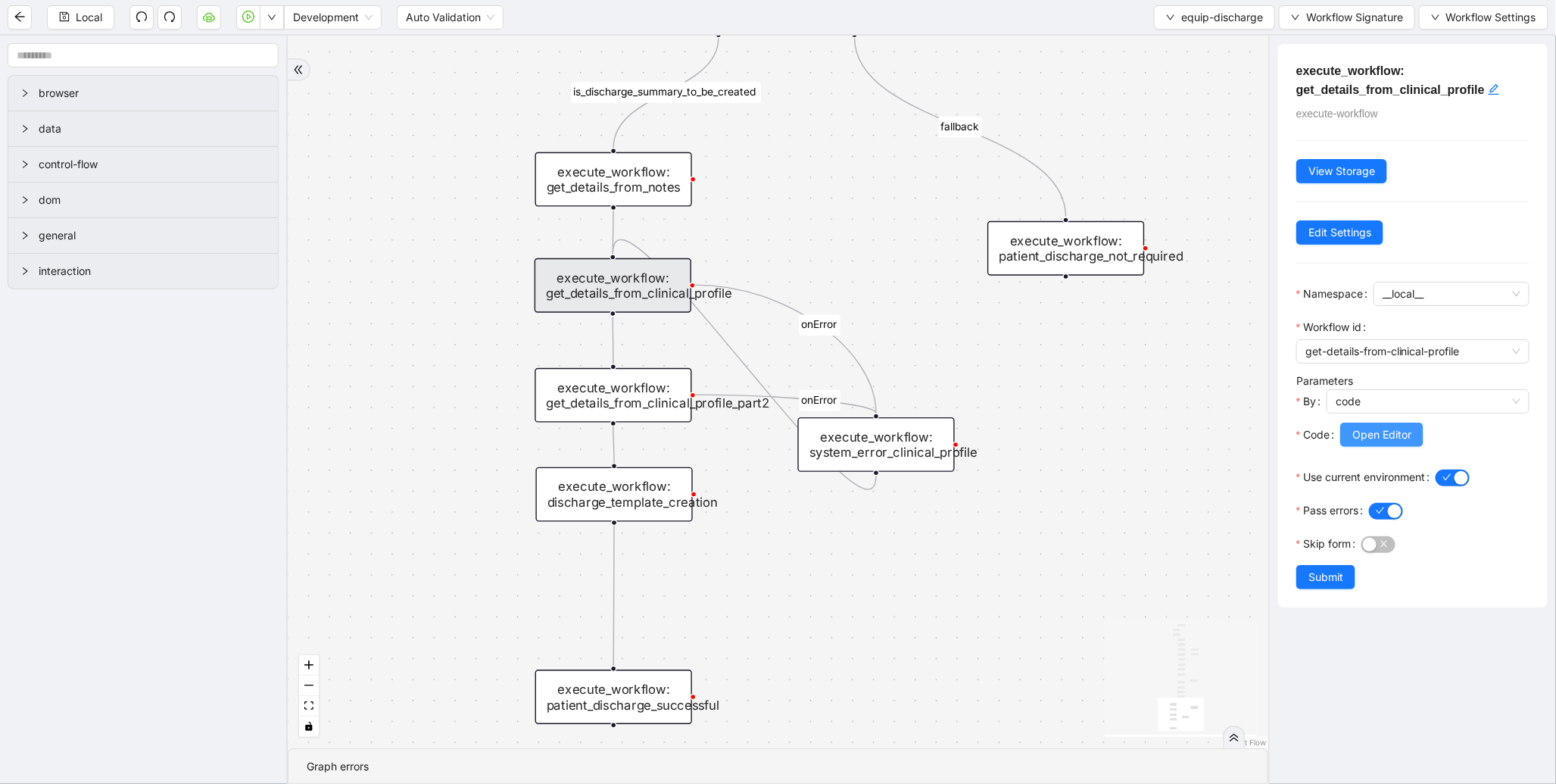
click at [1393, 444] on button "Open Editor" at bounding box center [1383, 435] width 84 height 24
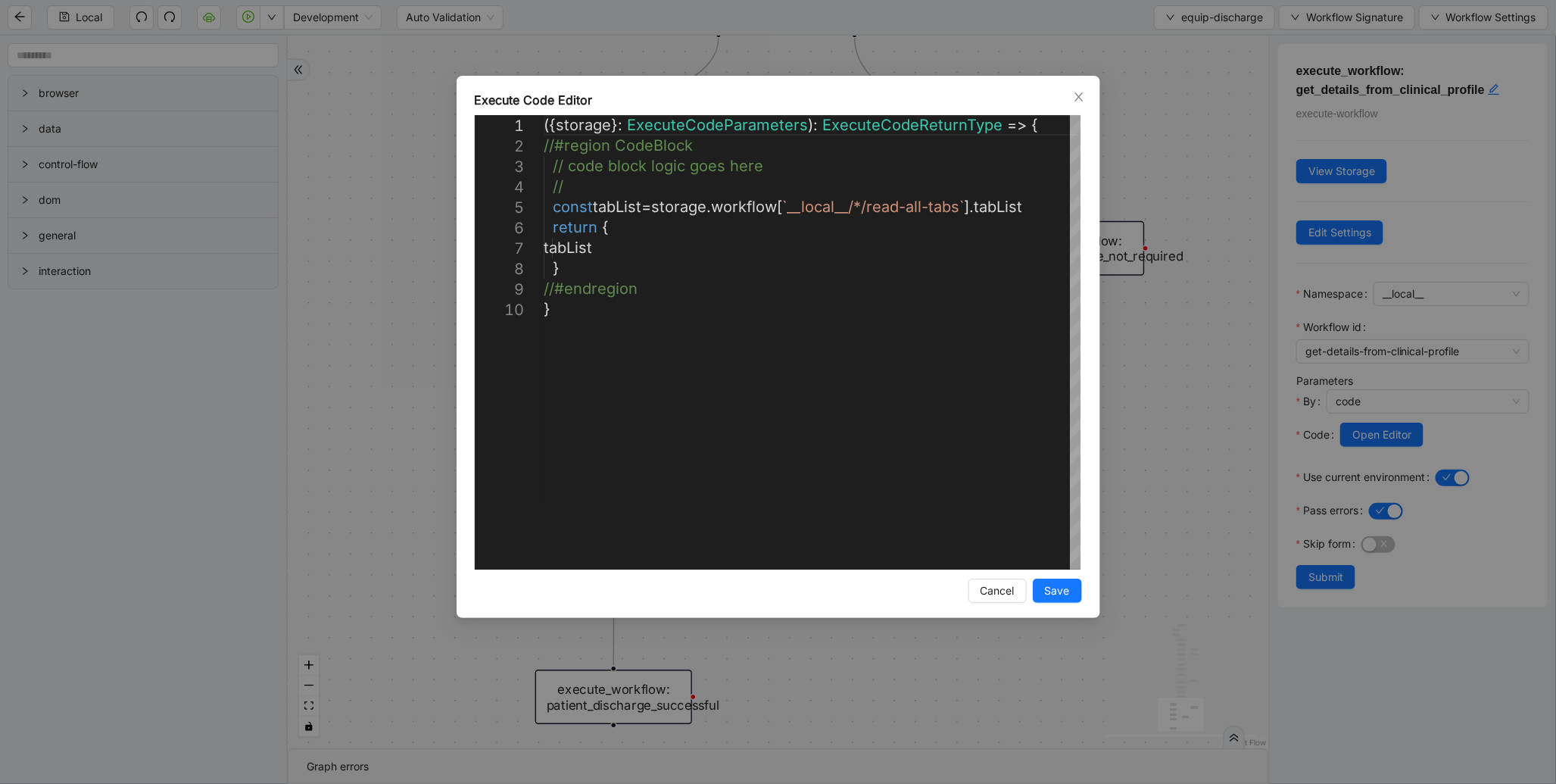
click at [1220, 413] on div "**********" at bounding box center [778, 392] width 1556 height 784
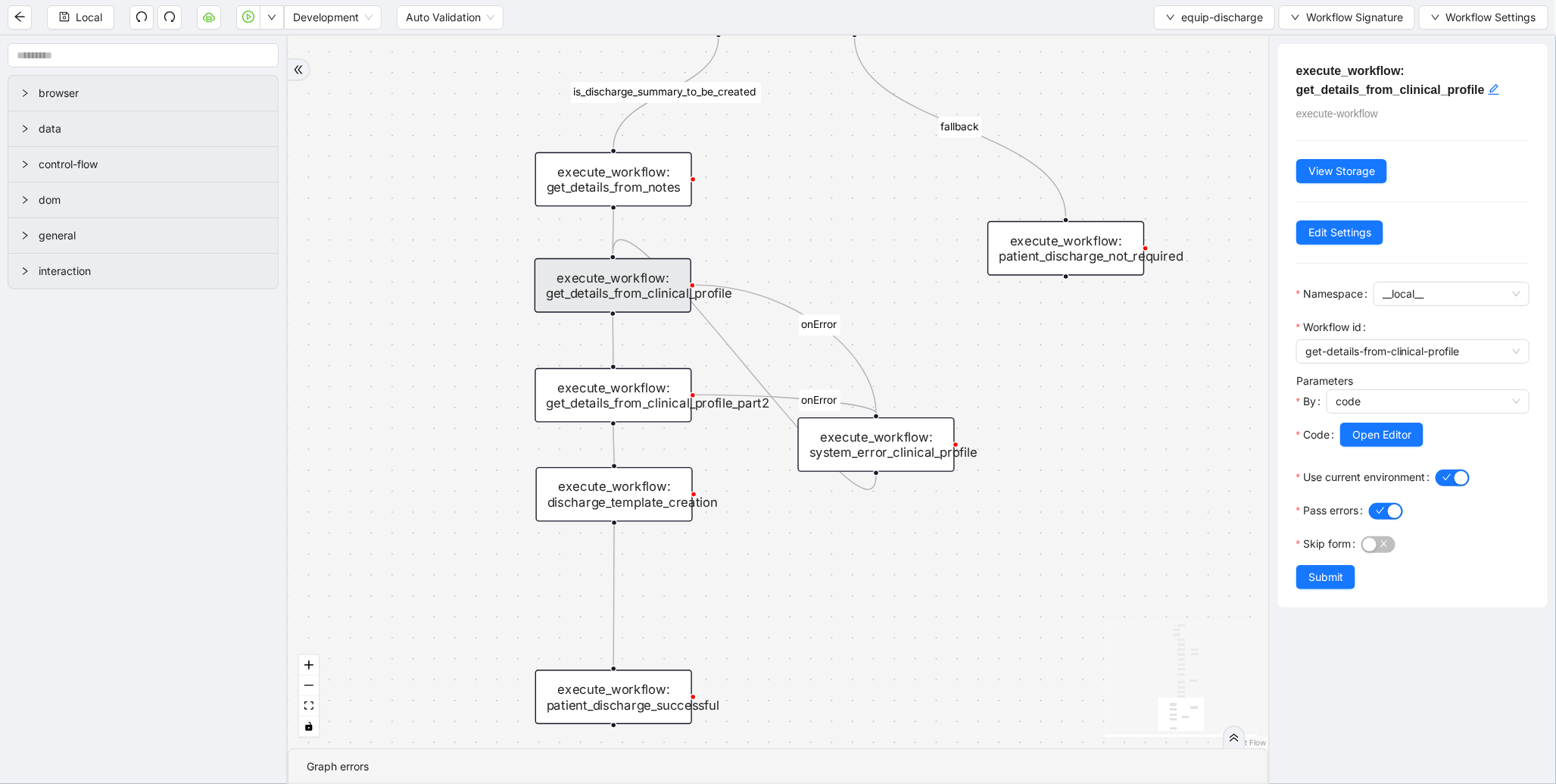
click at [579, 421] on div "is_discharge_summary_to_be_created fallback onError onError onError onError tri…" at bounding box center [778, 392] width 981 height 713
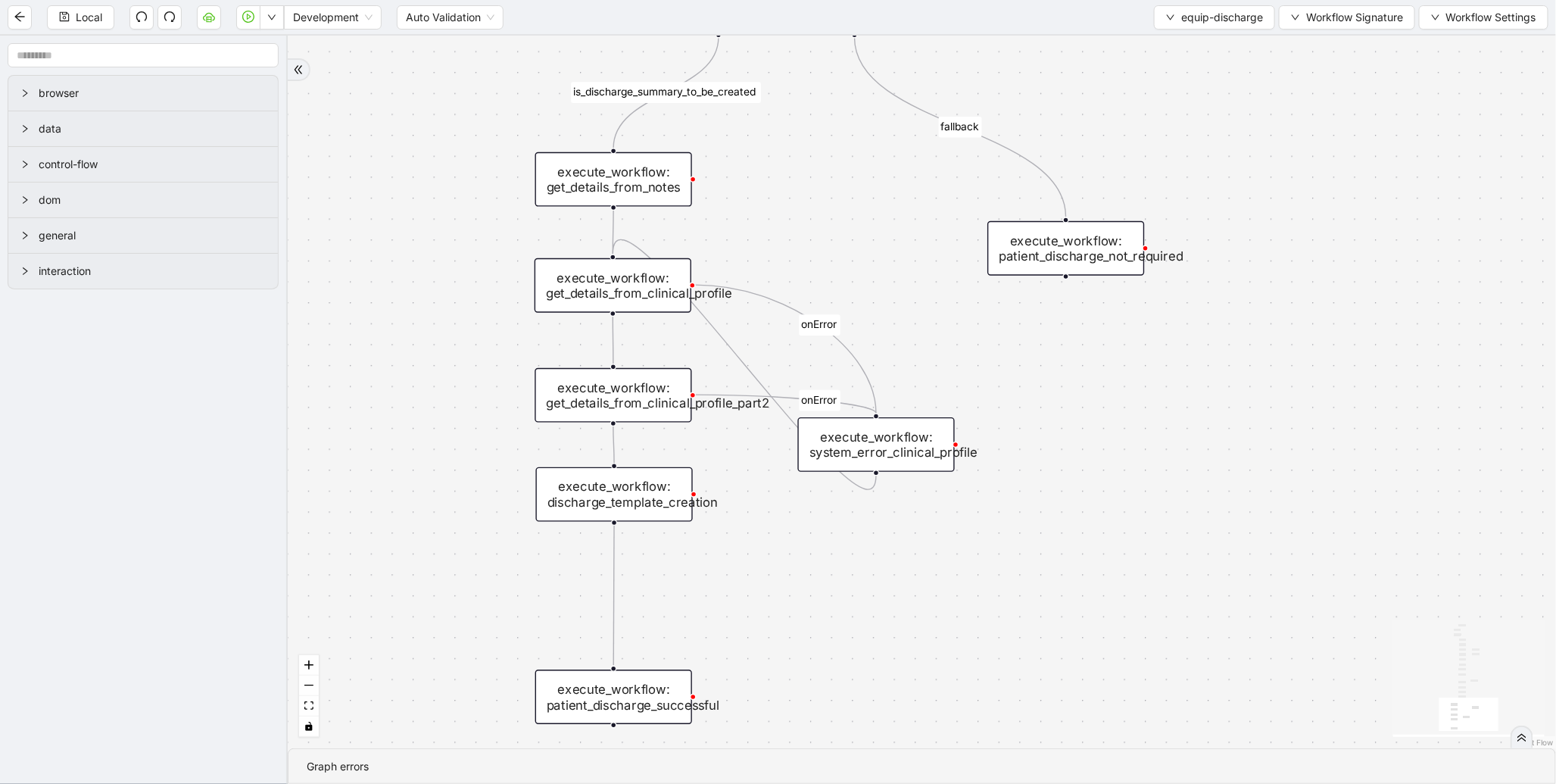
click at [599, 379] on div "execute_workflow: get_details_from_clinical_profile_part2" at bounding box center [613, 395] width 157 height 55
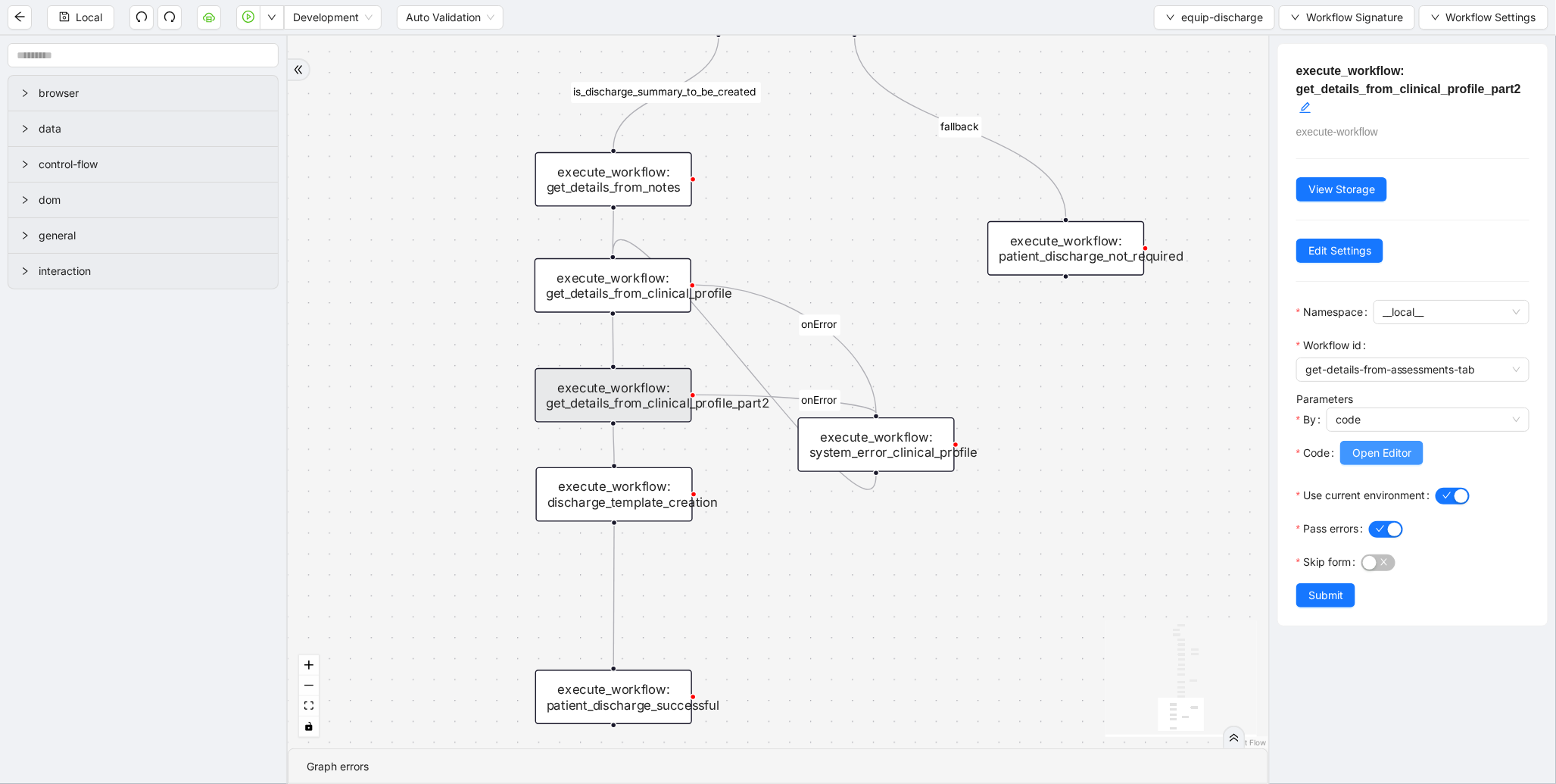
click at [1383, 445] on span "Open Editor" at bounding box center [1383, 453] width 59 height 17
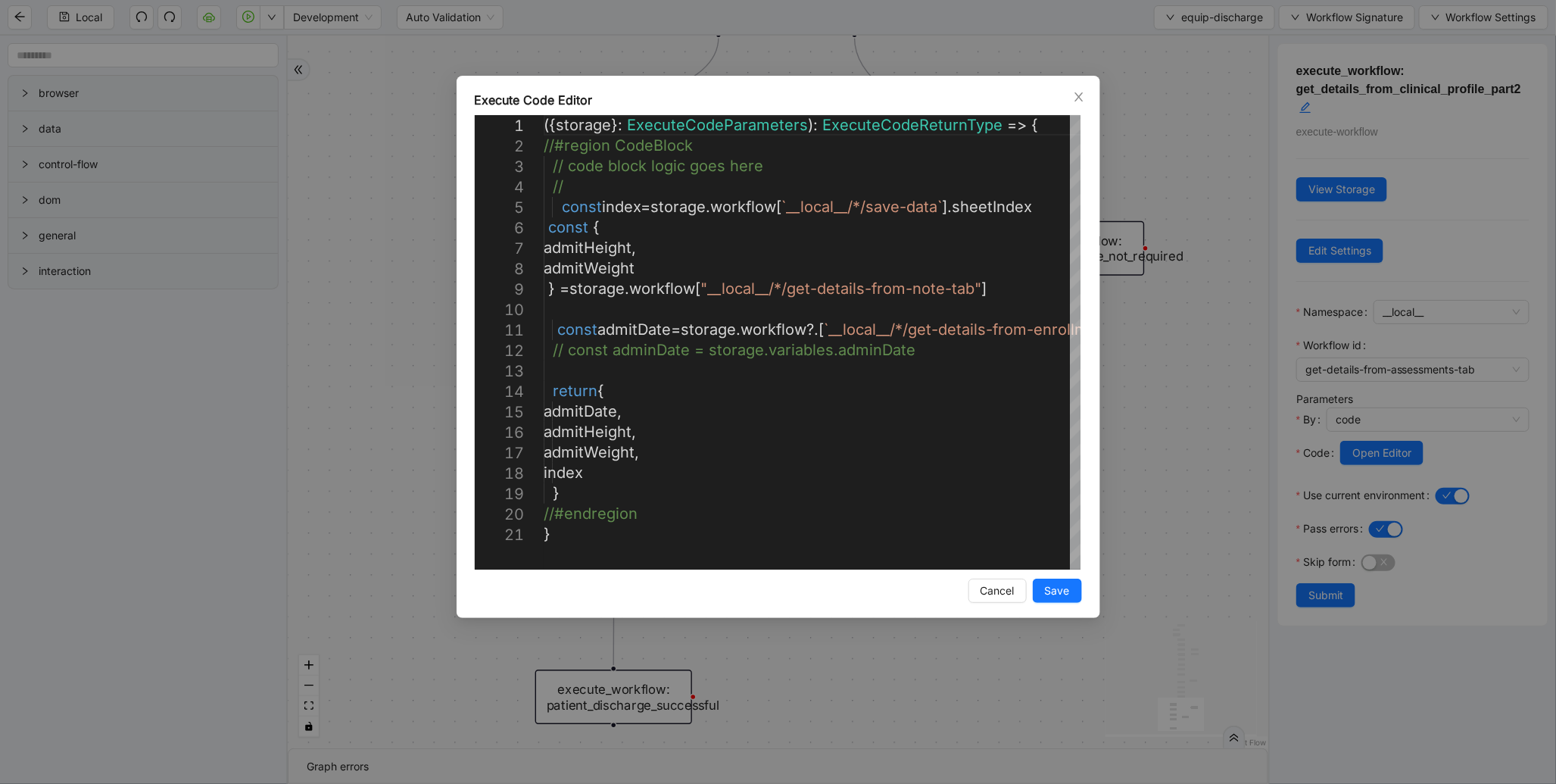
click at [1186, 407] on div "**********" at bounding box center [778, 392] width 1556 height 784
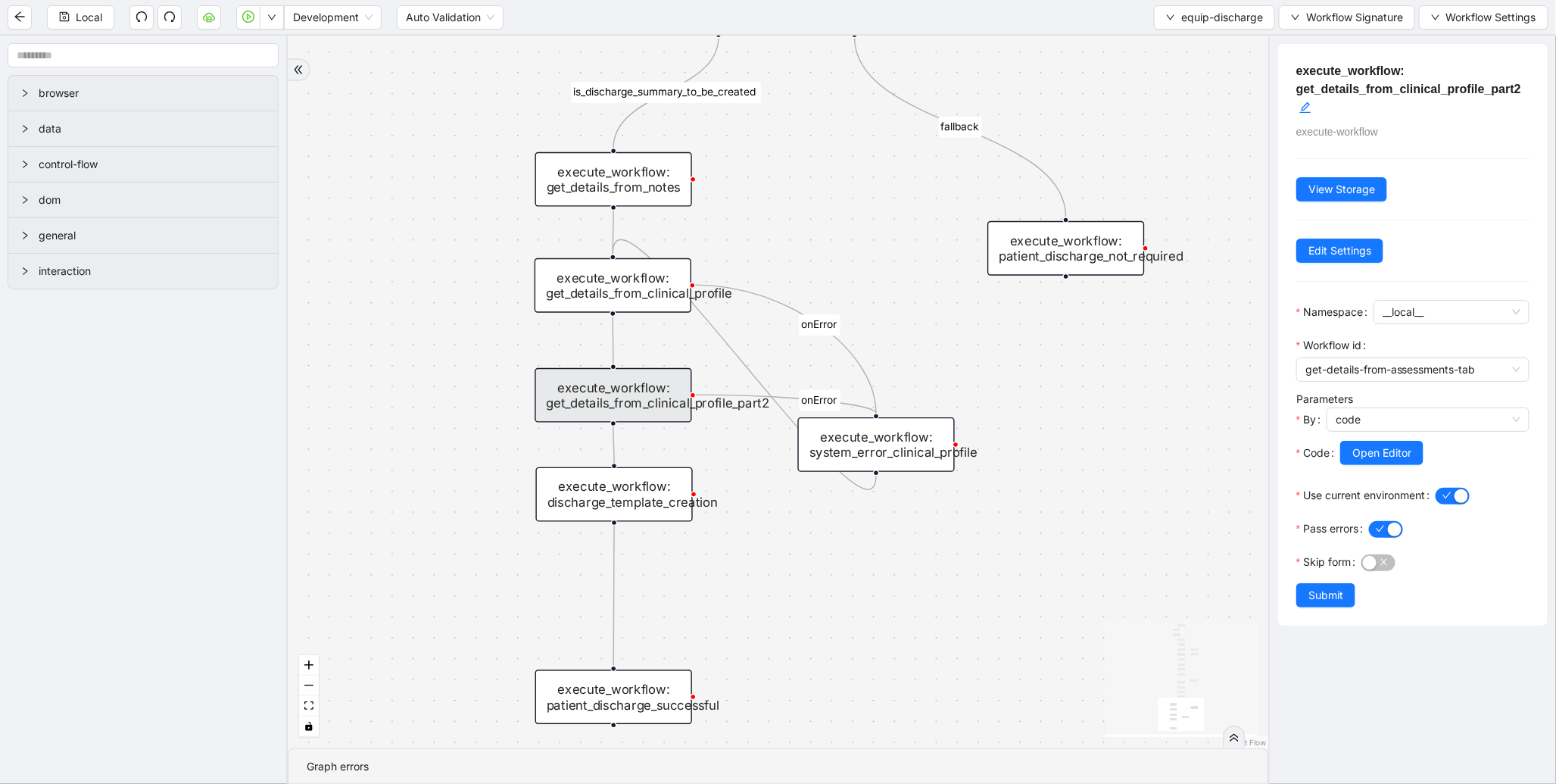
click at [633, 478] on div "execute_workflow: discharge_template_creation" at bounding box center [614, 494] width 157 height 55
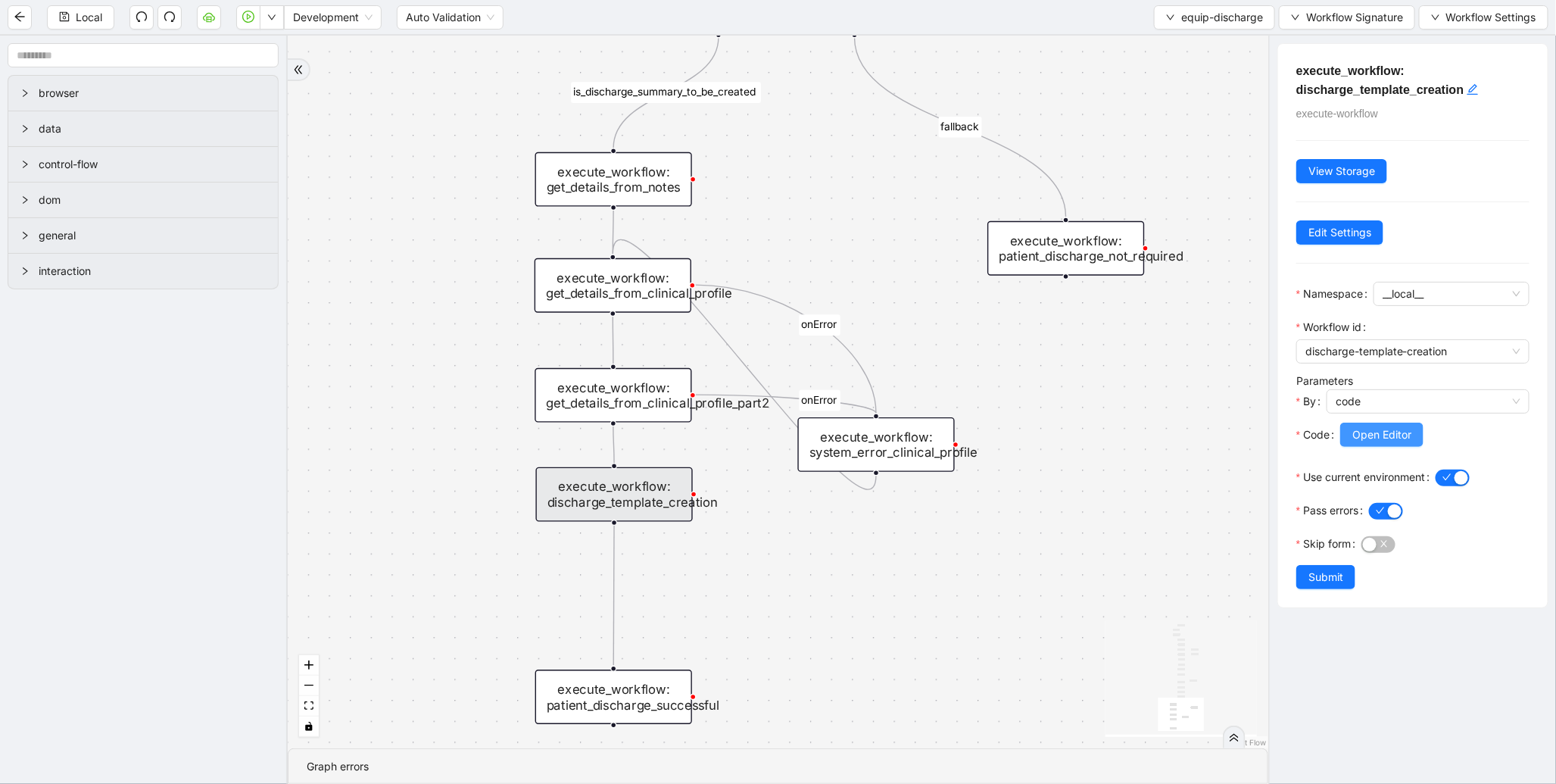
click at [1396, 442] on span "Open Editor" at bounding box center [1383, 435] width 59 height 17
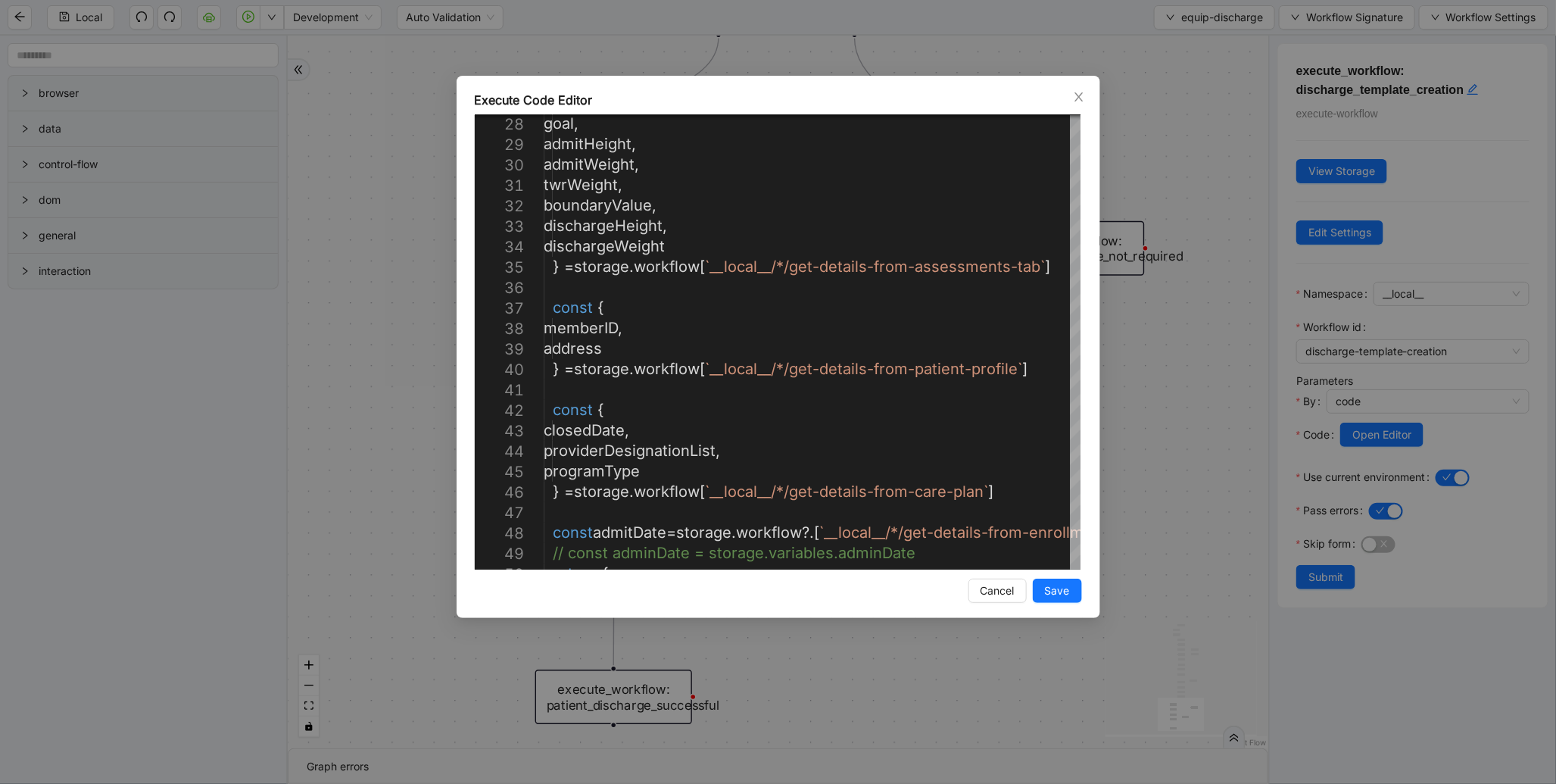
click at [1136, 420] on div "Execute Code Editor 28 29 30 31 32 33 34 35 36 37 38 39 40 41 42 43 44 45 46 47…" at bounding box center [778, 392] width 1556 height 784
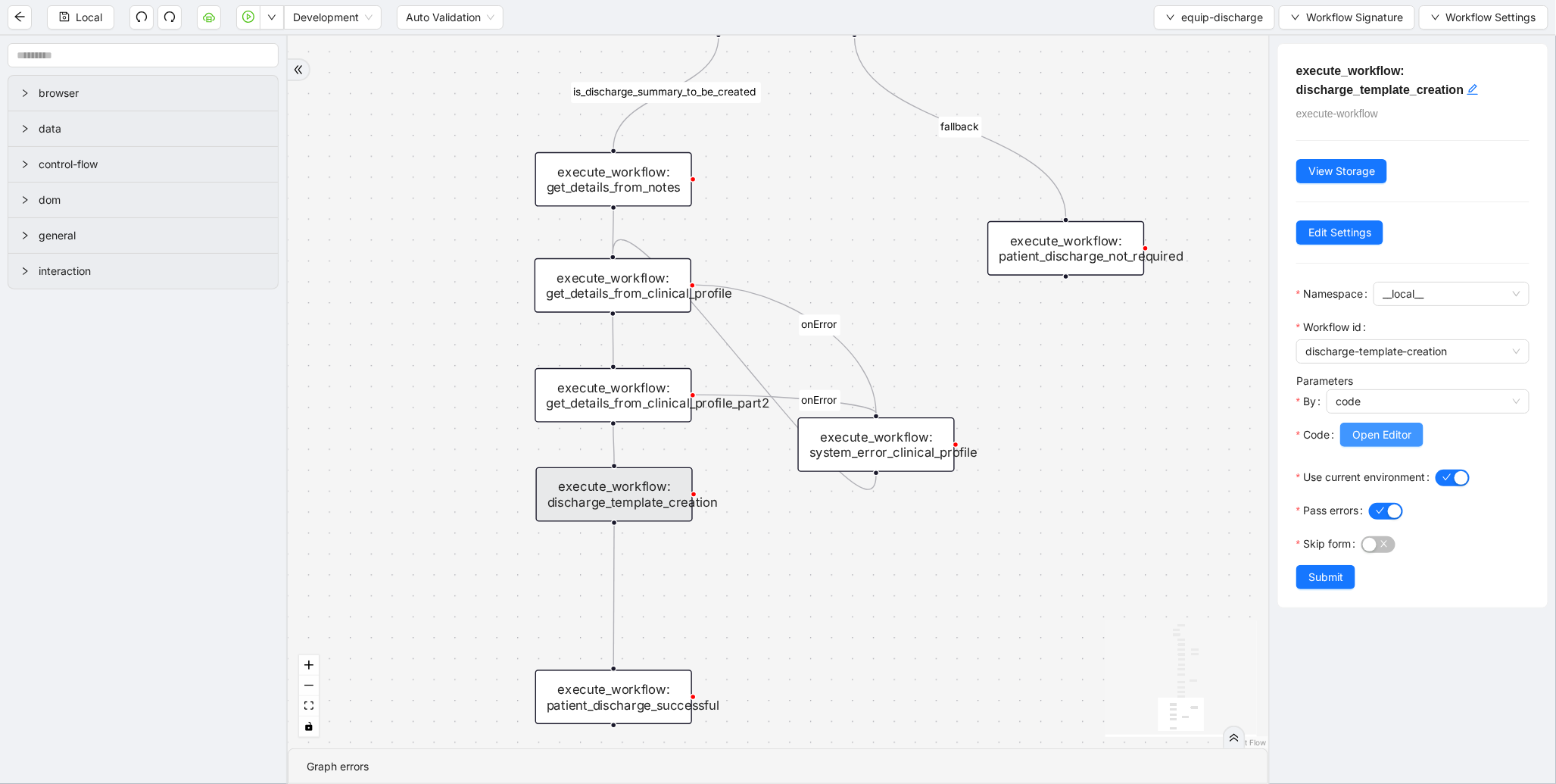
click at [1382, 447] on button "Open Editor" at bounding box center [1383, 435] width 84 height 24
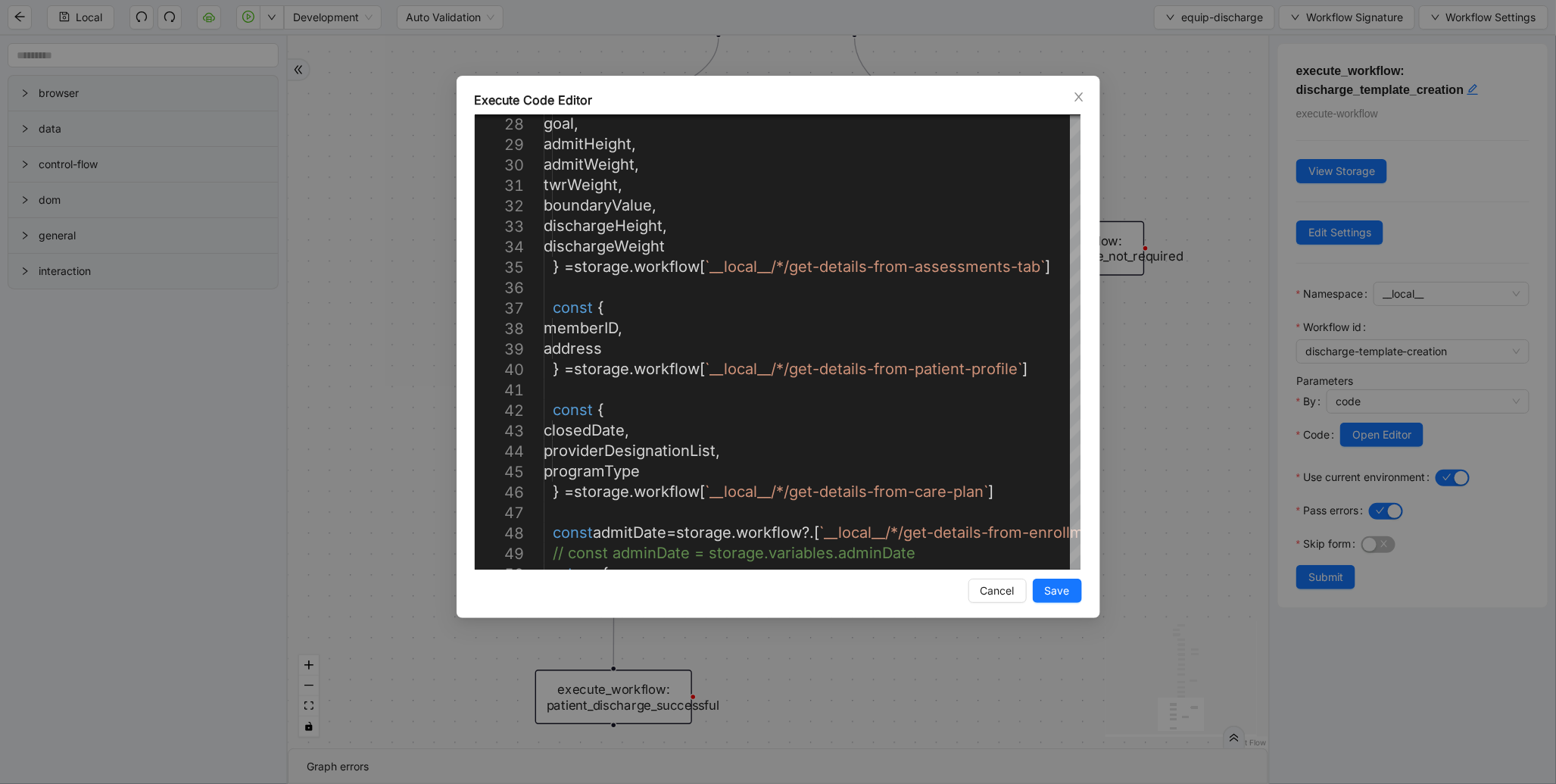
click at [1179, 433] on div "Execute Code Editor 28 29 30 31 32 33 34 35 36 37 38 39 40 41 42 43 44 45 46 47…" at bounding box center [778, 392] width 1556 height 784
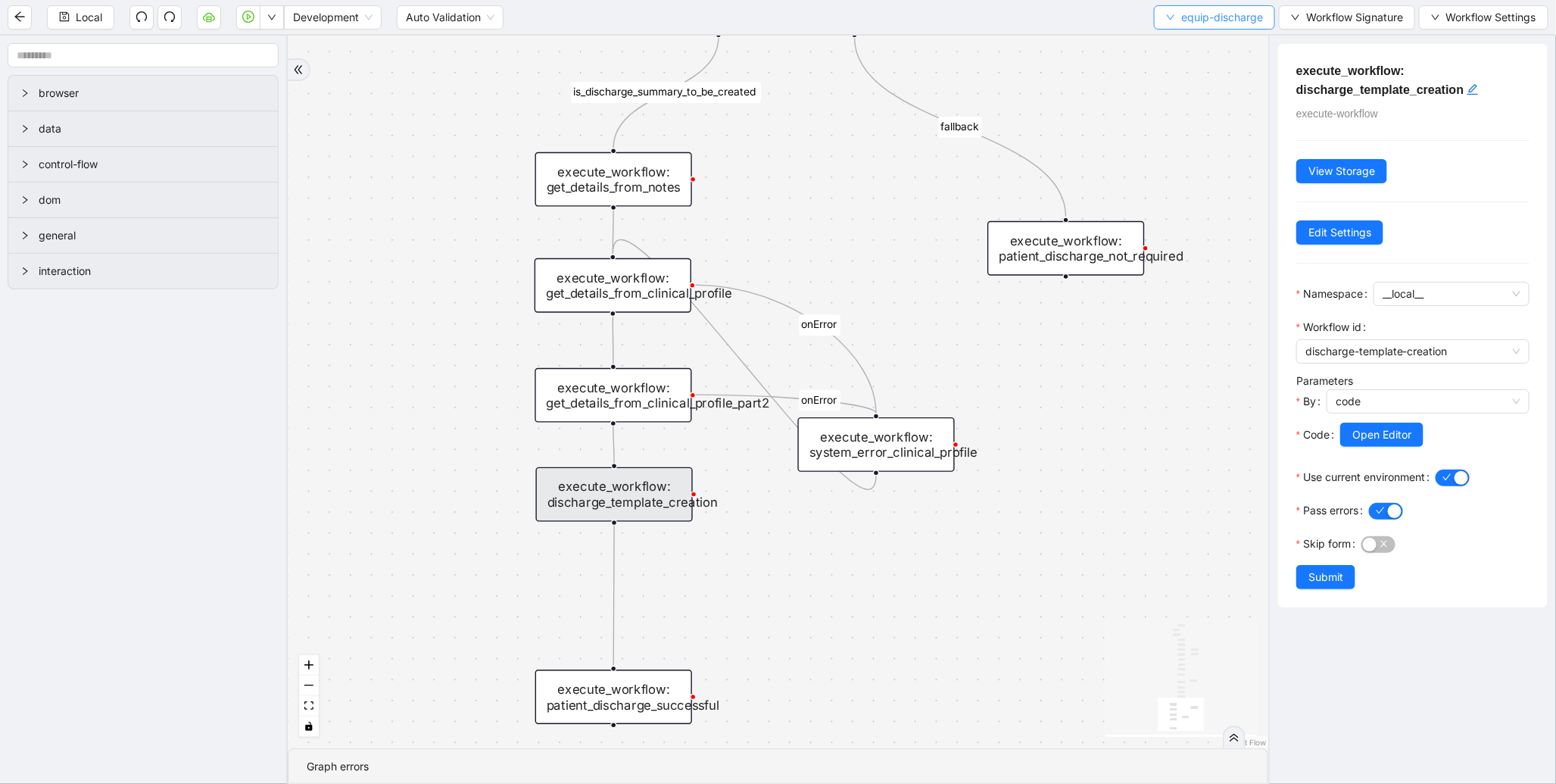
click at [1161, 13] on button "equip-discharge" at bounding box center [1215, 17] width 121 height 24
click at [1165, 40] on span "Select" at bounding box center [1211, 46] width 97 height 17
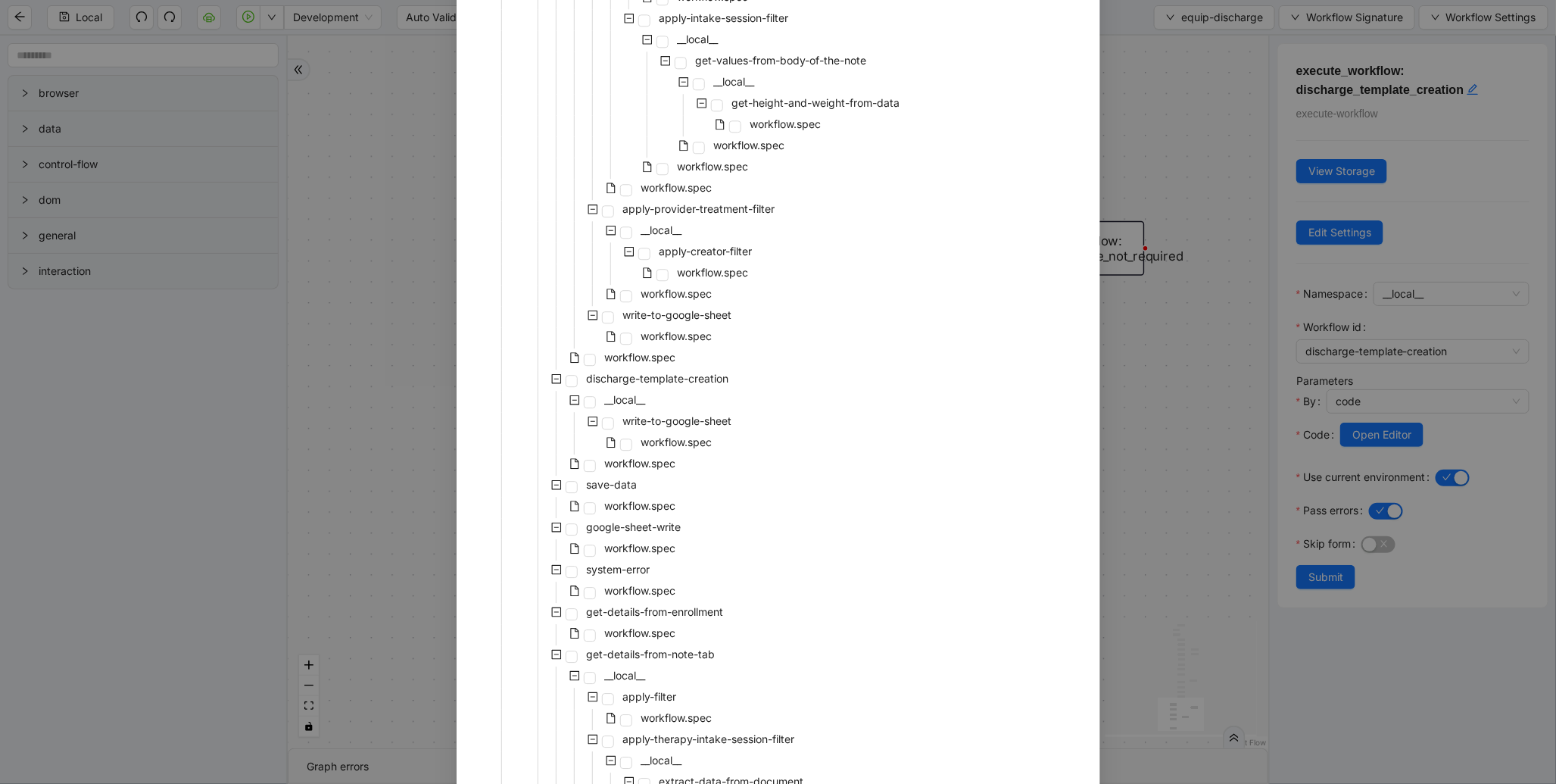
scroll to position [1877, 0]
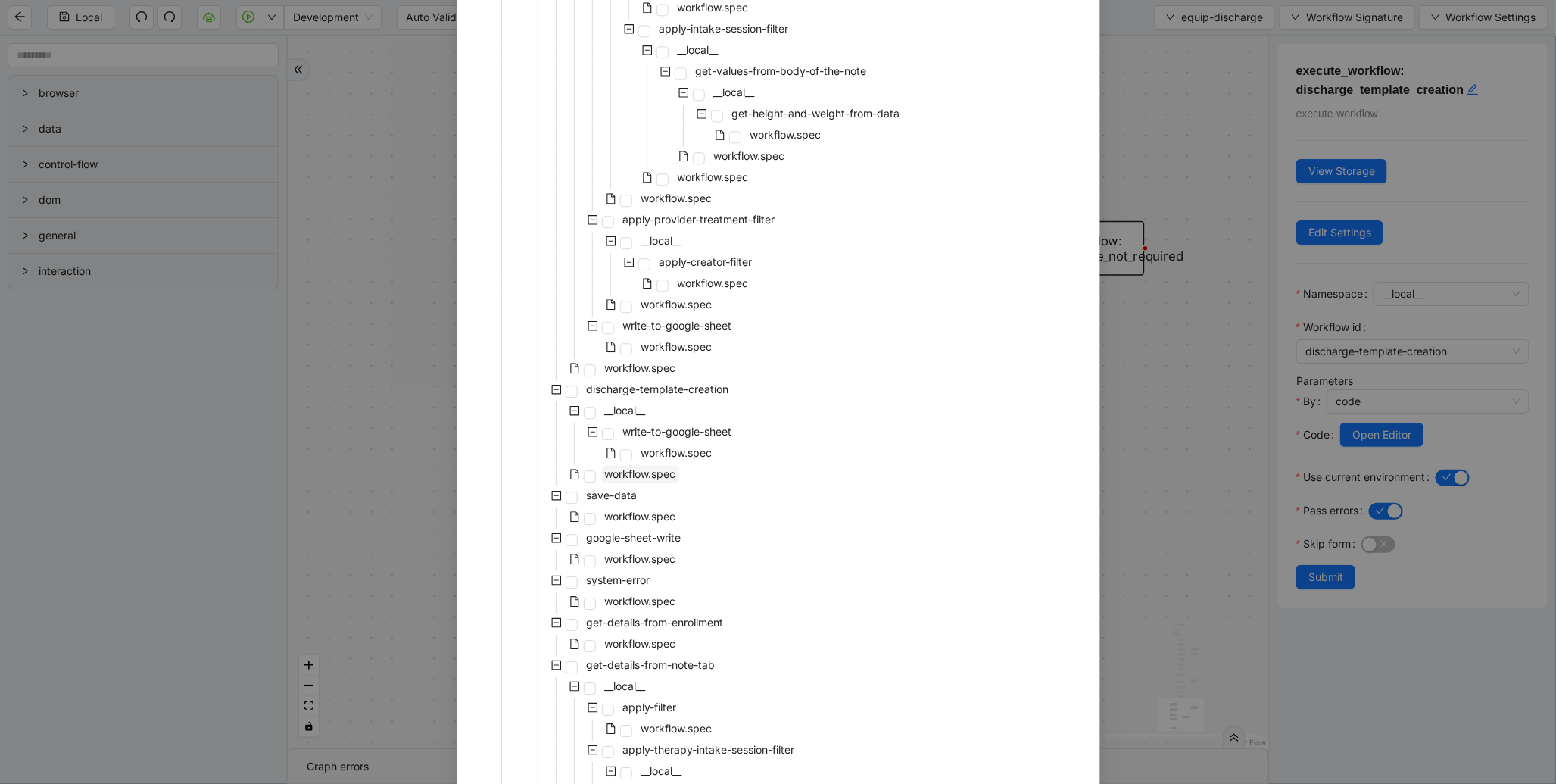
click at [640, 472] on span "workflow.spec" at bounding box center [641, 473] width 71 height 13
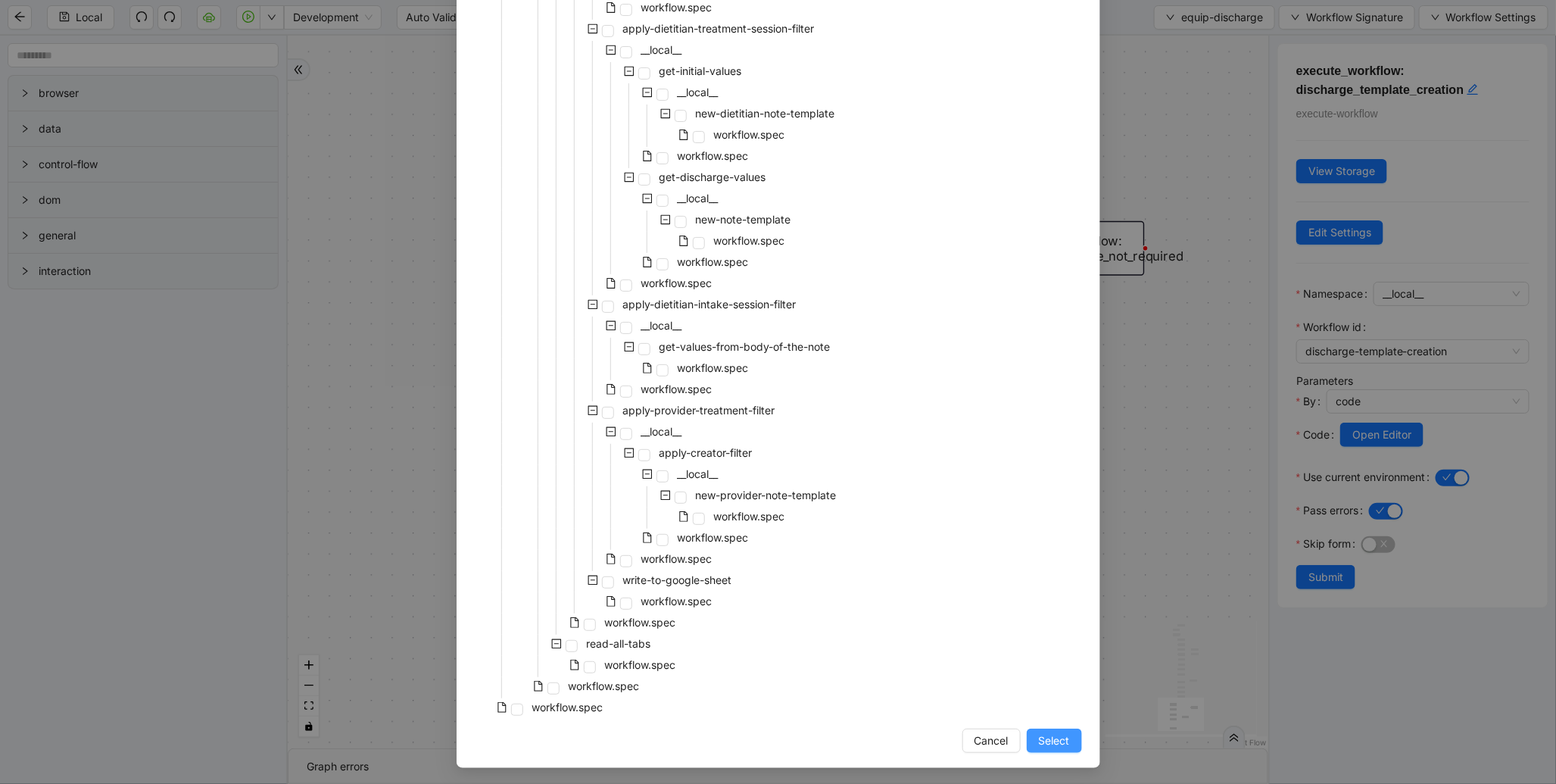
click at [1041, 733] on span "Select" at bounding box center [1054, 741] width 31 height 17
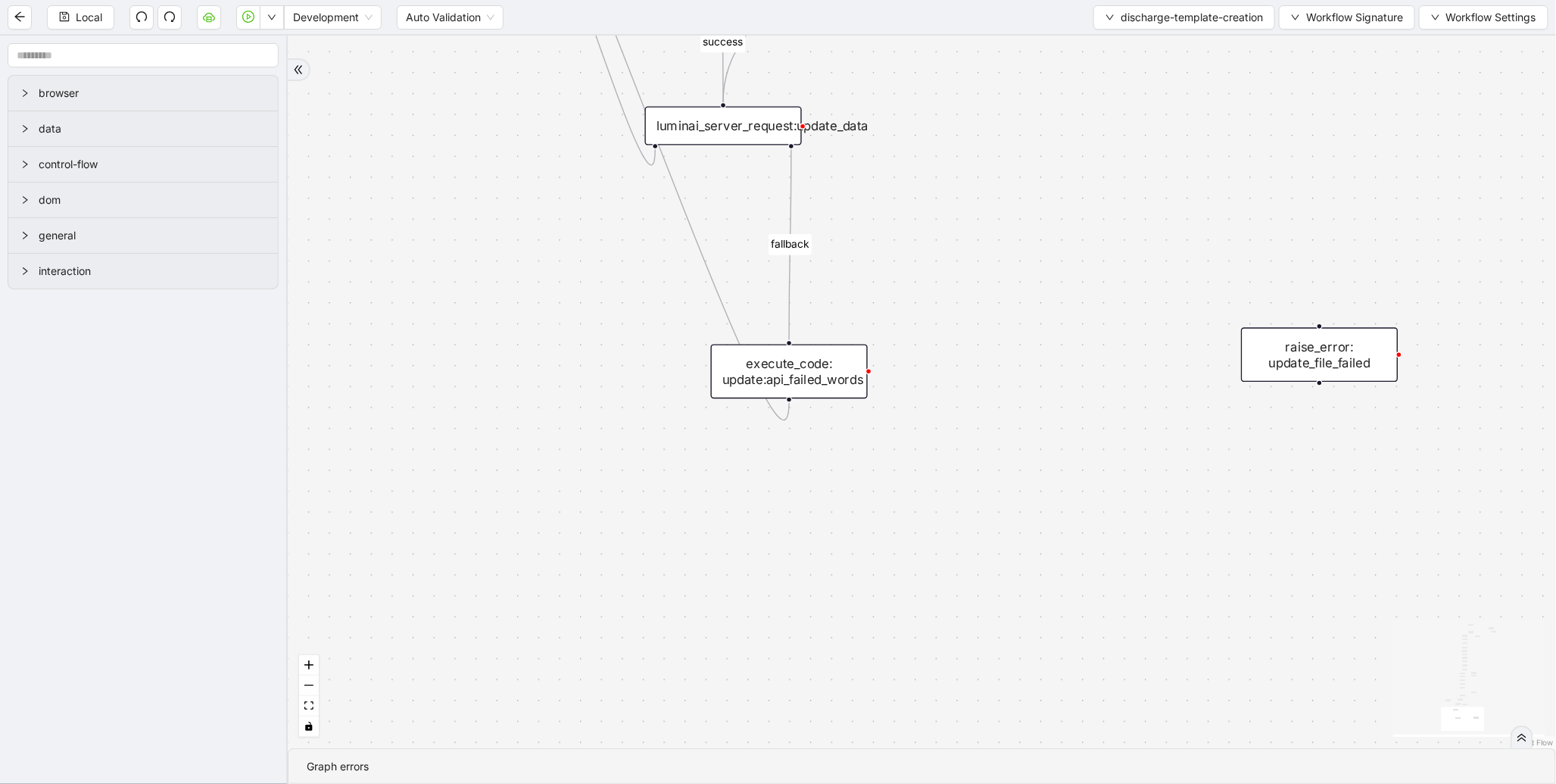
drag, startPoint x: 1020, startPoint y: 199, endPoint x: 1094, endPoint y: 751, distance: 556.9
click at [1094, 751] on section "success is_discharge_summary_to_be_created fallback fallback loopFrom fallback …" at bounding box center [922, 410] width 1269 height 748
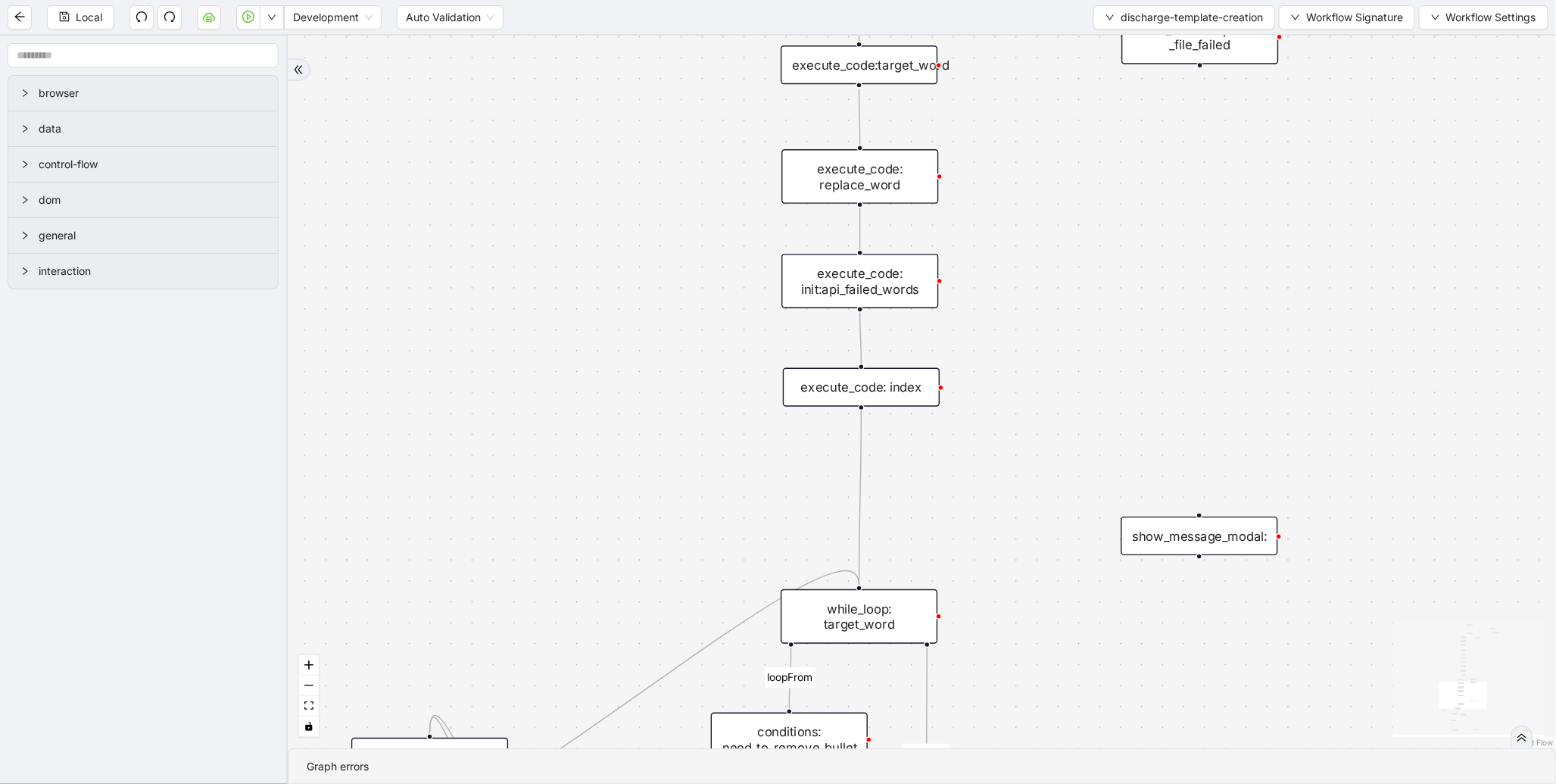
drag, startPoint x: 1156, startPoint y: 284, endPoint x: 1009, endPoint y: 675, distance: 417.7
click at [1009, 675] on div "success is_discharge_summary_to_be_created fallback fallback loopFrom fallback …" at bounding box center [922, 392] width 1269 height 713
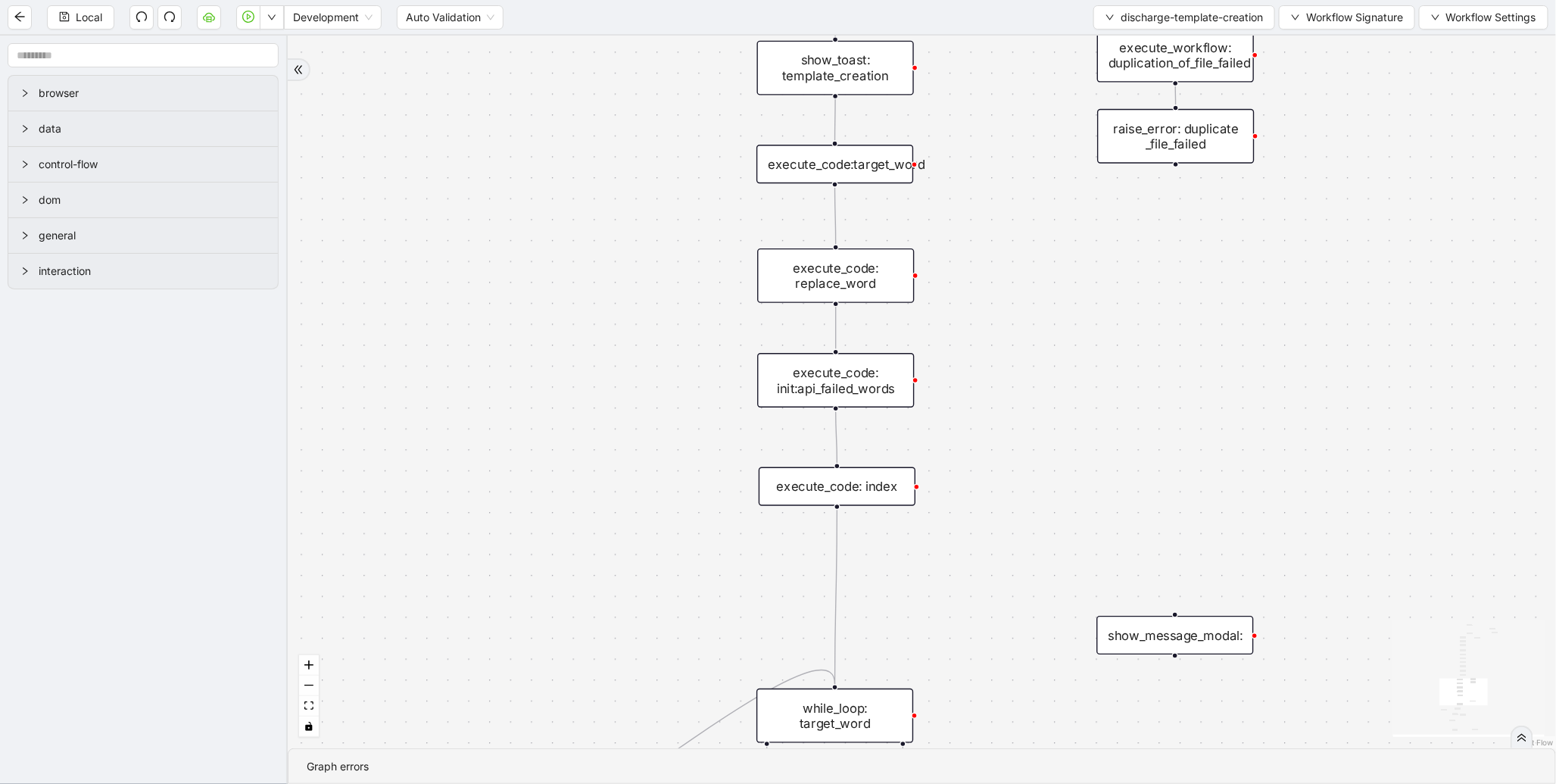
drag, startPoint x: 988, startPoint y: 338, endPoint x: 964, endPoint y: 511, distance: 174.7
click at [964, 511] on div "success is_discharge_summary_to_be_created fallback fallback loopFrom fallback …" at bounding box center [922, 392] width 1269 height 713
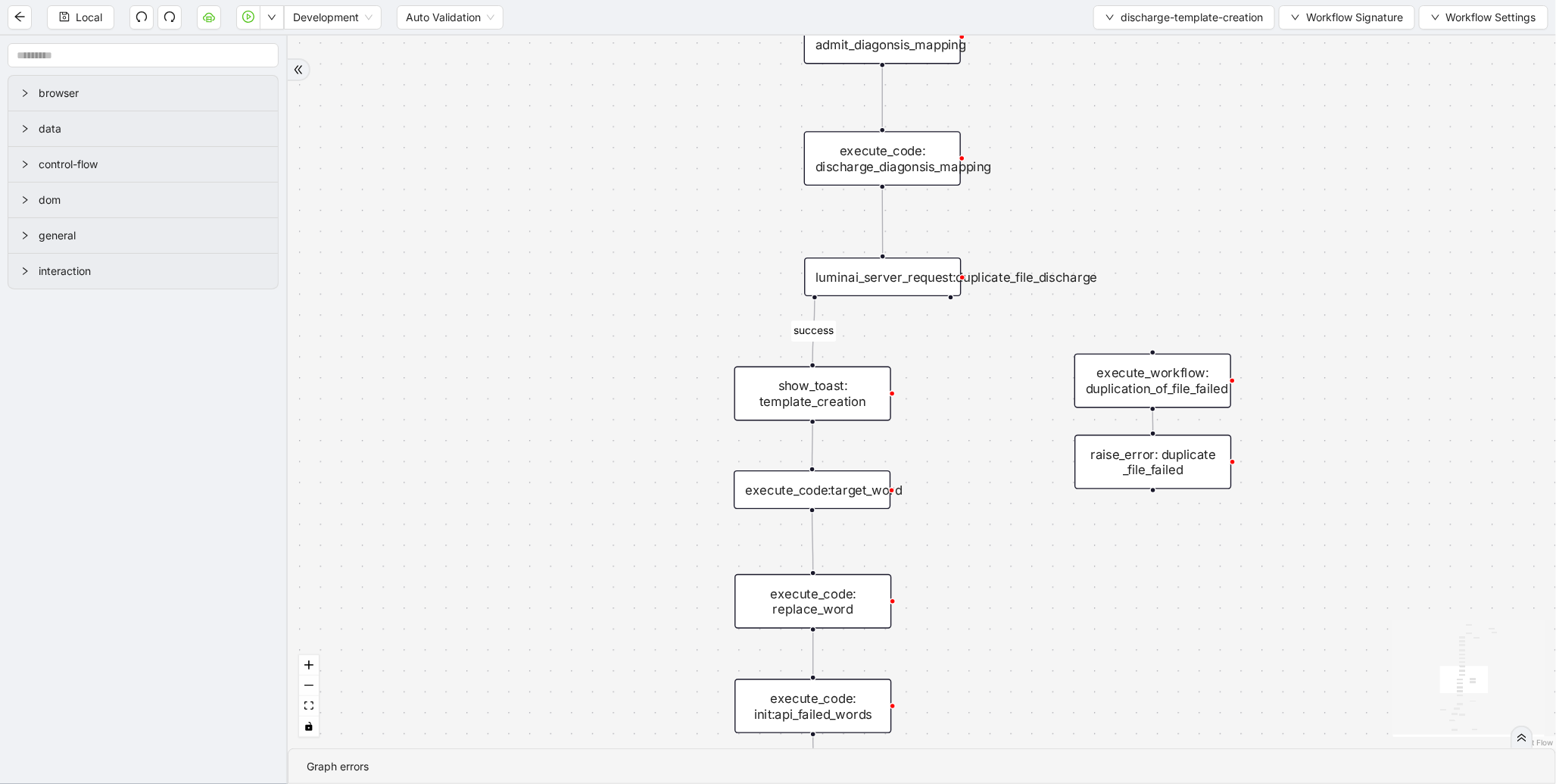
drag, startPoint x: 947, startPoint y: 313, endPoint x: 921, endPoint y: 653, distance: 341.0
click at [921, 653] on div "success is_discharge_summary_to_be_created fallback fallback loopFrom fallback …" at bounding box center [922, 392] width 1269 height 713
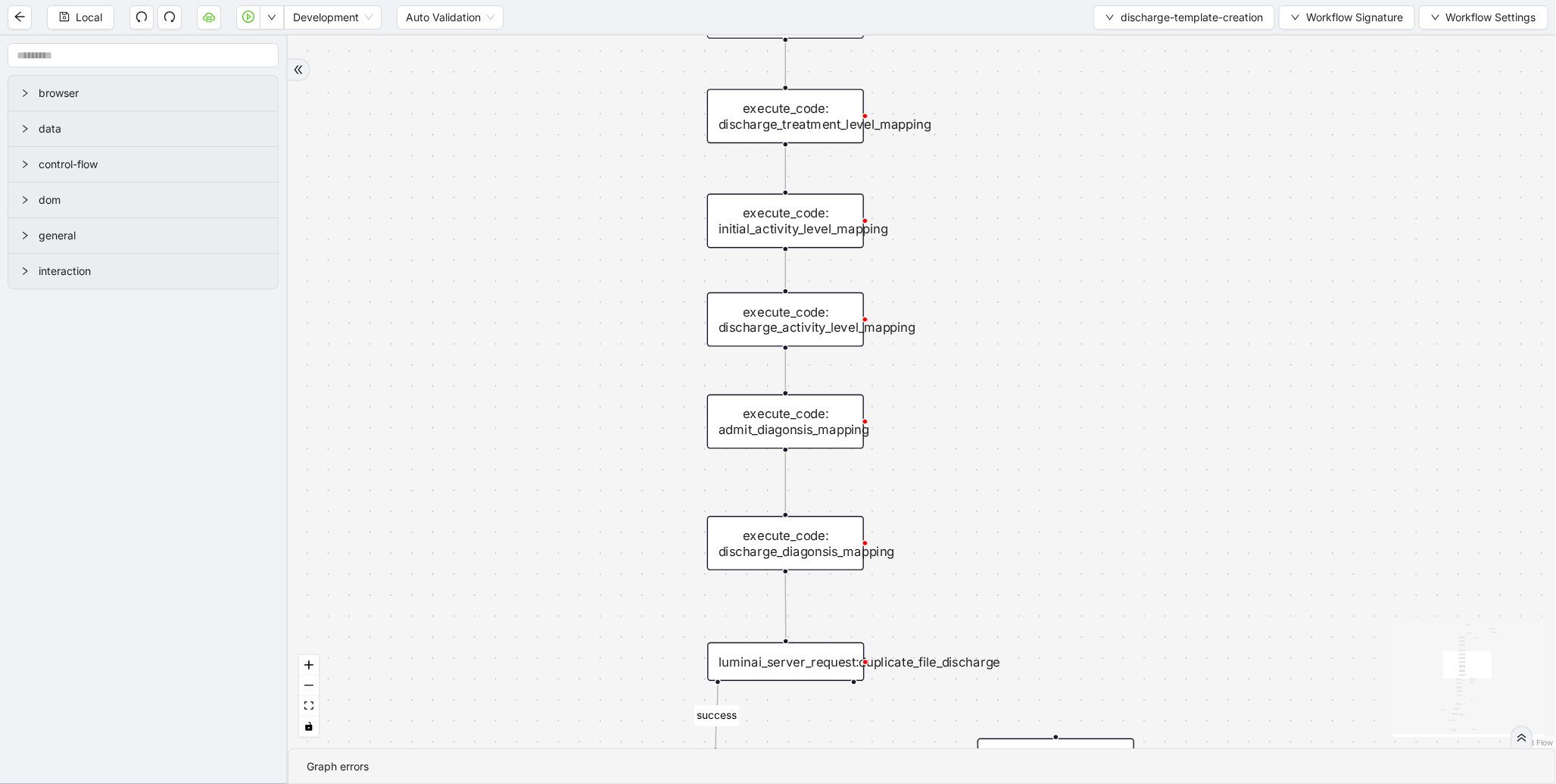
drag, startPoint x: 1116, startPoint y: 213, endPoint x: 1031, endPoint y: 624, distance: 419.7
click at [1031, 624] on div "success is_discharge_summary_to_be_created fallback fallback loopFrom fallback …" at bounding box center [922, 392] width 1269 height 713
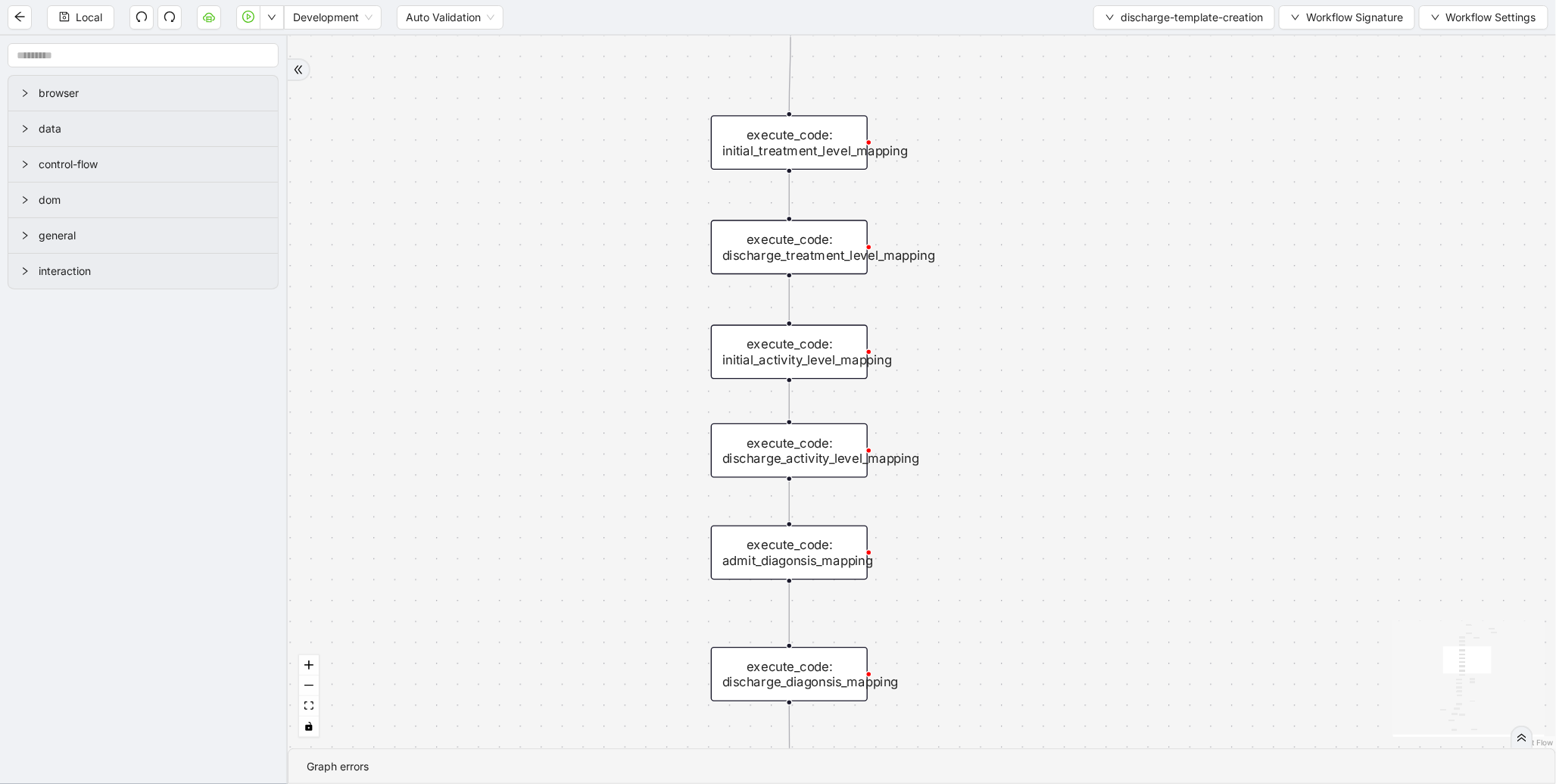
drag, startPoint x: 1074, startPoint y: 346, endPoint x: 1065, endPoint y: 783, distance: 437.1
click at [1065, 783] on section "success is_discharge_summary_to_be_created fallback fallback loopFrom fallback …" at bounding box center [922, 410] width 1269 height 748
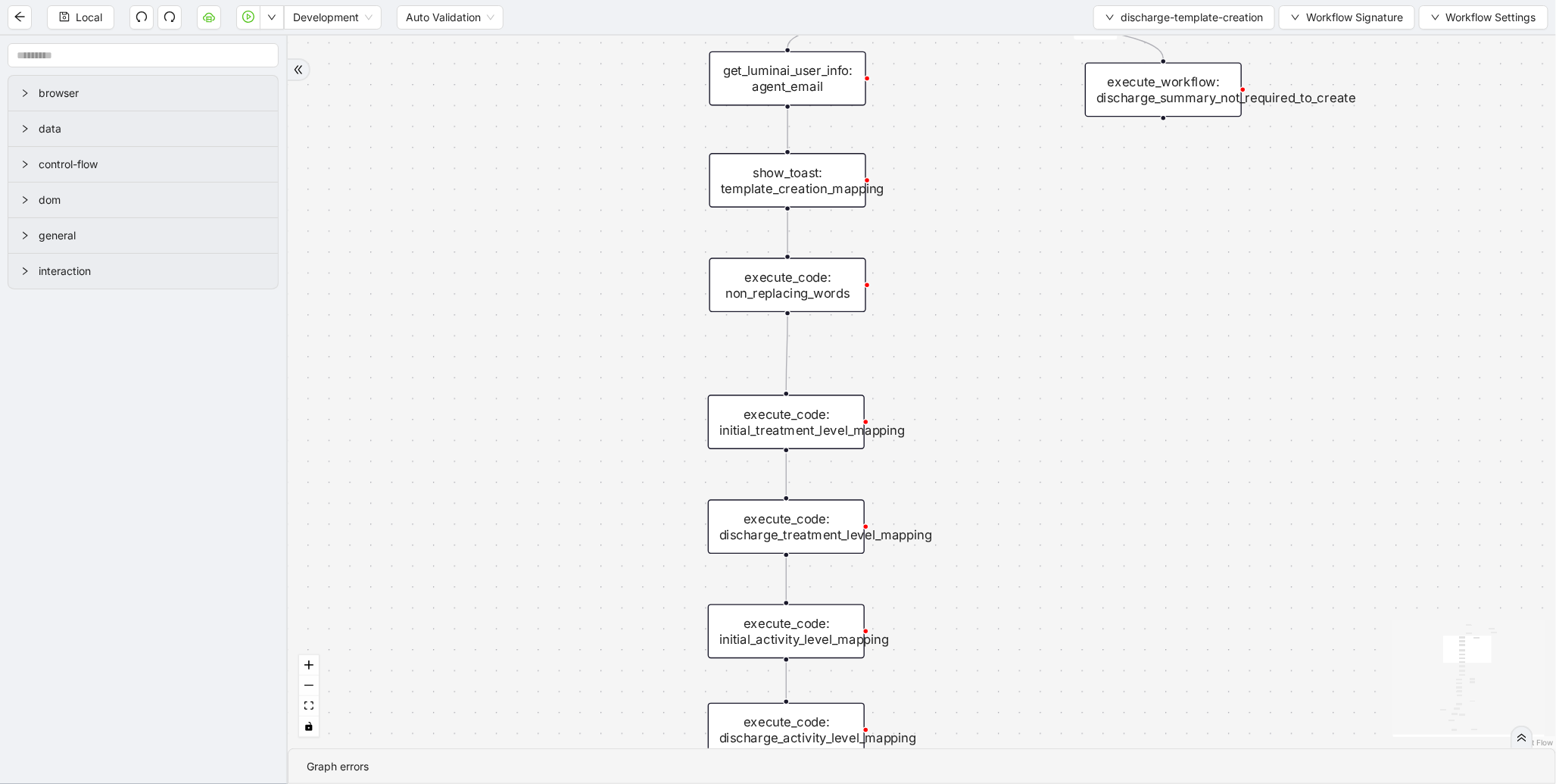
drag, startPoint x: 1053, startPoint y: 560, endPoint x: 1075, endPoint y: 320, distance: 241.0
click at [1075, 320] on div "success is_discharge_summary_to_be_created fallback fallback loopFrom fallback …" at bounding box center [922, 392] width 1269 height 713
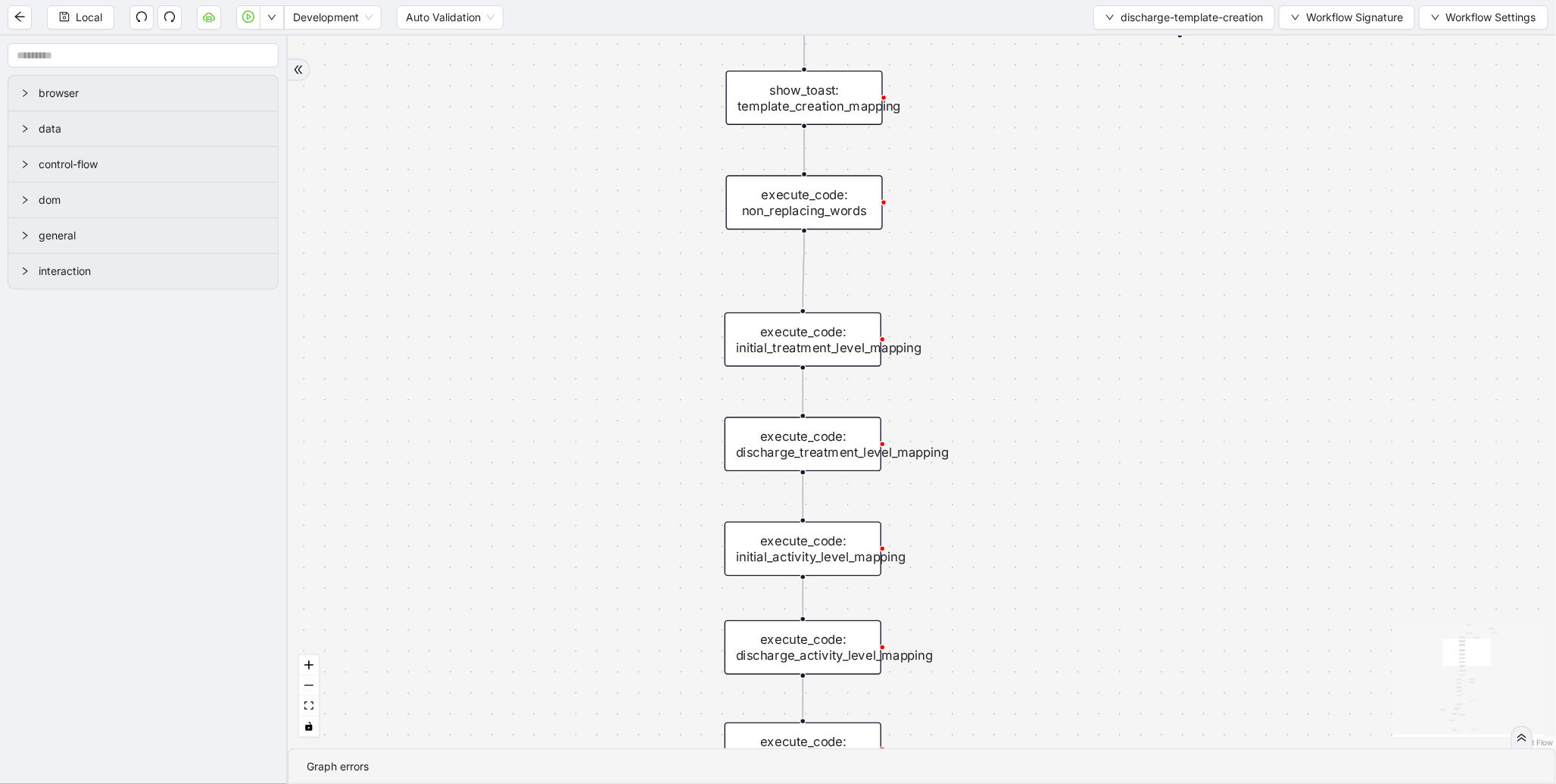
drag, startPoint x: 1046, startPoint y: 531, endPoint x: 1084, endPoint y: 116, distance: 416.7
click at [1084, 116] on div "success is_discharge_summary_to_be_created fallback fallback loopFrom fallback …" at bounding box center [922, 392] width 1269 height 713
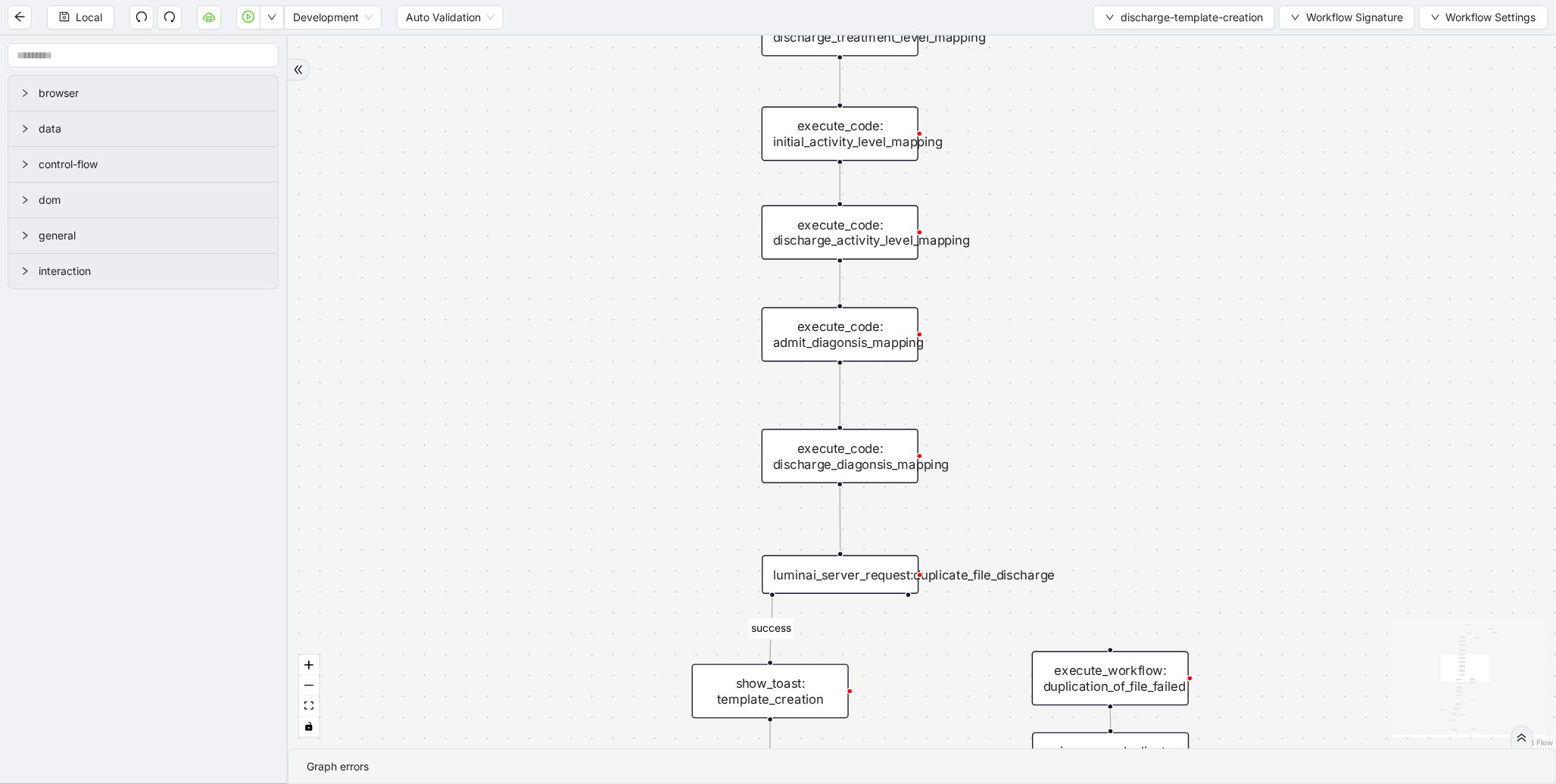
drag, startPoint x: 993, startPoint y: 394, endPoint x: 1024, endPoint y: 150, distance: 246.0
click at [1024, 150] on div "success is_discharge_summary_to_be_created fallback fallback loopFrom fallback …" at bounding box center [922, 392] width 1269 height 713
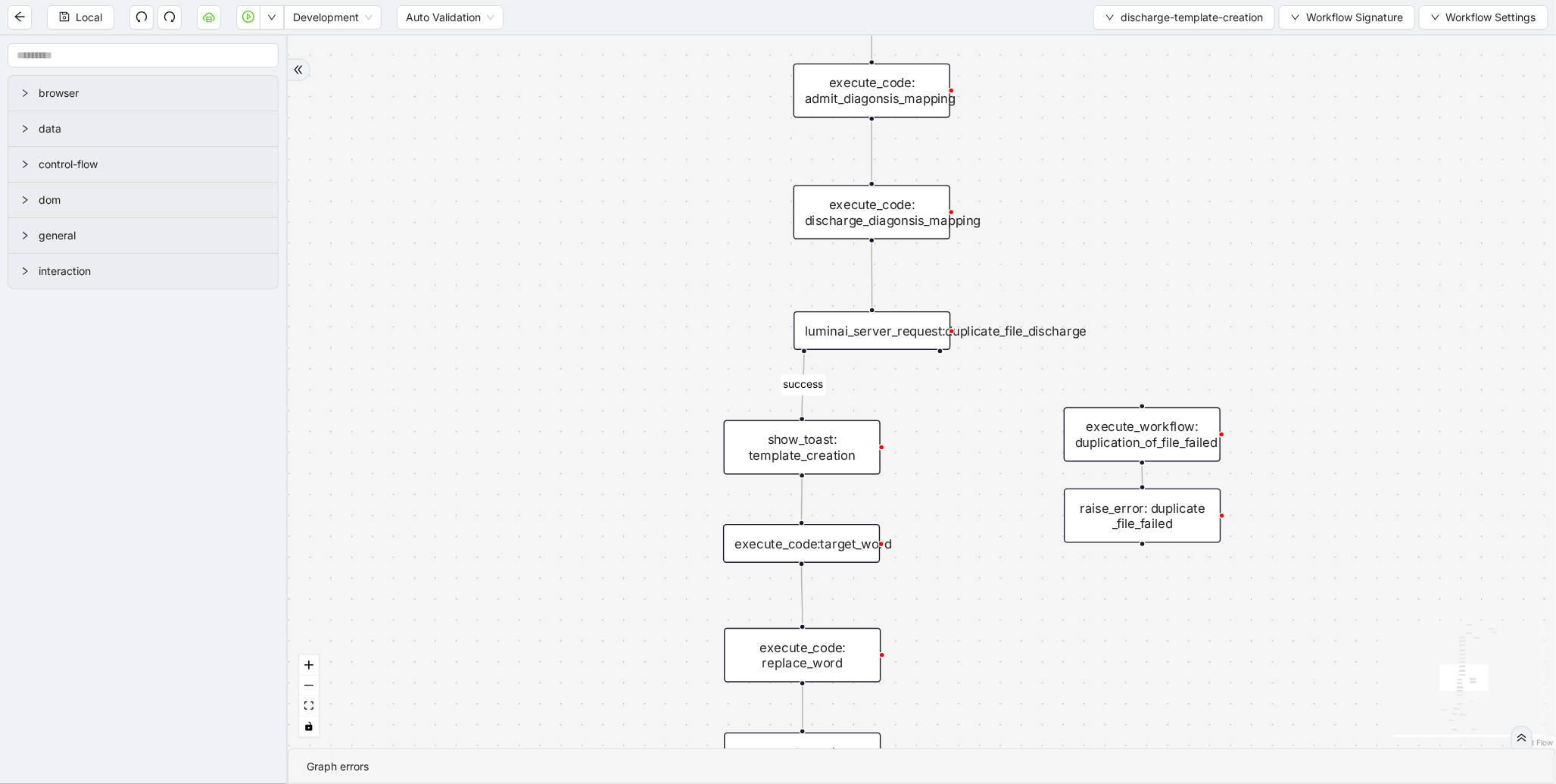
click at [858, 344] on div "luminai_server_request:duplicate_file_discharge" at bounding box center [872, 330] width 157 height 39
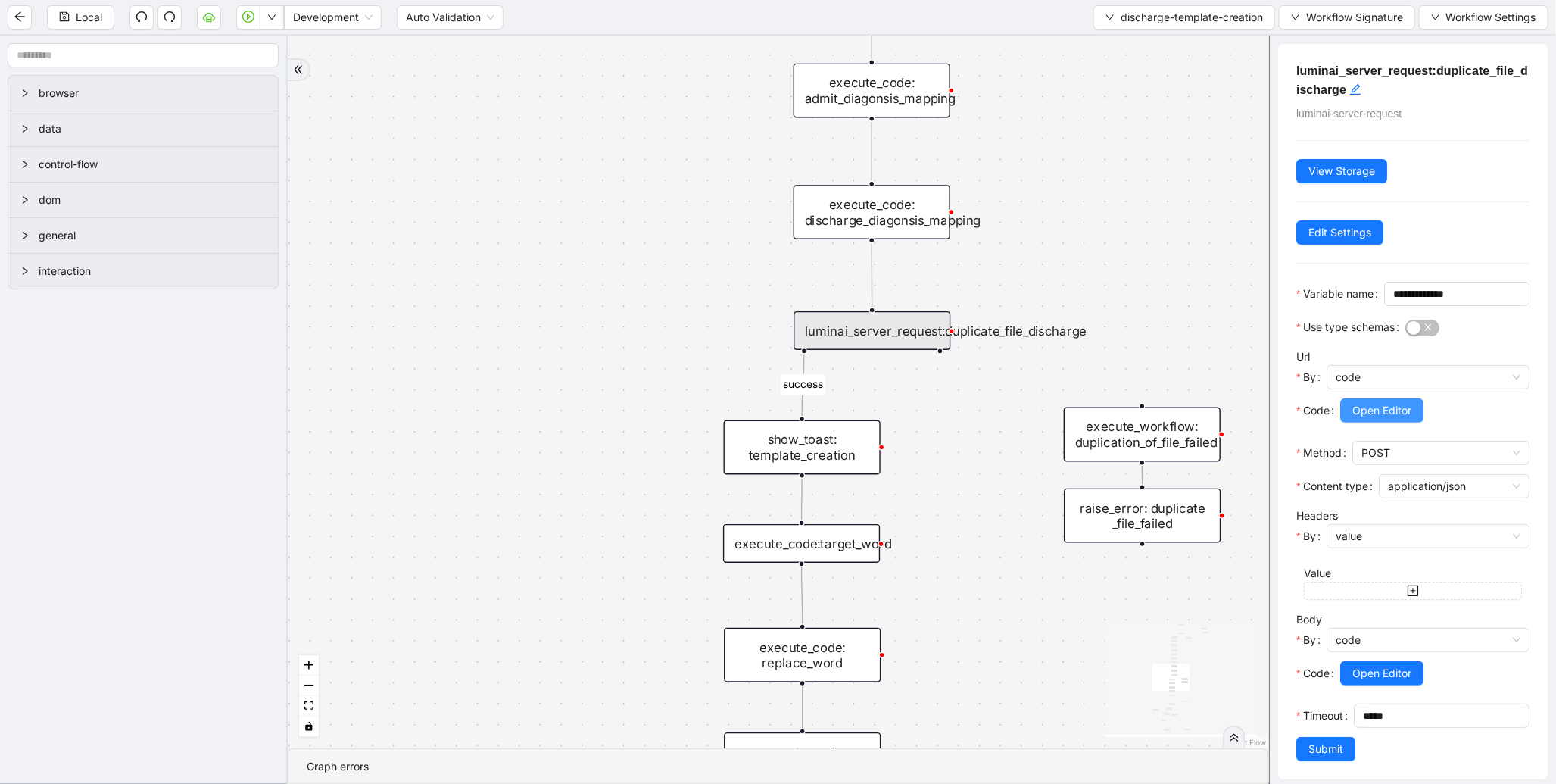
click at [1380, 419] on span "Open Editor" at bounding box center [1383, 411] width 59 height 17
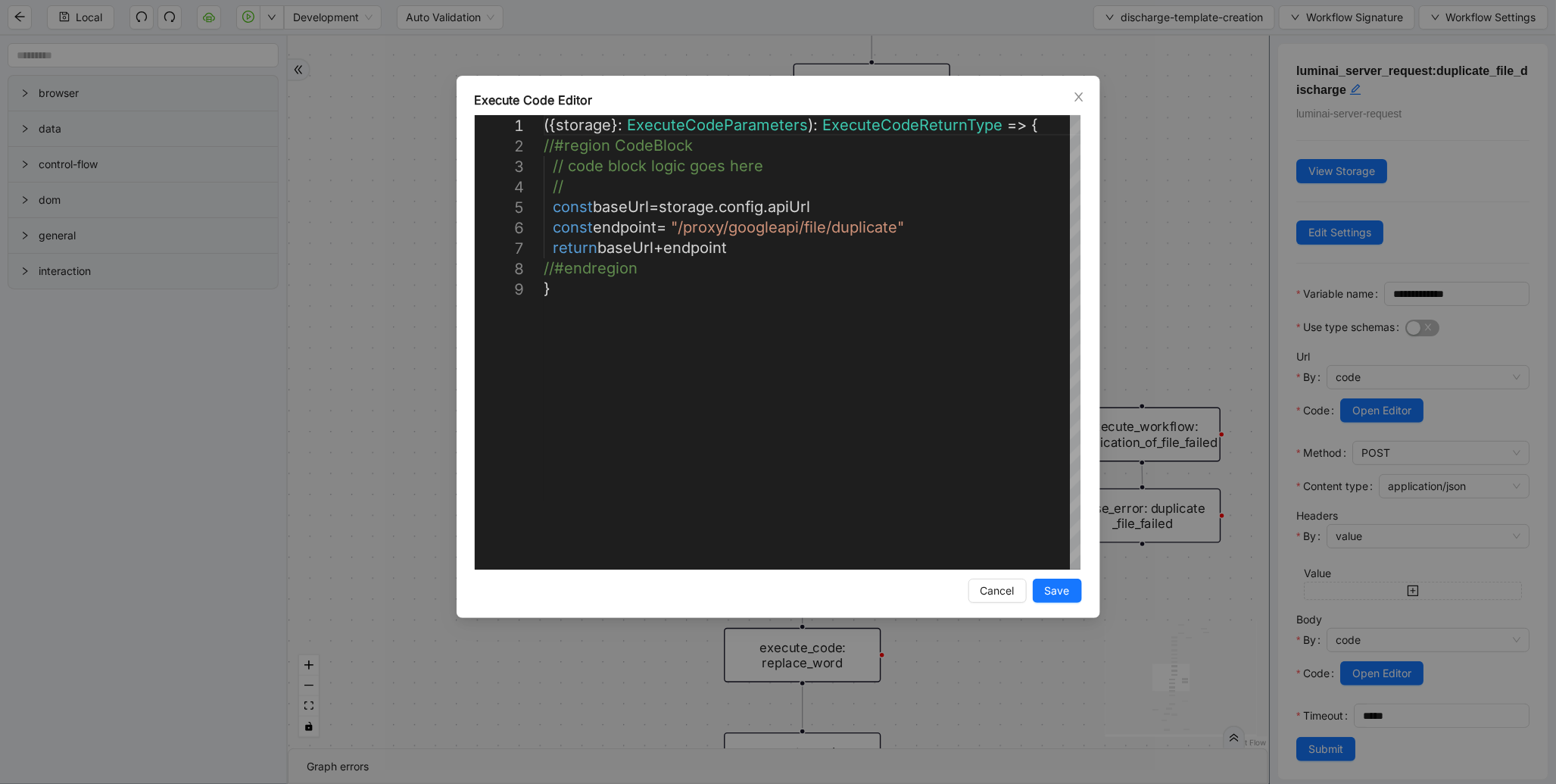
click at [1161, 247] on div "**********" at bounding box center [778, 392] width 1556 height 784
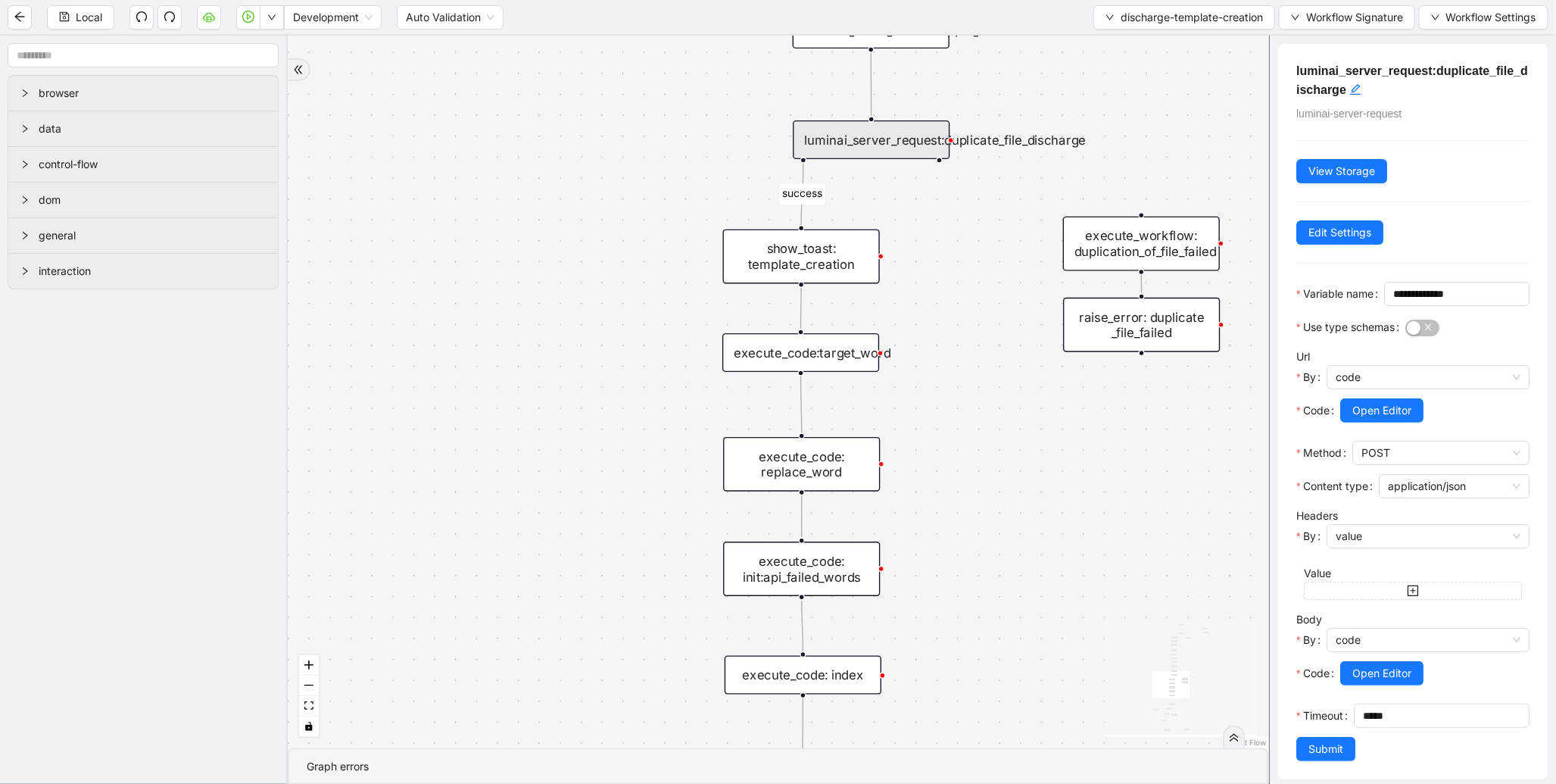
drag, startPoint x: 546, startPoint y: 510, endPoint x: 551, endPoint y: 252, distance: 258.0
click at [551, 252] on div "success is_discharge_summary_to_be_created fallback fallback loopFrom fallback …" at bounding box center [778, 392] width 981 height 713
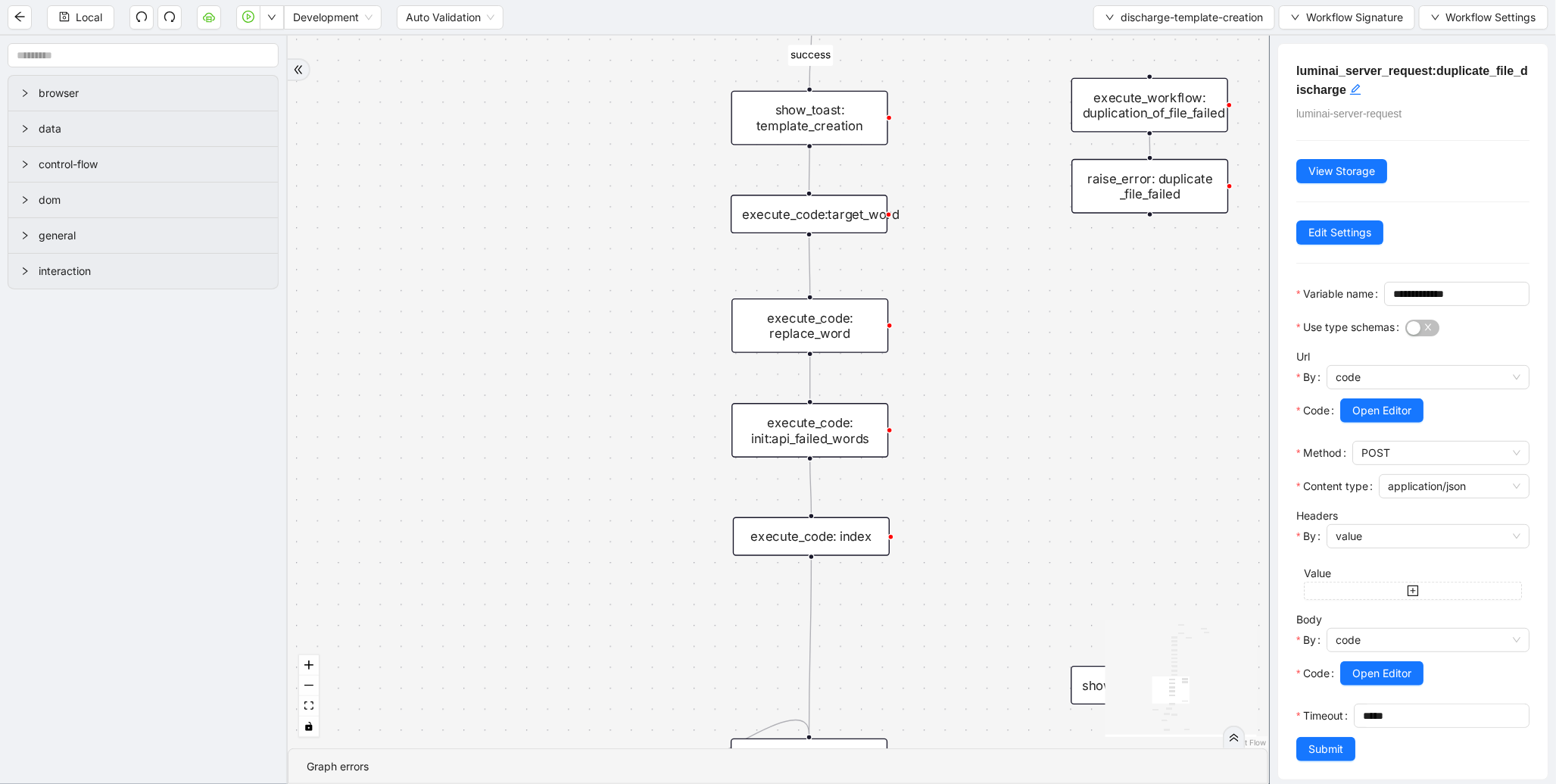
drag, startPoint x: 599, startPoint y: 417, endPoint x: 603, endPoint y: 281, distance: 136.1
click at [603, 281] on div "success is_discharge_summary_to_be_created fallback fallback loopFrom fallback …" at bounding box center [778, 392] width 981 height 713
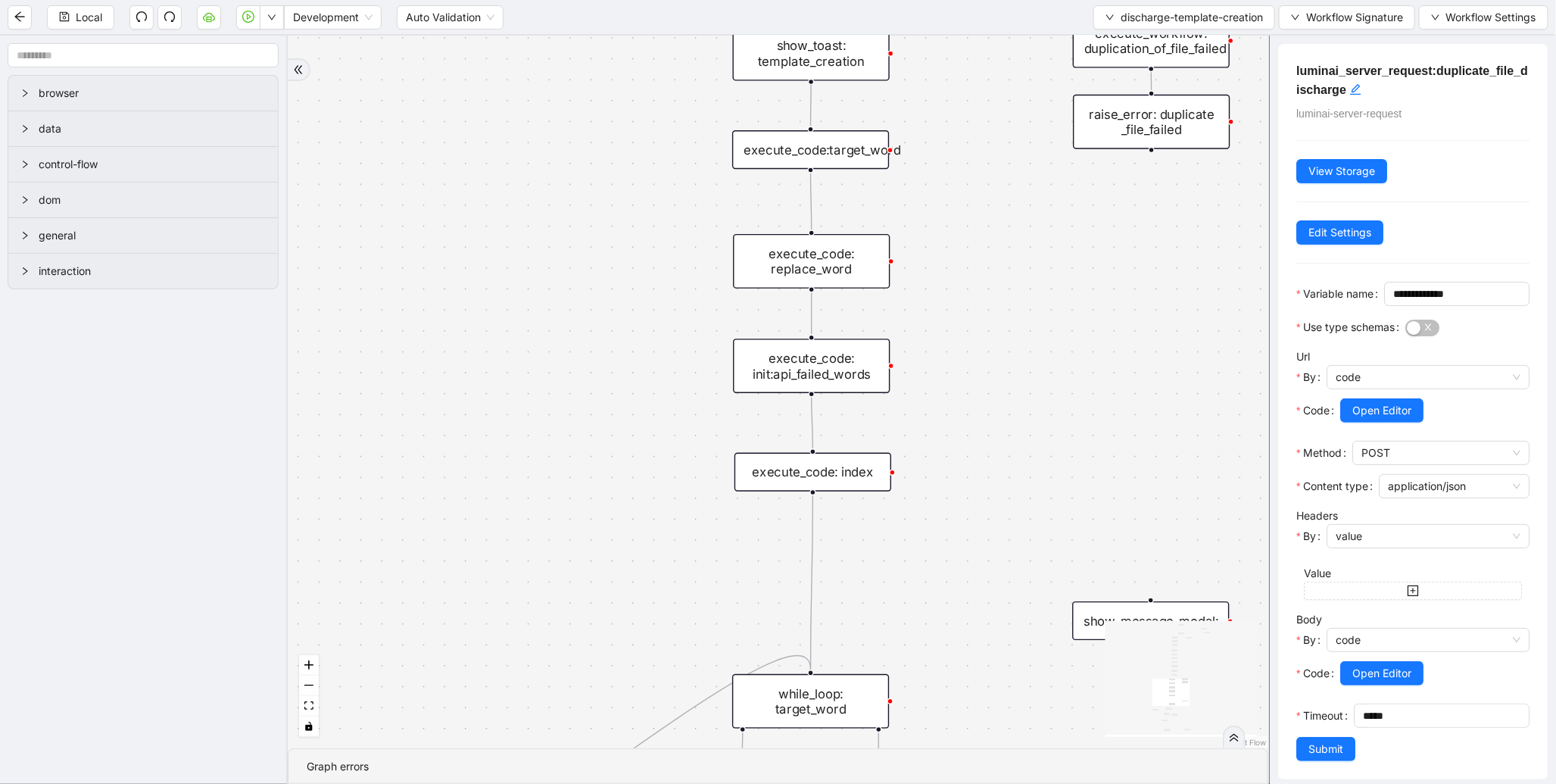
click at [799, 251] on div "execute_code: replace_word" at bounding box center [811, 262] width 157 height 55
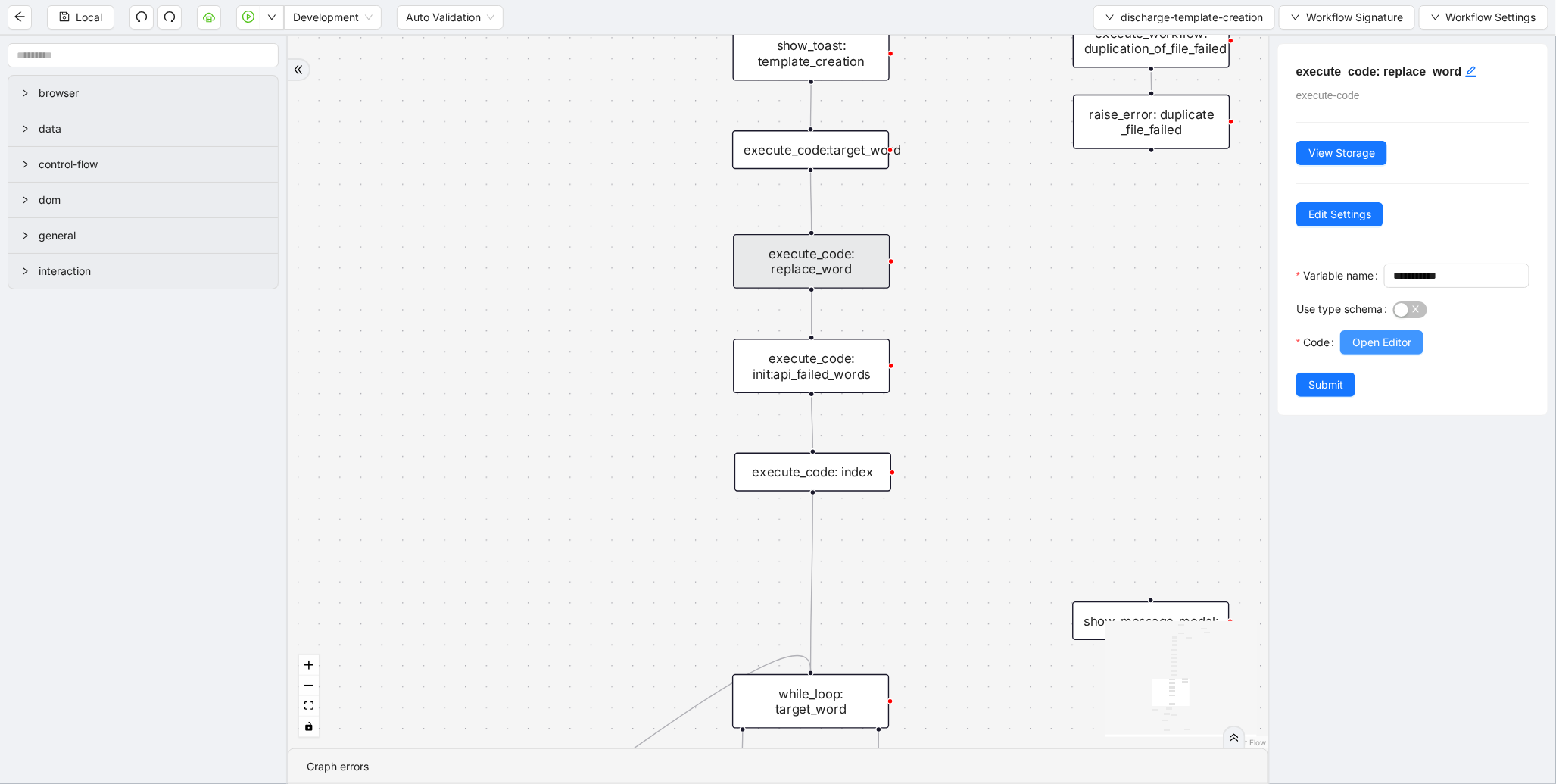
click at [1374, 351] on span "Open Editor" at bounding box center [1383, 342] width 59 height 17
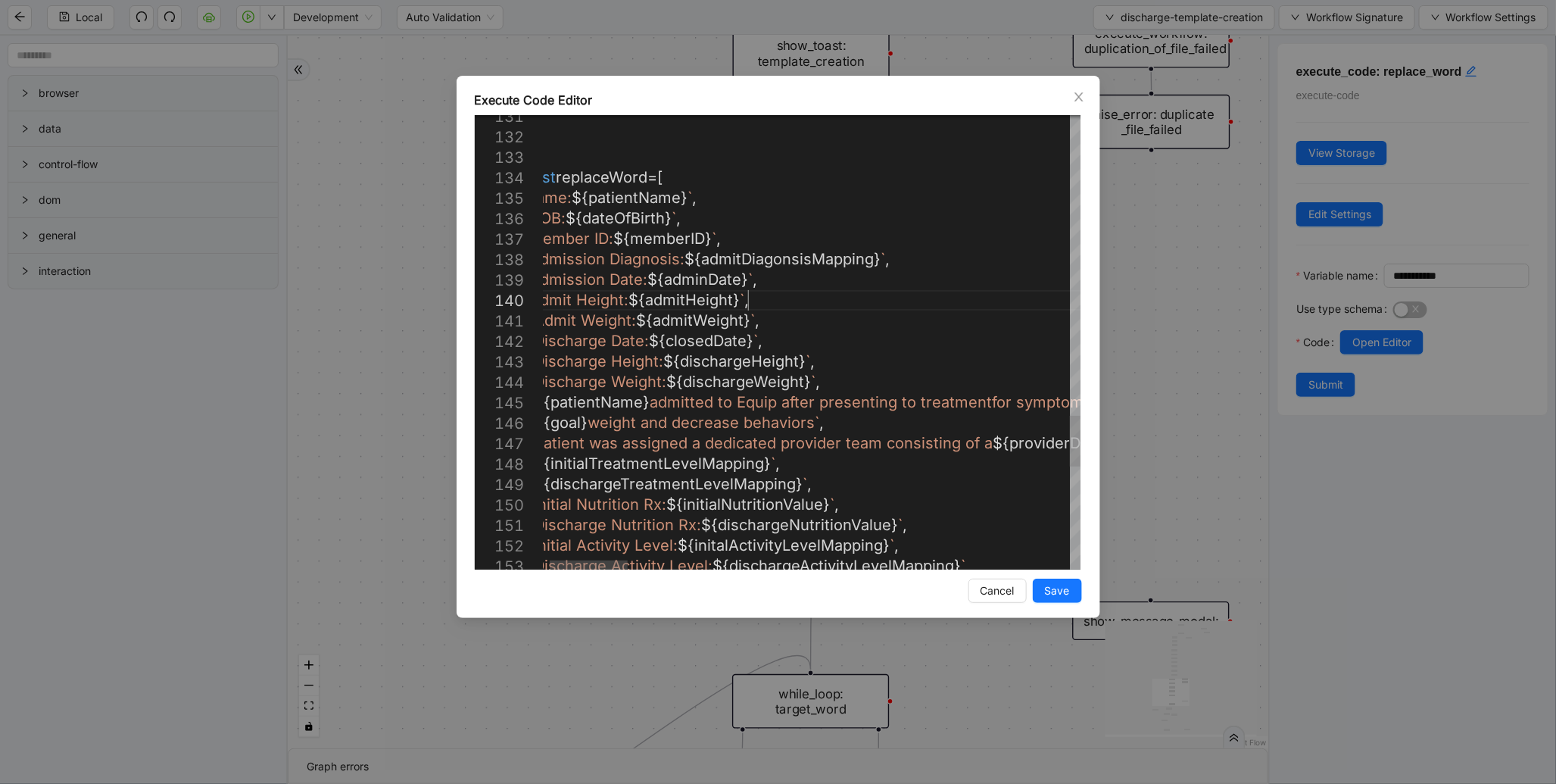
scroll to position [0, 0]
type textarea "**********"
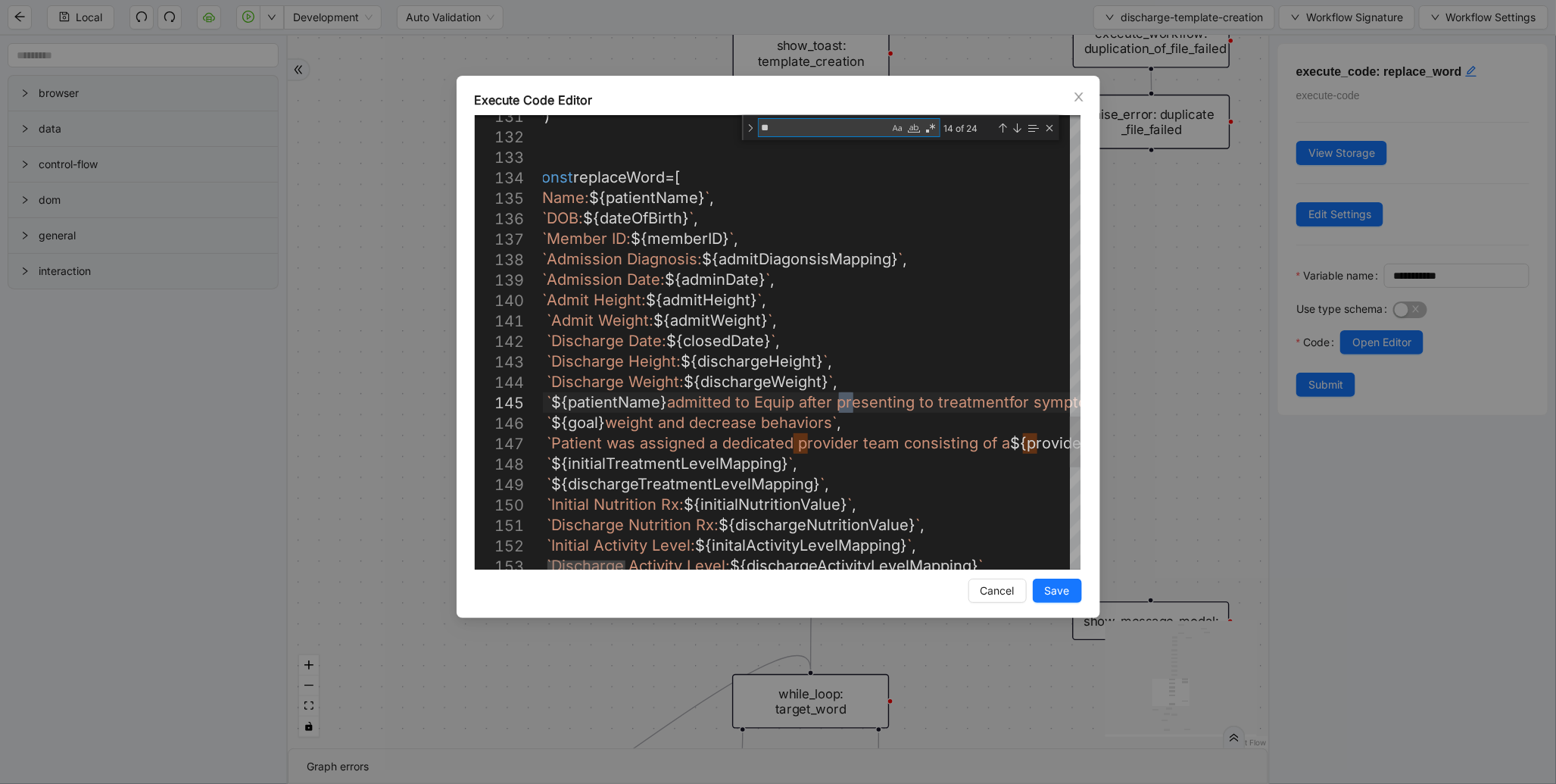
type textarea "***"
type textarea "**********"
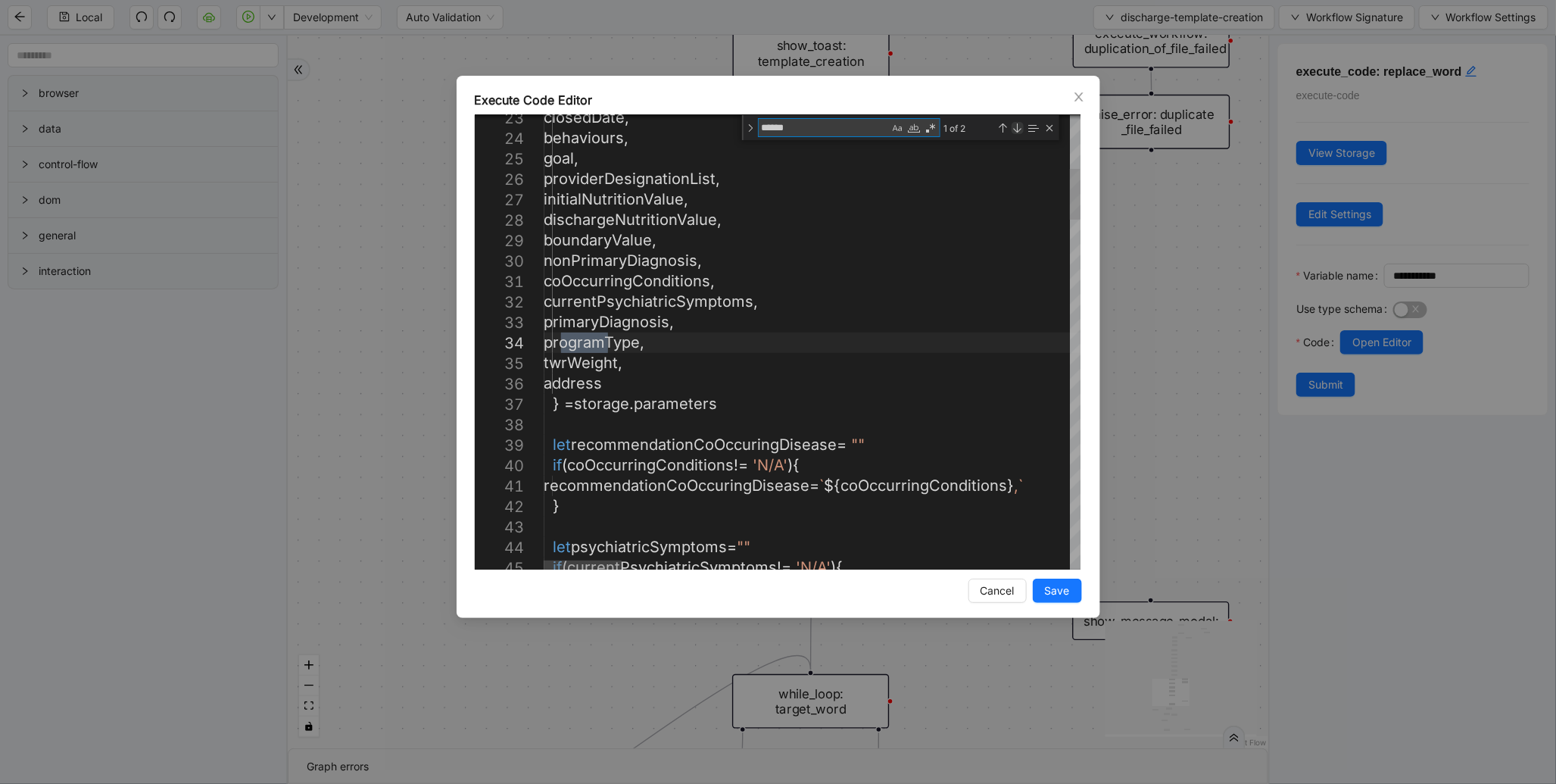
type textarea "******"
click at [1019, 127] on div "Next Match (Enter)" at bounding box center [1018, 128] width 12 height 12
type textarea "**********"
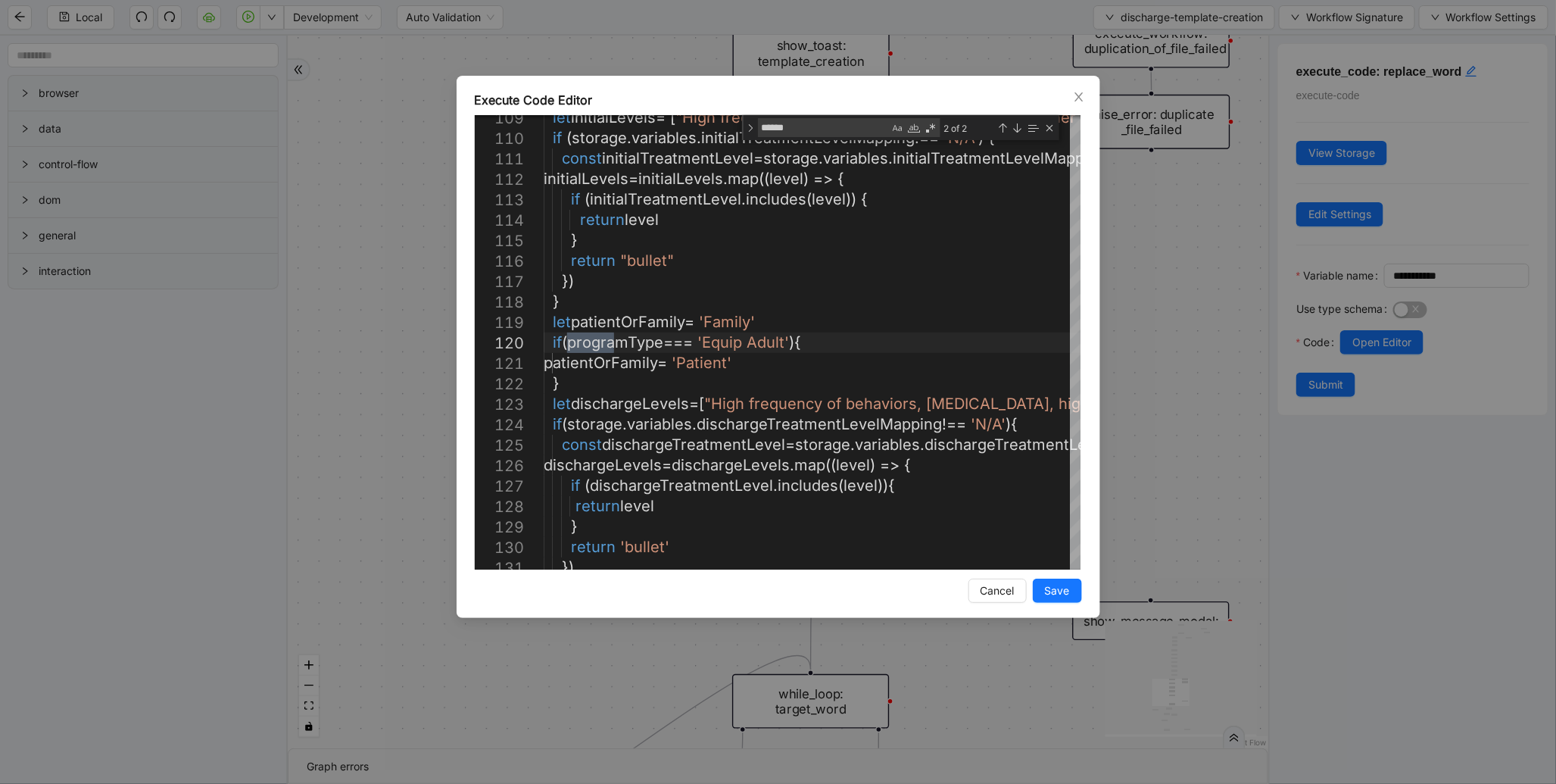
click at [1224, 183] on div "Execute Code Editor 109 110 111 112 113 114 115 116 117 118 119 120 121 122 123…" at bounding box center [778, 392] width 1556 height 784
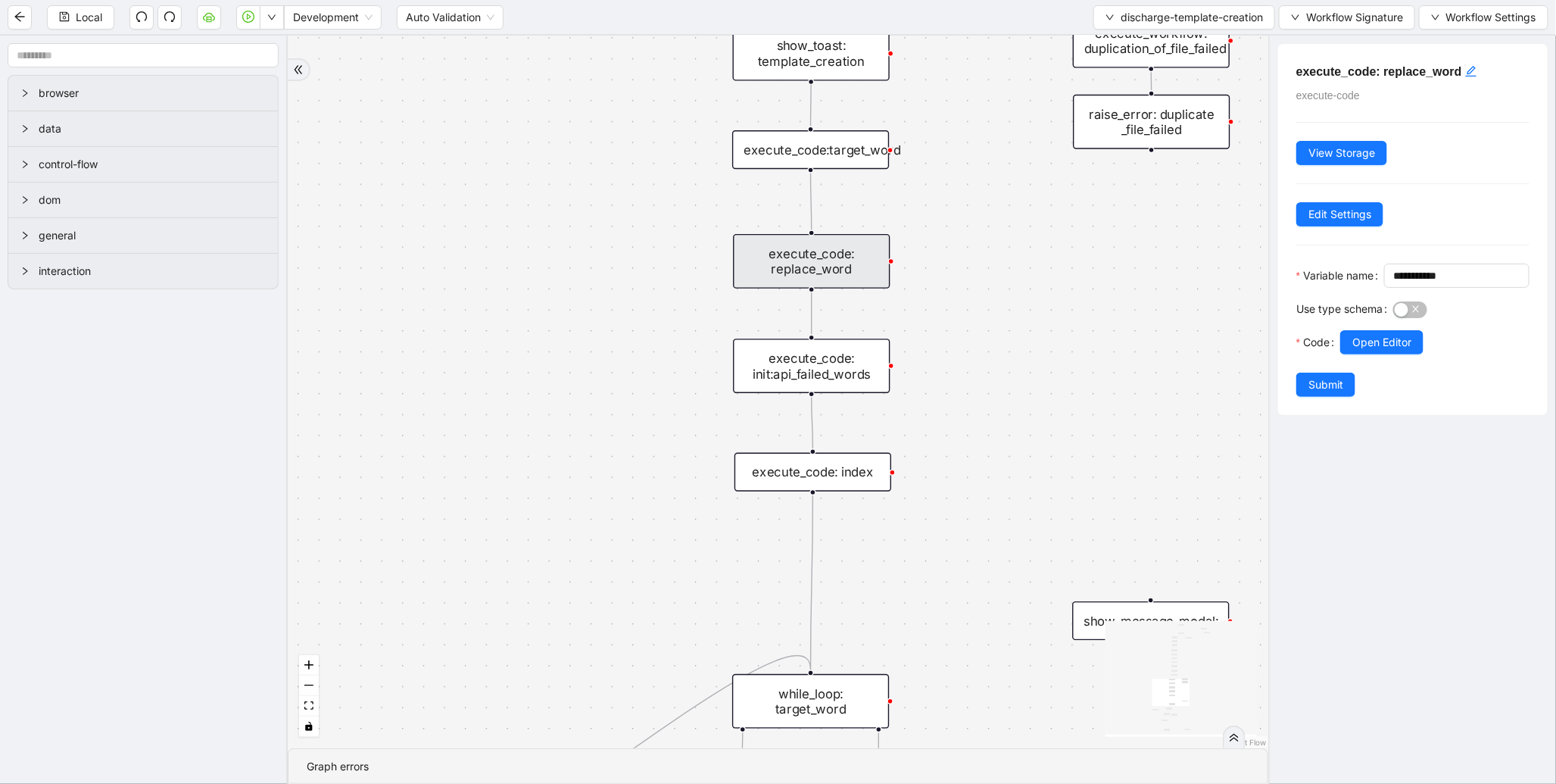
click at [1208, 4] on div "Local Development Auto Validation discharge-template-creation Workflow Signatur…" at bounding box center [778, 17] width 1556 height 34
click at [1200, 26] on button "discharge-template-creation" at bounding box center [1184, 17] width 182 height 24
click at [1149, 54] on span "Select" at bounding box center [1181, 46] width 158 height 17
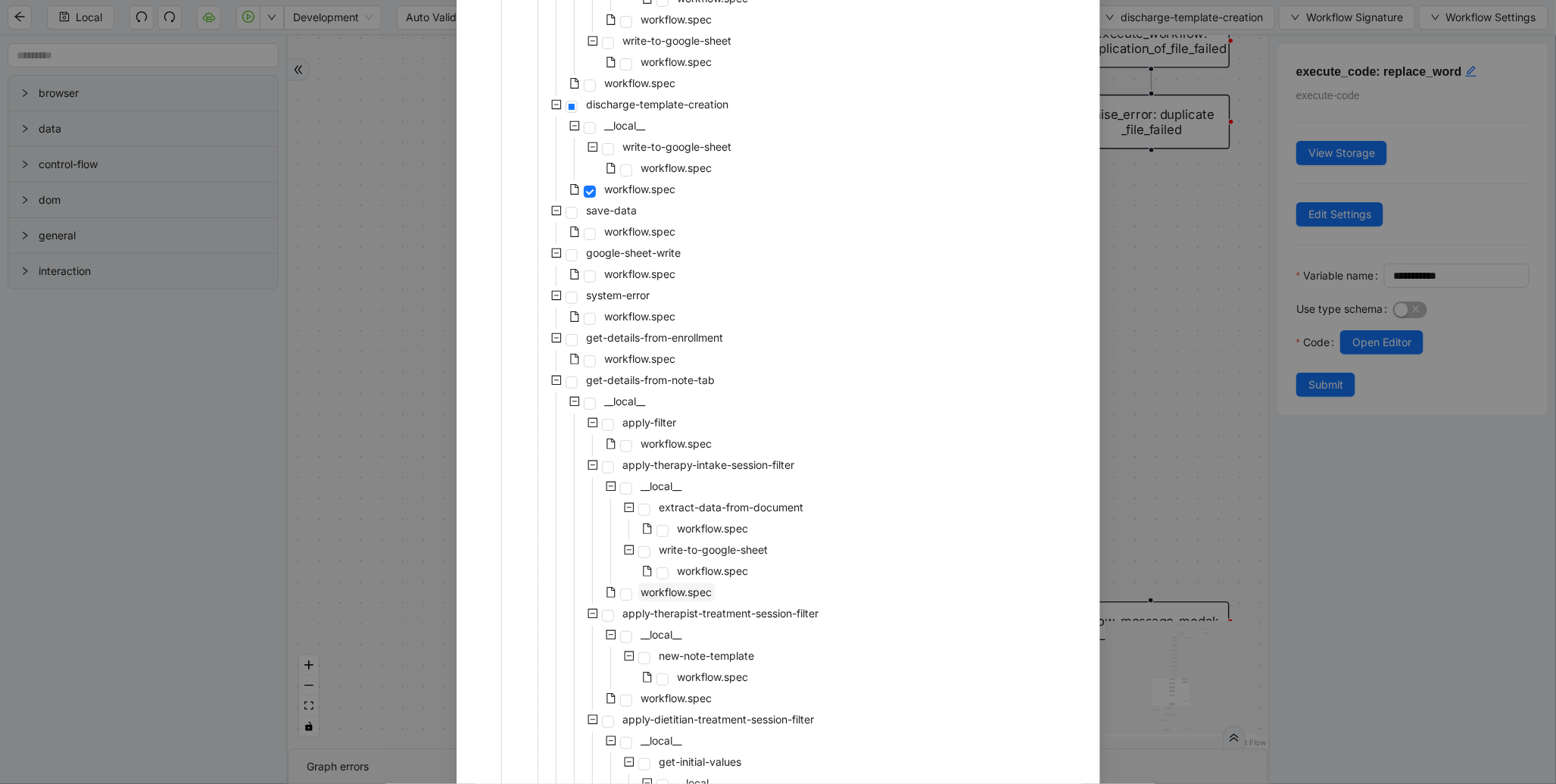
scroll to position [2150, 0]
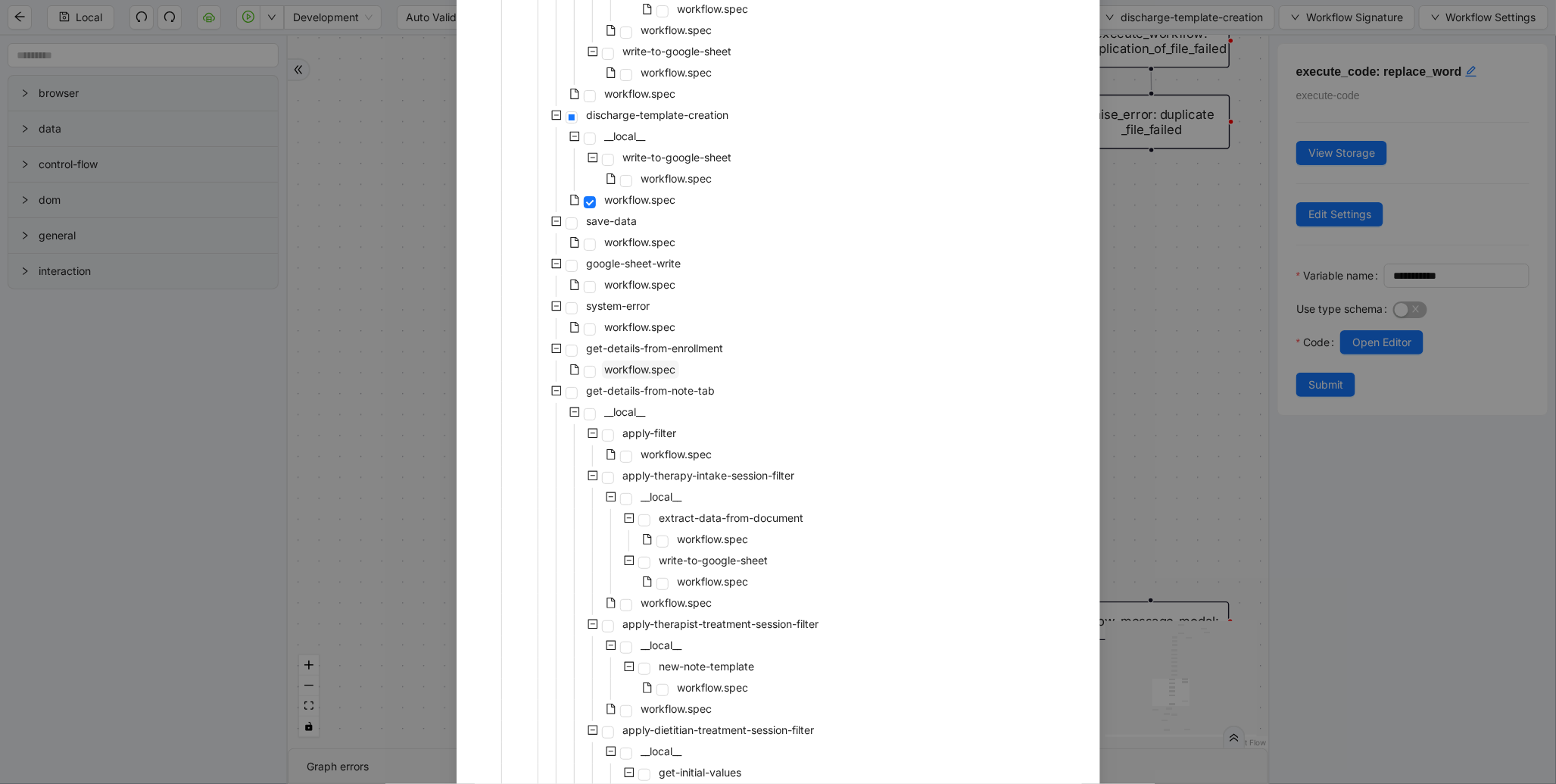
click at [621, 363] on span "workflow.spec" at bounding box center [641, 369] width 71 height 13
click at [788, 513] on span "extract-data-from-document" at bounding box center [732, 517] width 144 height 13
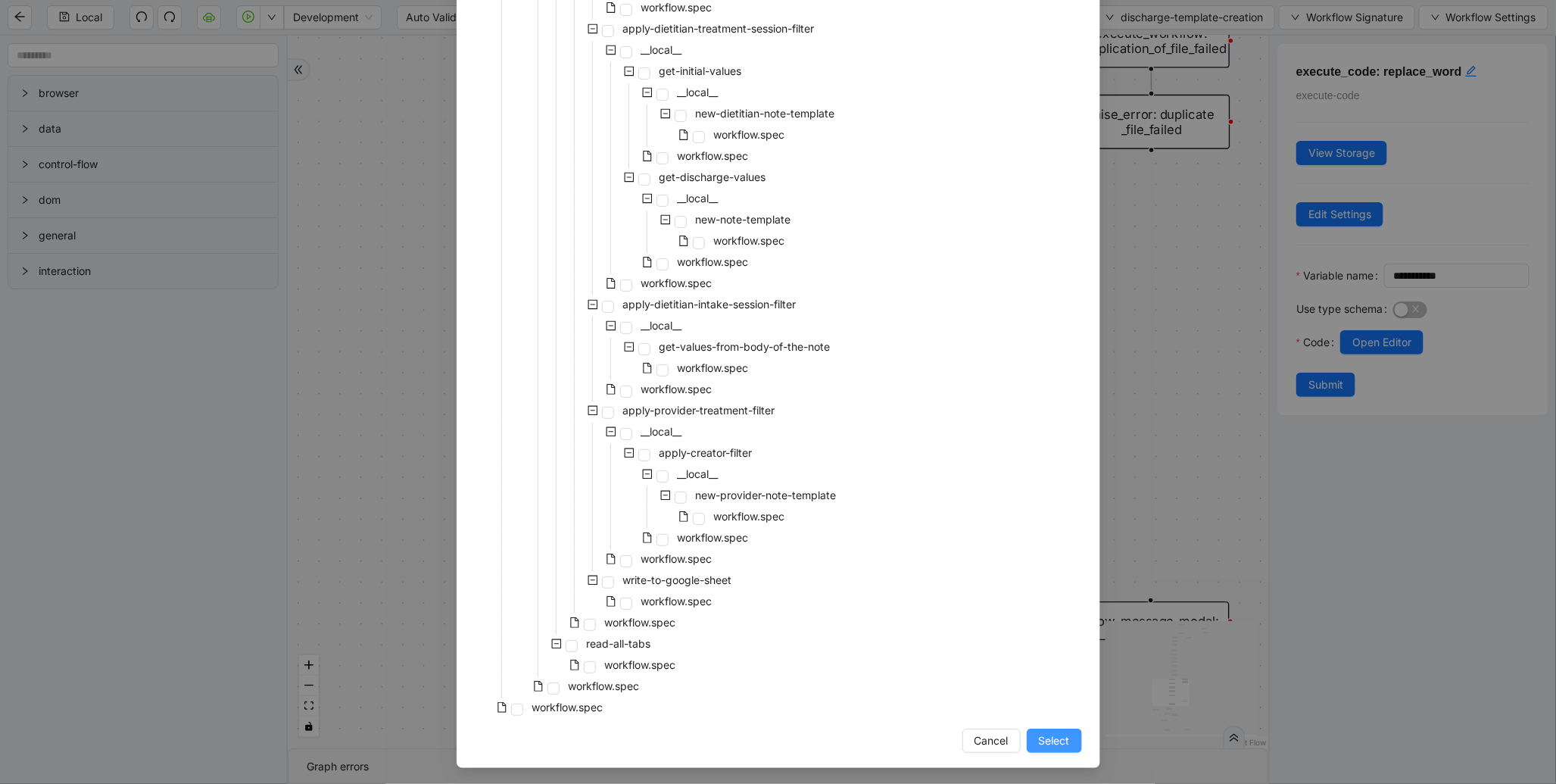
click at [1045, 738] on span "Select" at bounding box center [1054, 741] width 31 height 17
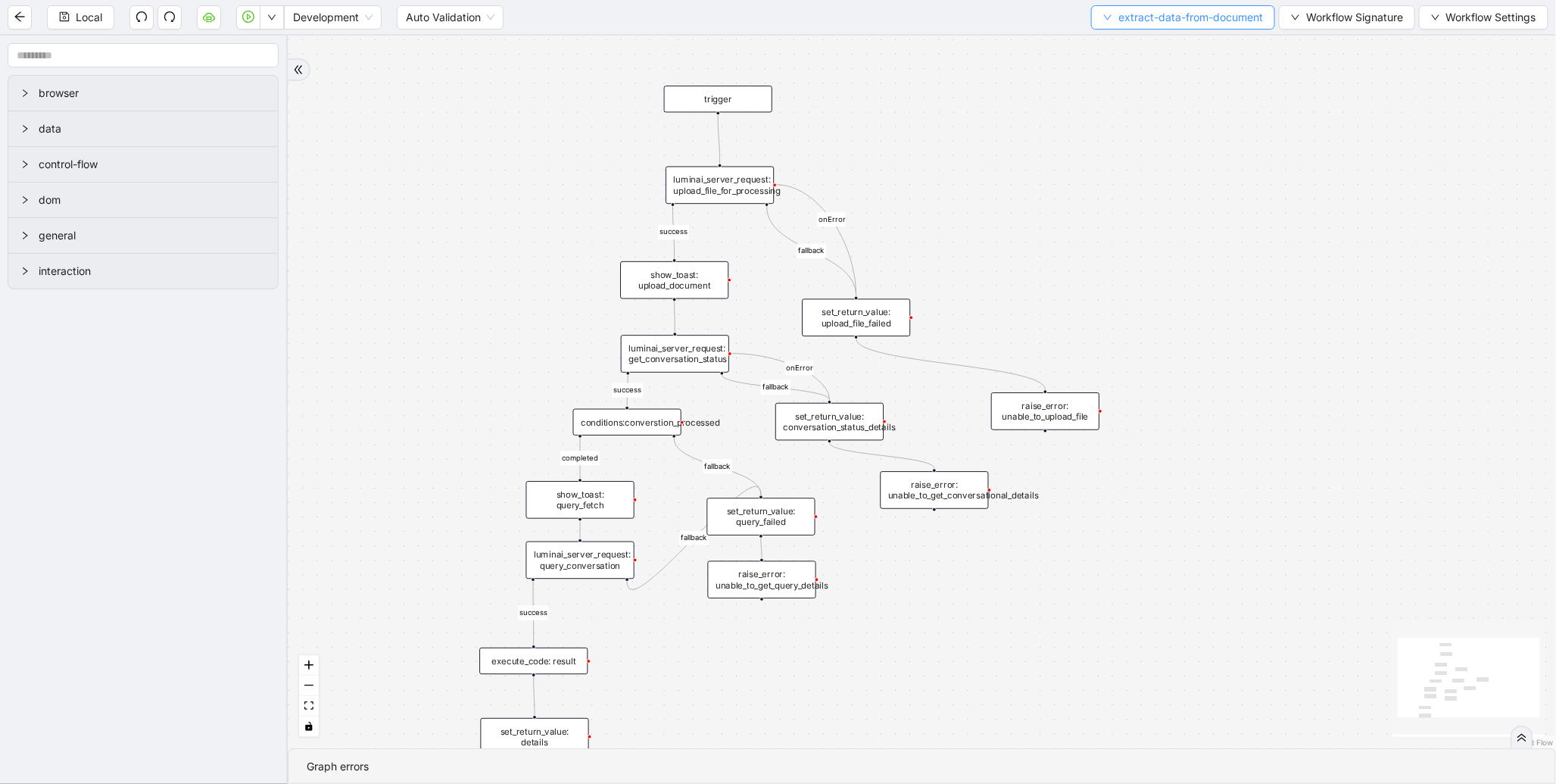
click at [1176, 16] on span "extract-data-from-document" at bounding box center [1191, 17] width 144 height 17
click at [1156, 41] on span "Select" at bounding box center [1180, 46] width 160 height 17
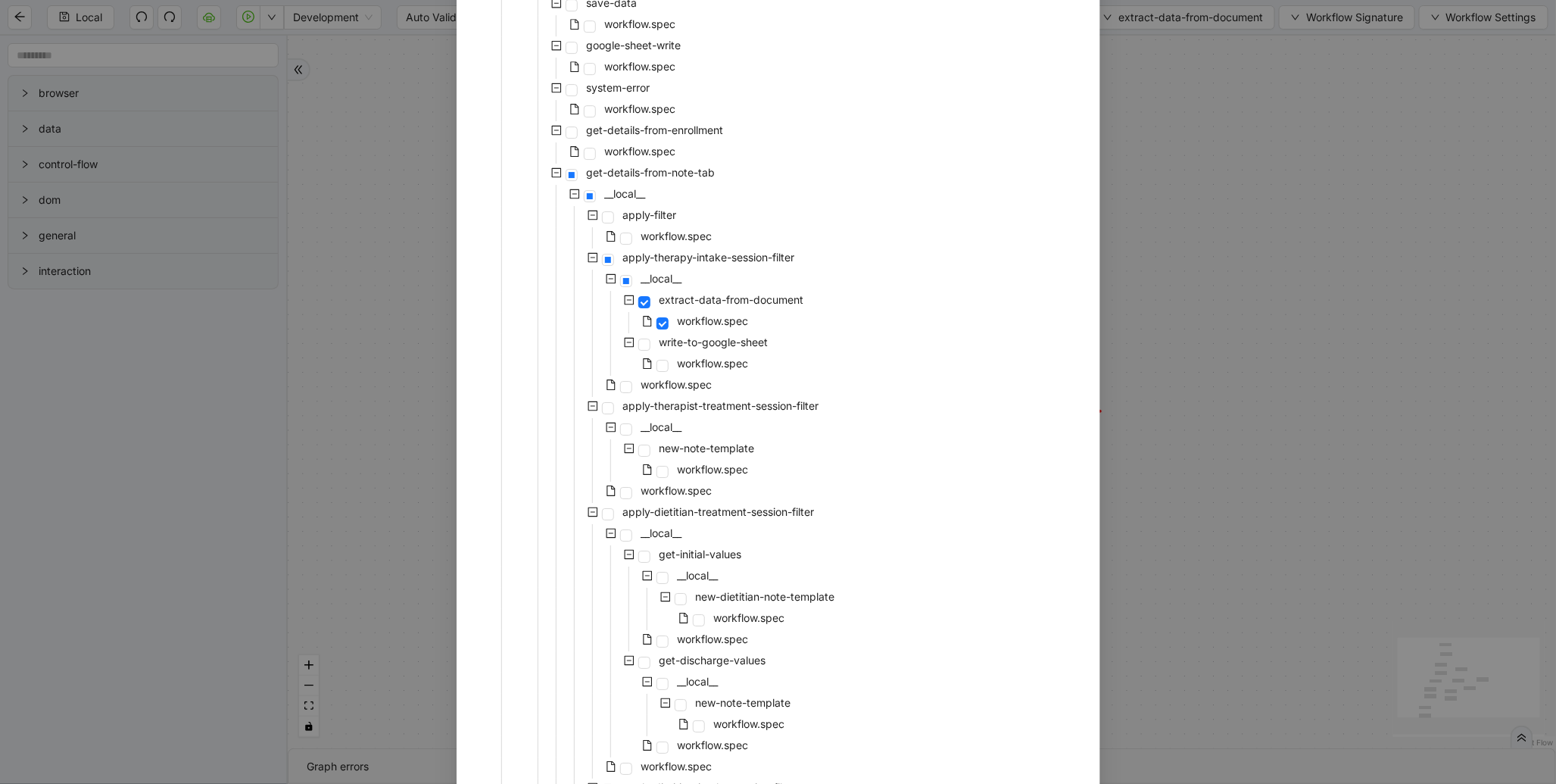
scroll to position [2366, 0]
click at [652, 157] on span "workflow.spec" at bounding box center [641, 154] width 71 height 13
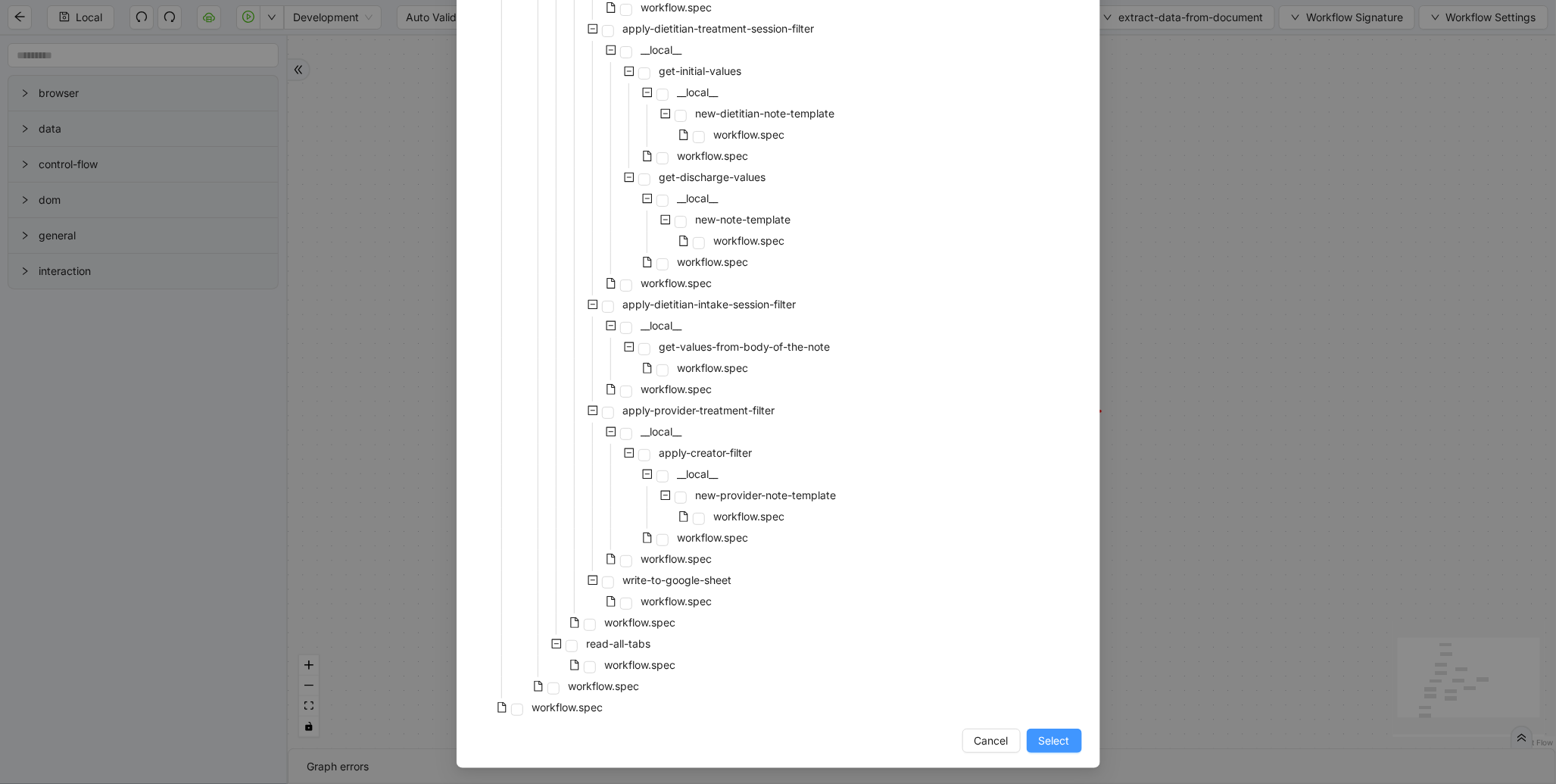
click at [1055, 732] on span "Select" at bounding box center [1054, 741] width 31 height 17
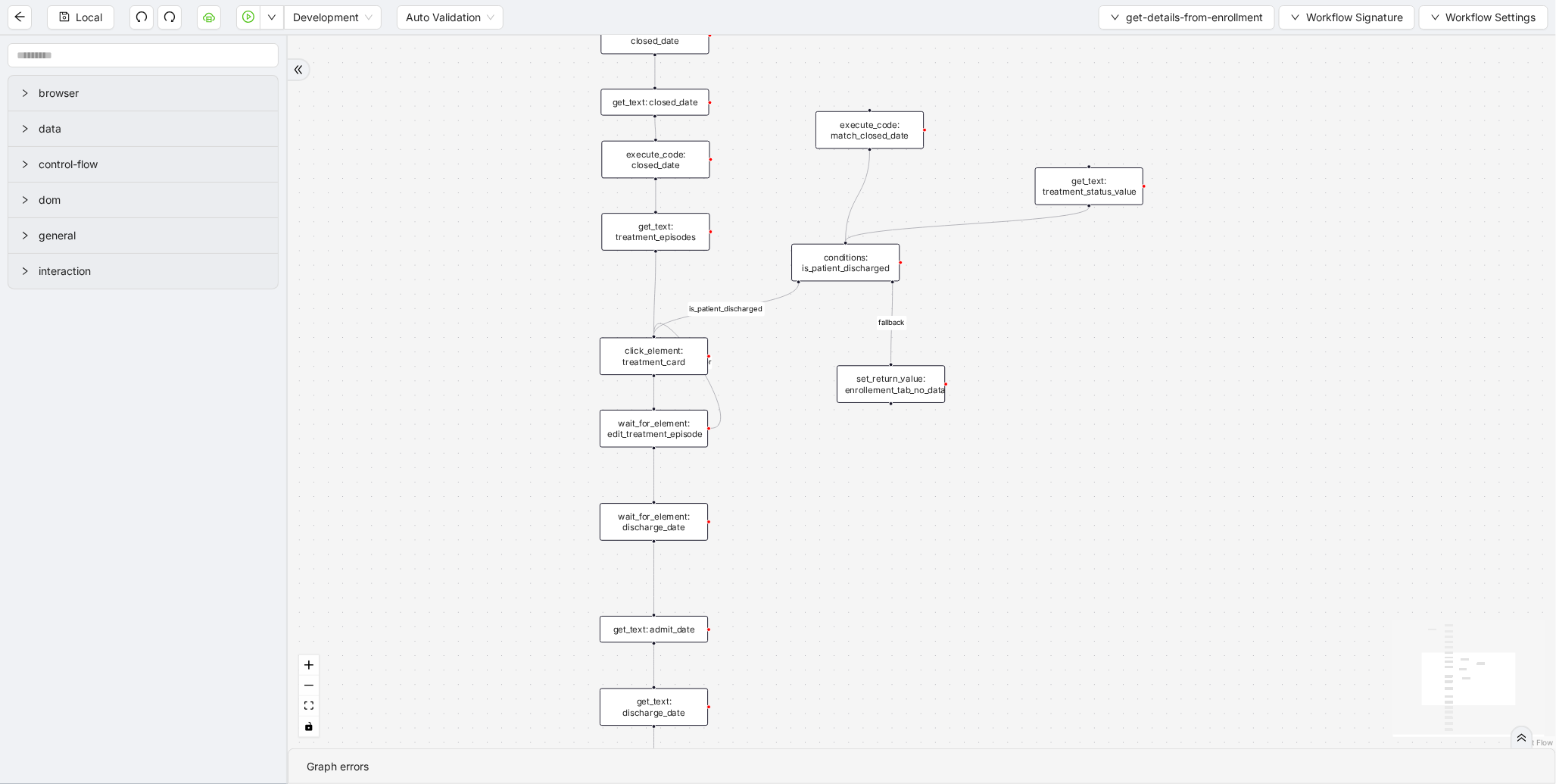
drag, startPoint x: 373, startPoint y: 574, endPoint x: 442, endPoint y: 250, distance: 331.3
click at [442, 250] on div "is_patient_discharged fallback onError onError trigger wait_for_element: enroll…" at bounding box center [922, 392] width 1269 height 713
drag, startPoint x: 470, startPoint y: 508, endPoint x: 472, endPoint y: 246, distance: 262.0
click at [472, 246] on div "is_patient_discharged fallback onError onError trigger wait_for_element: enroll…" at bounding box center [922, 392] width 1269 height 713
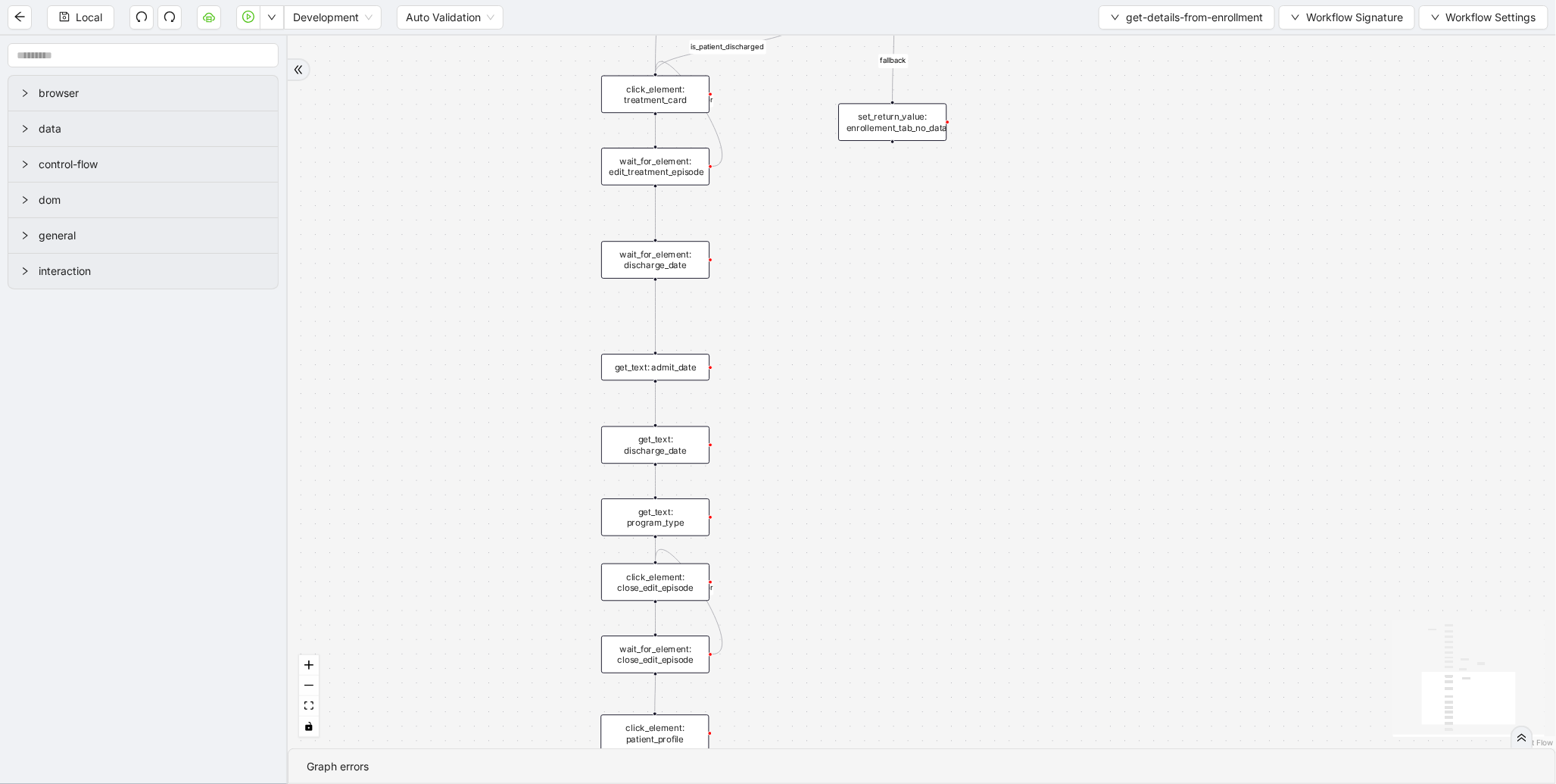
drag, startPoint x: 504, startPoint y: 465, endPoint x: 506, endPoint y: 339, distance: 126.0
click at [506, 339] on div "is_patient_discharged fallback onError onError trigger wait_for_element: enroll…" at bounding box center [922, 392] width 1269 height 713
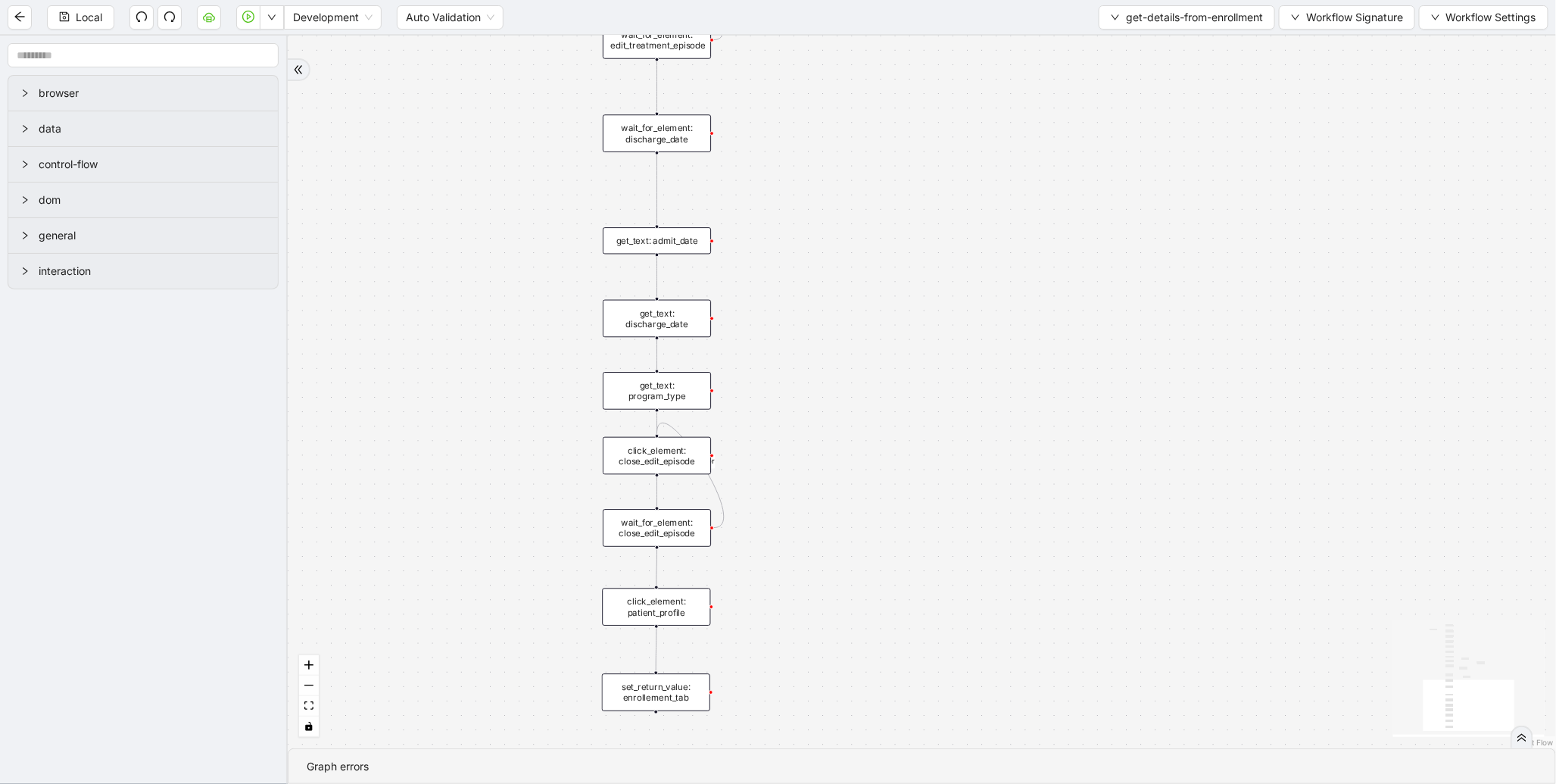
click at [630, 392] on div "get_text: program_type" at bounding box center [657, 391] width 108 height 38
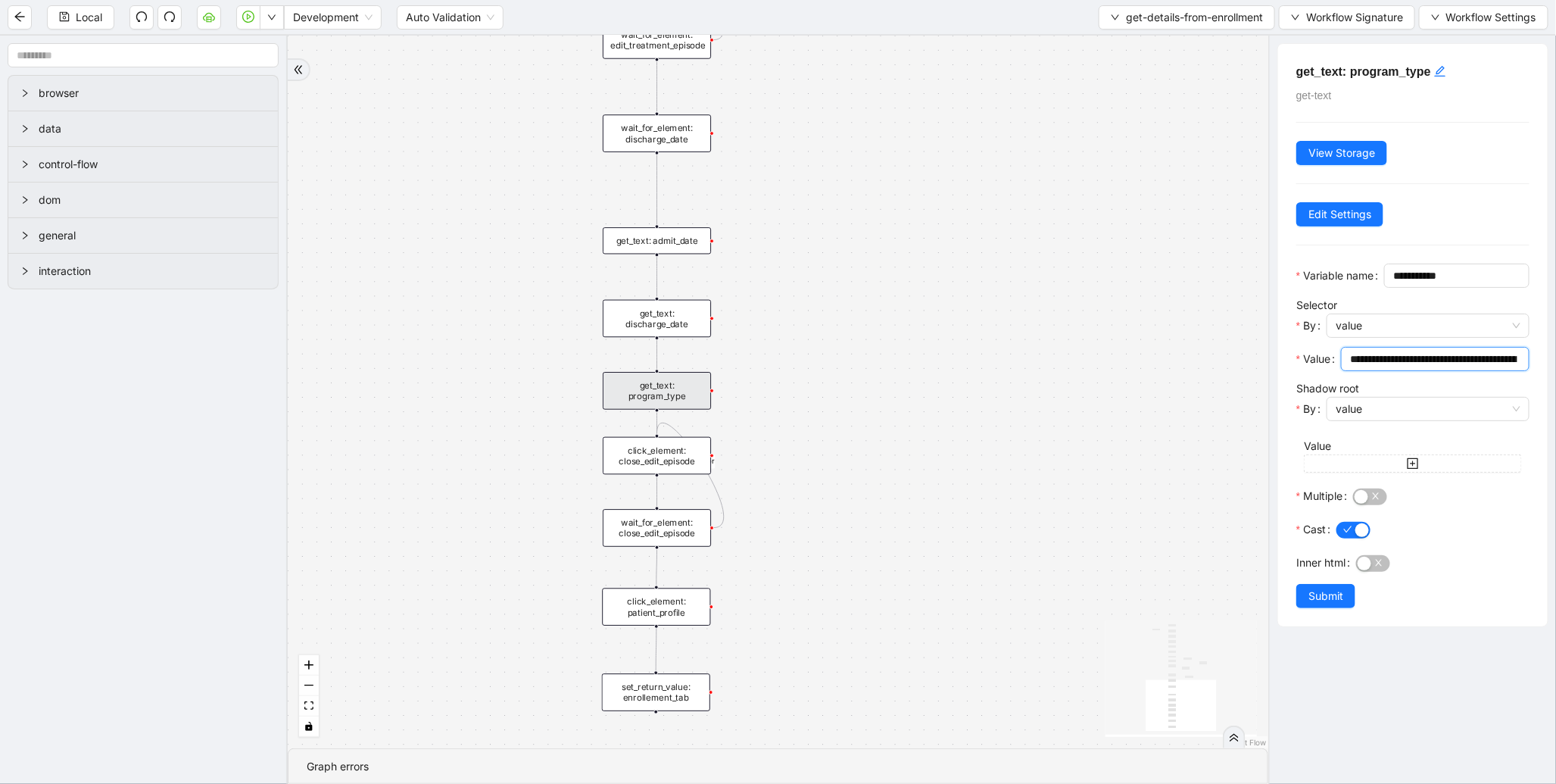
scroll to position [0, 87]
drag, startPoint x: 1409, startPoint y: 385, endPoint x: 1552, endPoint y: 389, distance: 143.1
click at [1552, 389] on div "**********" at bounding box center [1412, 410] width 287 height 748
click at [1413, 367] on input "**********" at bounding box center [1429, 359] width 157 height 17
click at [1413, 337] on span "value" at bounding box center [1428, 325] width 185 height 23
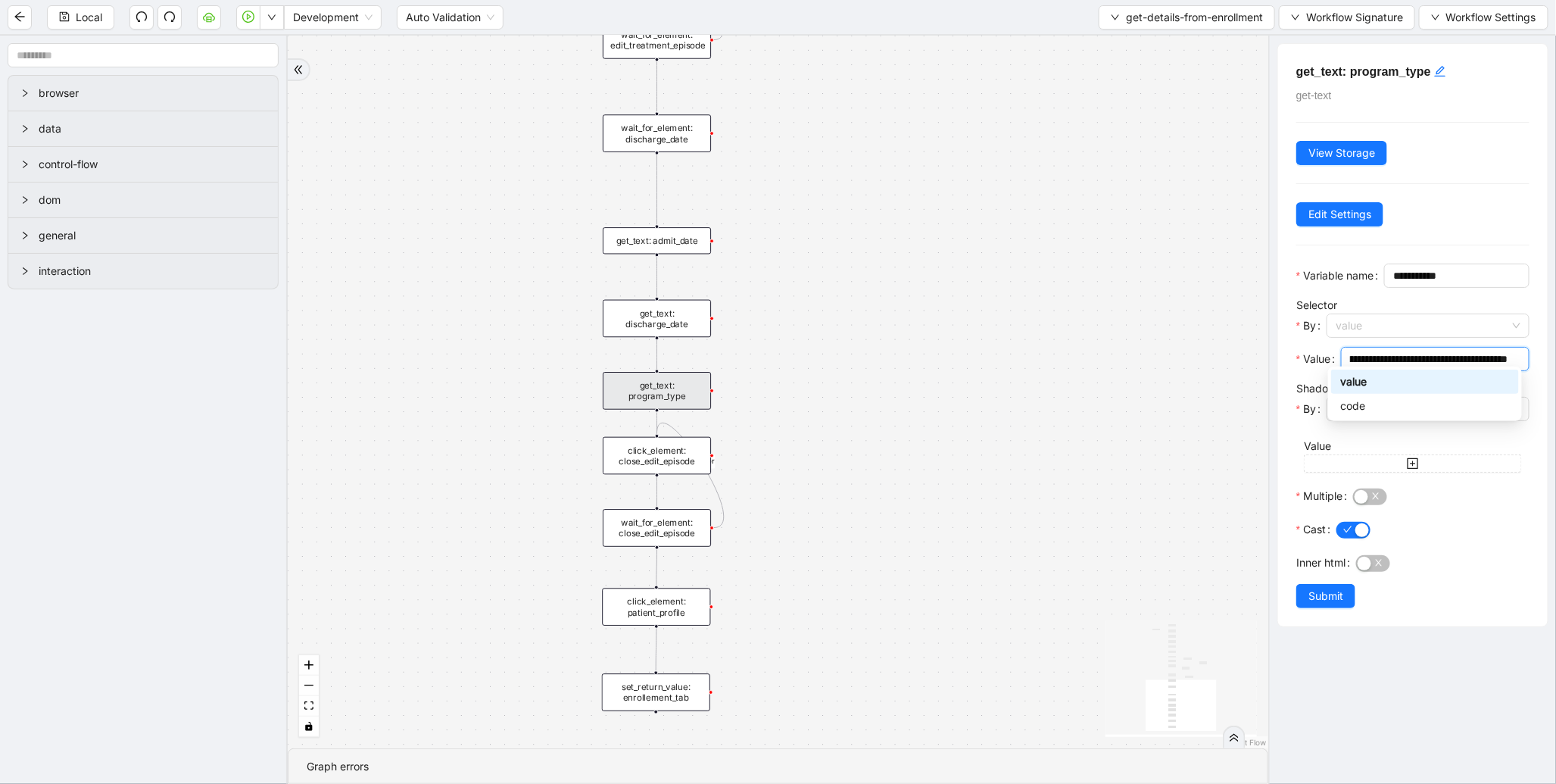
scroll to position [0, 0]
click at [1389, 400] on div "code" at bounding box center [1425, 406] width 170 height 17
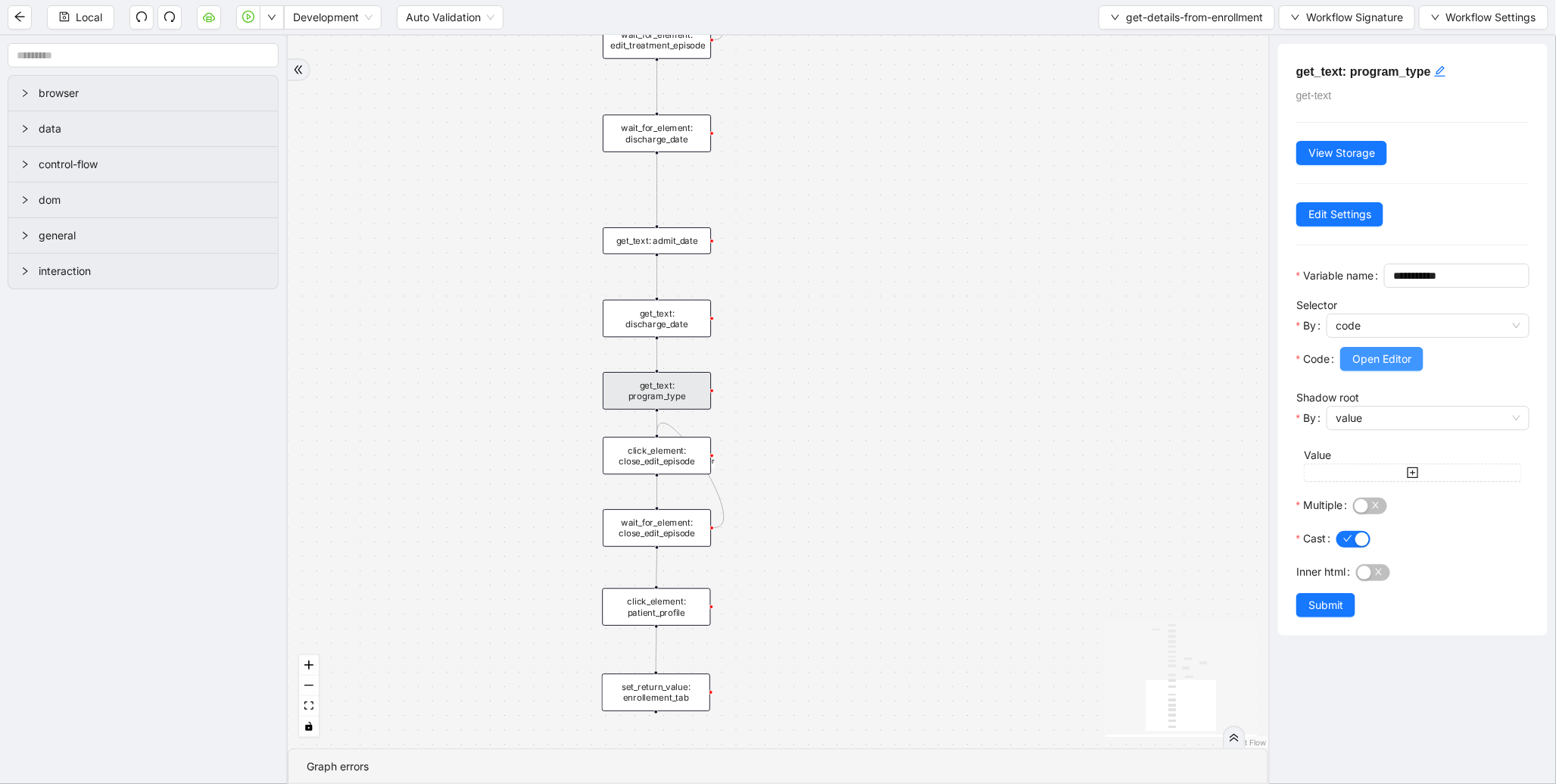
click at [1377, 367] on span "Open Editor" at bounding box center [1383, 359] width 59 height 17
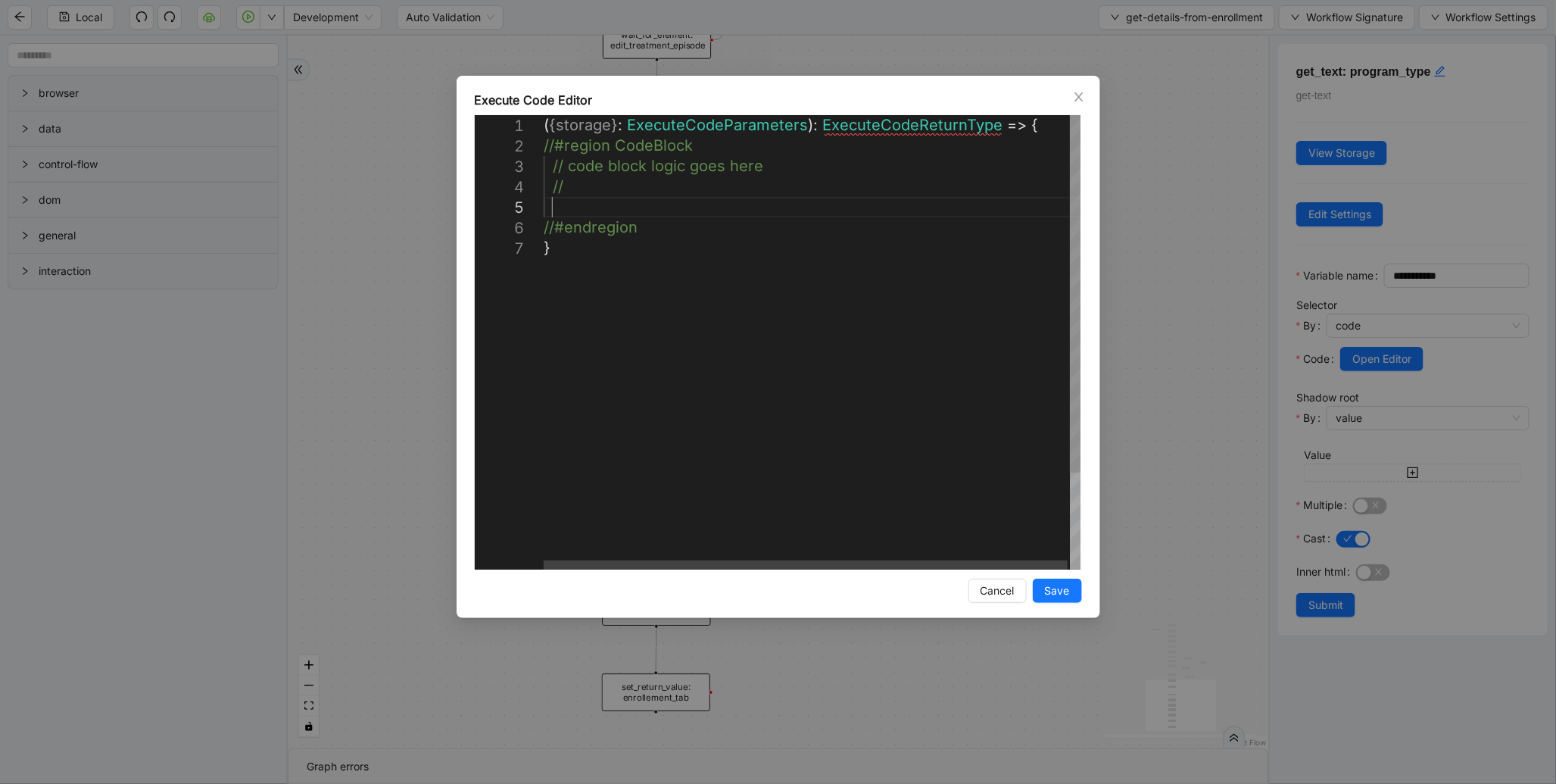
scroll to position [0, 8]
click at [570, 207] on div "( { storage } : ExecuteCodeParameters ): ExecuteCodeReturnType => { //#region C…" at bounding box center [813, 403] width 539 height 577
paste textarea "**********"
click at [580, 189] on div "( { storage } : ExecuteCodeParameters ): ExecuteCodeReturnType => { //#region C…" at bounding box center [813, 403] width 539 height 577
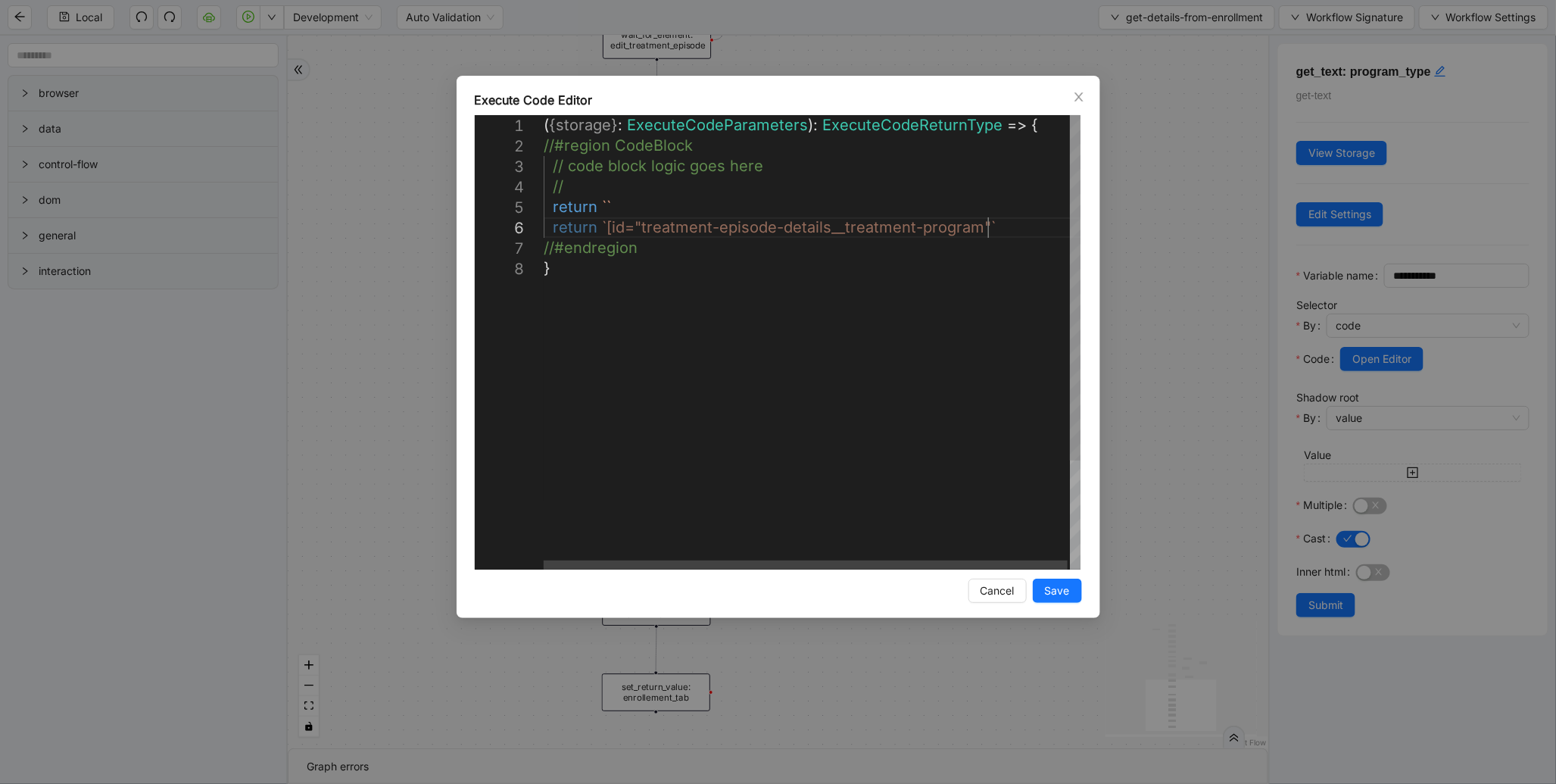
click at [1003, 233] on div "( { storage } : ExecuteCodeParameters ): ExecuteCodeReturnType => { //#region C…" at bounding box center [813, 414] width 539 height 598
click at [605, 206] on div "( { storage } : ExecuteCodeParameters ): ExecuteCodeReturnType => { //#region C…" at bounding box center [813, 414] width 539 height 598
paste textarea "**********"
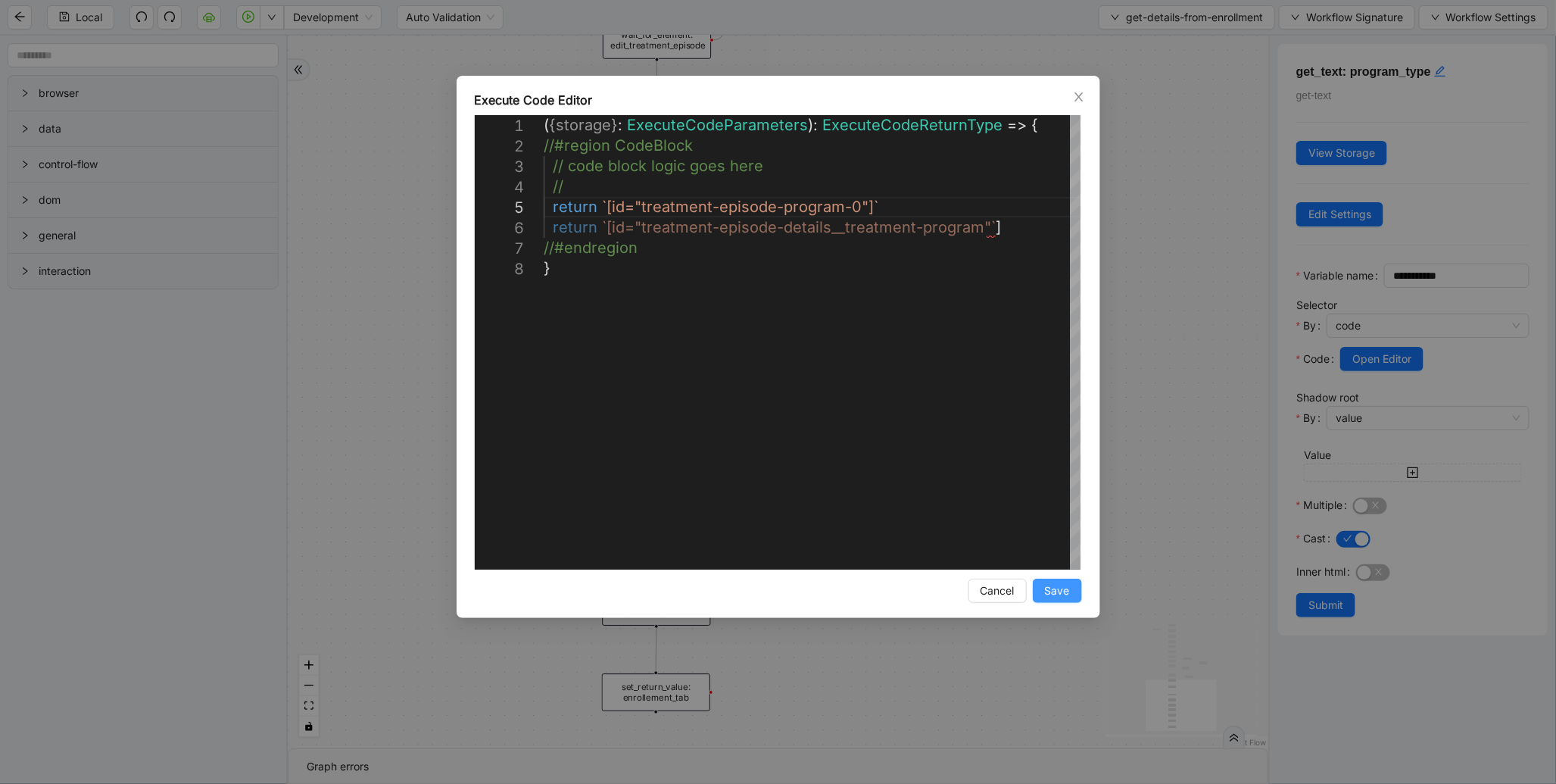
type textarea "**********"
click at [1061, 597] on span "Save" at bounding box center [1057, 591] width 25 height 17
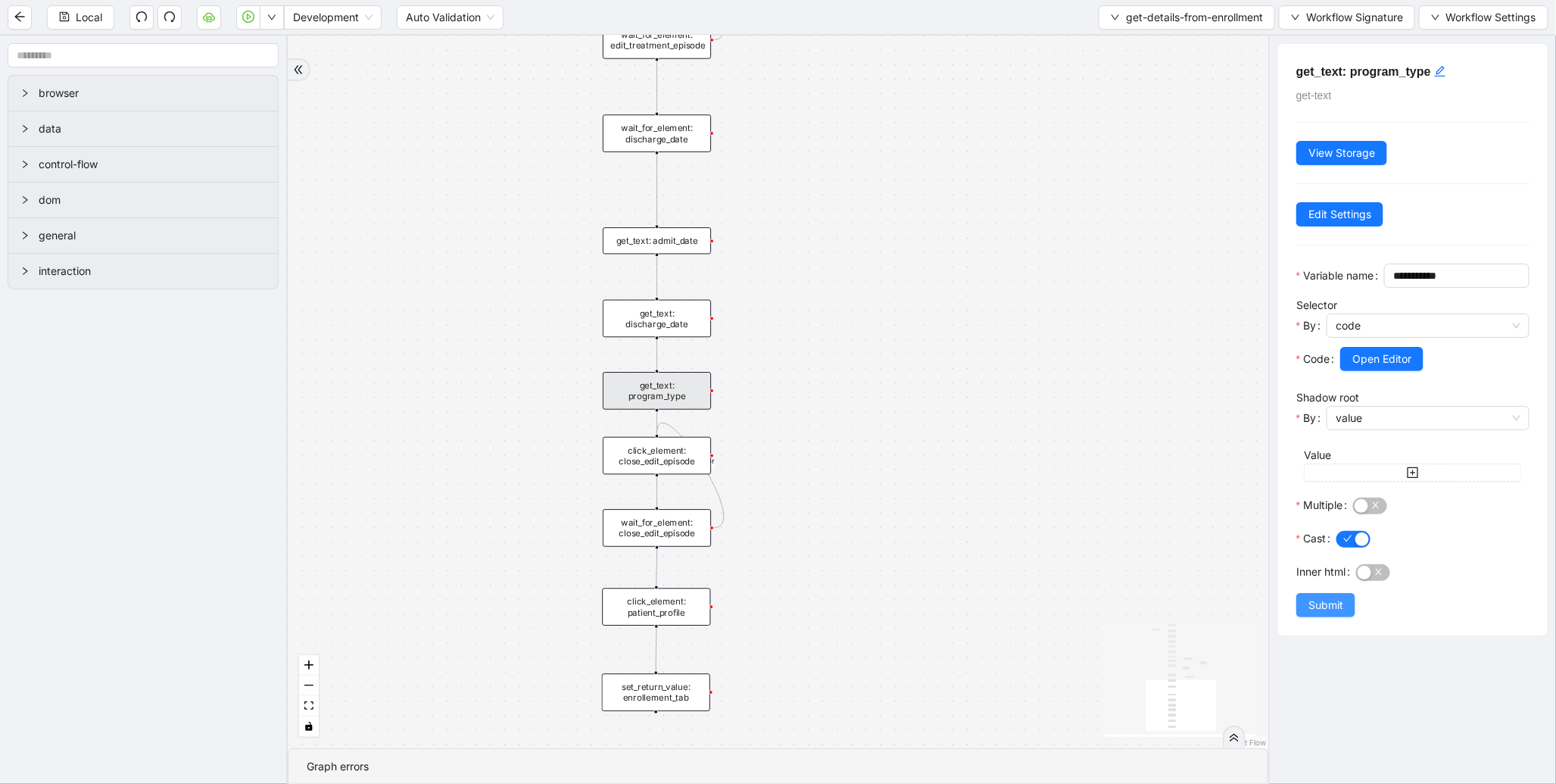
click at [1319, 614] on span "Submit" at bounding box center [1326, 605] width 35 height 17
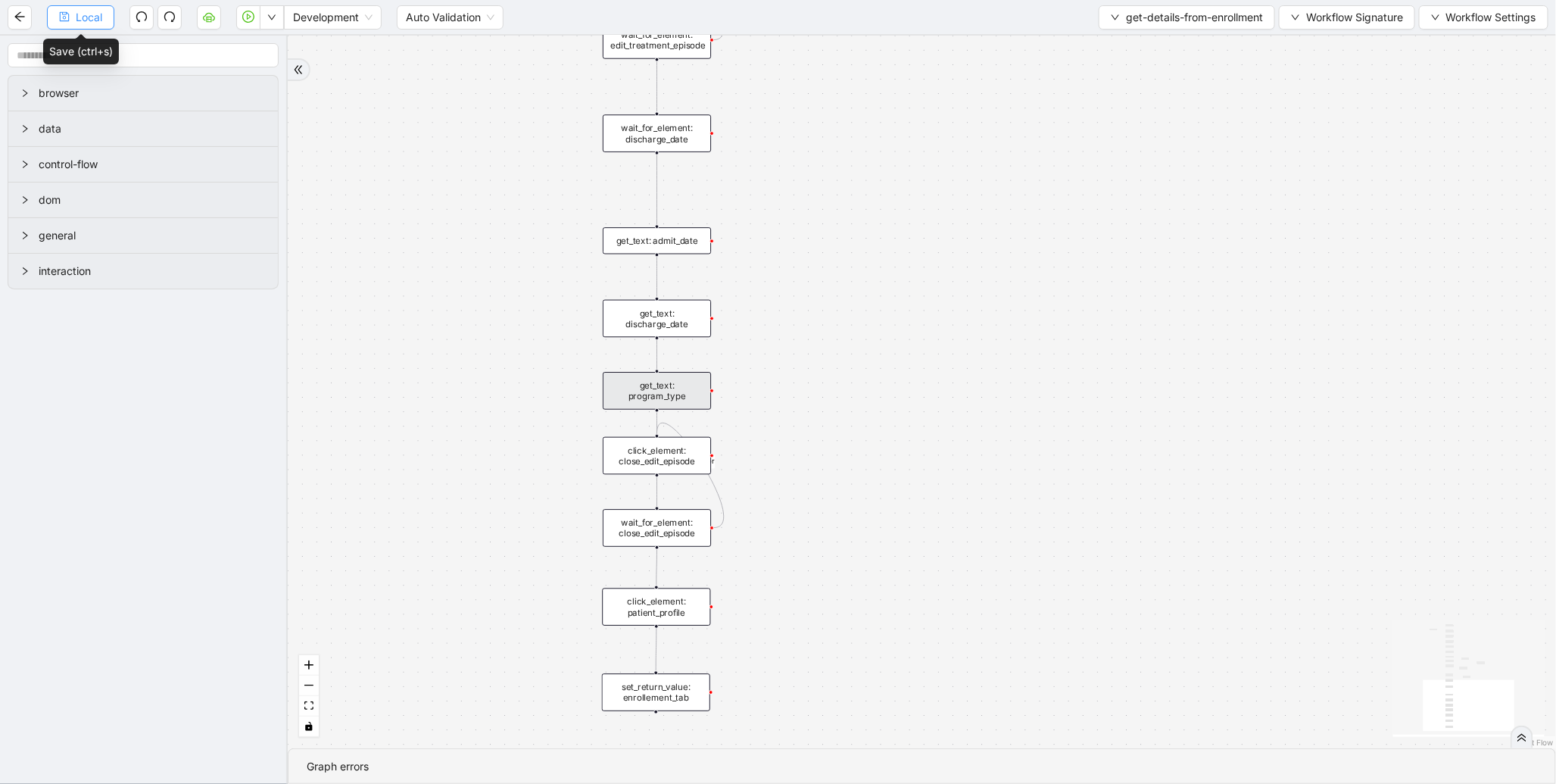
click at [103, 23] on button "Local" at bounding box center [81, 17] width 68 height 24
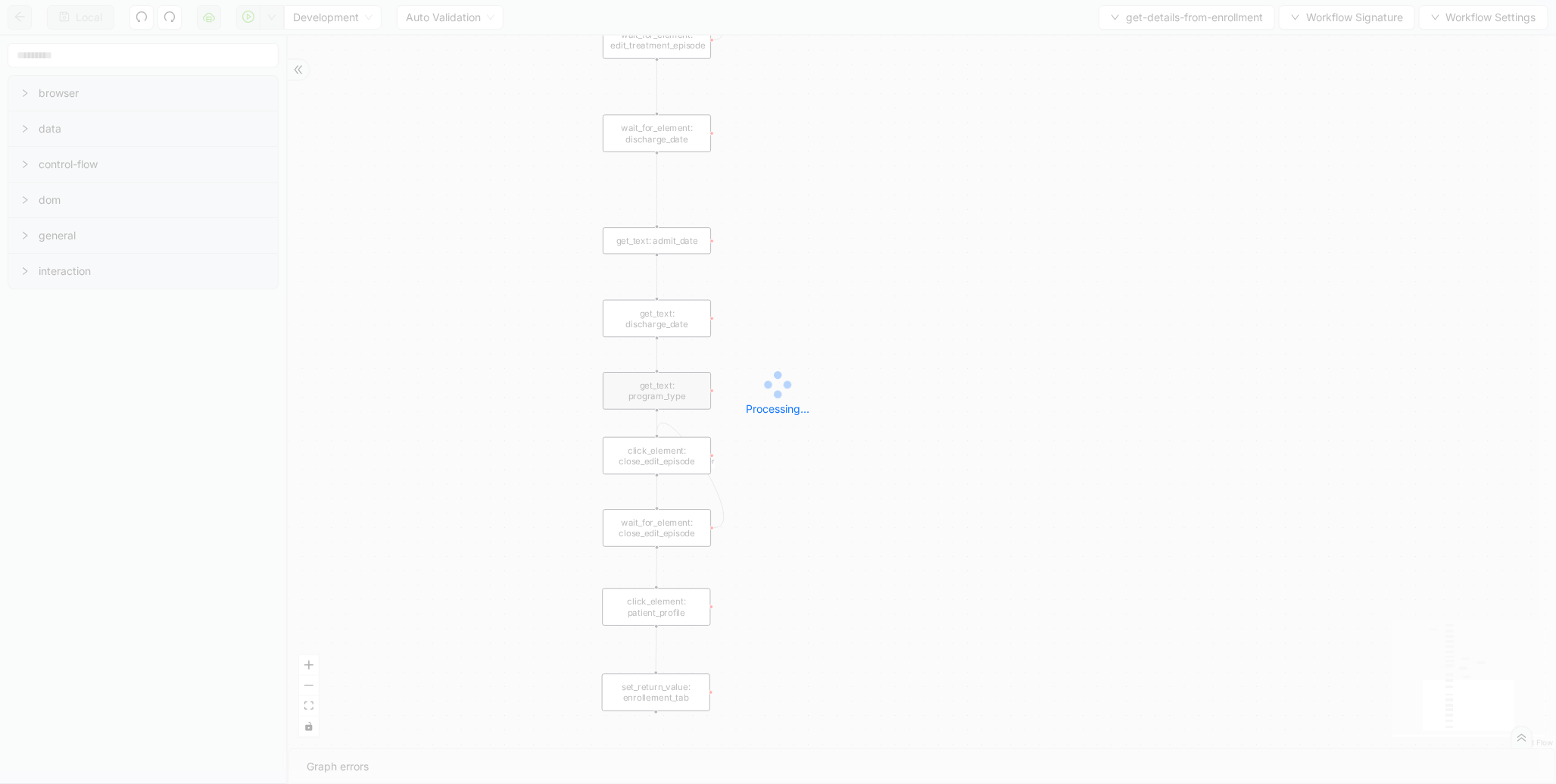
drag, startPoint x: 466, startPoint y: 129, endPoint x: 462, endPoint y: 291, distance: 162.0
click at [462, 291] on div "Processing... Local Development Auto Validation get-details-from-enrollment Wor…" at bounding box center [778, 392] width 1556 height 784
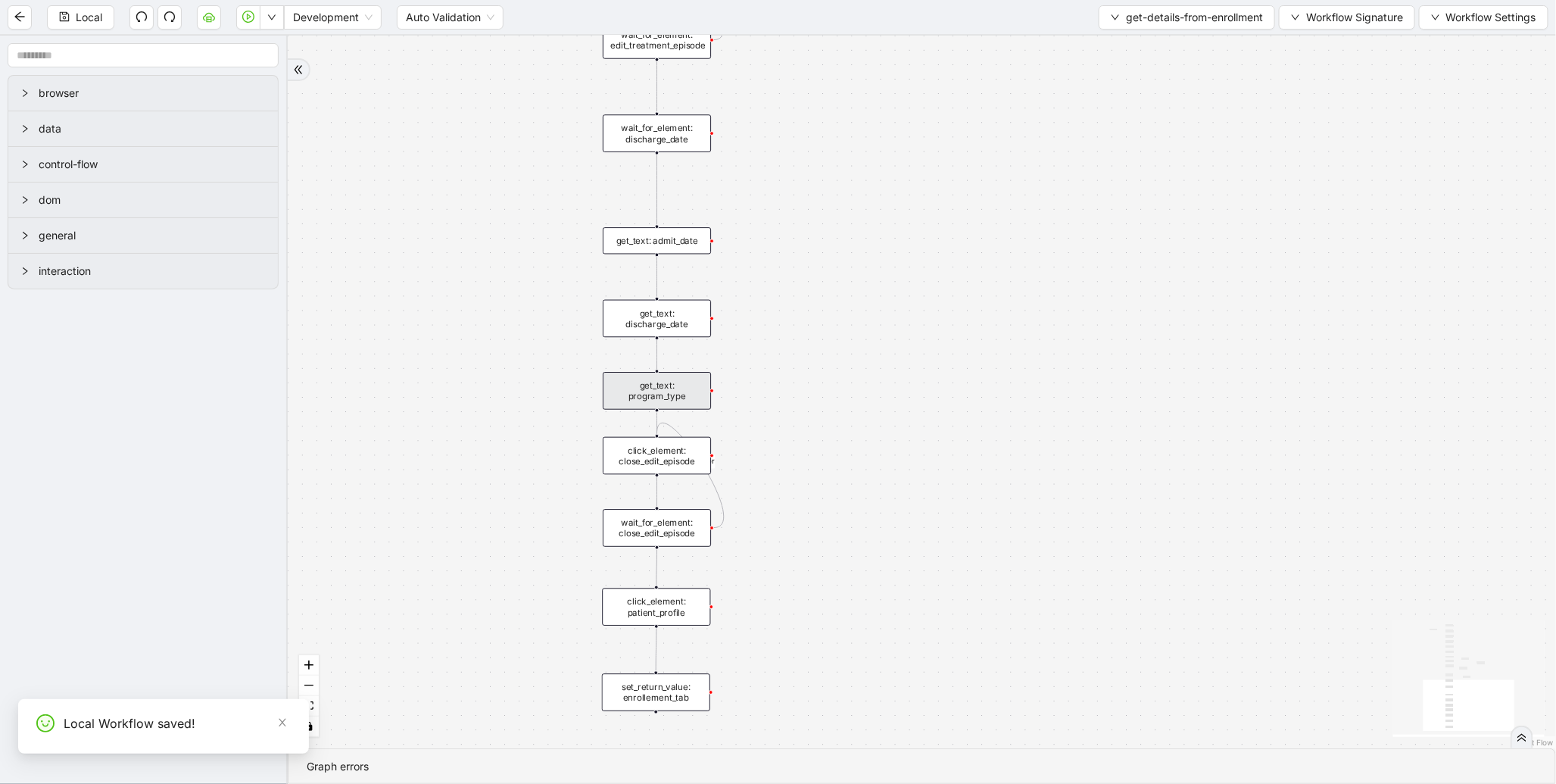
drag, startPoint x: 483, startPoint y: 227, endPoint x: 479, endPoint y: 414, distance: 187.0
click at [479, 414] on div "is_patient_discharged fallback onError onError trigger wait_for_element: enroll…" at bounding box center [922, 392] width 1269 height 713
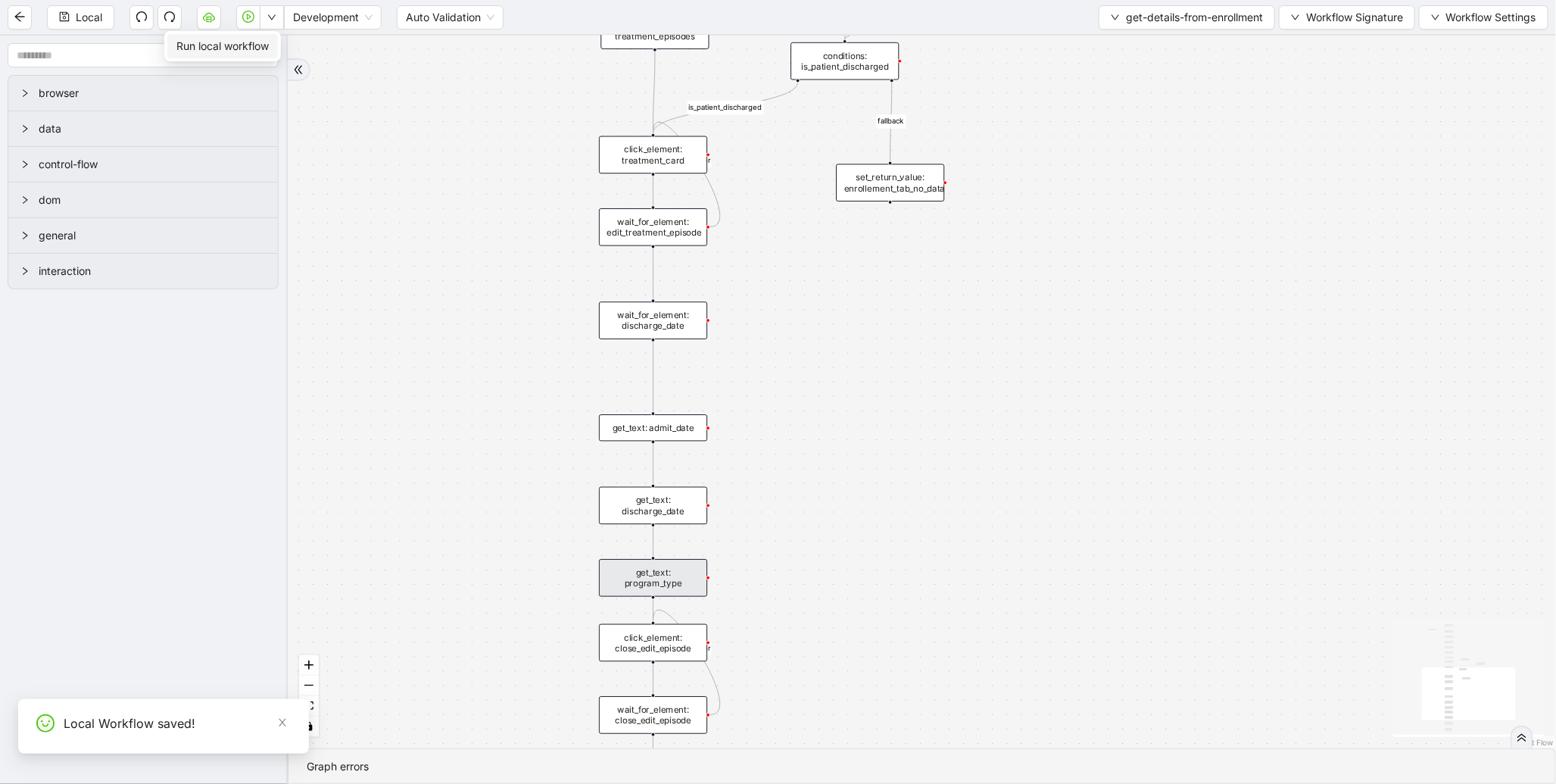
click at [252, 43] on span "Run local workflow" at bounding box center [222, 46] width 92 height 17
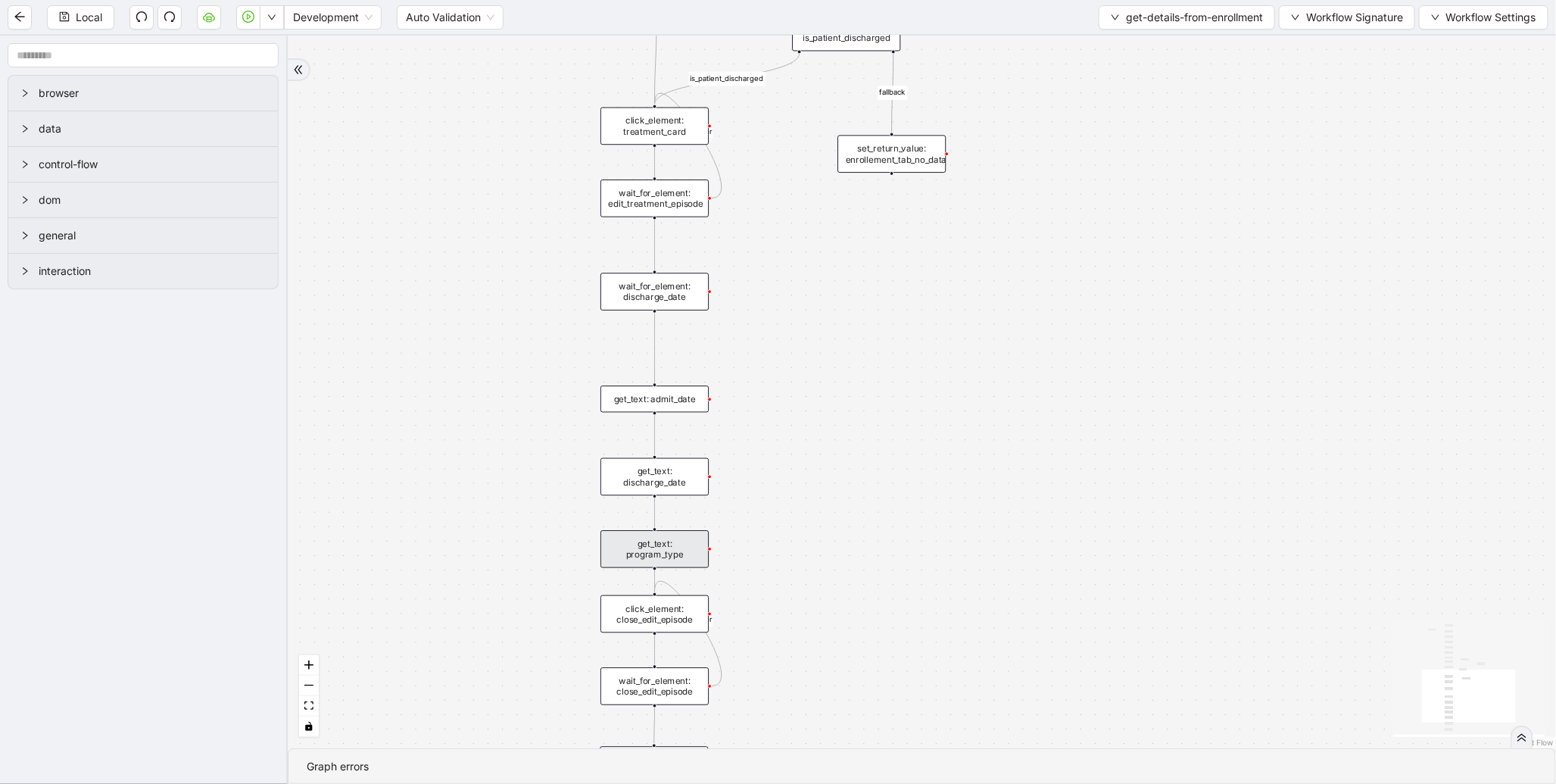
drag, startPoint x: 843, startPoint y: 570, endPoint x: 846, endPoint y: 354, distance: 216.0
click at [846, 354] on div "is_patient_discharged fallback onError onError trigger wait_for_element: enroll…" at bounding box center [922, 392] width 1269 height 713
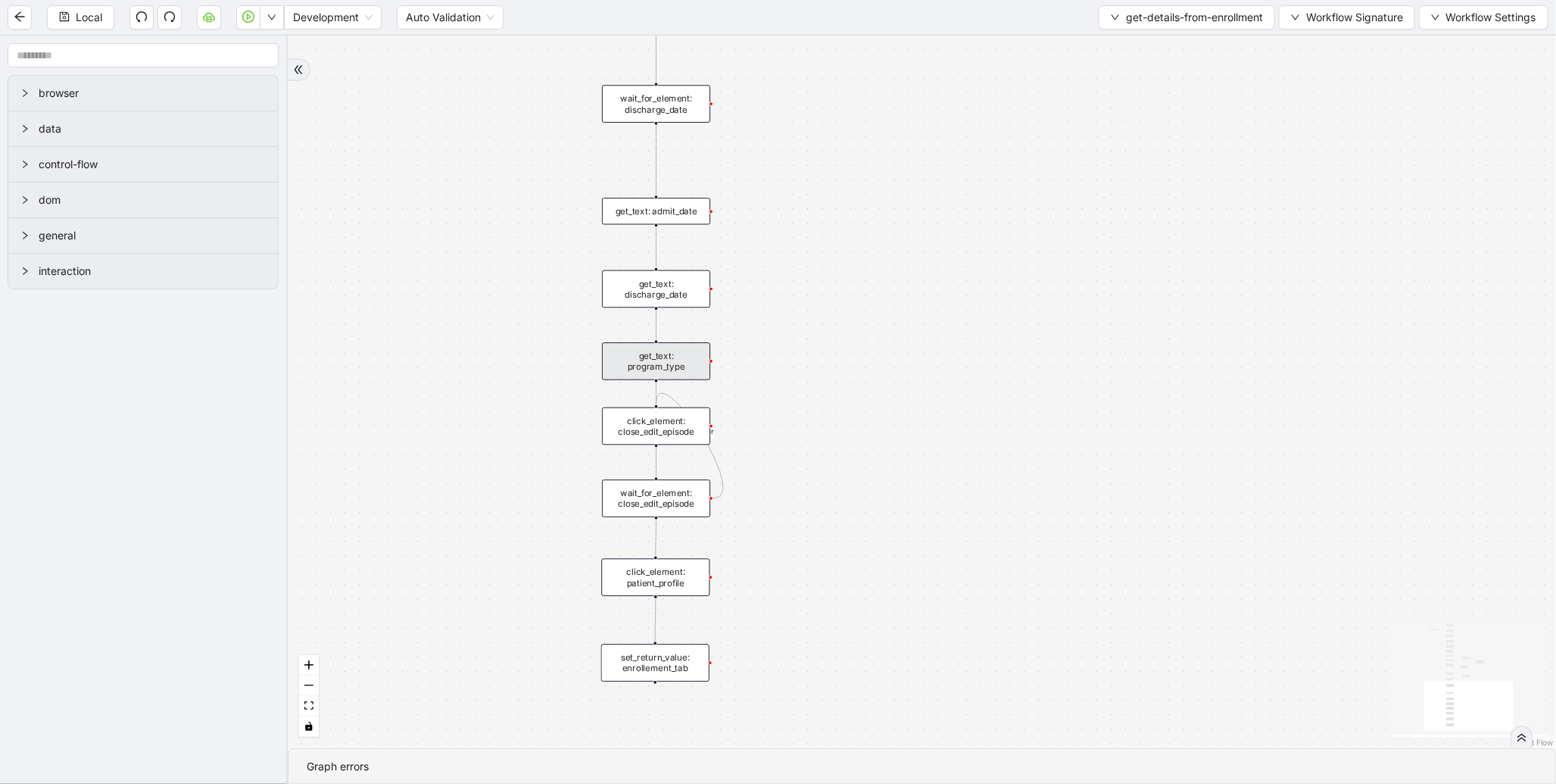
drag, startPoint x: 926, startPoint y: 305, endPoint x: 957, endPoint y: 690, distance: 386.2
click at [957, 690] on div "is_patient_discharged fallback onError onError trigger wait_for_element: enroll…" at bounding box center [922, 392] width 1269 height 713
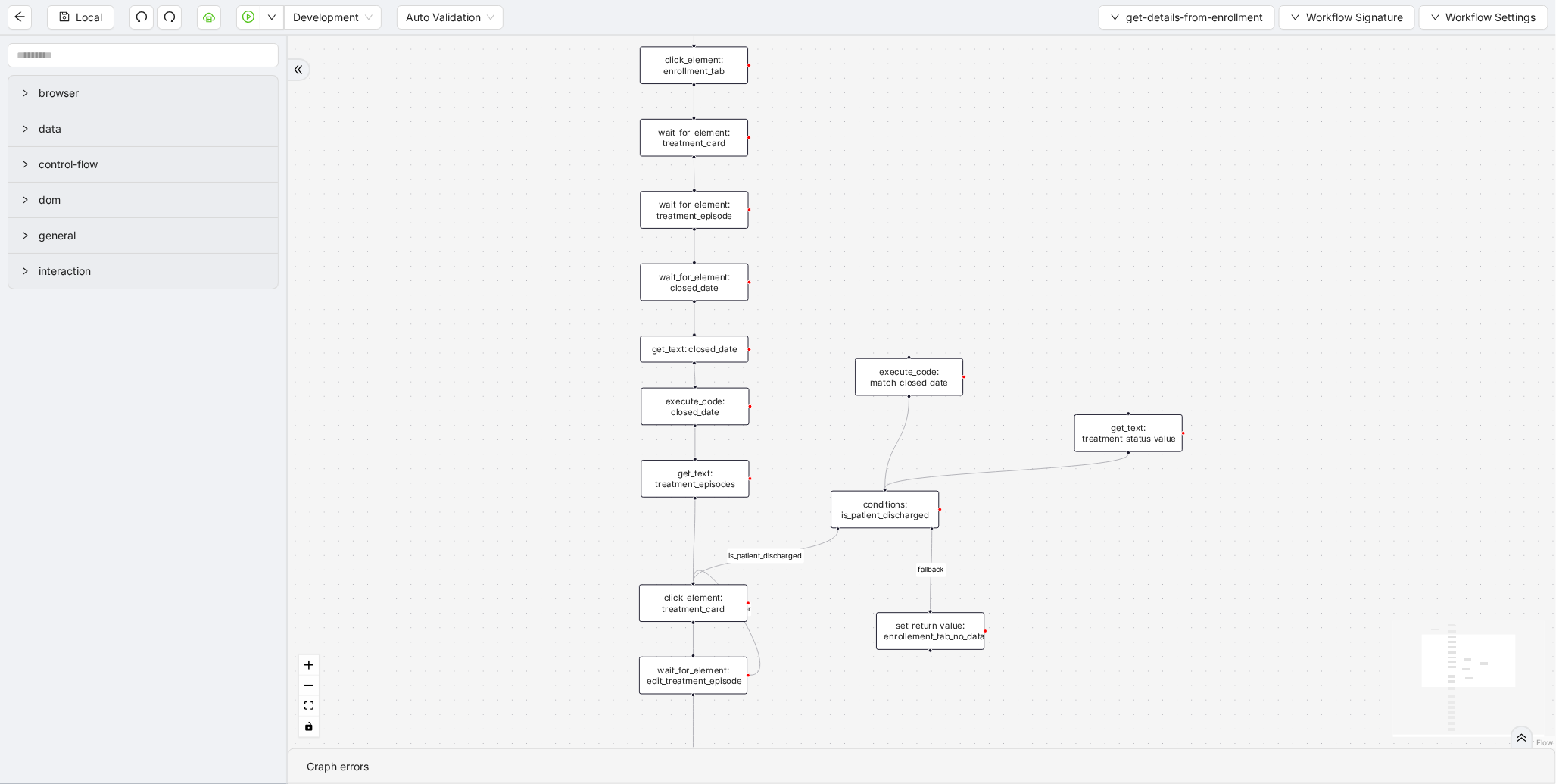
drag, startPoint x: 468, startPoint y: 212, endPoint x: 478, endPoint y: 503, distance: 291.2
click at [478, 502] on div "is_patient_discharged fallback onError onError trigger wait_for_element: enroll…" at bounding box center [922, 392] width 1269 height 713
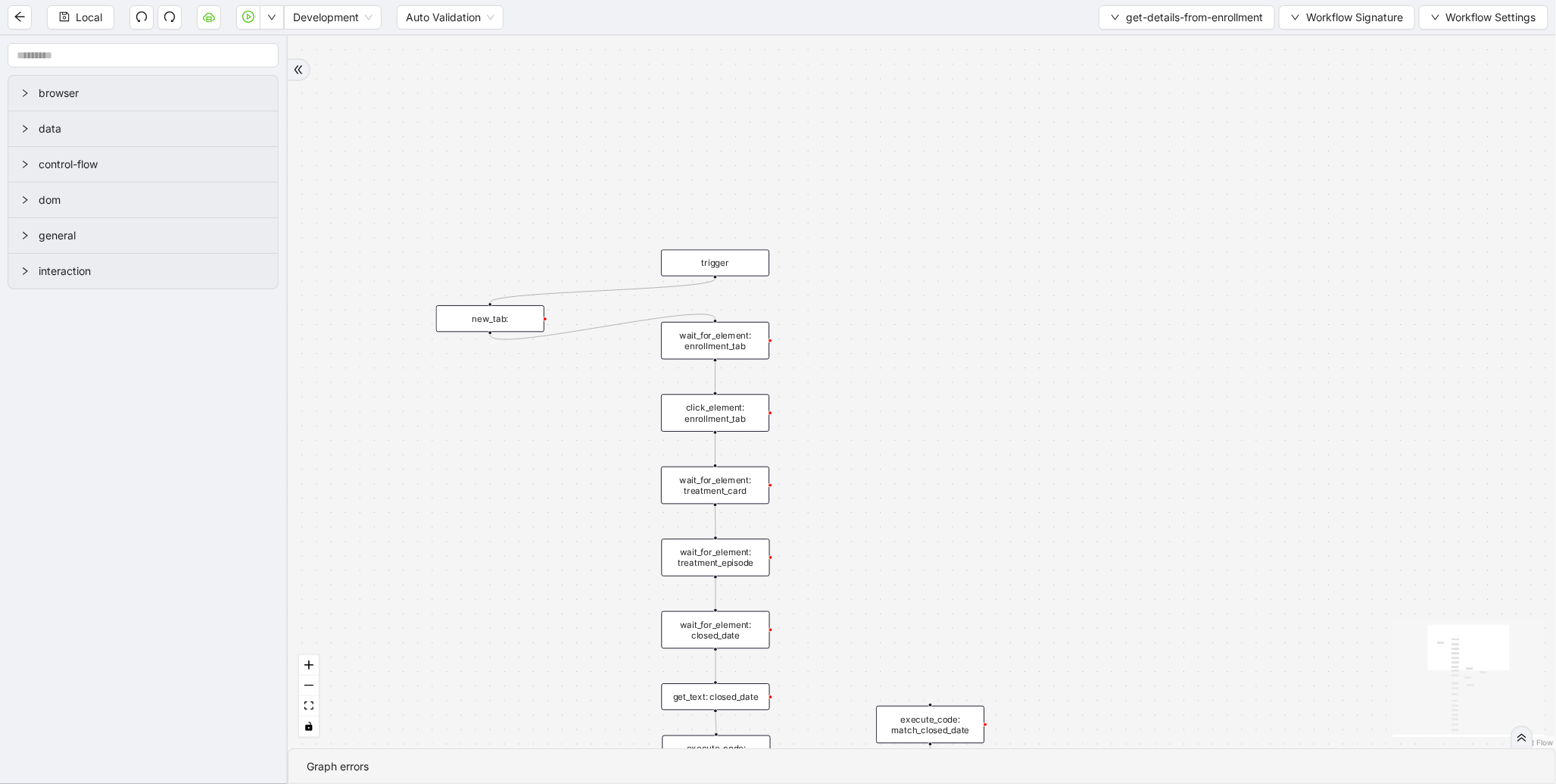
drag, startPoint x: 538, startPoint y: 189, endPoint x: 566, endPoint y: 508, distance: 320.2
click at [556, 528] on div "is_patient_discharged fallback onError onError trigger wait_for_element: enroll…" at bounding box center [922, 392] width 1269 height 713
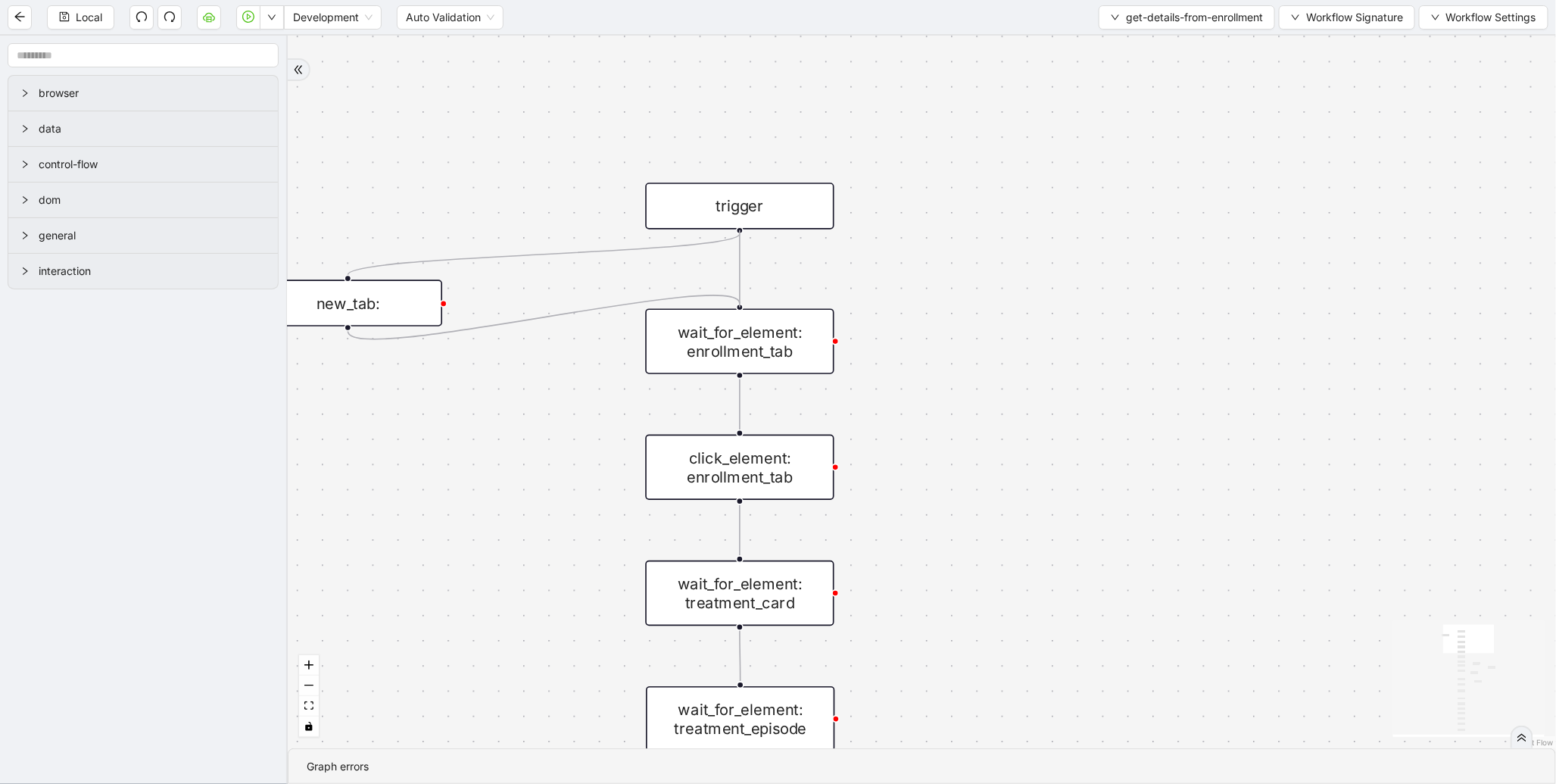
drag, startPoint x: 741, startPoint y: 230, endPoint x: 743, endPoint y: 294, distance: 64.0
click at [1136, 24] on button "get-details-from-enrollment" at bounding box center [1187, 17] width 176 height 24
click at [1123, 40] on span "Select" at bounding box center [1183, 46] width 155 height 17
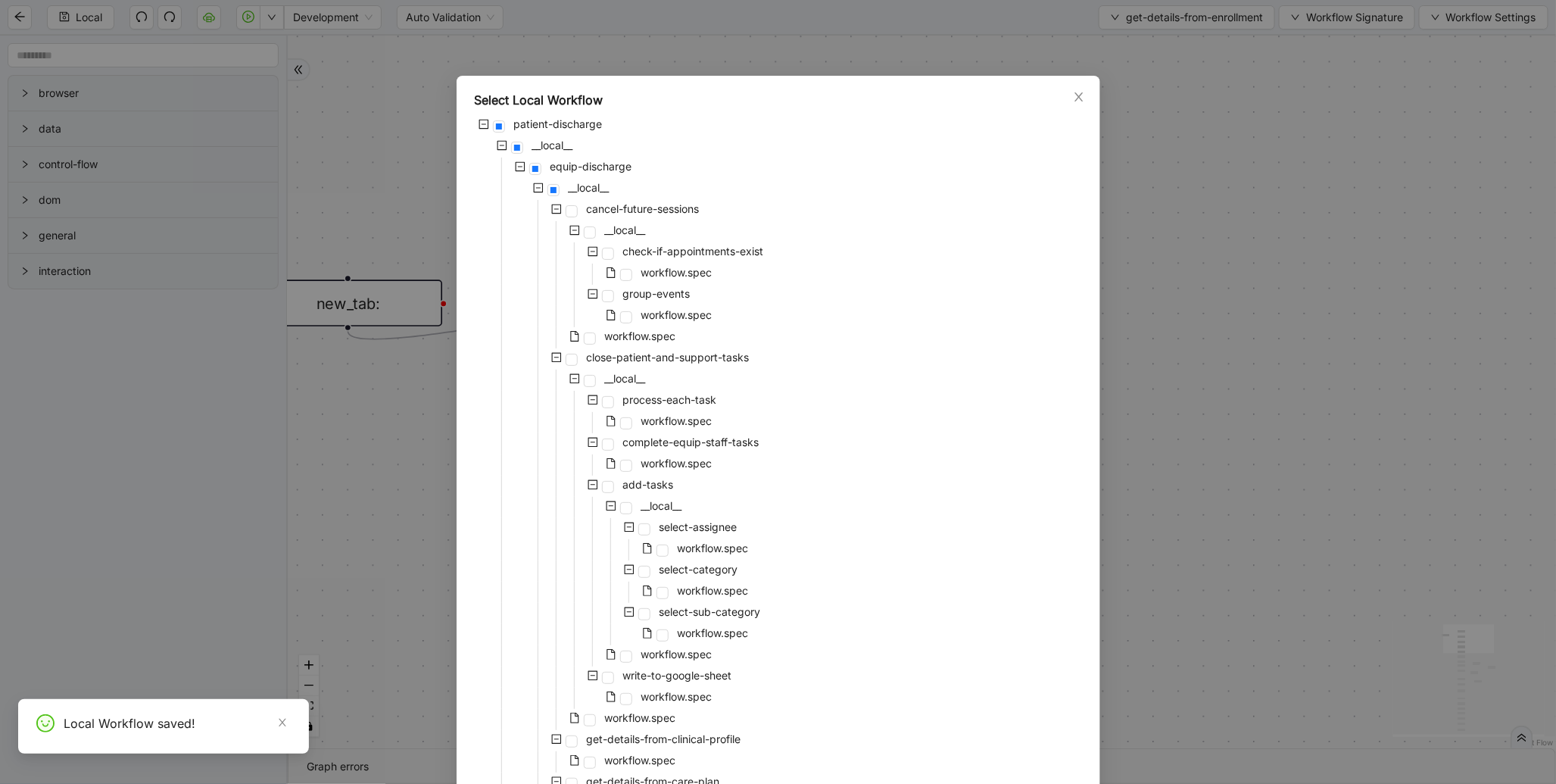
scroll to position [2852, 0]
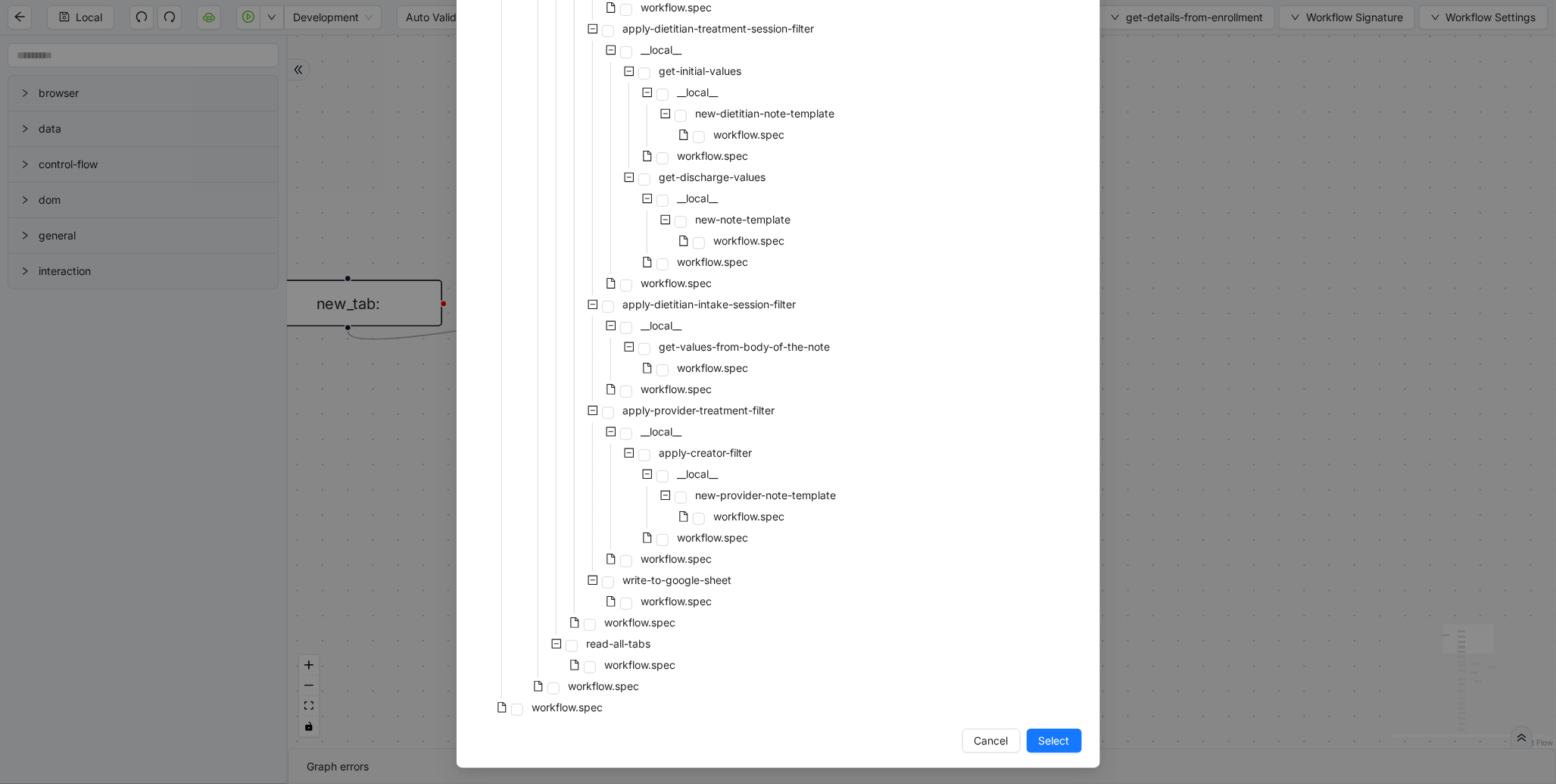
click at [519, 706] on div "workflow.spec" at bounding box center [540, 709] width 132 height 21
click at [516, 707] on span at bounding box center [517, 709] width 12 height 12
click at [1045, 740] on span "Select" at bounding box center [1054, 741] width 31 height 17
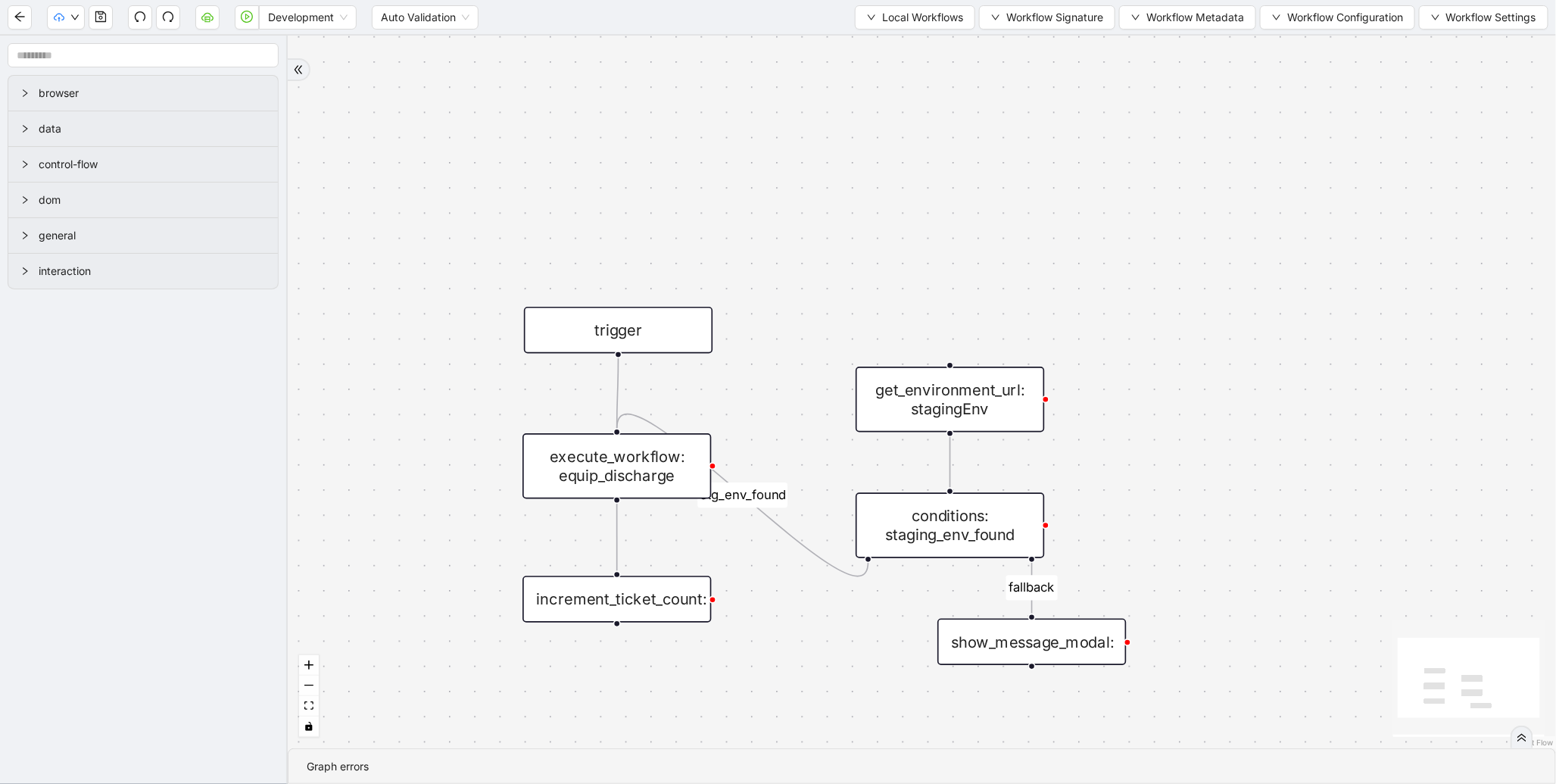
drag, startPoint x: 732, startPoint y: 225, endPoint x: 864, endPoint y: 173, distance: 141.9
click at [864, 173] on div "fallback stg_env_found trigger execute_workflow: equip_discharge get_environmen…" at bounding box center [922, 392] width 1269 height 713
click at [904, 28] on button "Local Workflows" at bounding box center [915, 17] width 120 height 24
click at [896, 43] on span "Select" at bounding box center [907, 46] width 98 height 17
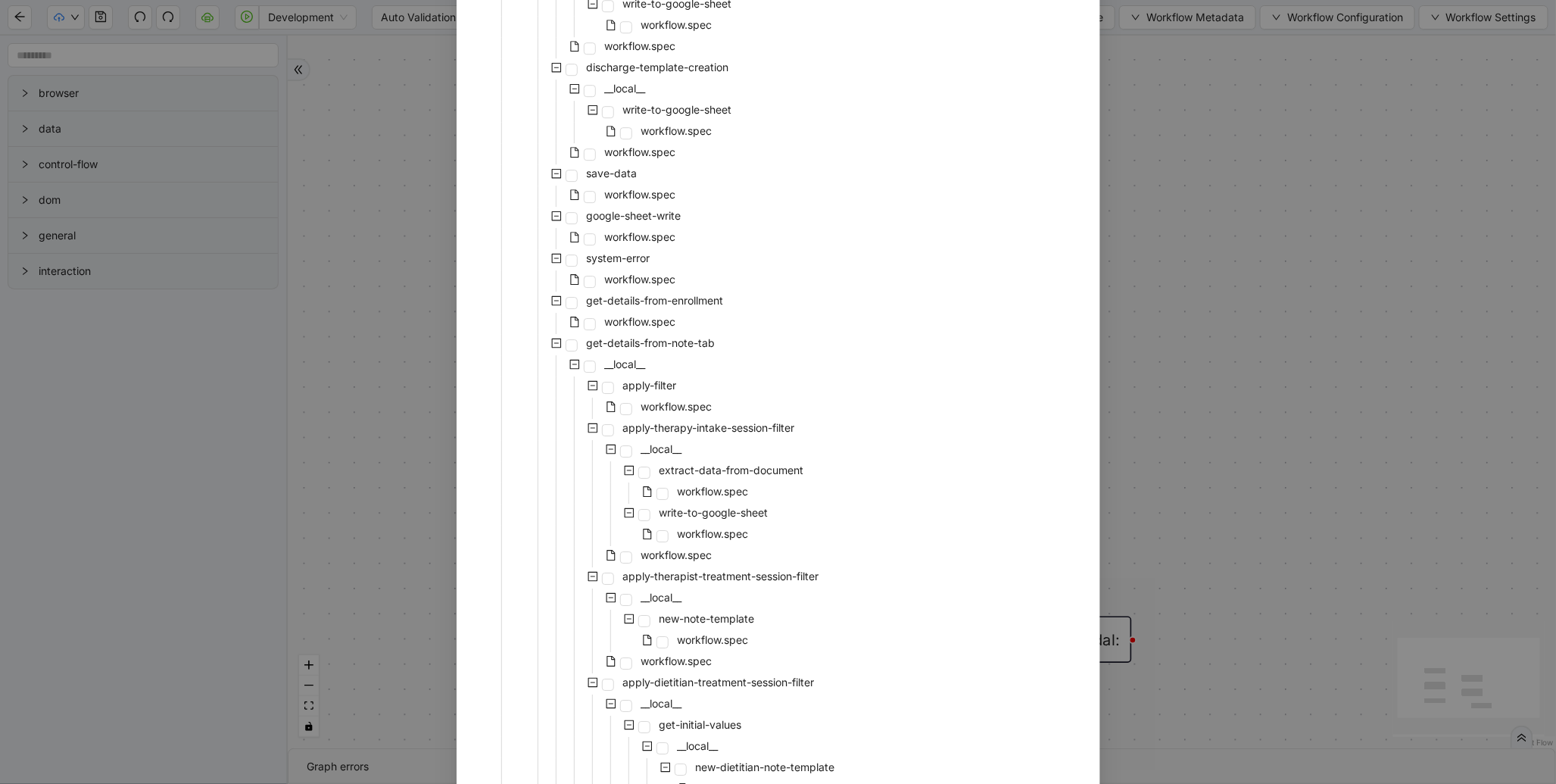
scroll to position [2194, 0]
click at [662, 328] on span "workflow.spec" at bounding box center [641, 325] width 71 height 13
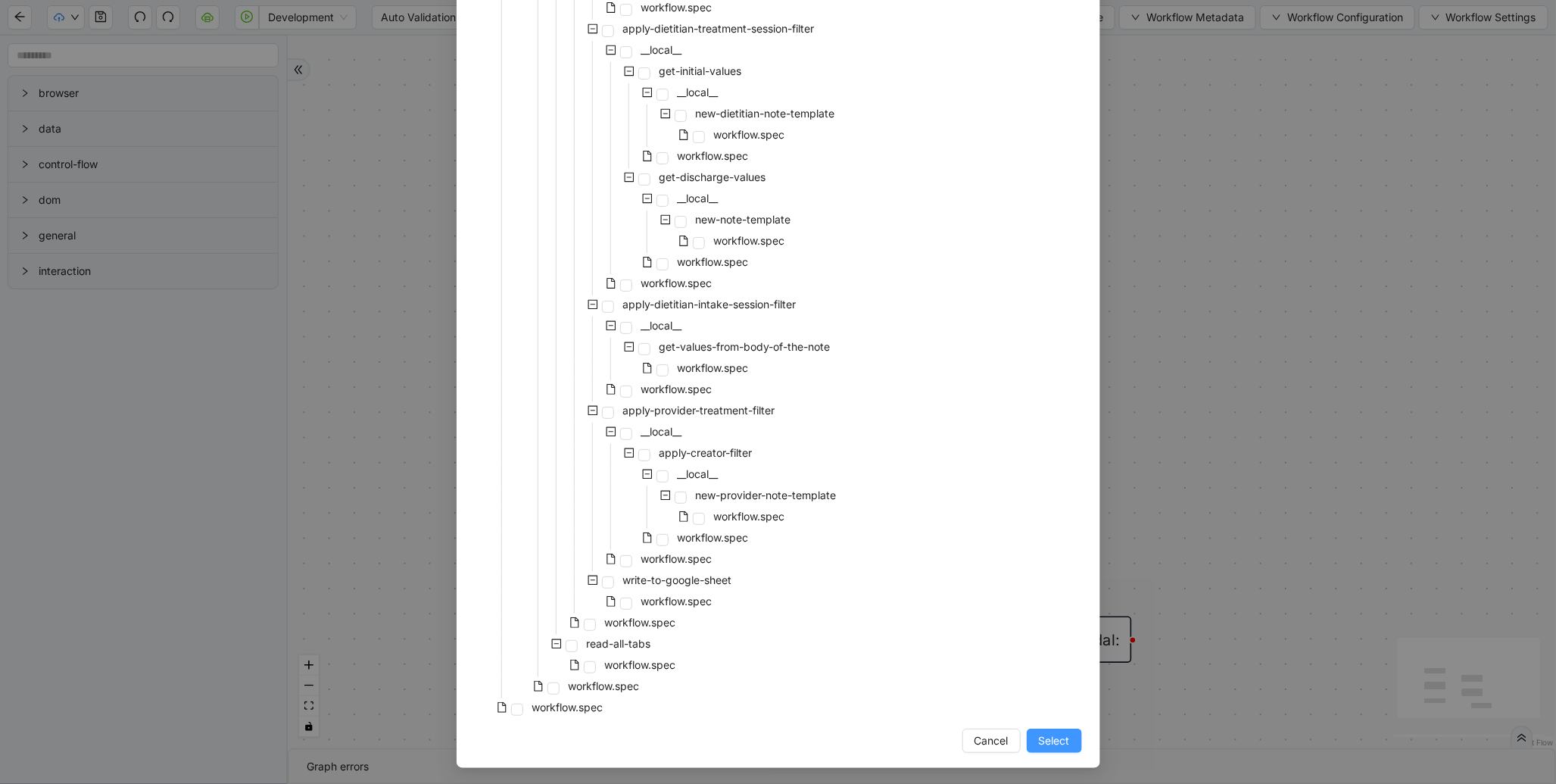
click at [1059, 744] on span "Select" at bounding box center [1054, 741] width 31 height 17
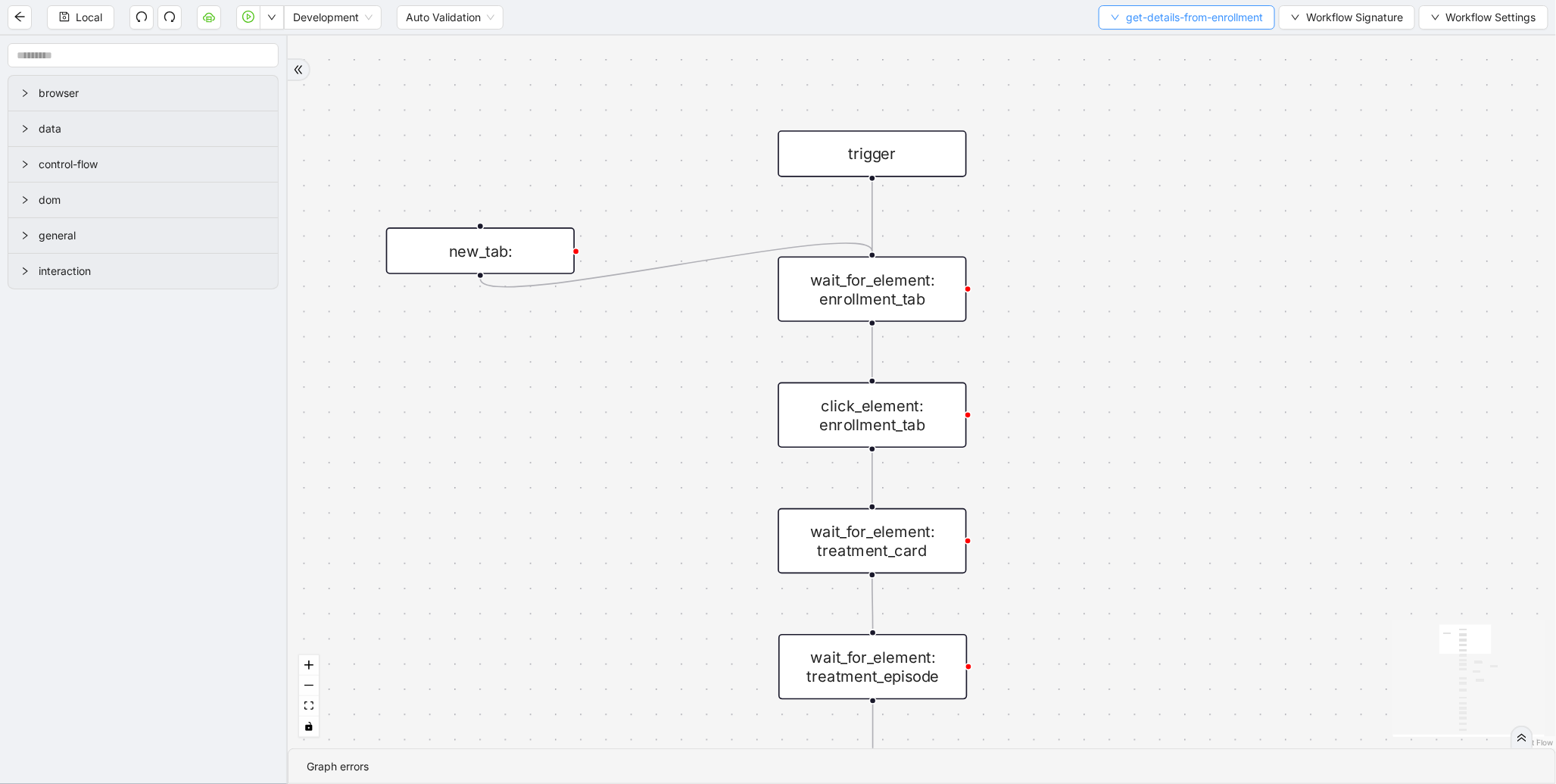
click at [1168, 21] on span "get-details-from-enrollment" at bounding box center [1195, 17] width 137 height 17
click at [1144, 43] on span "Select" at bounding box center [1183, 46] width 155 height 17
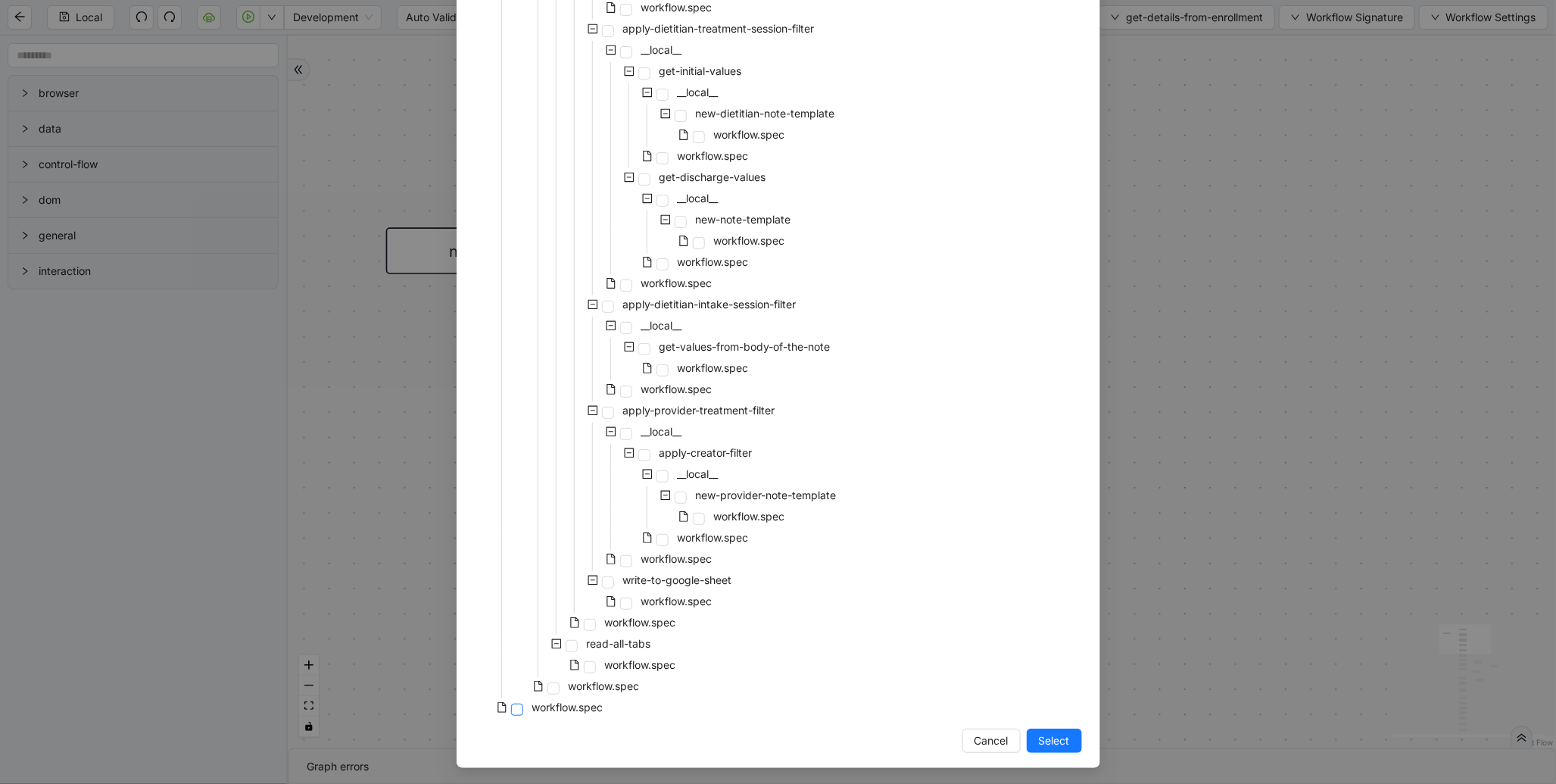
click at [511, 708] on span at bounding box center [517, 709] width 12 height 12
click at [1051, 738] on span "Select" at bounding box center [1054, 741] width 31 height 17
click at [1051, 738] on div "is_patient_discharged fallback onError onError trigger wait_for_element: enroll…" at bounding box center [922, 392] width 1269 height 713
click at [1056, 729] on div "is_patient_discharged fallback onError onError trigger wait_for_element: enroll…" at bounding box center [922, 392] width 1269 height 713
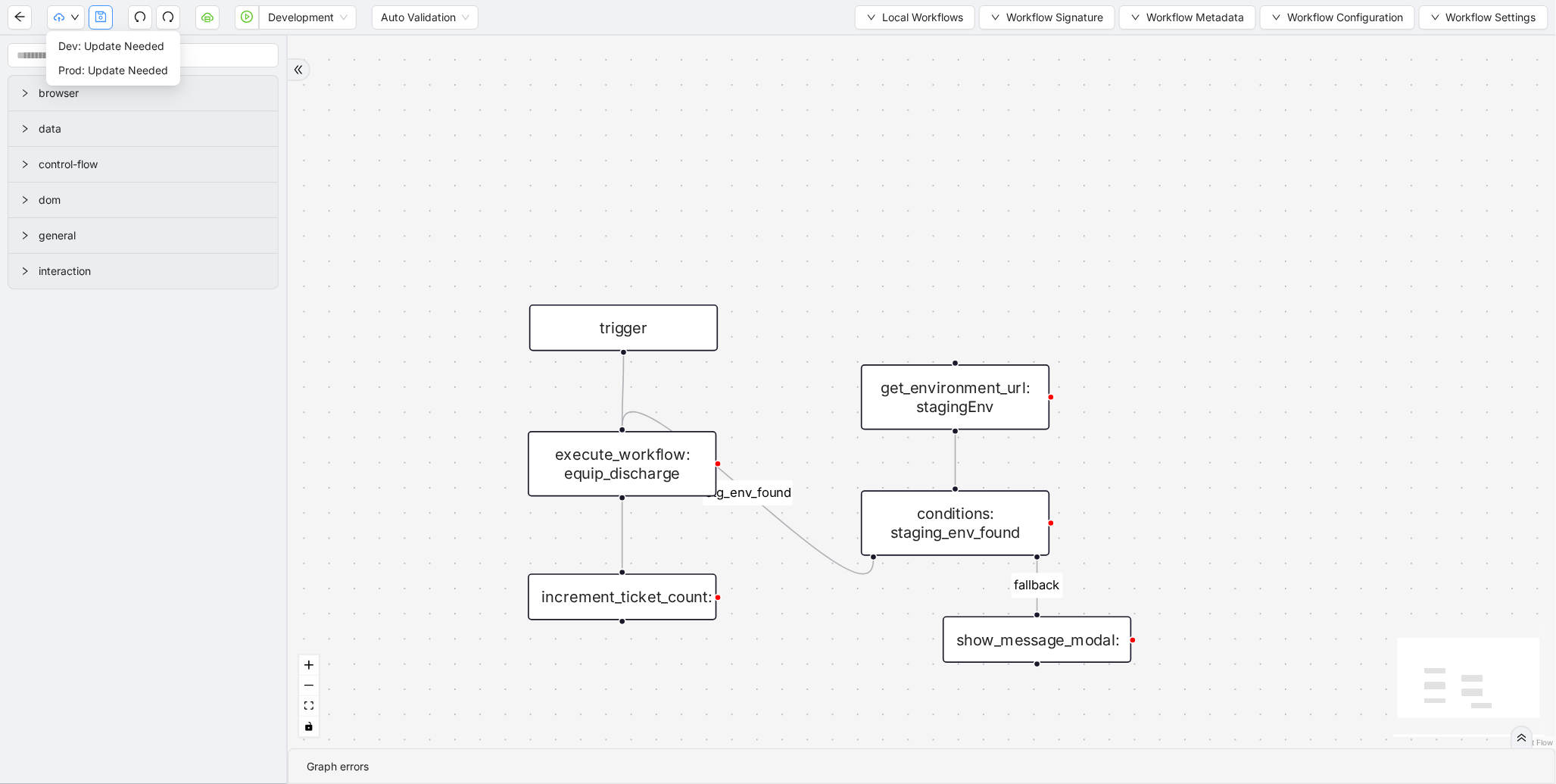
click at [93, 21] on button "button" at bounding box center [101, 17] width 24 height 24
click at [69, 12] on button "button" at bounding box center [66, 17] width 38 height 24
click at [84, 53] on span "Dev: Update Needed" at bounding box center [113, 46] width 110 height 17
click at [89, 64] on span "Prod: Update Needed" at bounding box center [113, 71] width 110 height 17
